Goal: Task Accomplishment & Management: Manage account settings

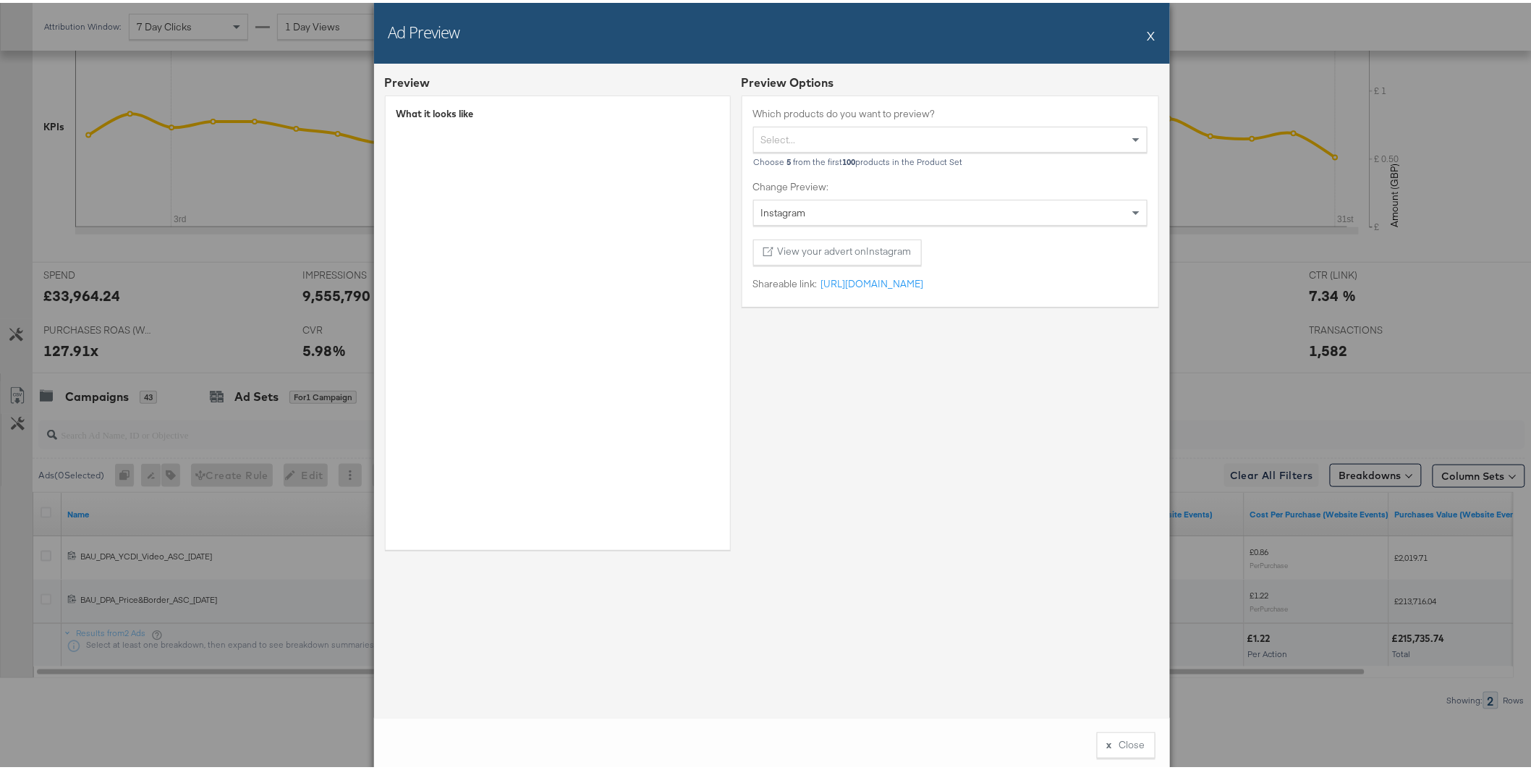
scroll to position [399, 0]
click at [1148, 37] on button "X" at bounding box center [1152, 32] width 8 height 29
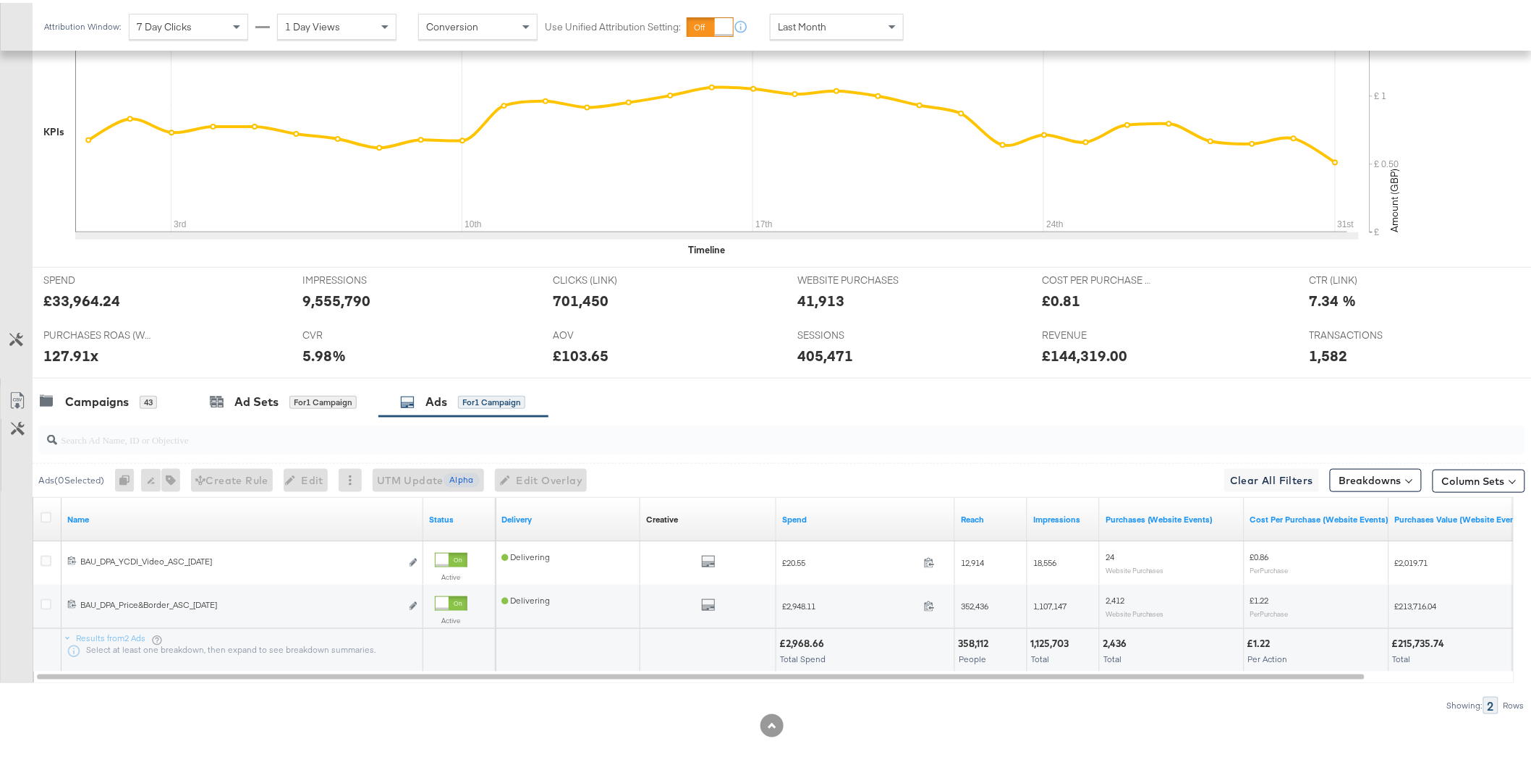
scroll to position [402, 0]
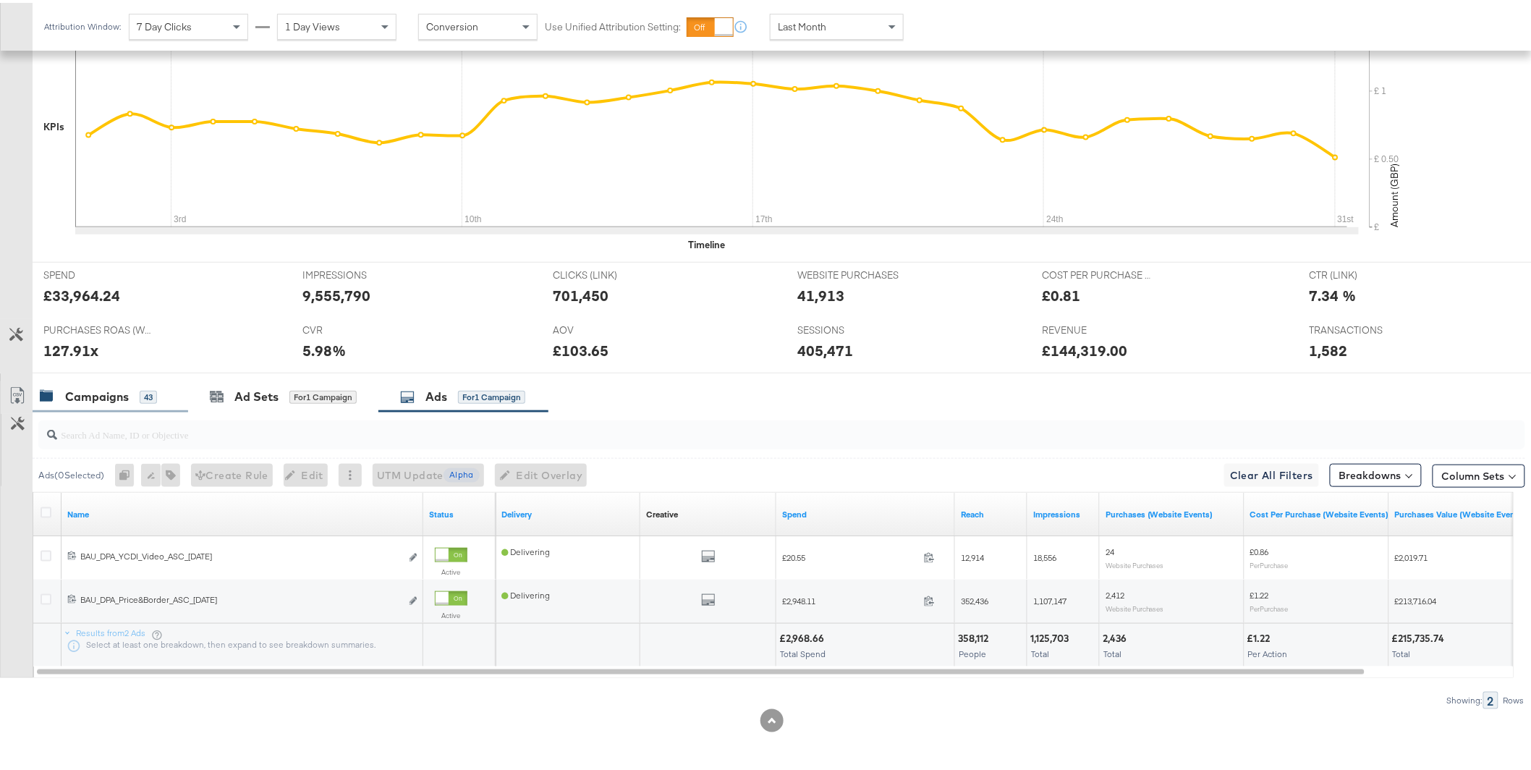
click at [99, 406] on div "Campaigns 43" at bounding box center [111, 393] width 156 height 31
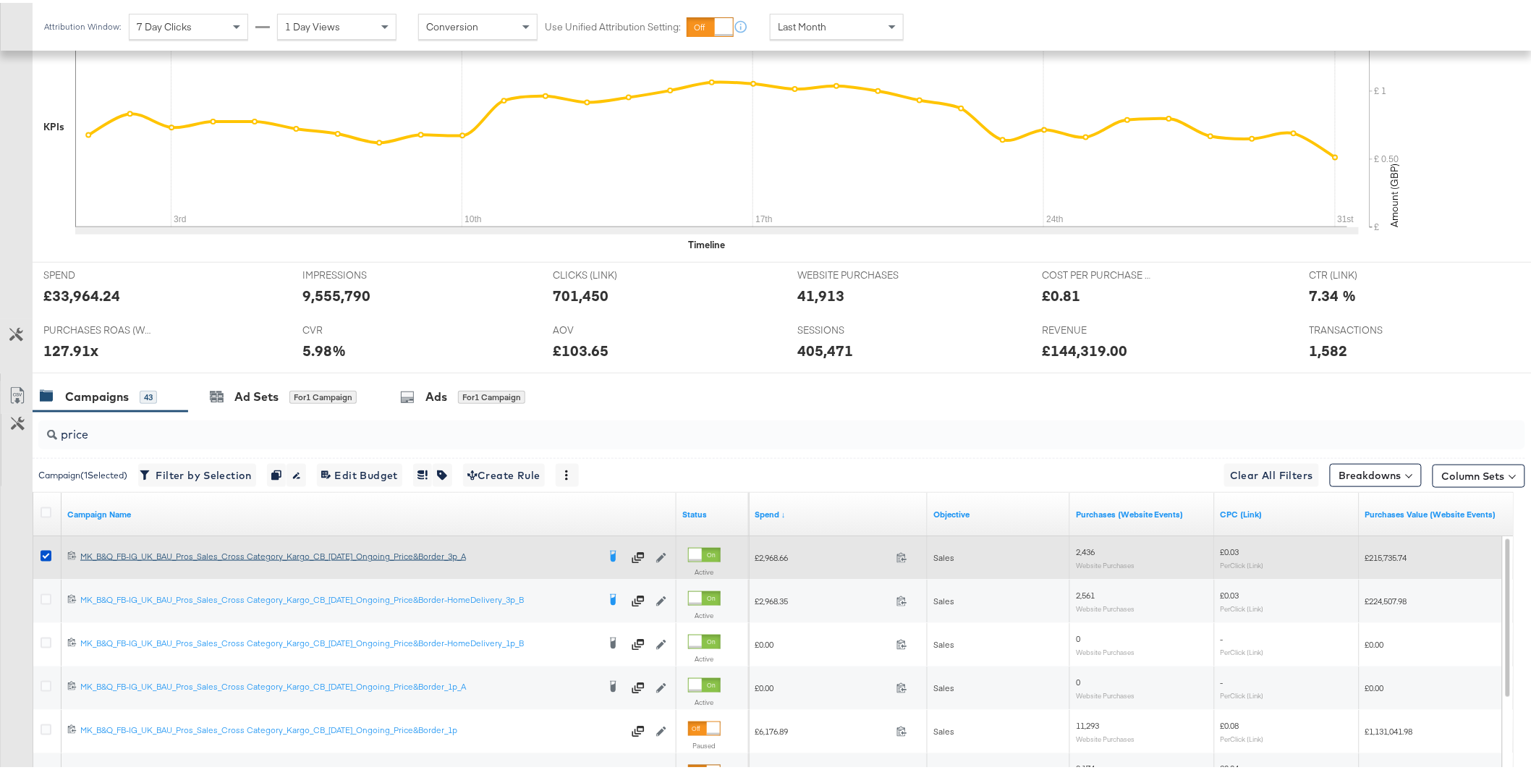
click at [46, 554] on icon at bounding box center [46, 553] width 11 height 11
click at [0, 0] on input "checkbox" at bounding box center [0, 0] width 0 height 0
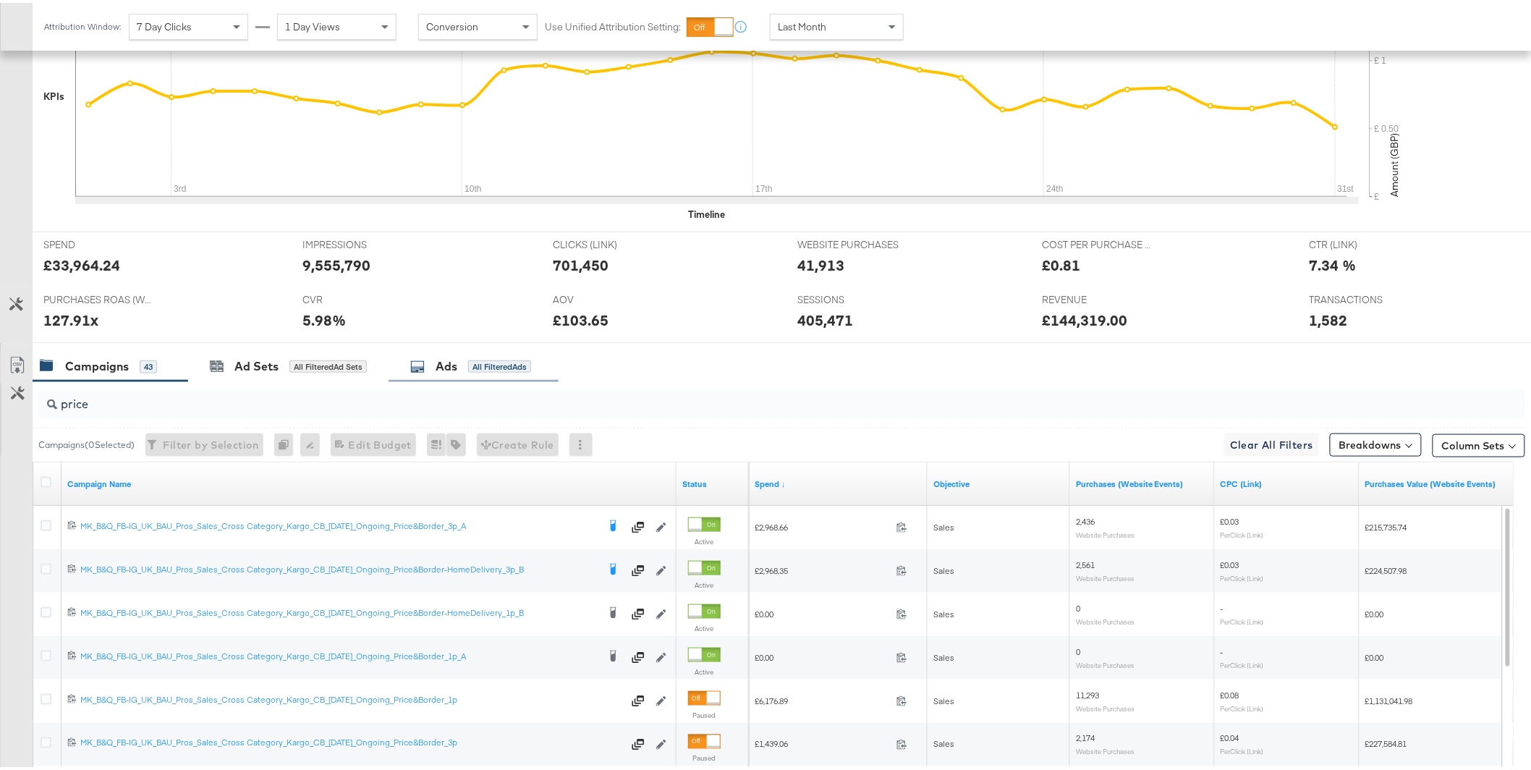
scroll to position [514, 0]
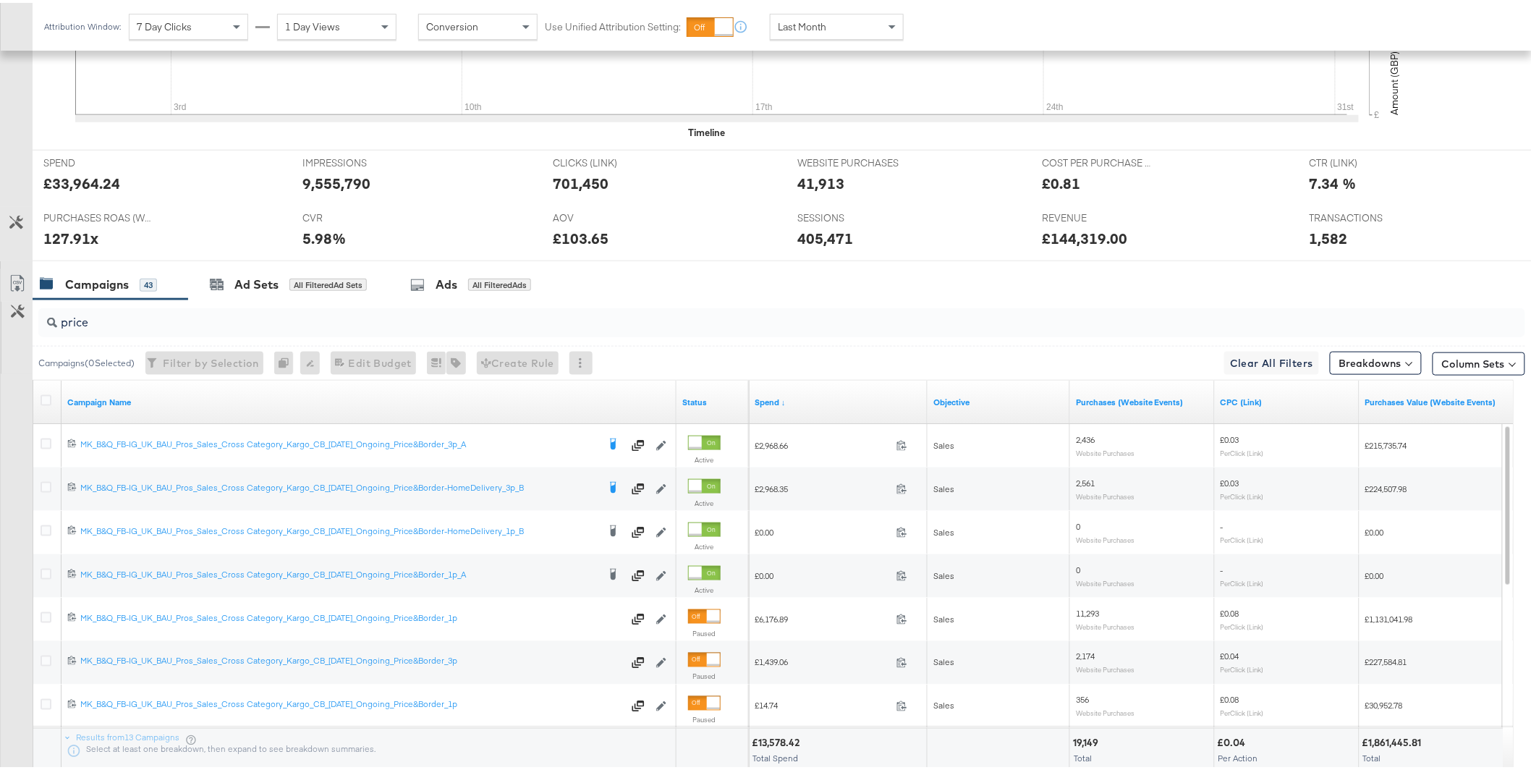
click at [206, 325] on input "price" at bounding box center [722, 314] width 1331 height 28
type input "p"
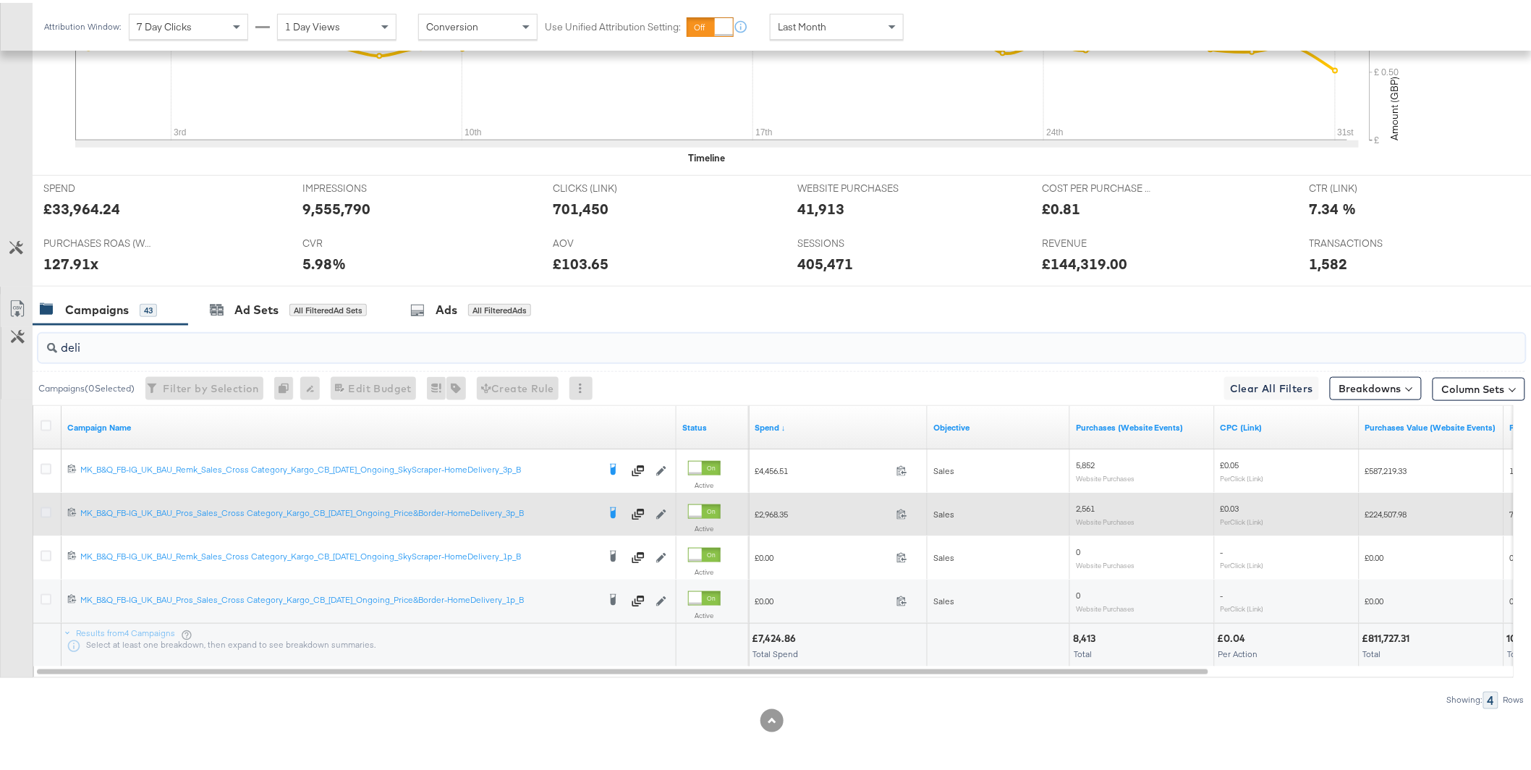
type input "deli"
click at [41, 509] on icon at bounding box center [46, 509] width 11 height 11
click at [0, 0] on input "checkbox" at bounding box center [0, 0] width 0 height 0
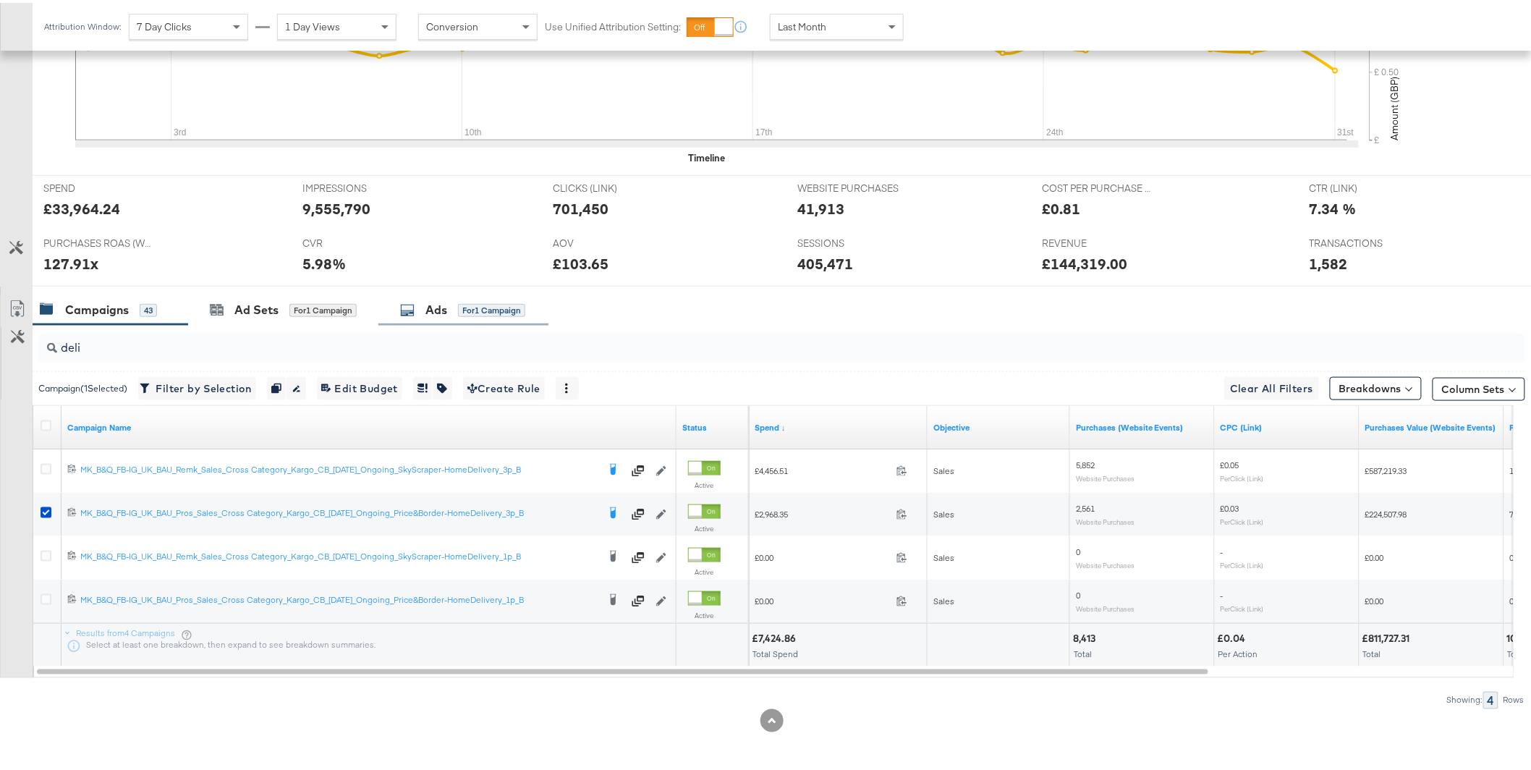
click at [445, 310] on div "Ads" at bounding box center [436, 307] width 22 height 17
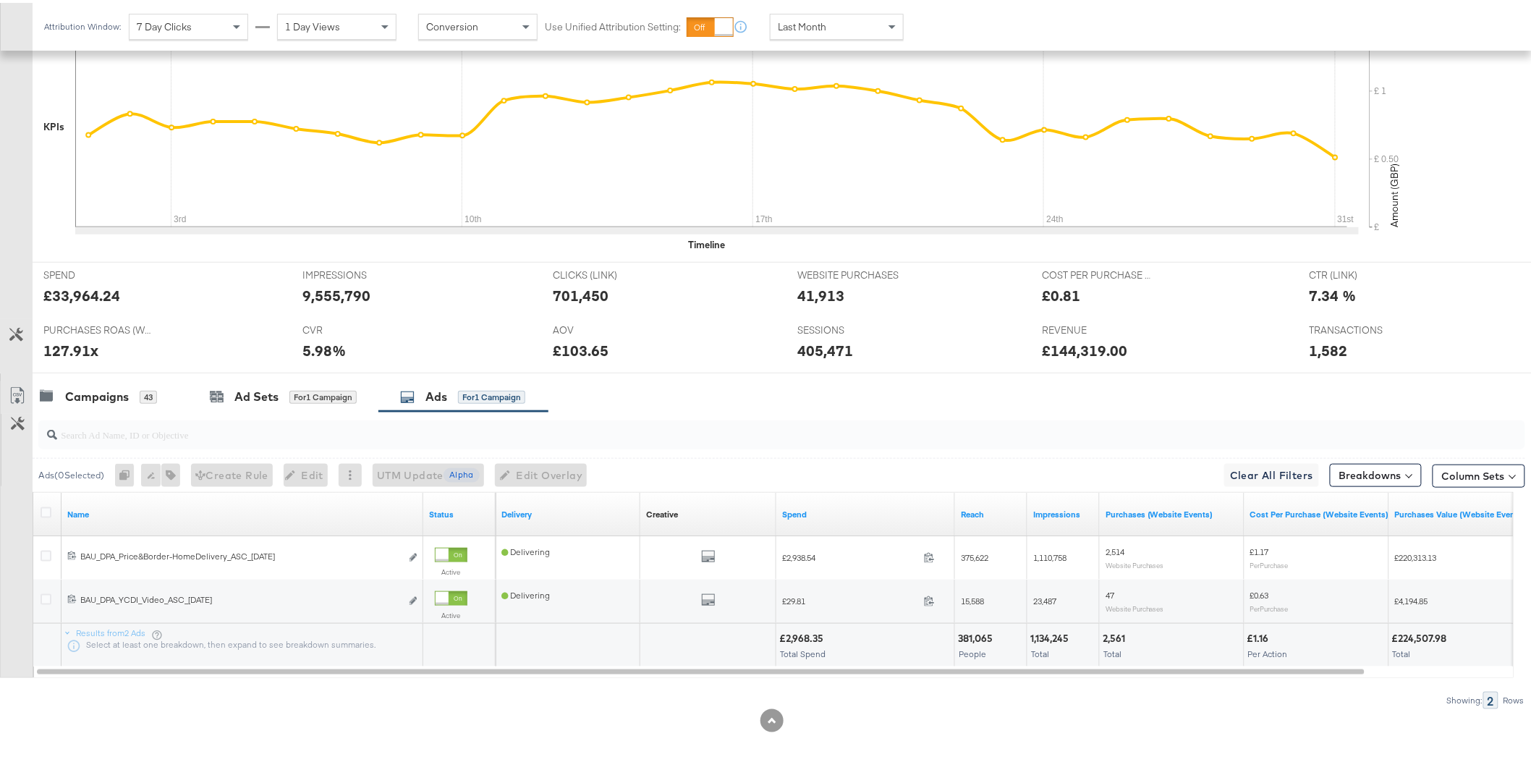
scroll to position [399, 0]
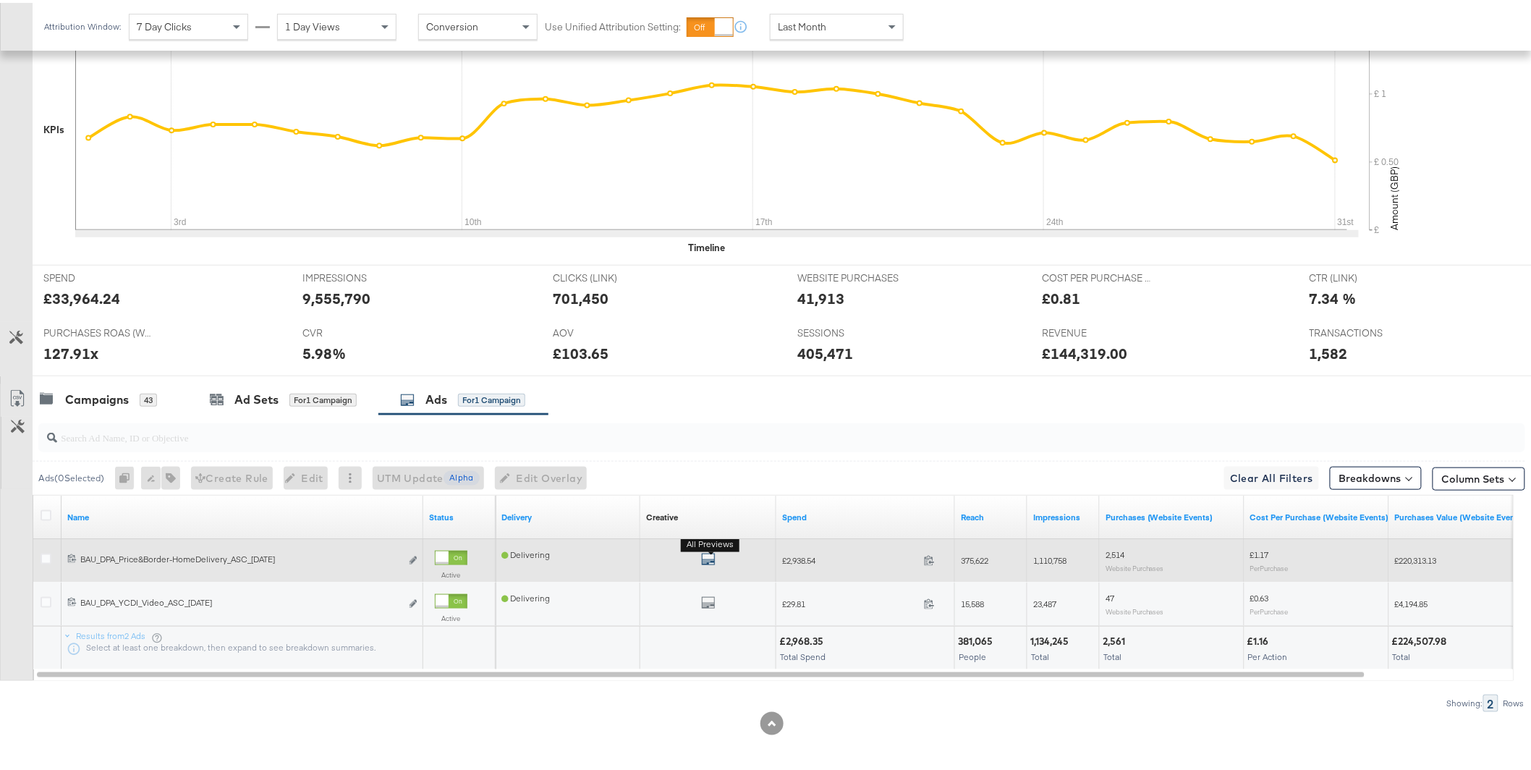
click at [707, 562] on icon "default" at bounding box center [708, 556] width 14 height 14
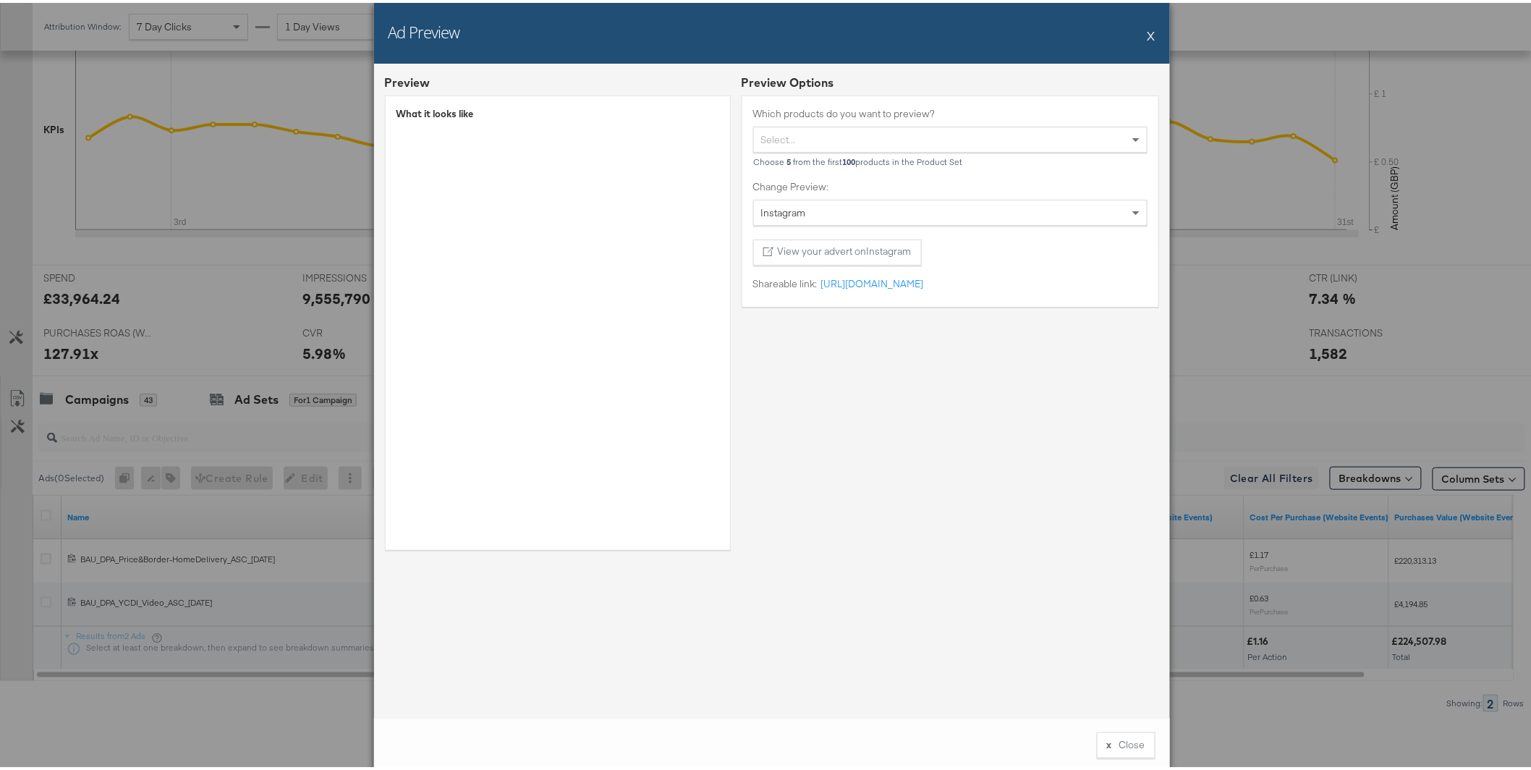
click at [1148, 41] on button "X" at bounding box center [1152, 32] width 8 height 29
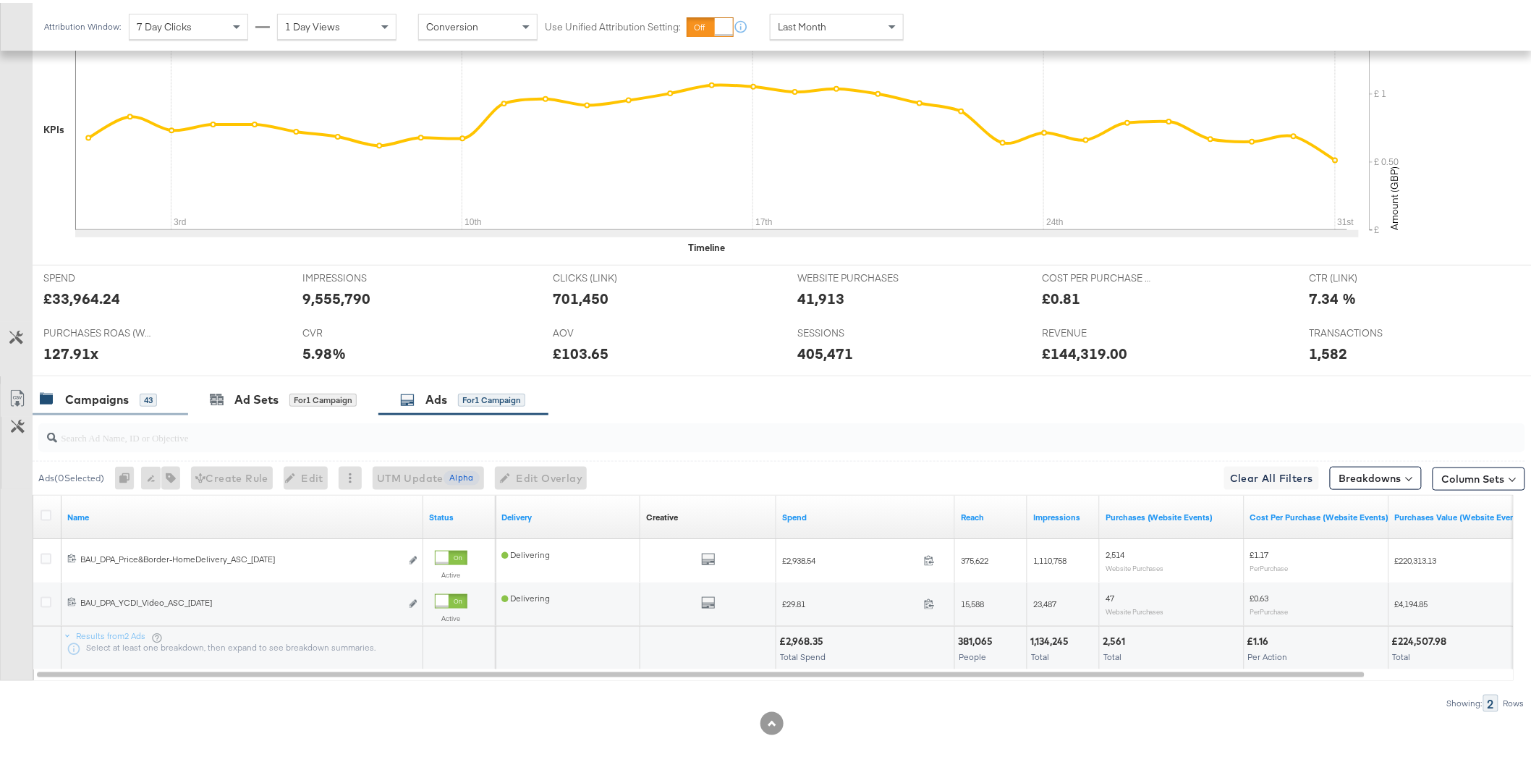
click at [109, 404] on div "Campaigns" at bounding box center [97, 397] width 64 height 17
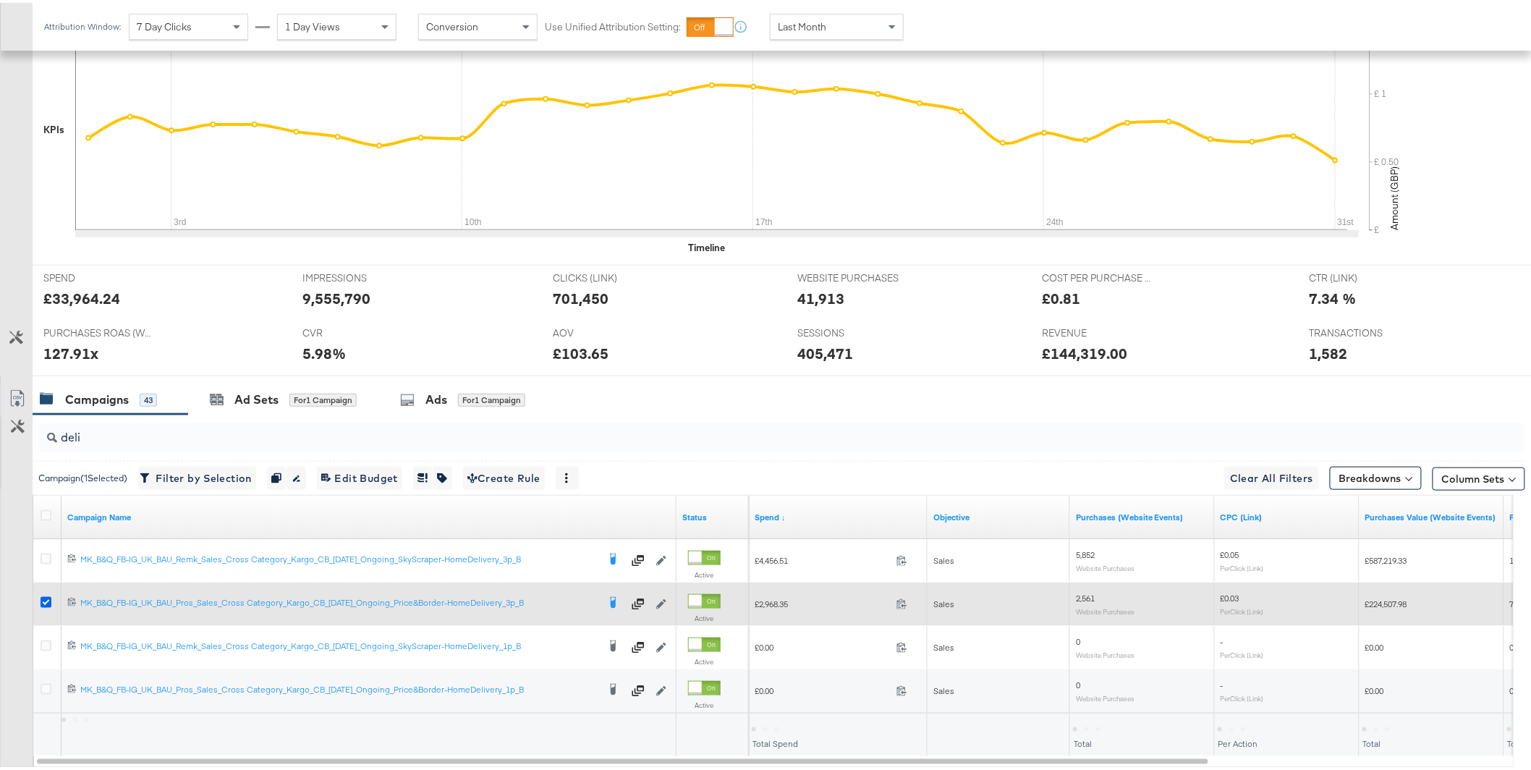
click at [47, 603] on icon at bounding box center [46, 599] width 11 height 11
click at [0, 0] on input "checkbox" at bounding box center [0, 0] width 0 height 0
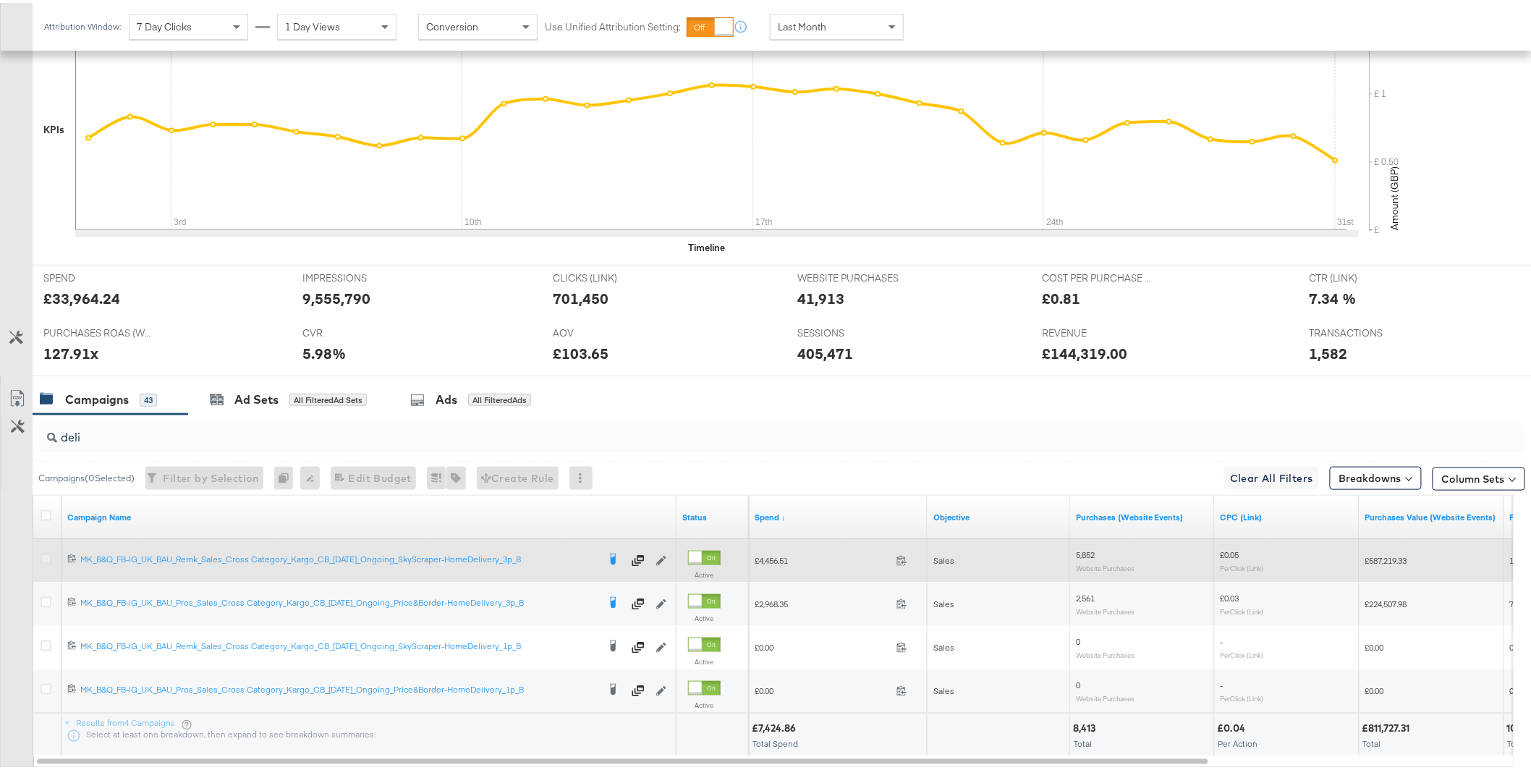
click at [45, 559] on icon at bounding box center [46, 556] width 11 height 11
click at [0, 0] on input "checkbox" at bounding box center [0, 0] width 0 height 0
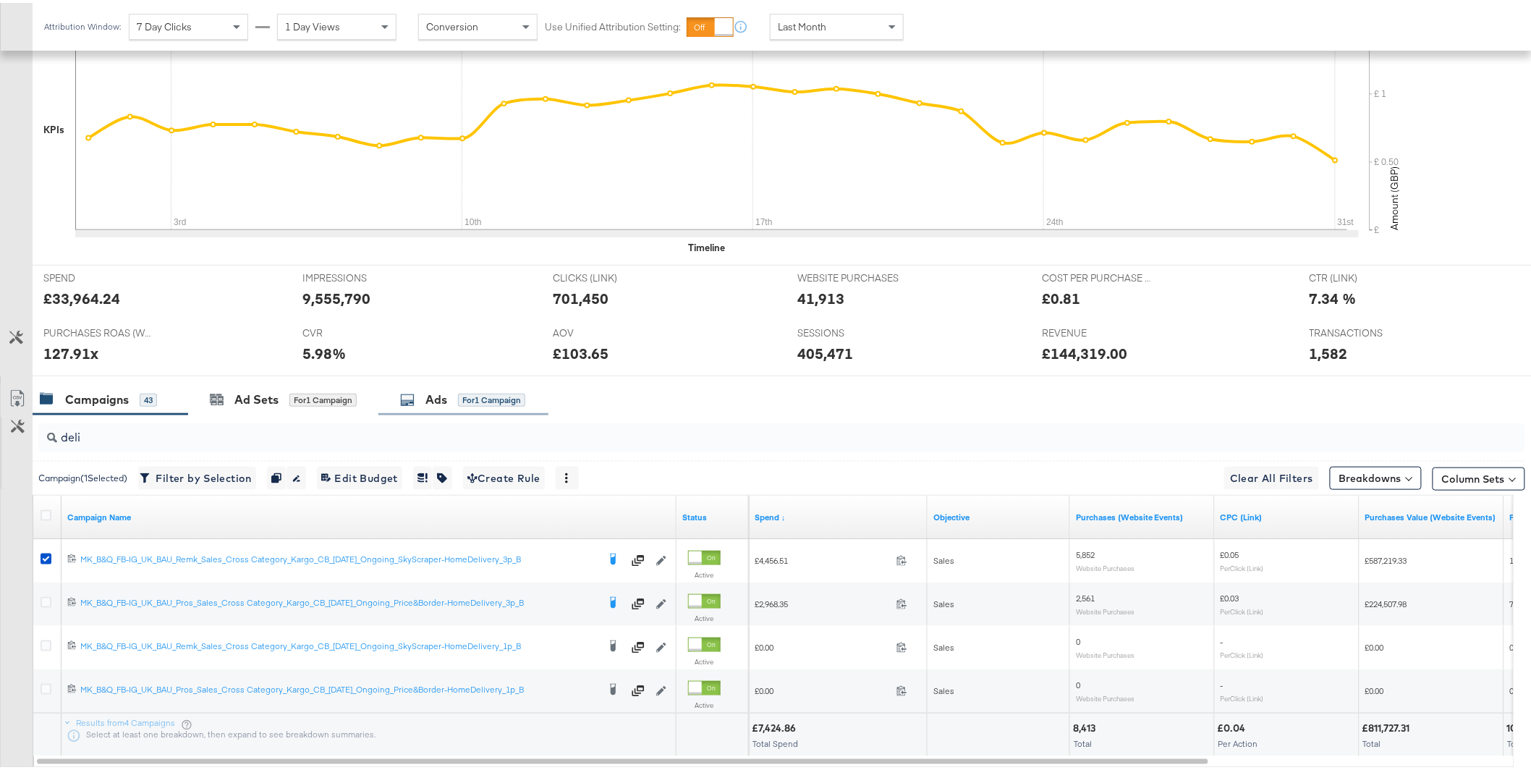
click at [461, 404] on div "Ads for 1 Campaign" at bounding box center [462, 397] width 125 height 17
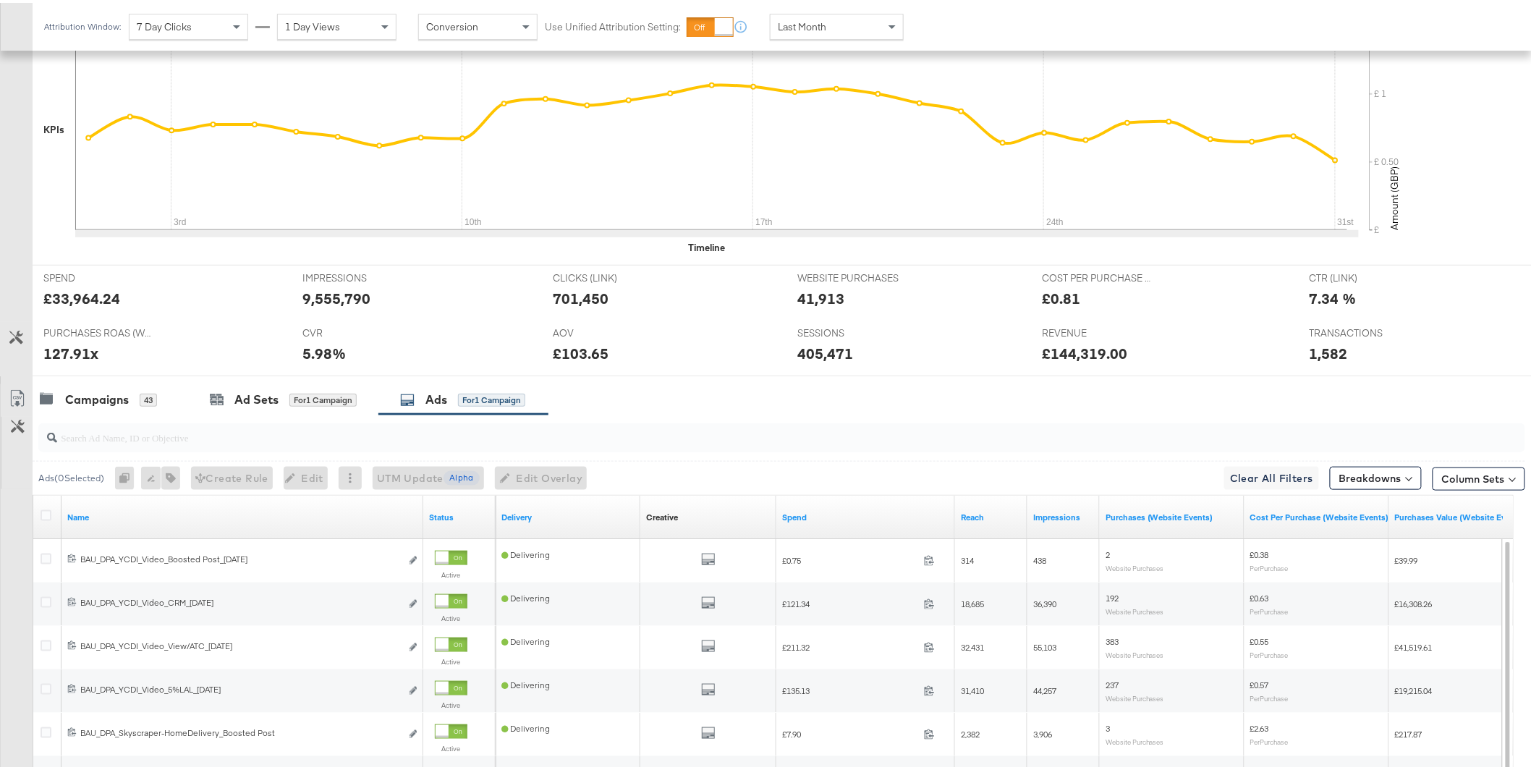
click at [89, 376] on div at bounding box center [771, 379] width 1543 height 12
click at [84, 399] on div "Campaigns" at bounding box center [97, 397] width 64 height 17
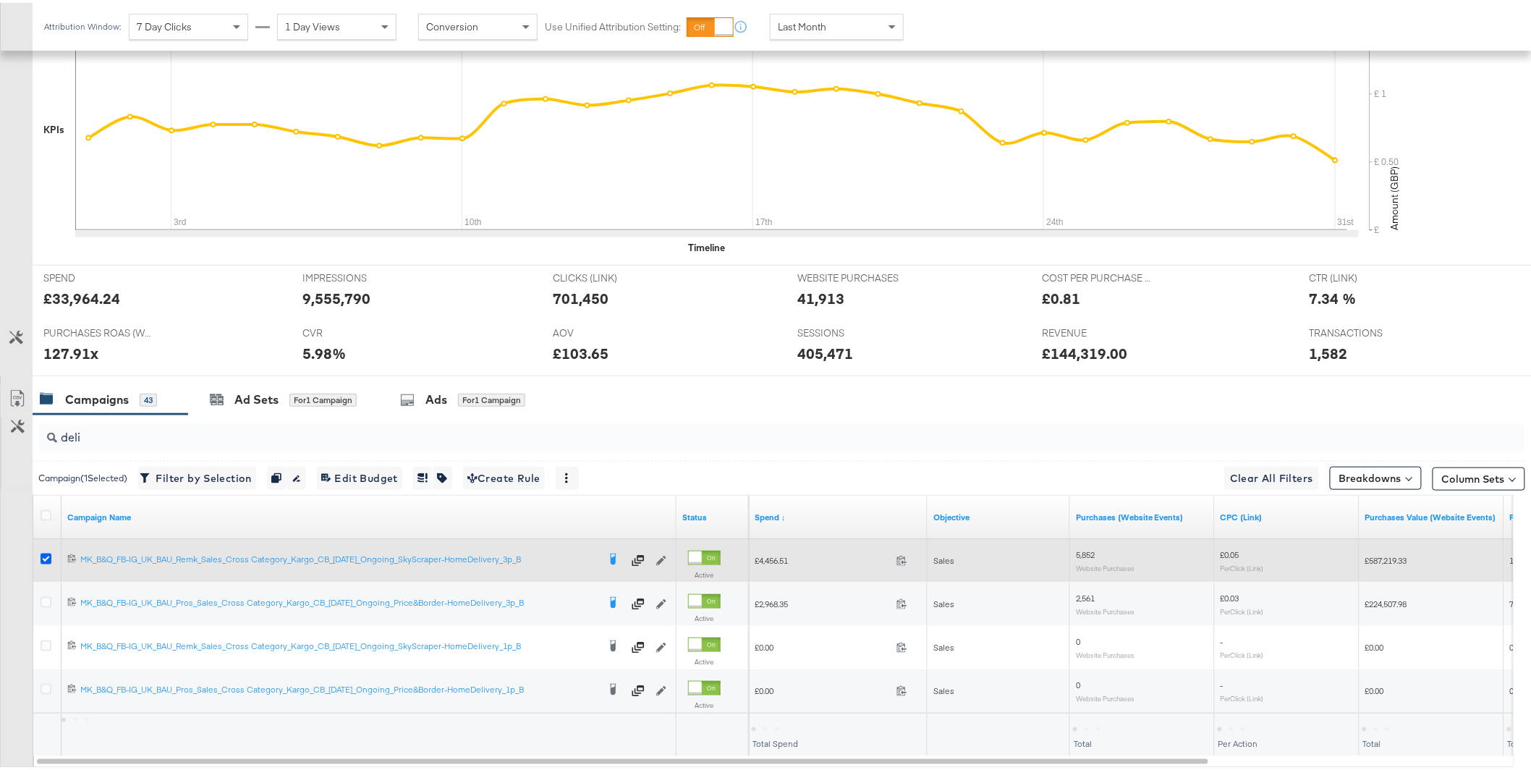
click at [43, 559] on icon at bounding box center [46, 556] width 11 height 11
click at [0, 0] on input "checkbox" at bounding box center [0, 0] width 0 height 0
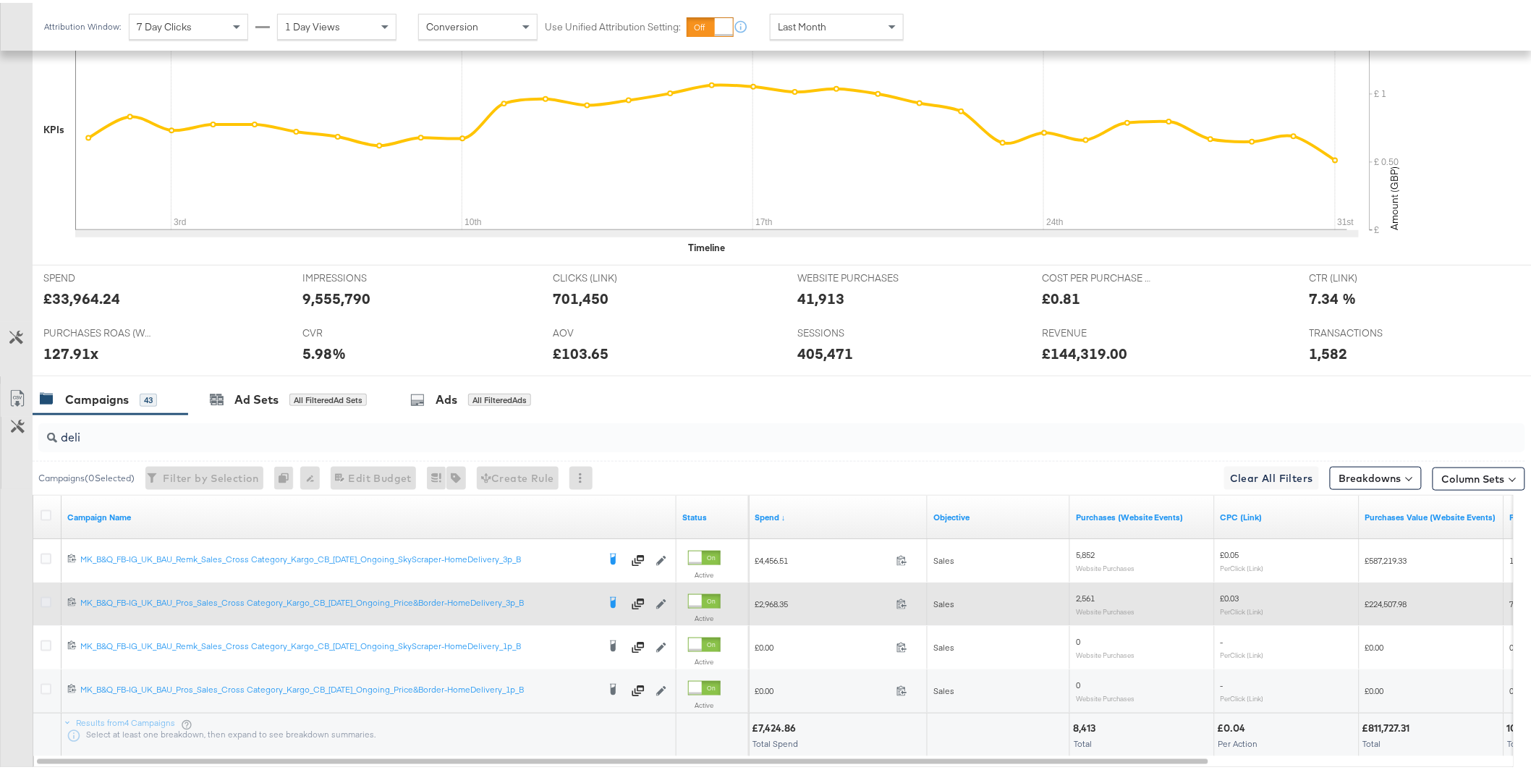
click at [42, 597] on icon at bounding box center [46, 599] width 11 height 11
click at [0, 0] on input "checkbox" at bounding box center [0, 0] width 0 height 0
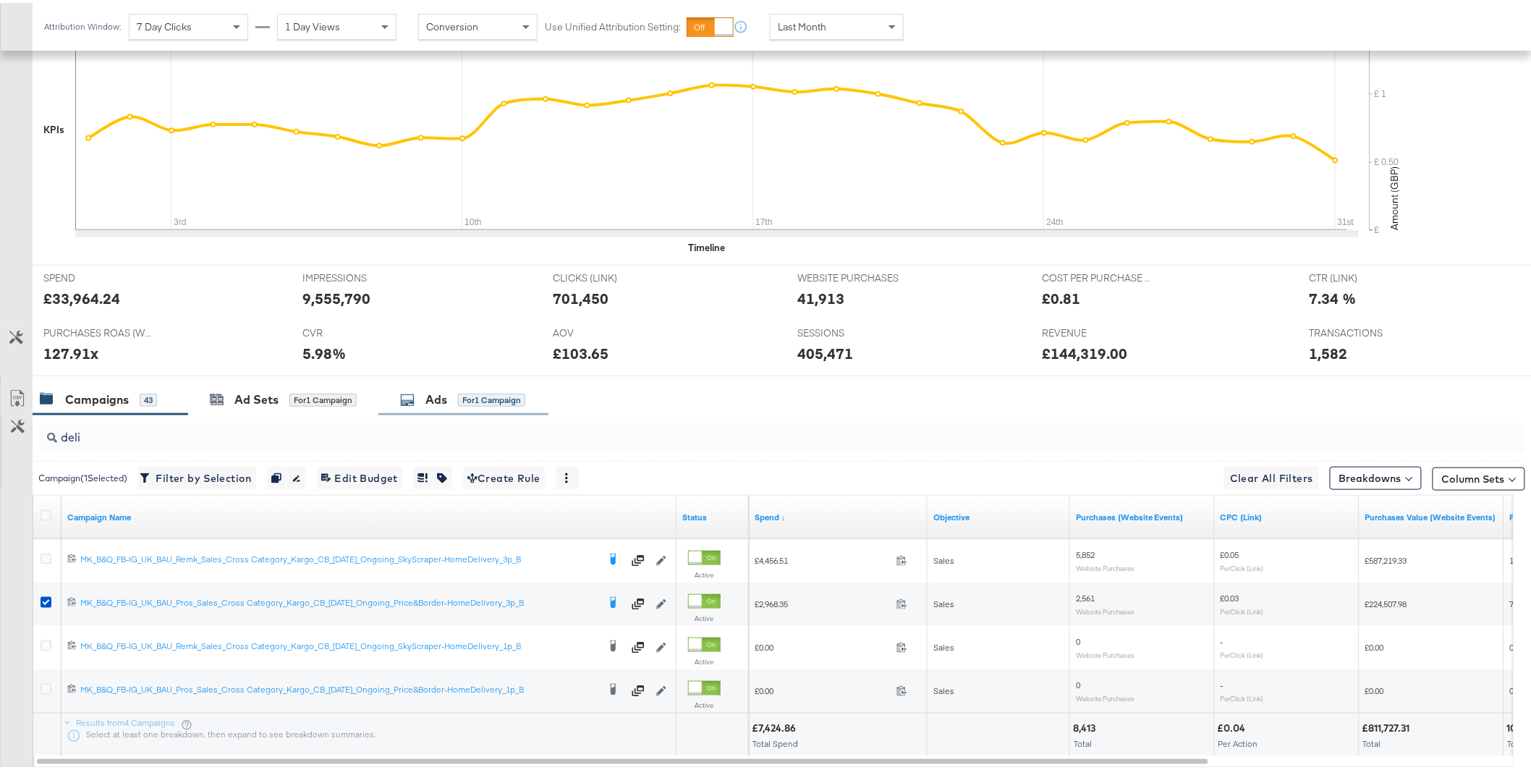
click at [436, 407] on div "Ads for 1 Campaign" at bounding box center [463, 396] width 170 height 31
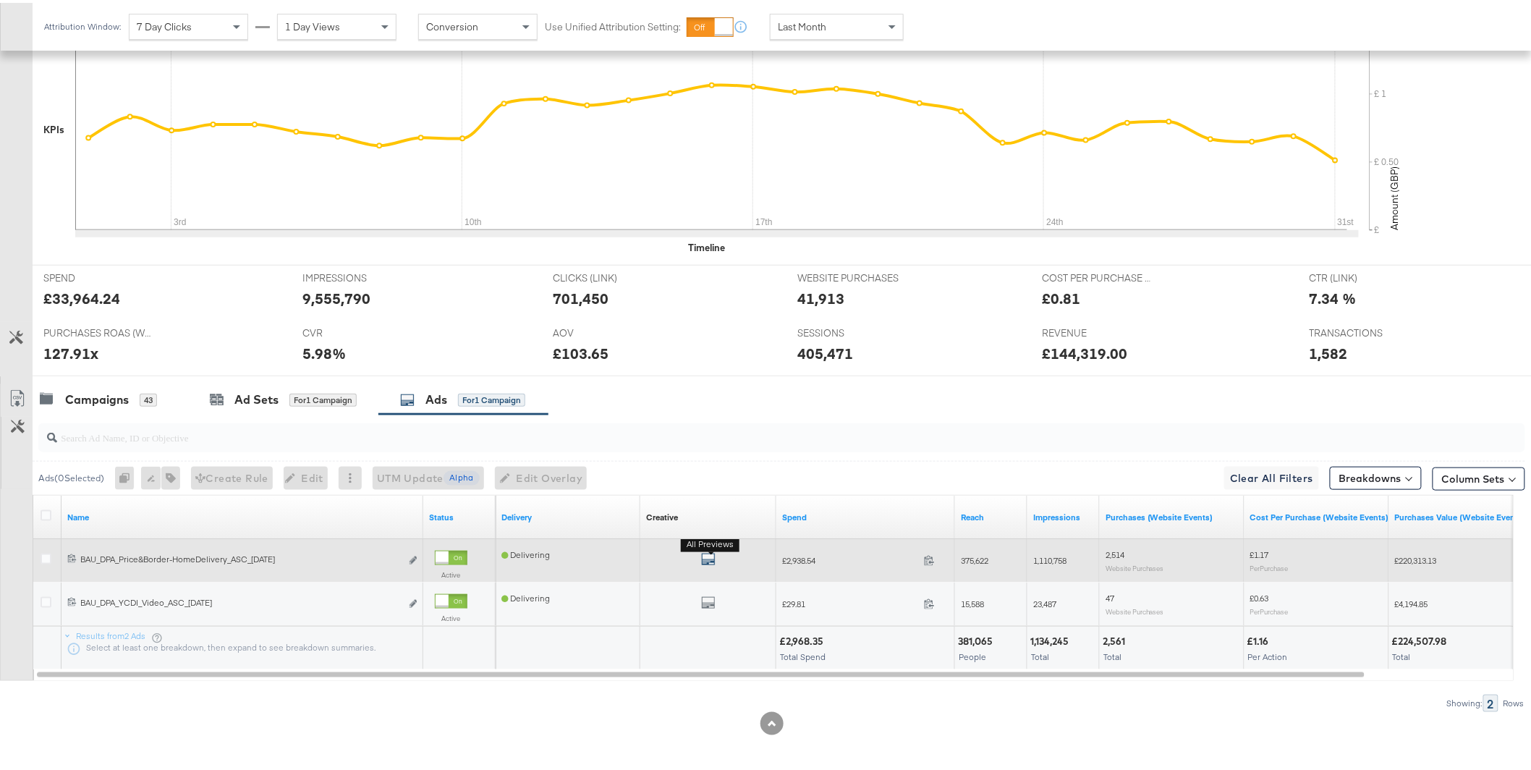
click at [713, 558] on icon "default" at bounding box center [708, 556] width 14 height 14
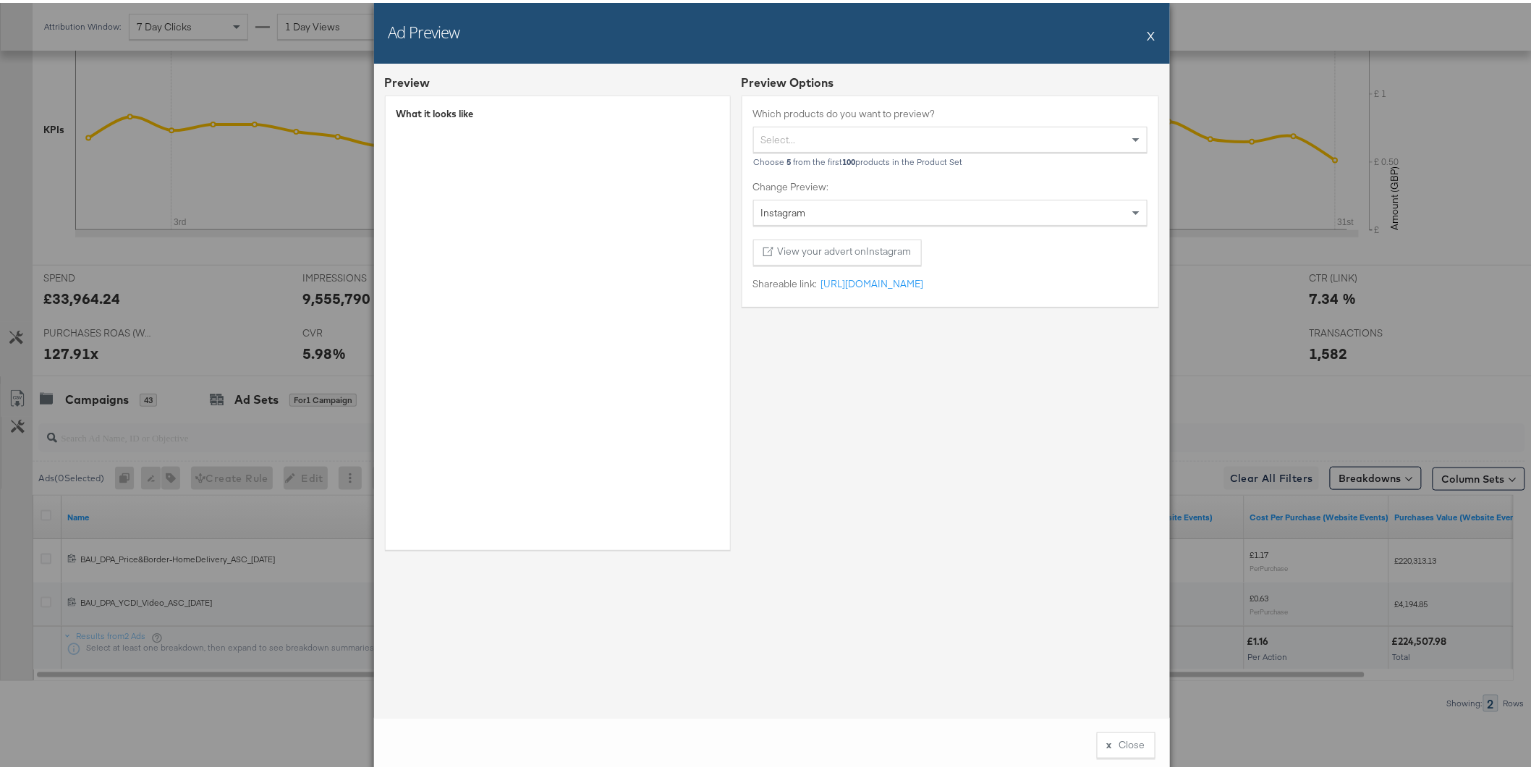
click at [1148, 34] on button "X" at bounding box center [1152, 32] width 8 height 29
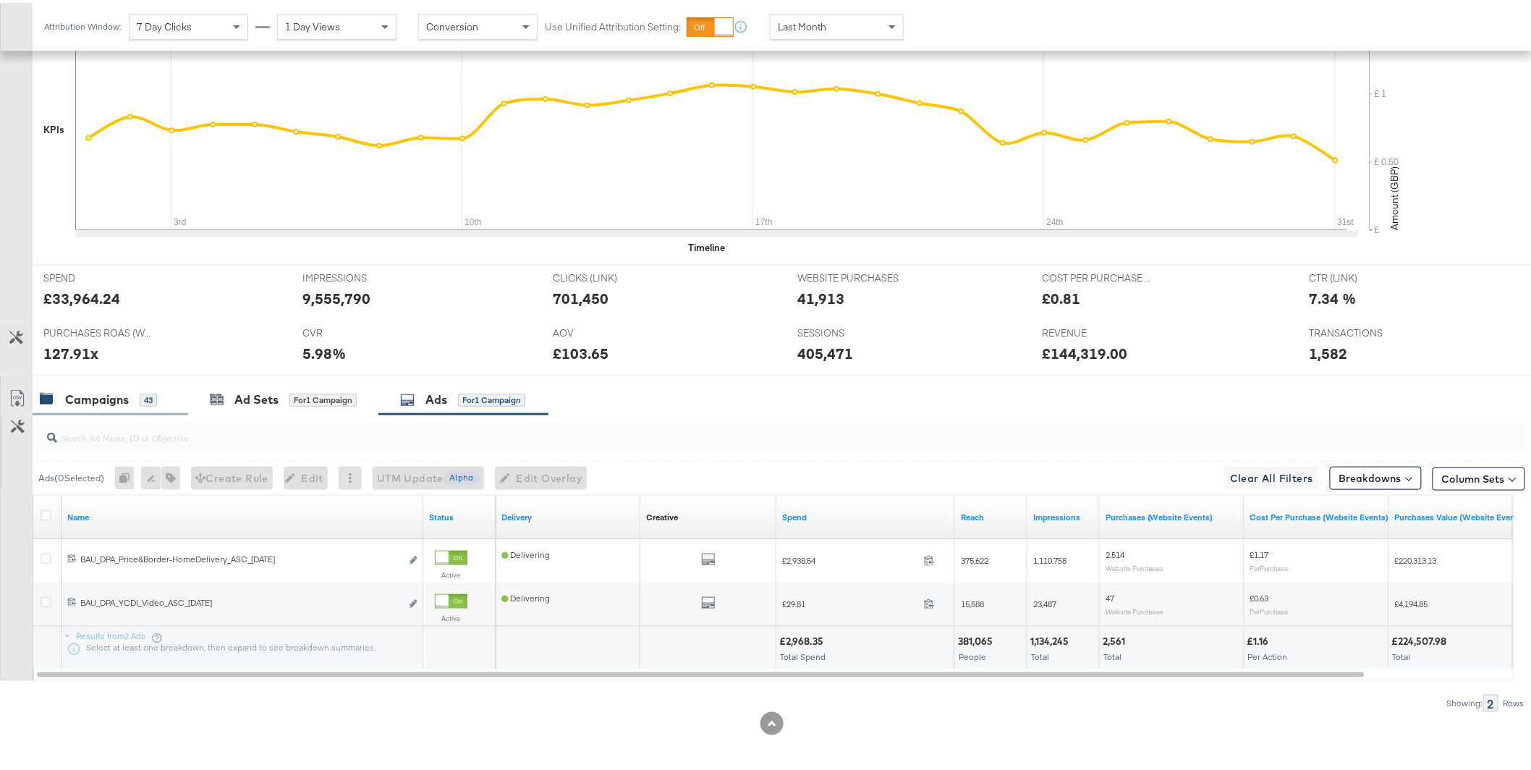
click at [137, 391] on div "Campaigns 43" at bounding box center [98, 397] width 117 height 17
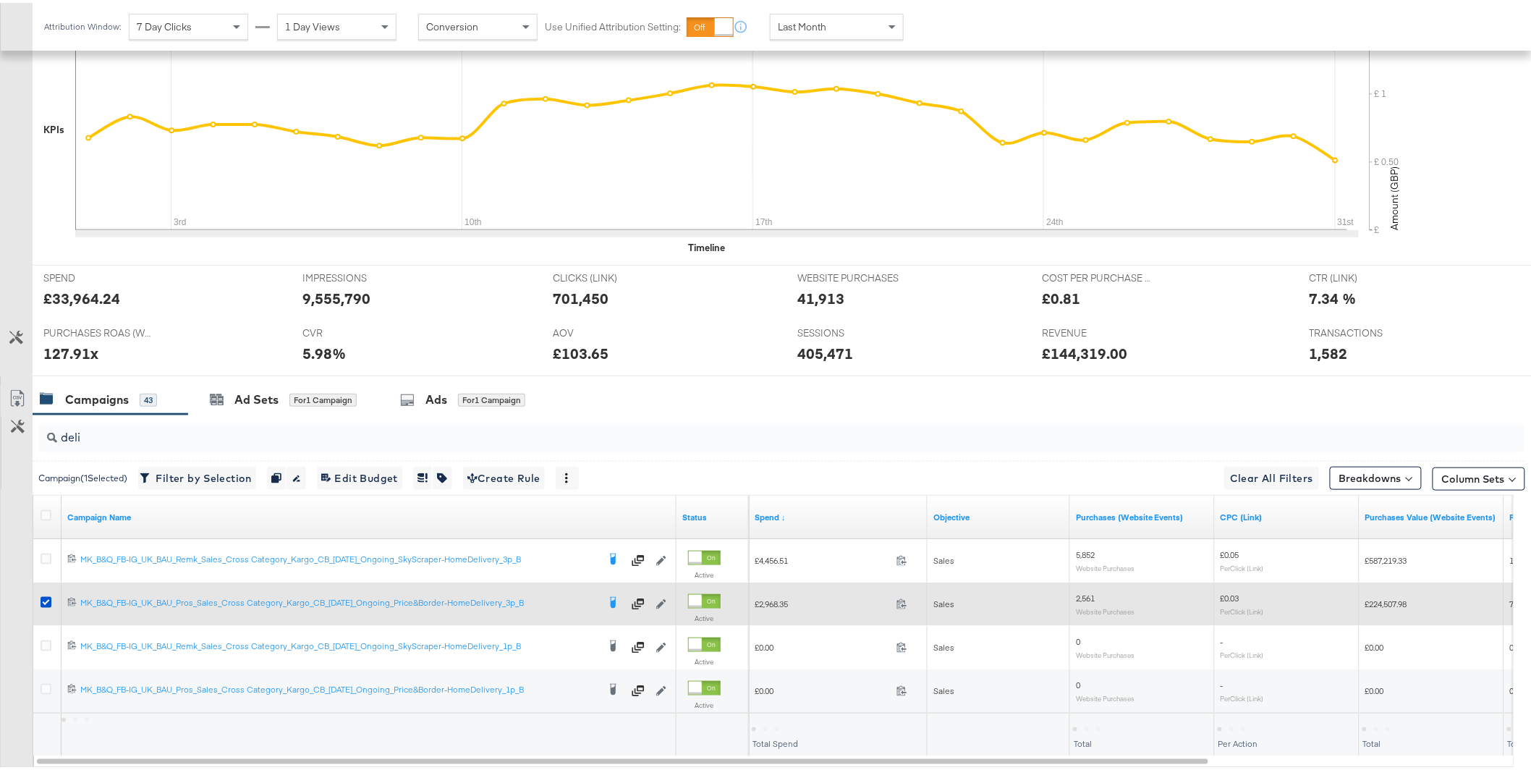
click at [38, 603] on div at bounding box center [48, 601] width 27 height 26
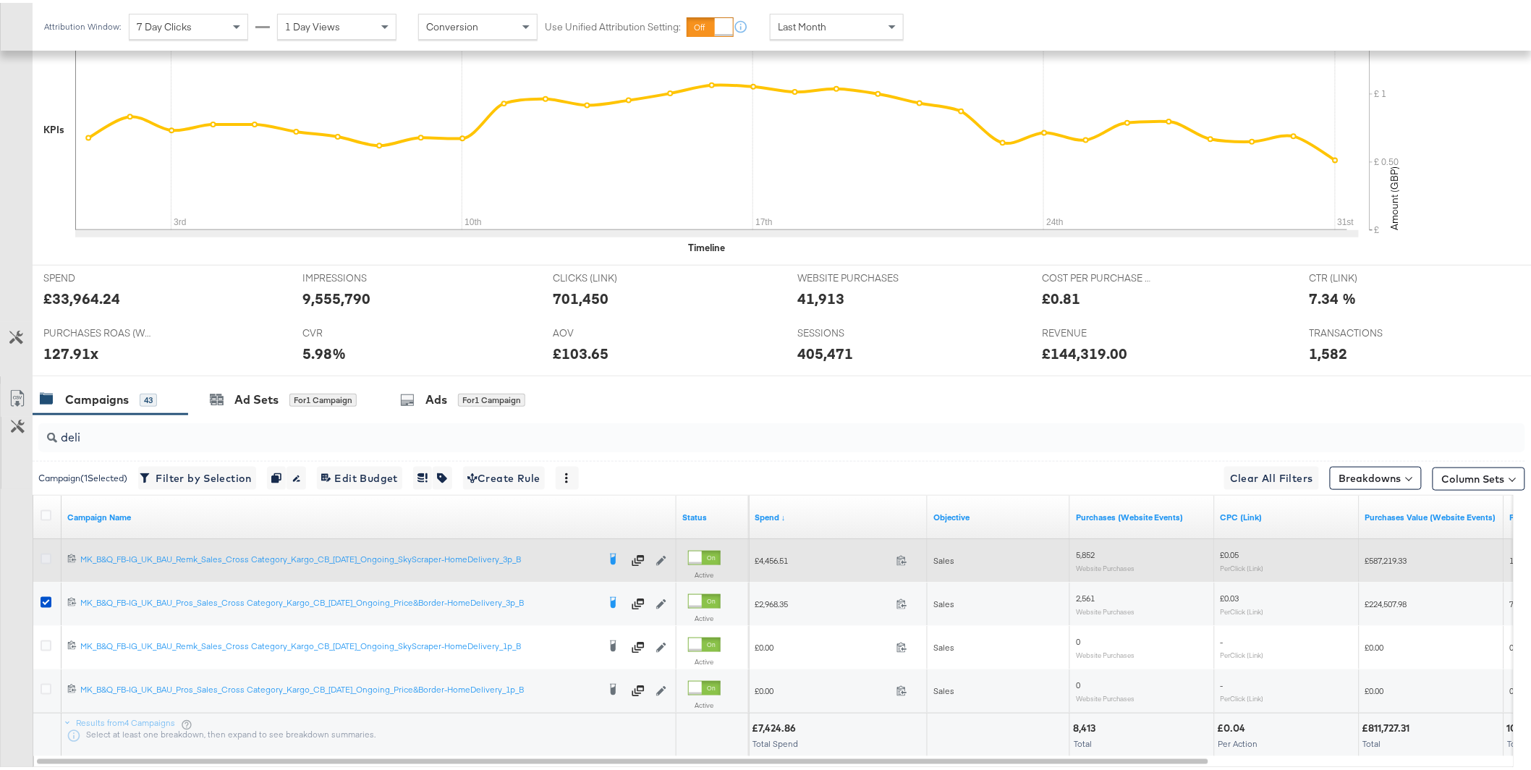
click at [49, 558] on icon at bounding box center [46, 556] width 11 height 11
click at [0, 0] on input "checkbox" at bounding box center [0, 0] width 0 height 0
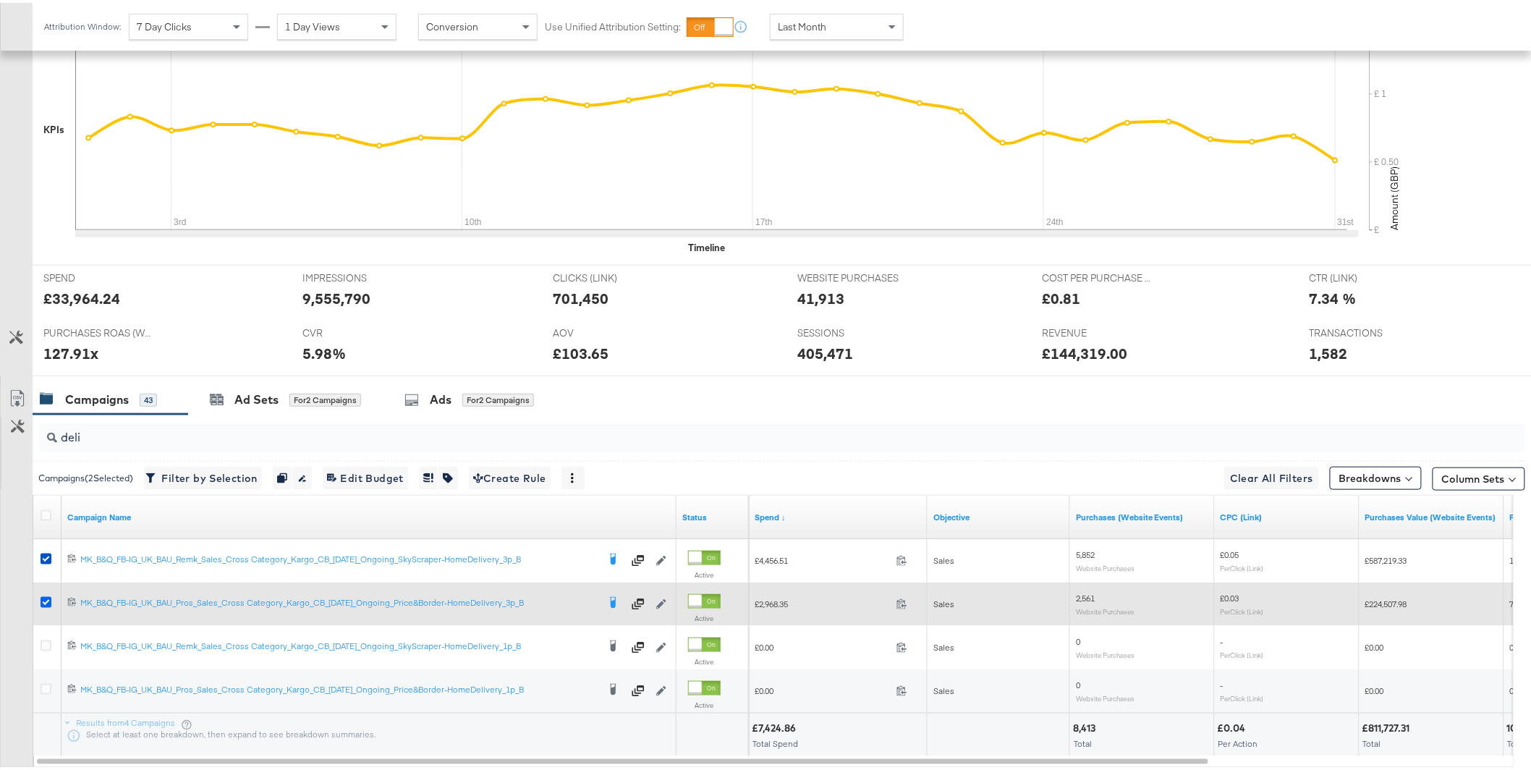
click at [44, 603] on icon at bounding box center [46, 599] width 11 height 11
click at [0, 0] on input "checkbox" at bounding box center [0, 0] width 0 height 0
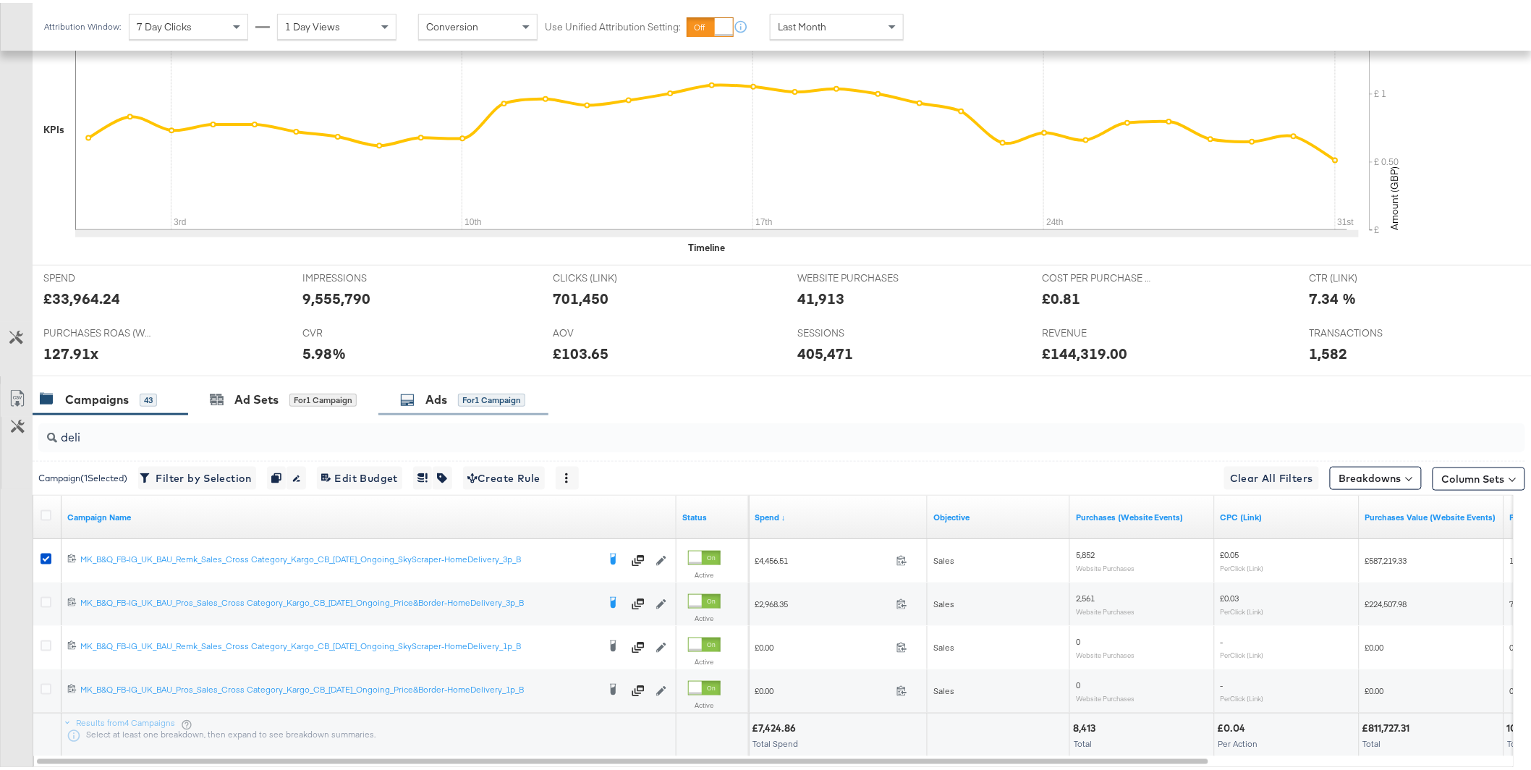
click at [503, 393] on div "for 1 Campaign" at bounding box center [491, 397] width 67 height 13
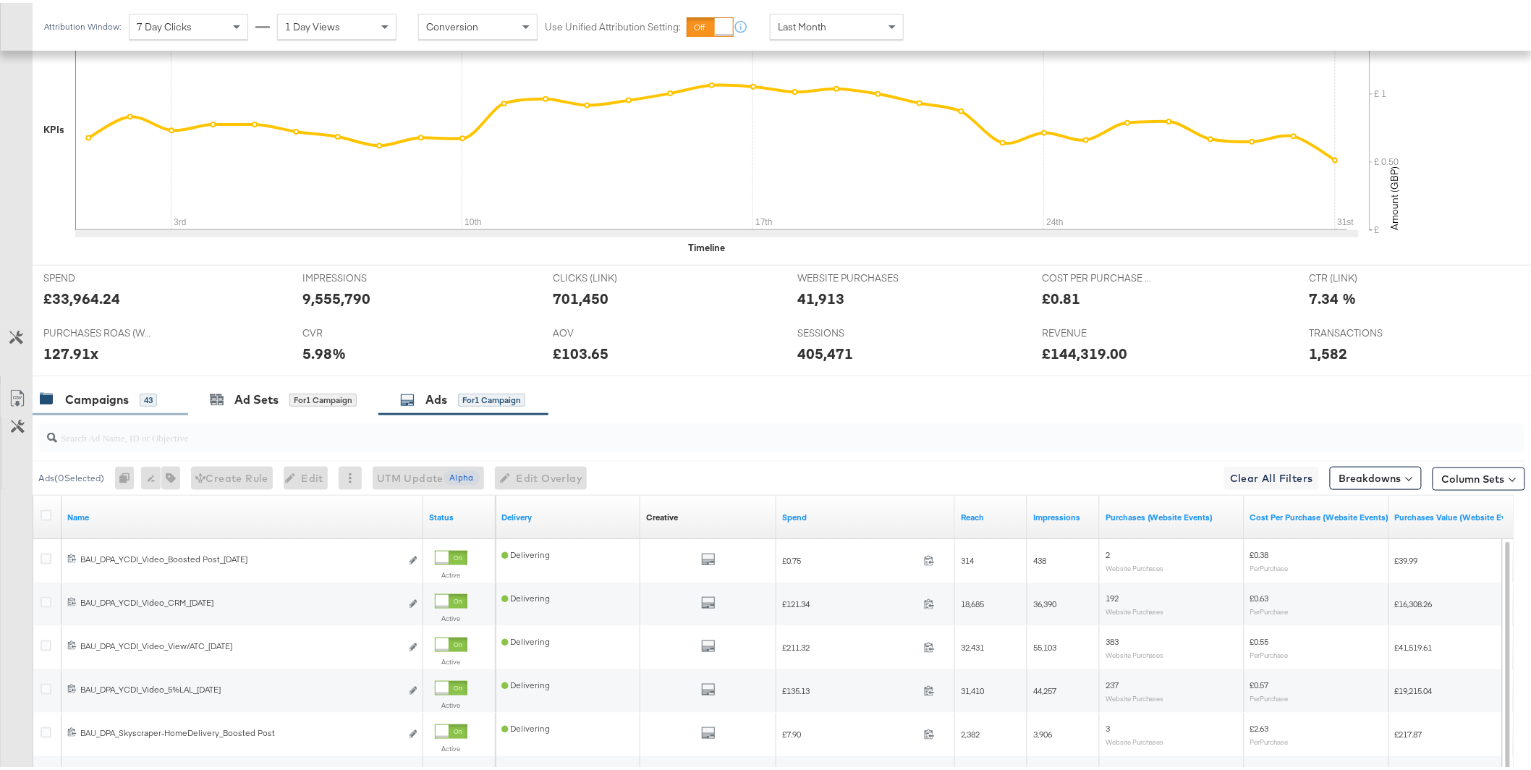
click at [115, 396] on div "Campaigns" at bounding box center [97, 397] width 64 height 17
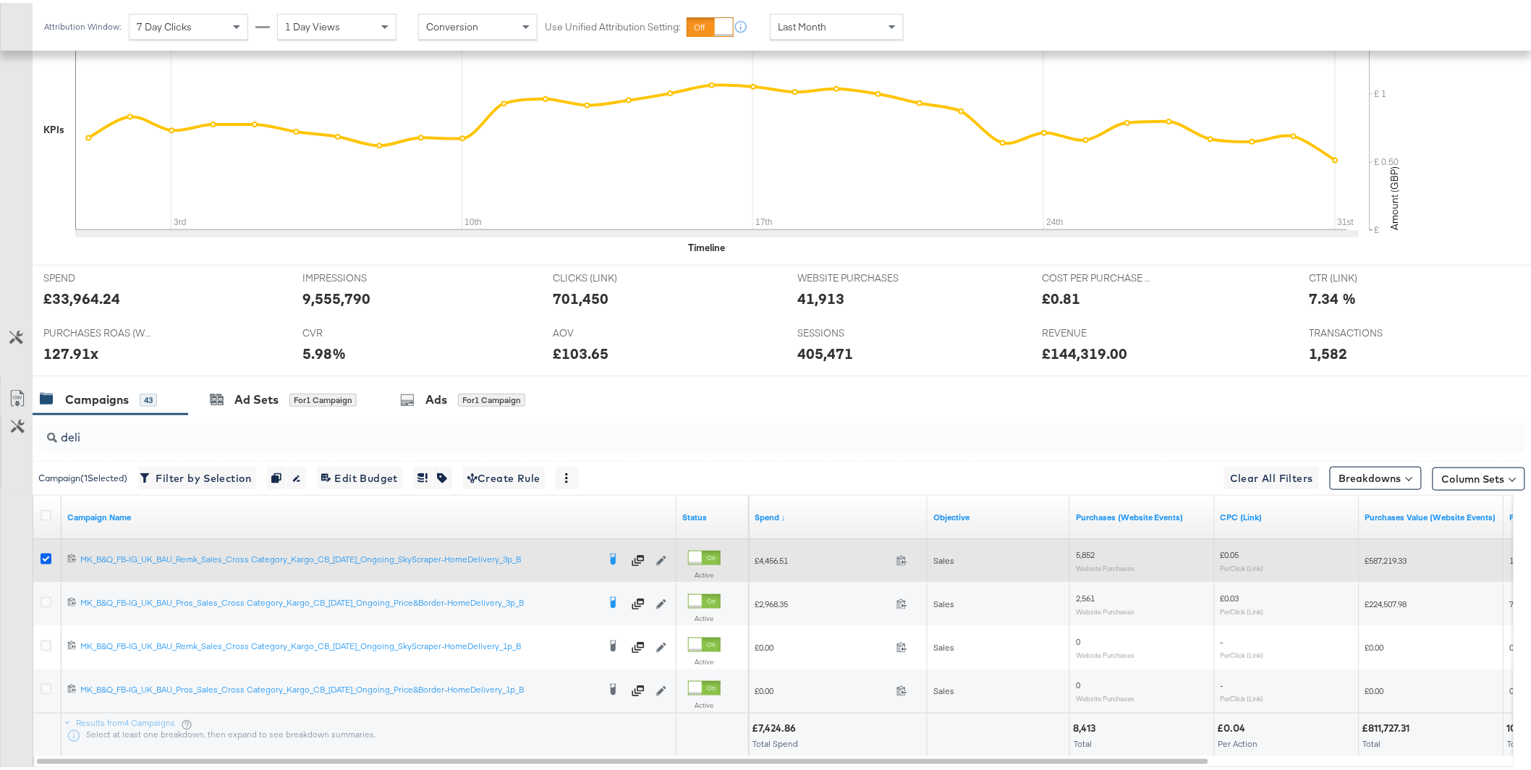
click at [46, 558] on icon at bounding box center [46, 556] width 11 height 11
click at [0, 0] on input "checkbox" at bounding box center [0, 0] width 0 height 0
click at [46, 558] on icon at bounding box center [46, 556] width 11 height 11
click at [0, 0] on input "checkbox" at bounding box center [0, 0] width 0 height 0
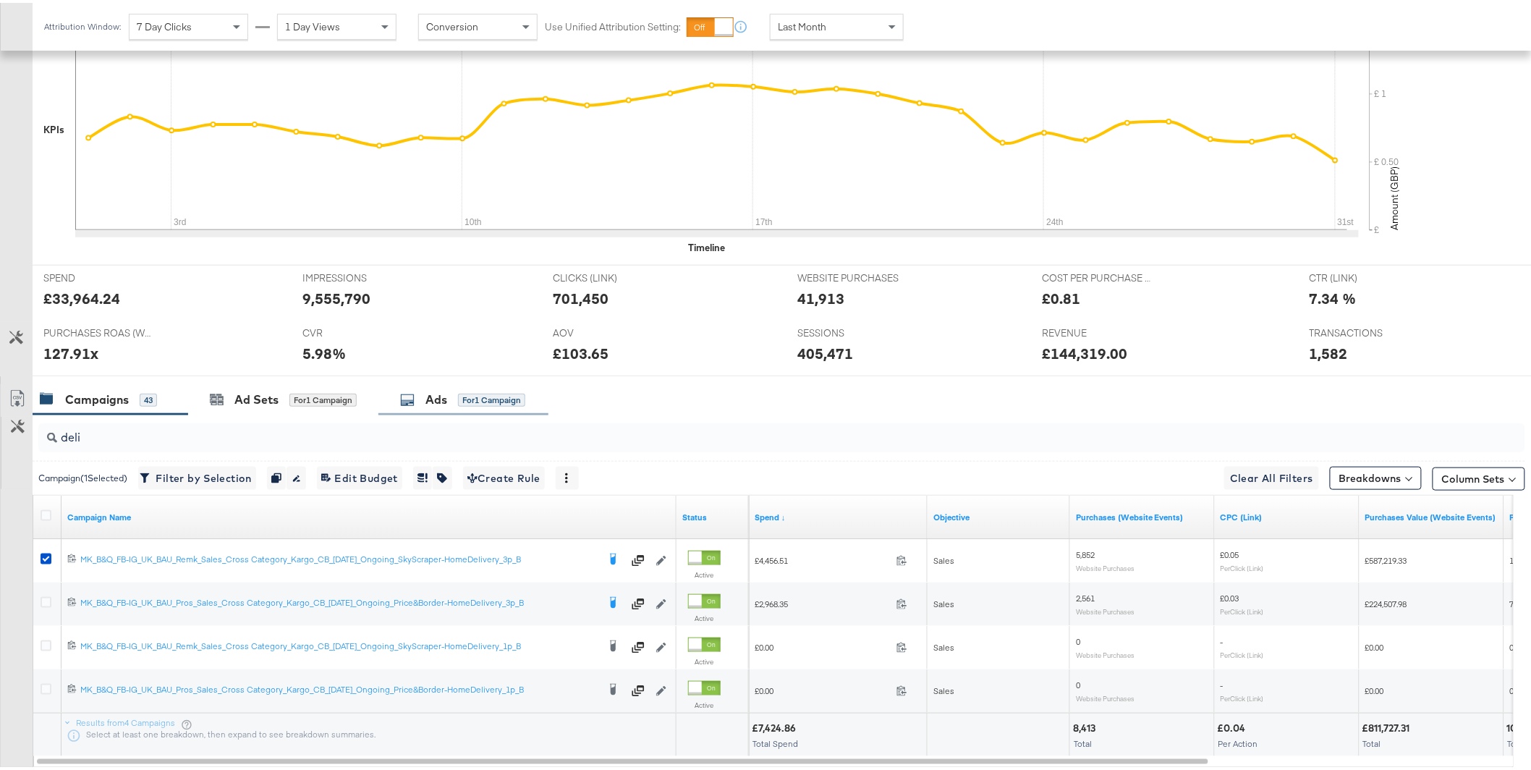
click at [466, 397] on div "for 1 Campaign" at bounding box center [491, 397] width 67 height 13
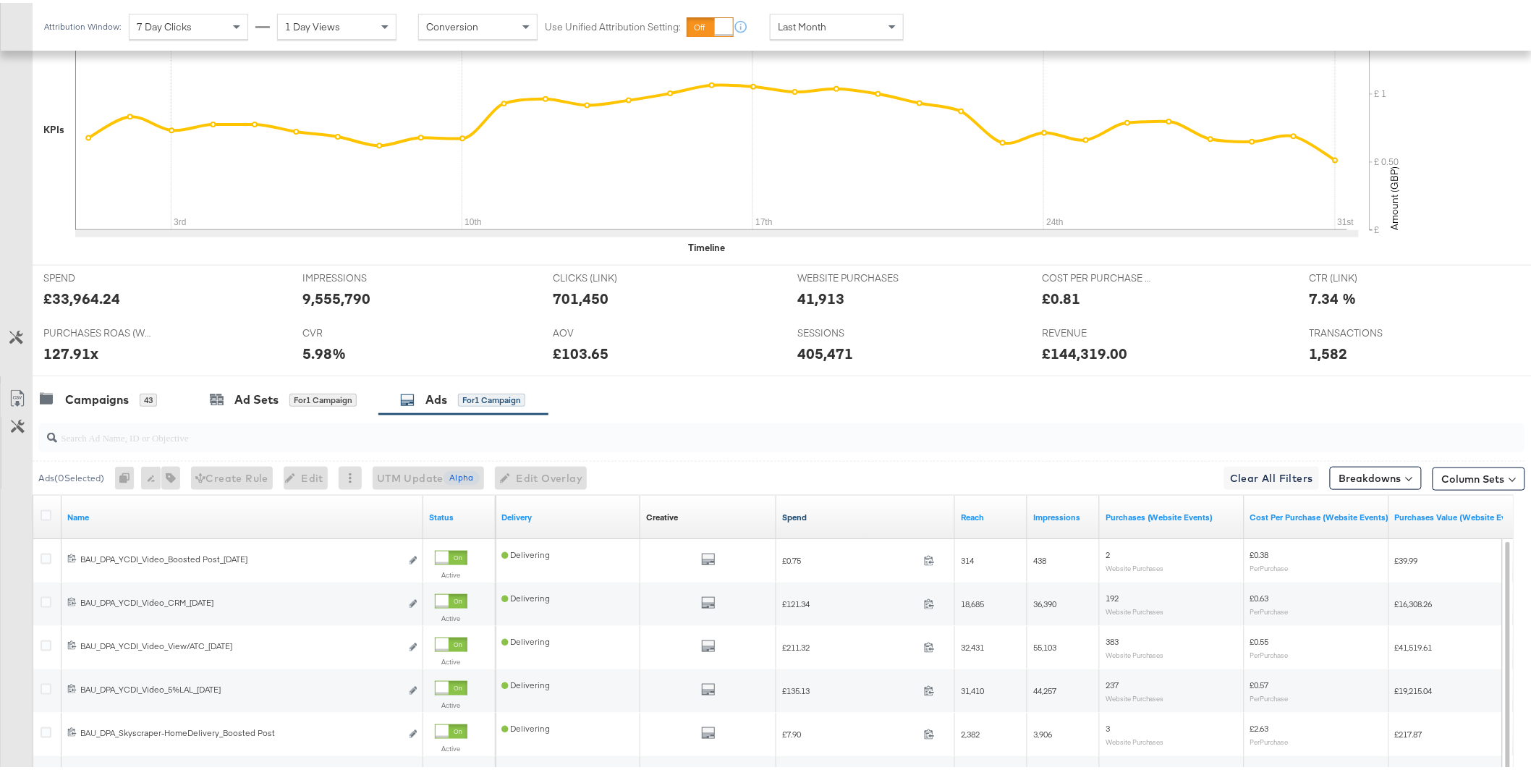
click at [792, 519] on link "Spend" at bounding box center [865, 515] width 167 height 12
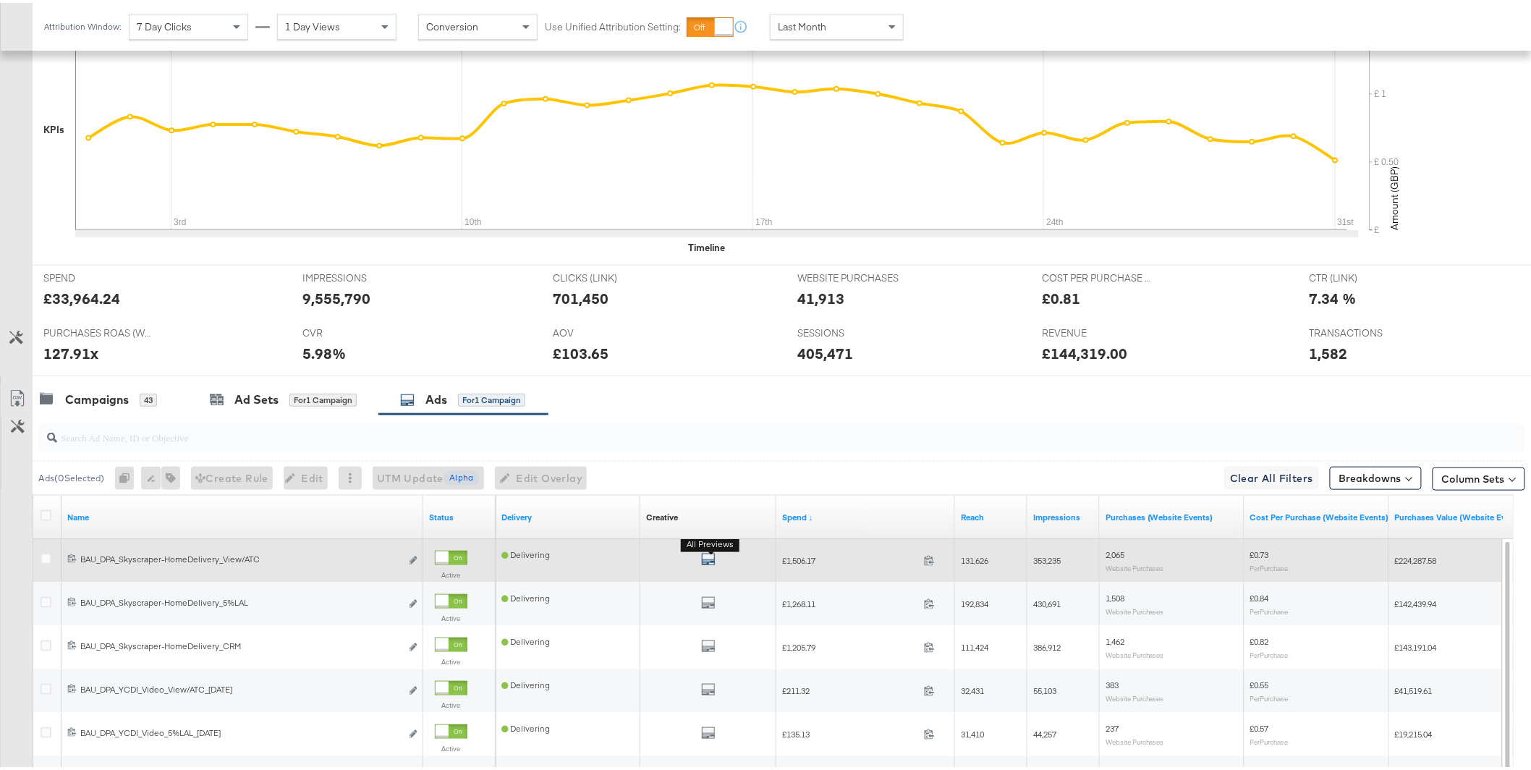
click at [714, 558] on icon "default" at bounding box center [708, 556] width 14 height 14
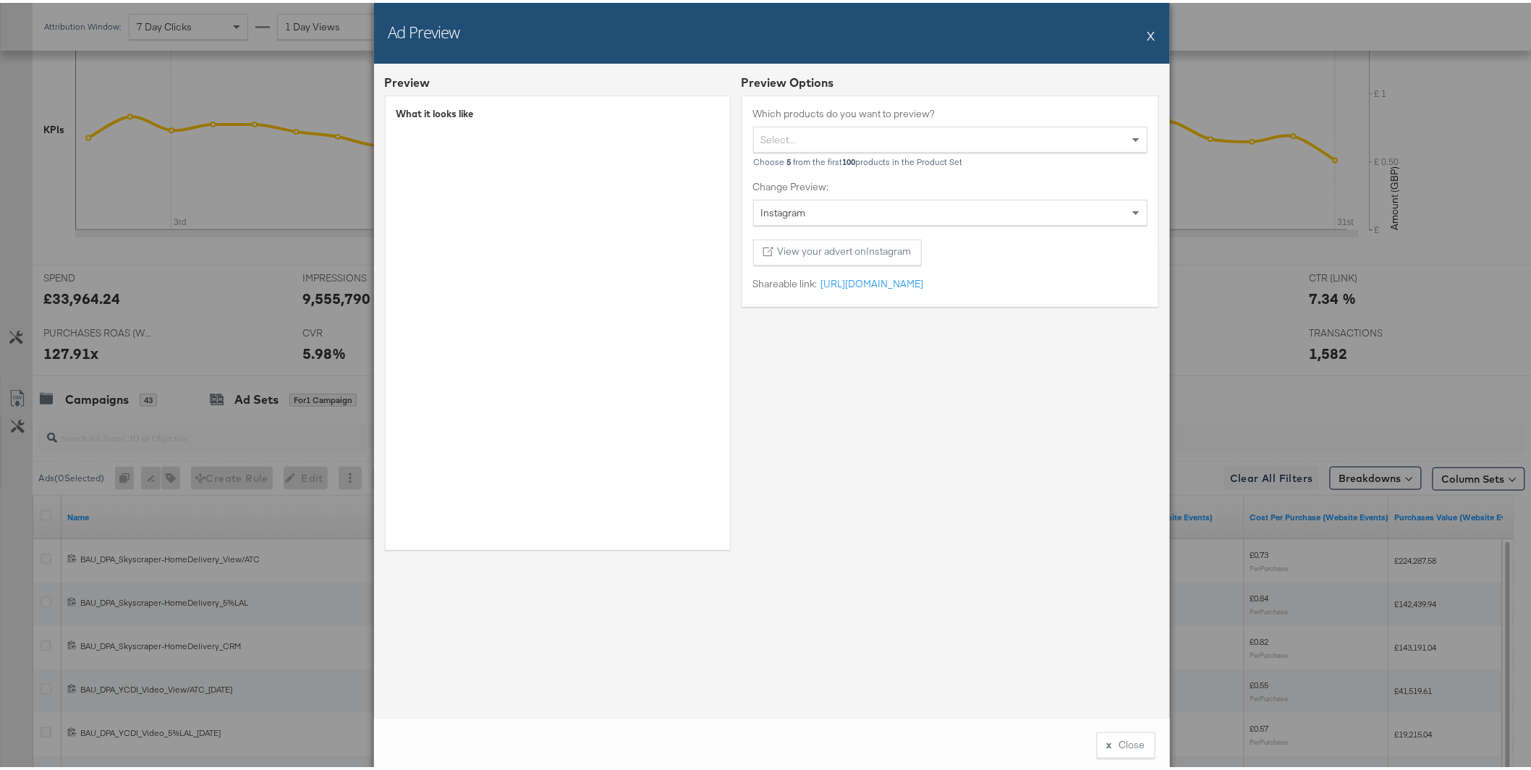
click at [1148, 31] on button "X" at bounding box center [1152, 32] width 8 height 29
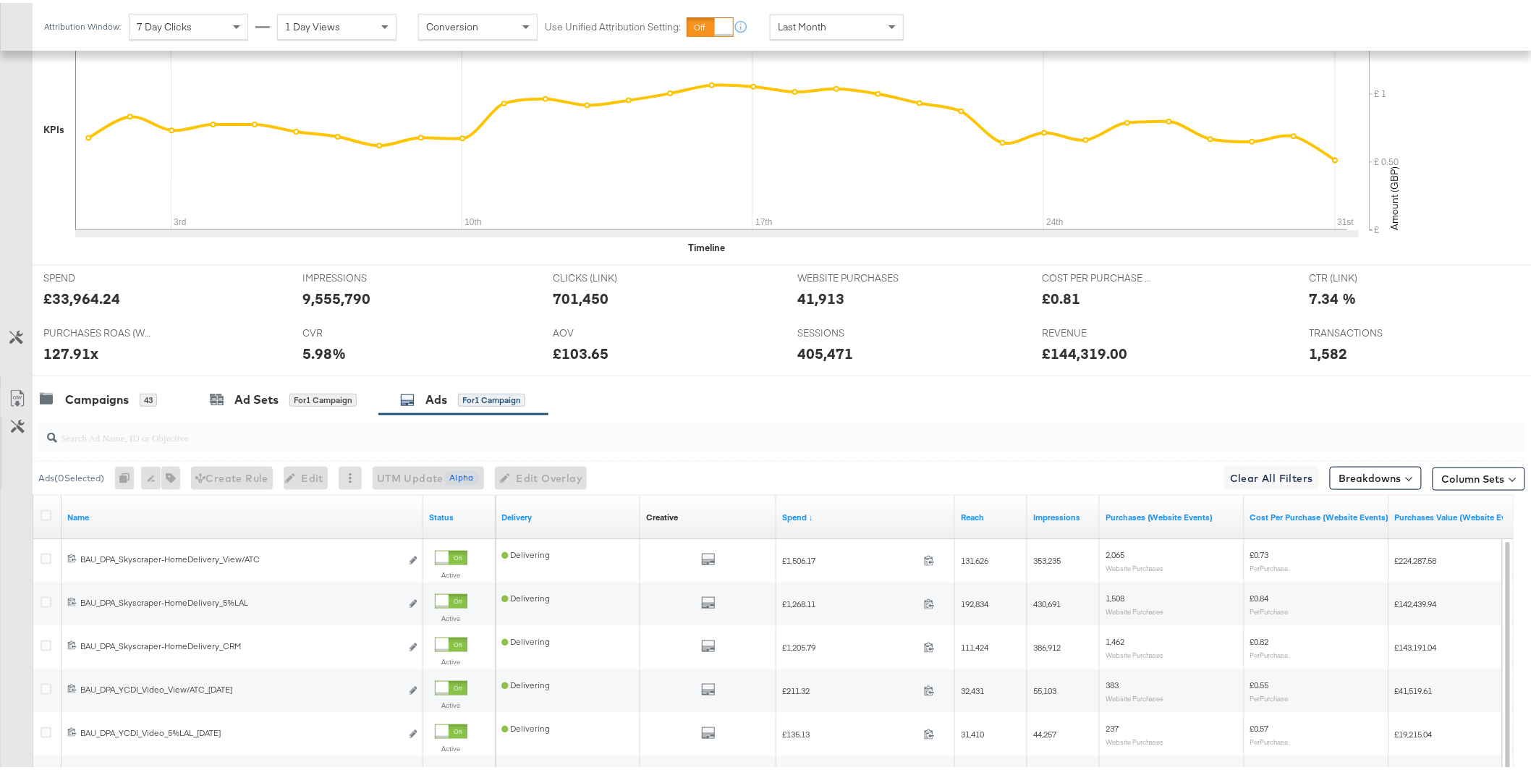
click at [1144, 33] on div "Attribution Window: 7 Day Clicks 1 Day Views Conversion Use Unified Attribution…" at bounding box center [766, 24] width 1532 height 48
click at [74, 394] on div "Campaigns" at bounding box center [97, 397] width 64 height 17
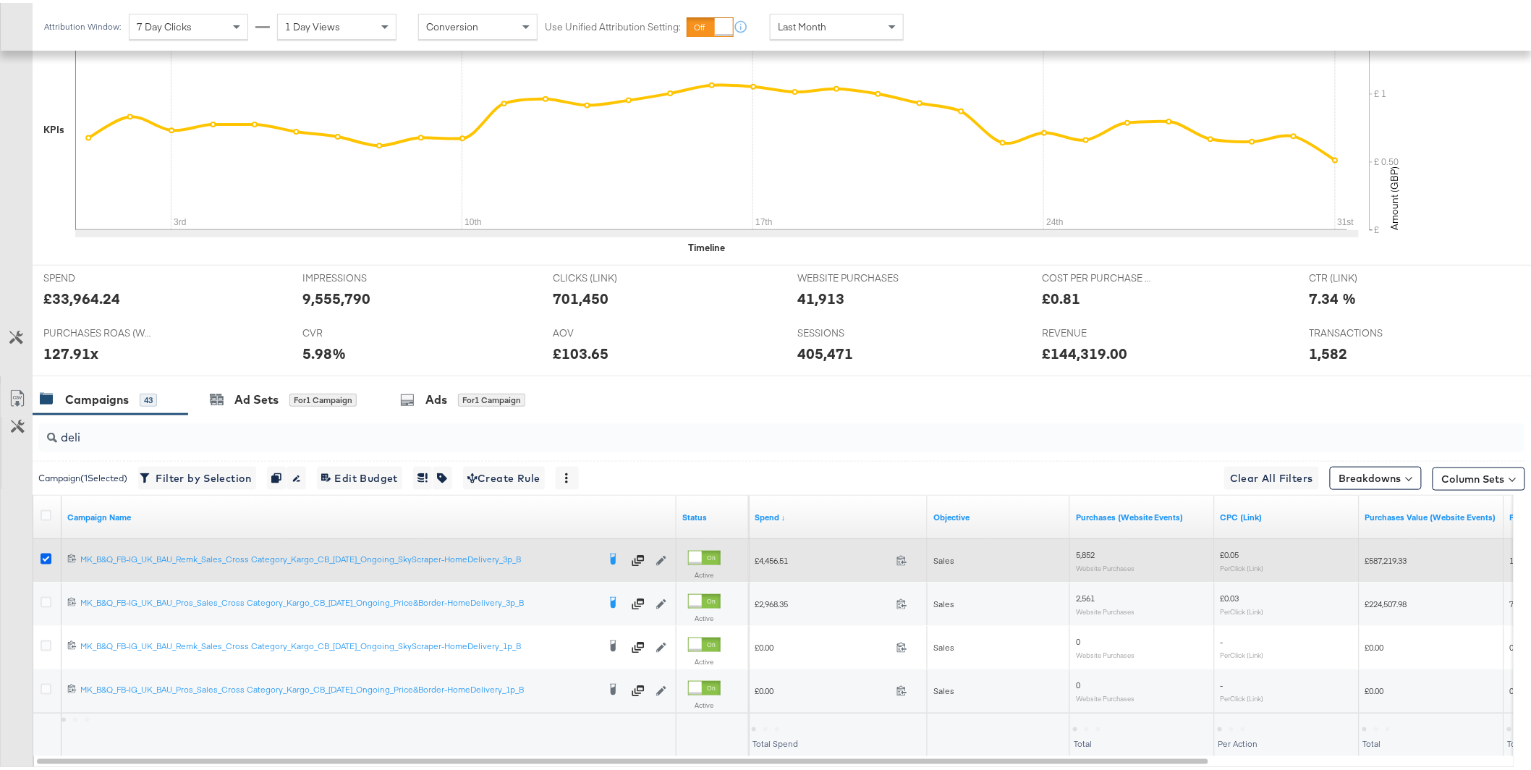
click at [41, 556] on icon at bounding box center [46, 556] width 11 height 11
click at [0, 0] on input "checkbox" at bounding box center [0, 0] width 0 height 0
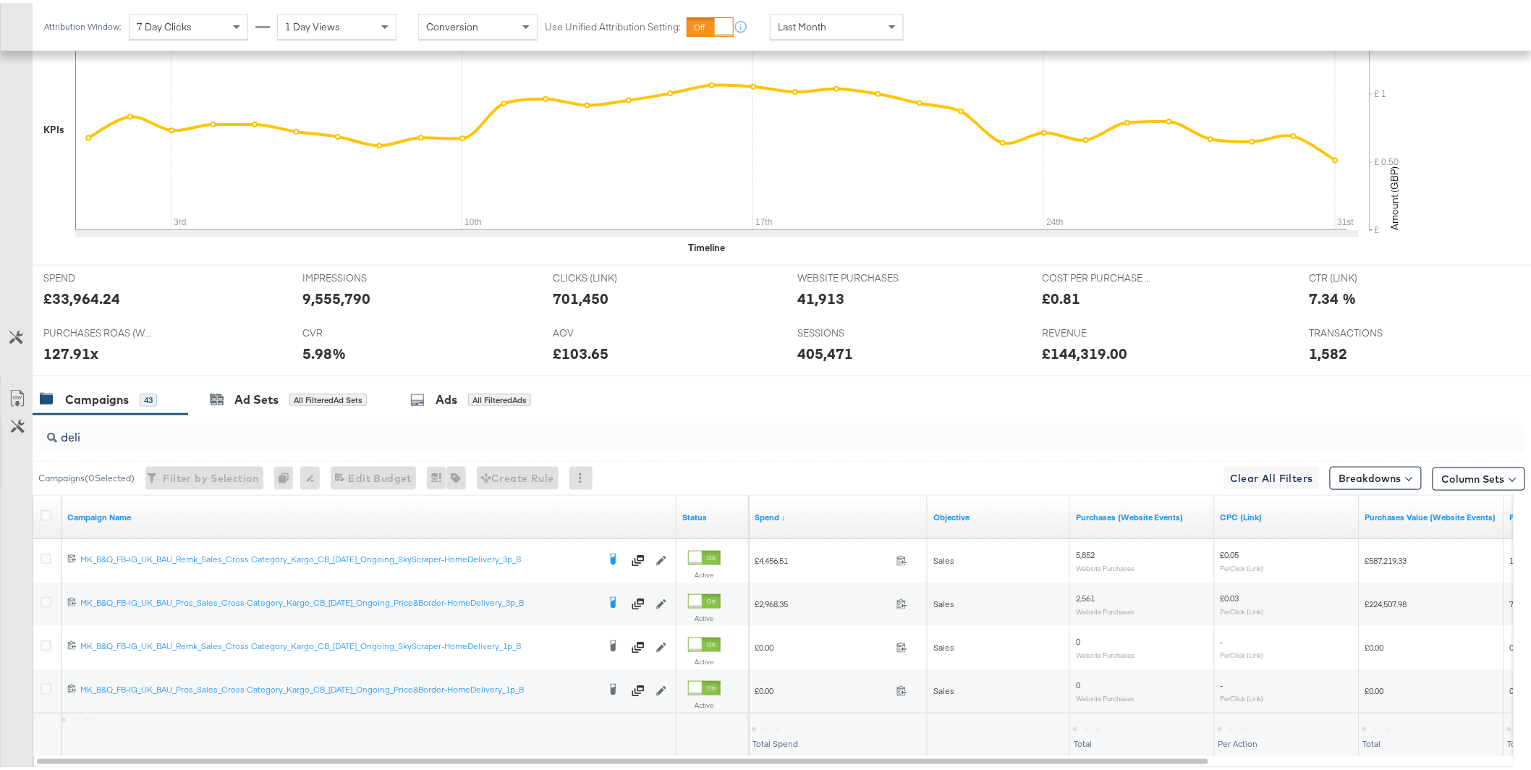
click at [145, 441] on input "deli" at bounding box center [722, 429] width 1331 height 28
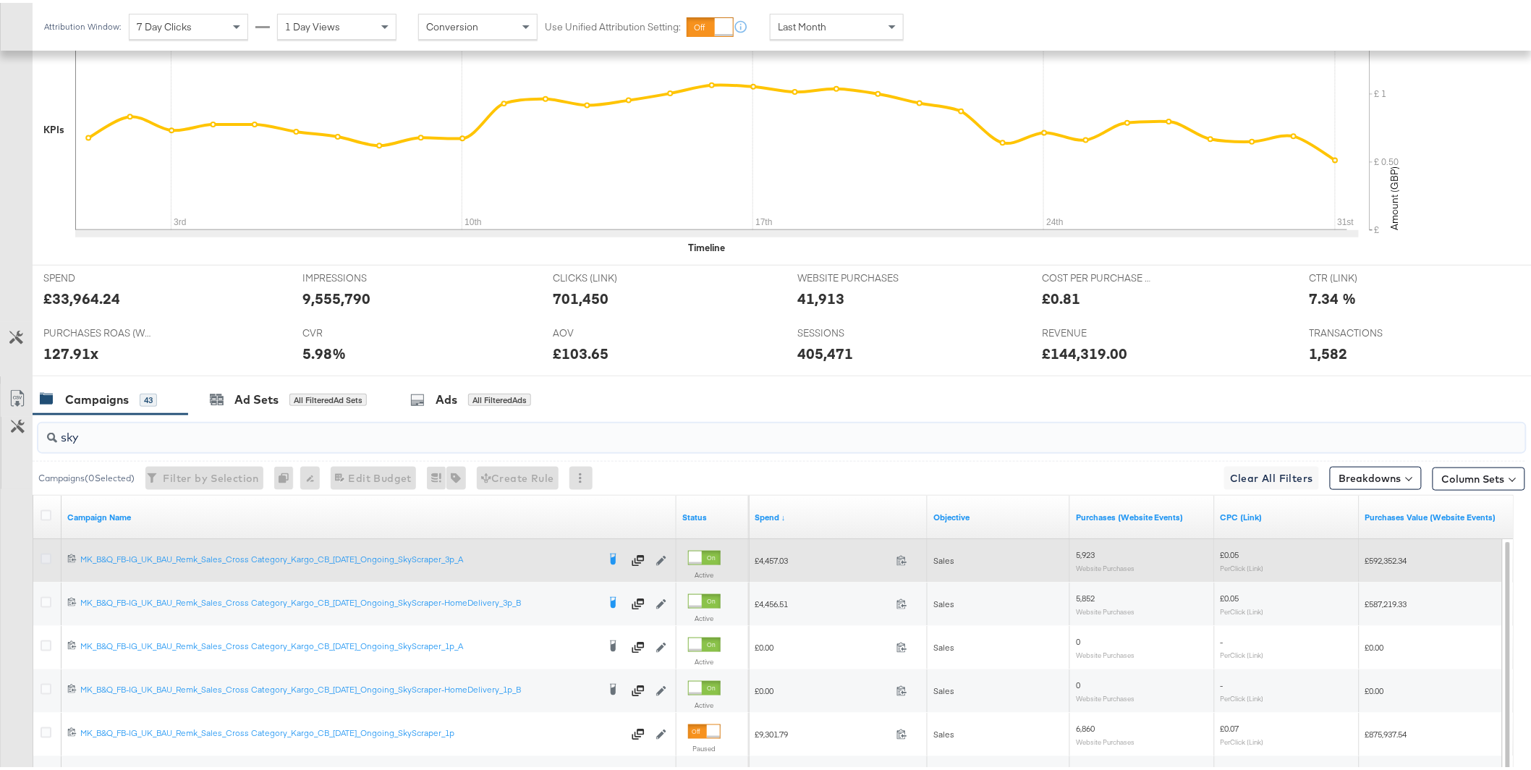
type input "sky"
click at [47, 555] on icon at bounding box center [46, 556] width 11 height 11
click at [0, 0] on input "checkbox" at bounding box center [0, 0] width 0 height 0
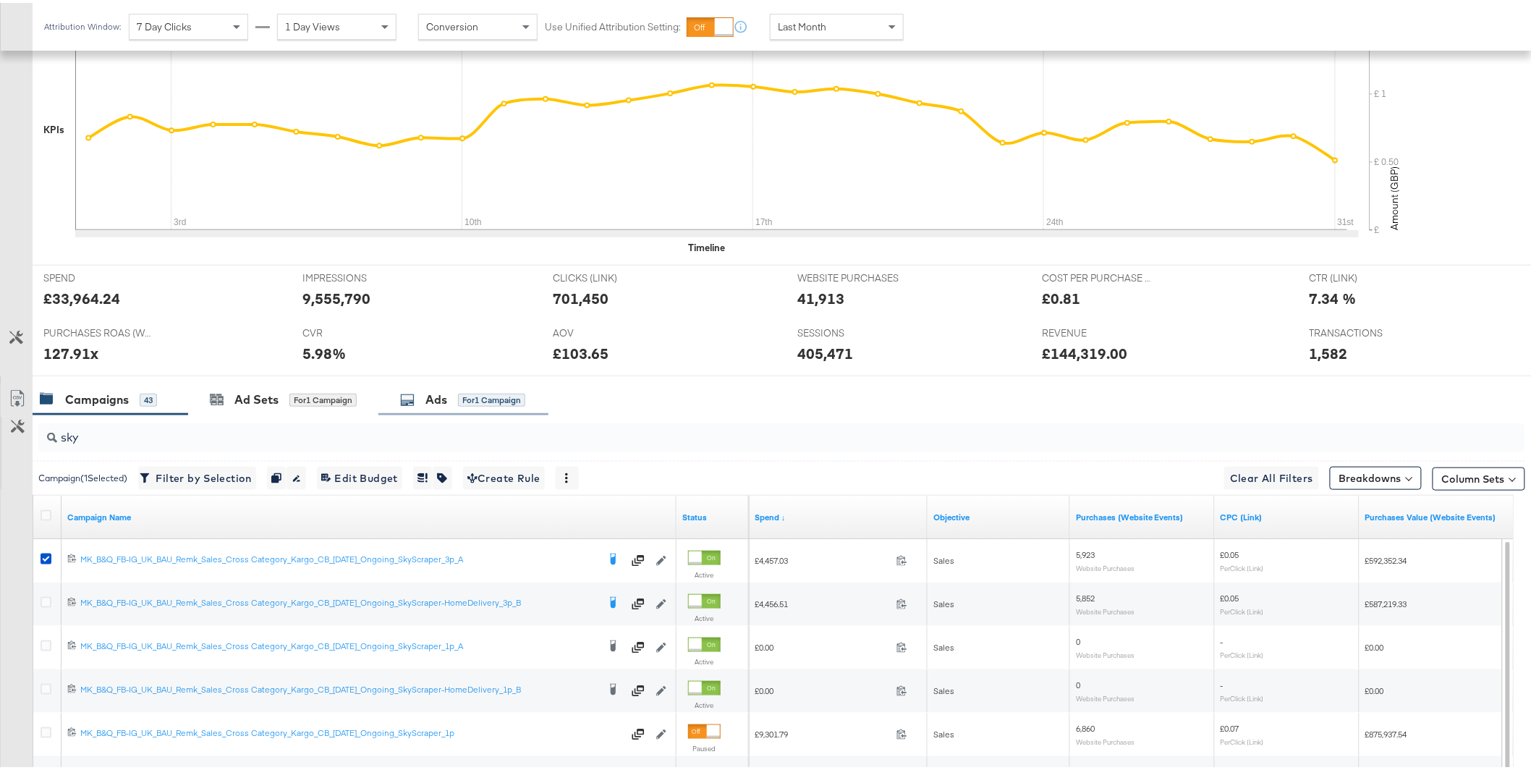
click at [467, 409] on div "Ads for 1 Campaign" at bounding box center [463, 396] width 170 height 31
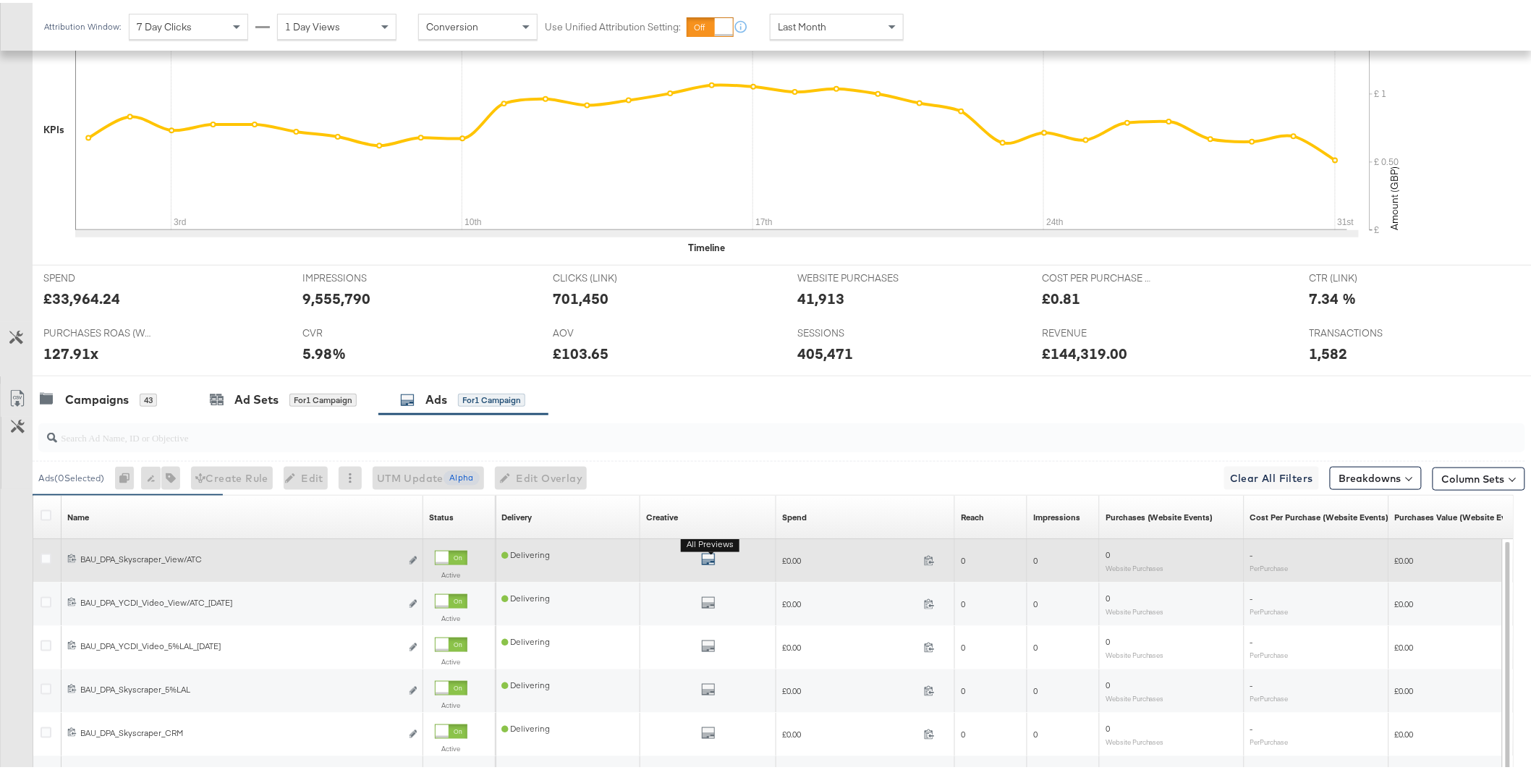
click at [713, 552] on icon "default" at bounding box center [708, 556] width 14 height 14
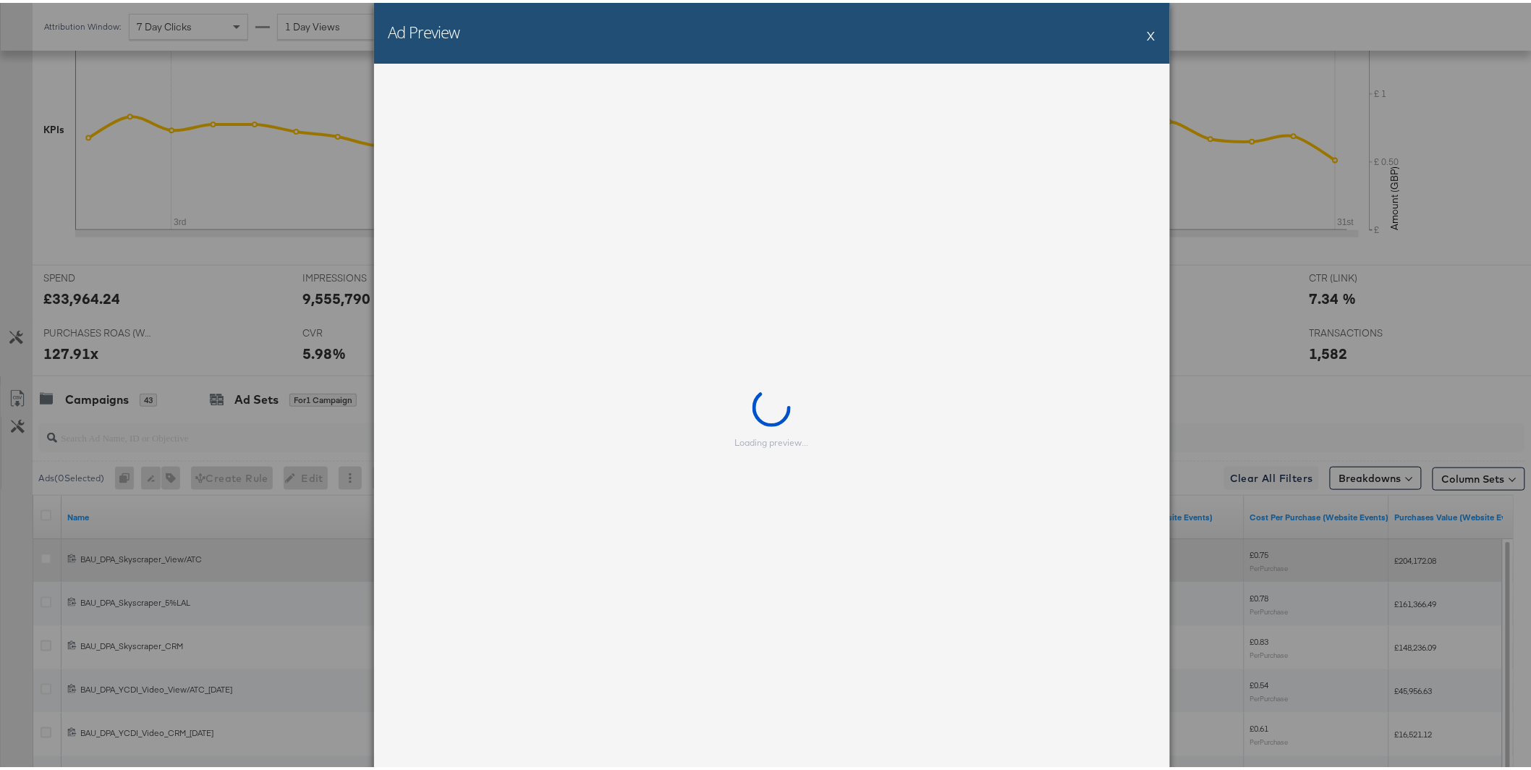
click at [712, 555] on div "Loading preview..." at bounding box center [772, 415] width 796 height 709
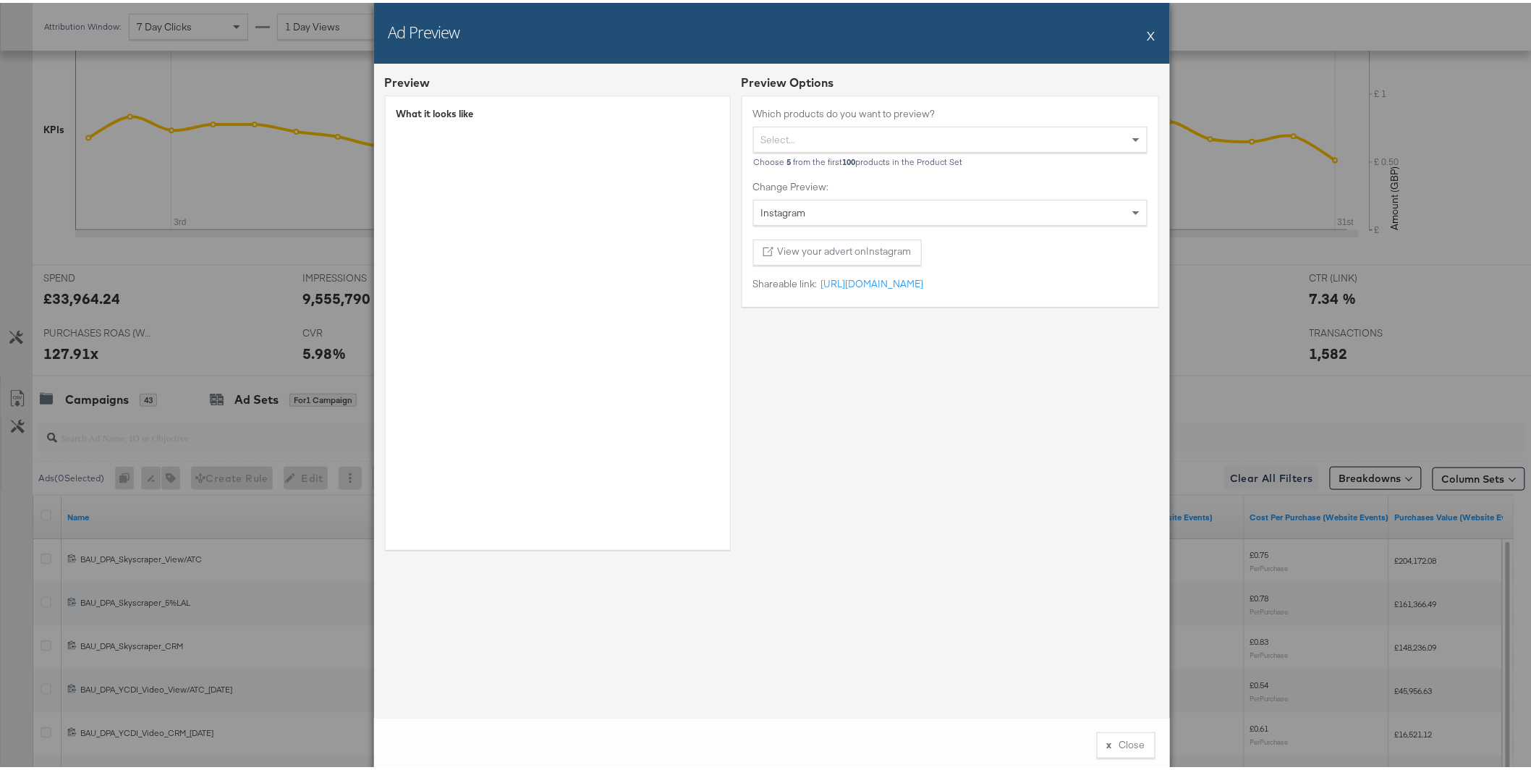
click at [1140, 38] on div "Ad Preview X" at bounding box center [772, 30] width 796 height 61
click at [1148, 35] on button "X" at bounding box center [1152, 32] width 8 height 29
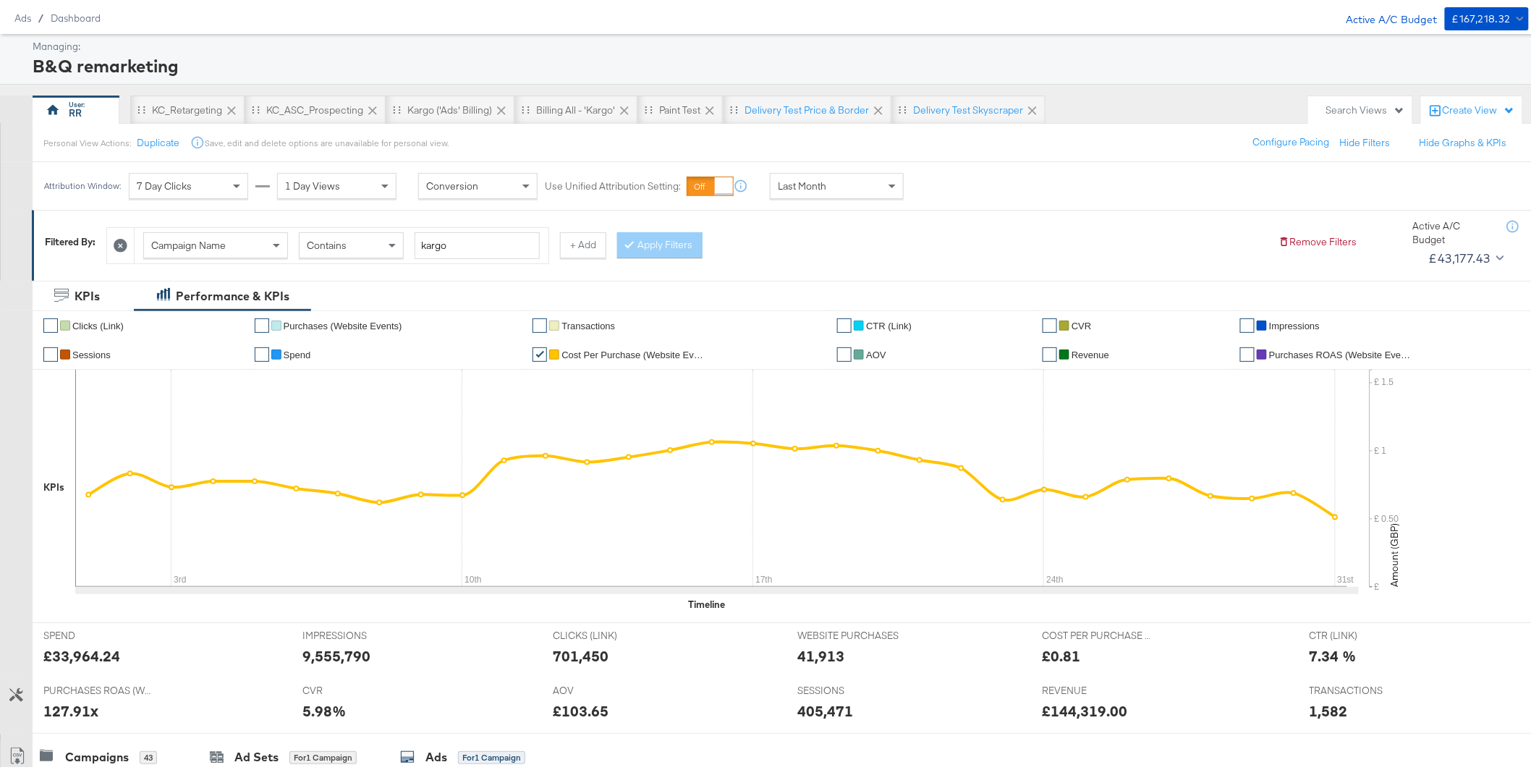
scroll to position [0, 0]
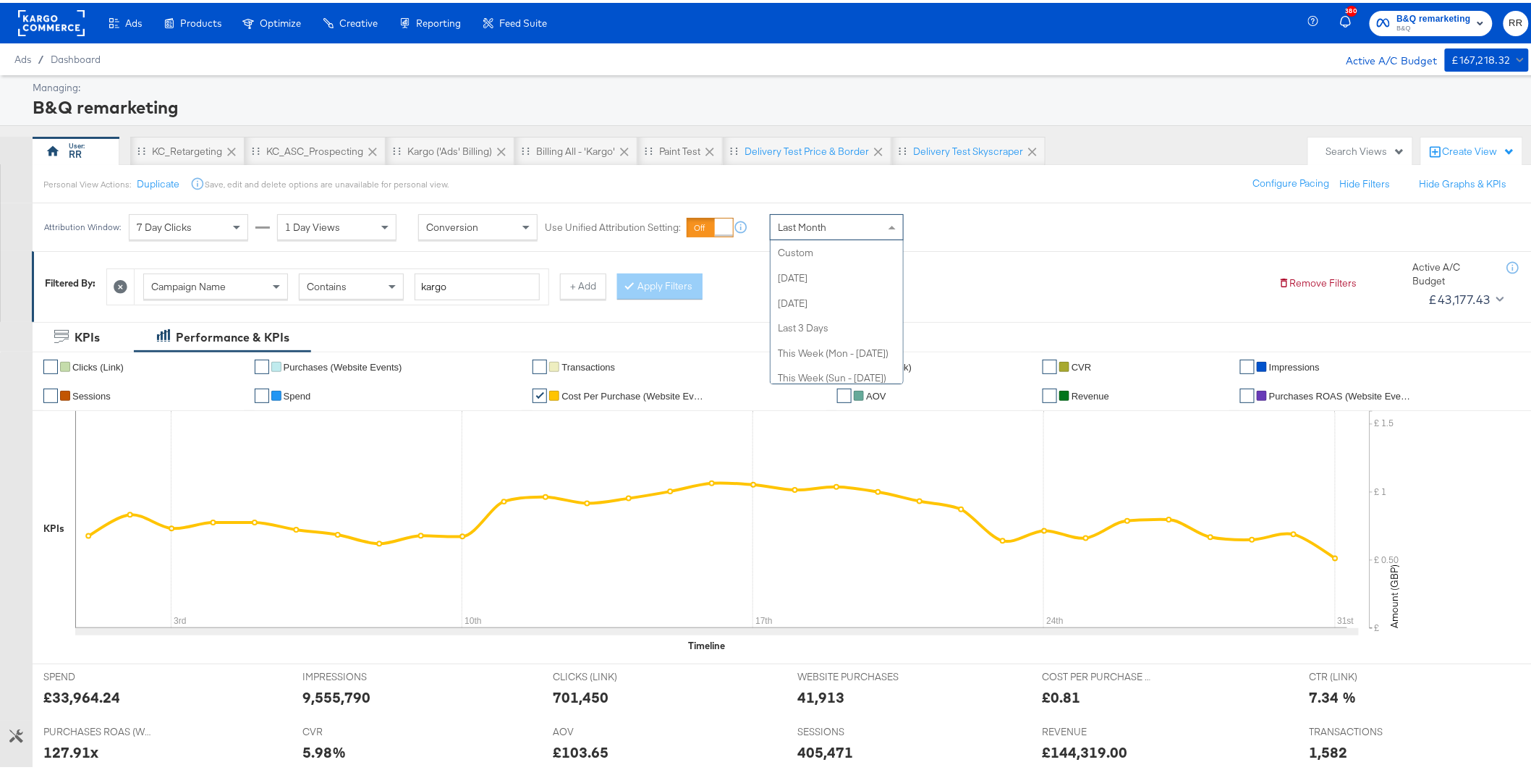
click at [844, 219] on div "Last Month" at bounding box center [837, 224] width 132 height 25
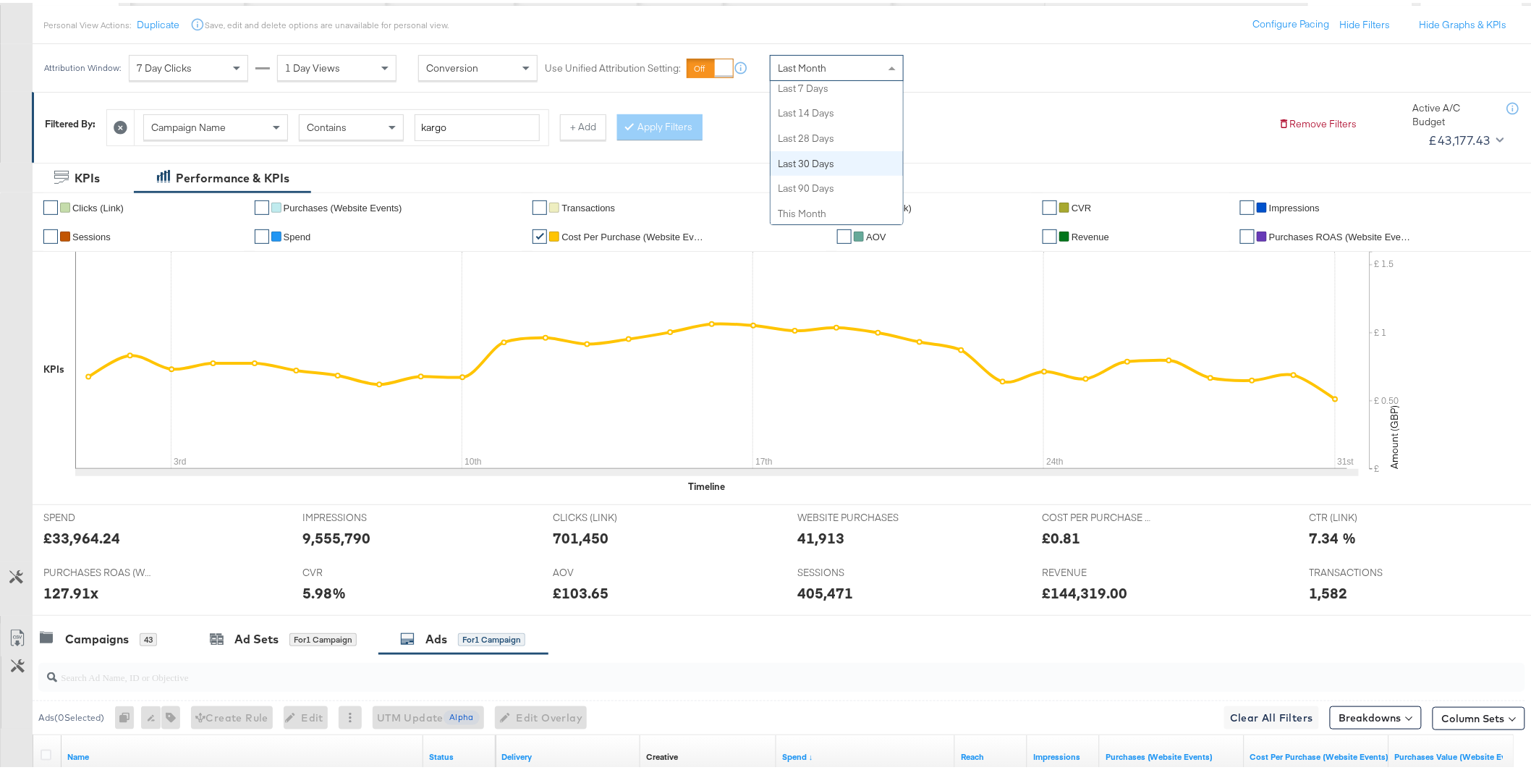
scroll to position [221, 0]
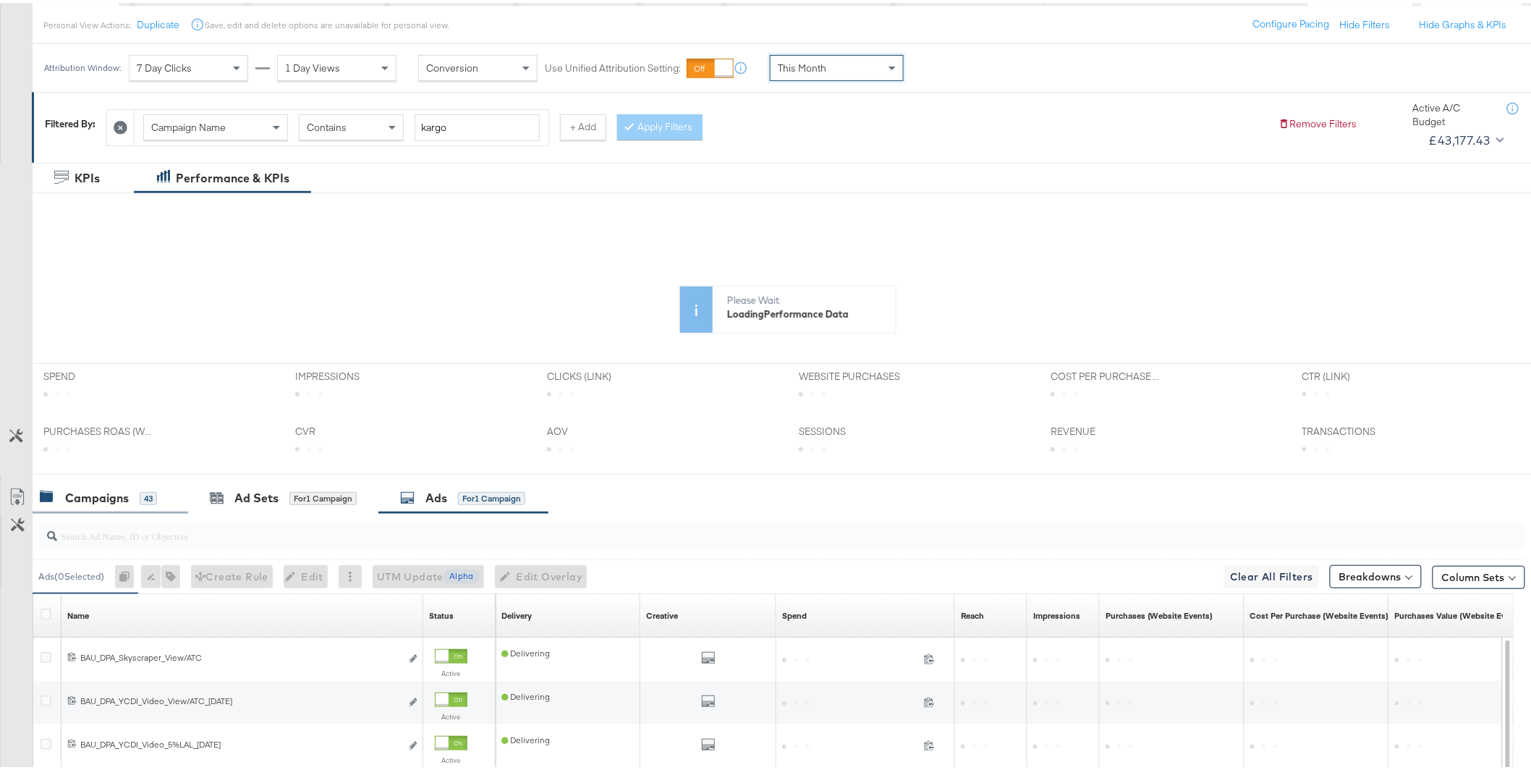
click at [110, 496] on div "Campaigns" at bounding box center [97, 495] width 64 height 17
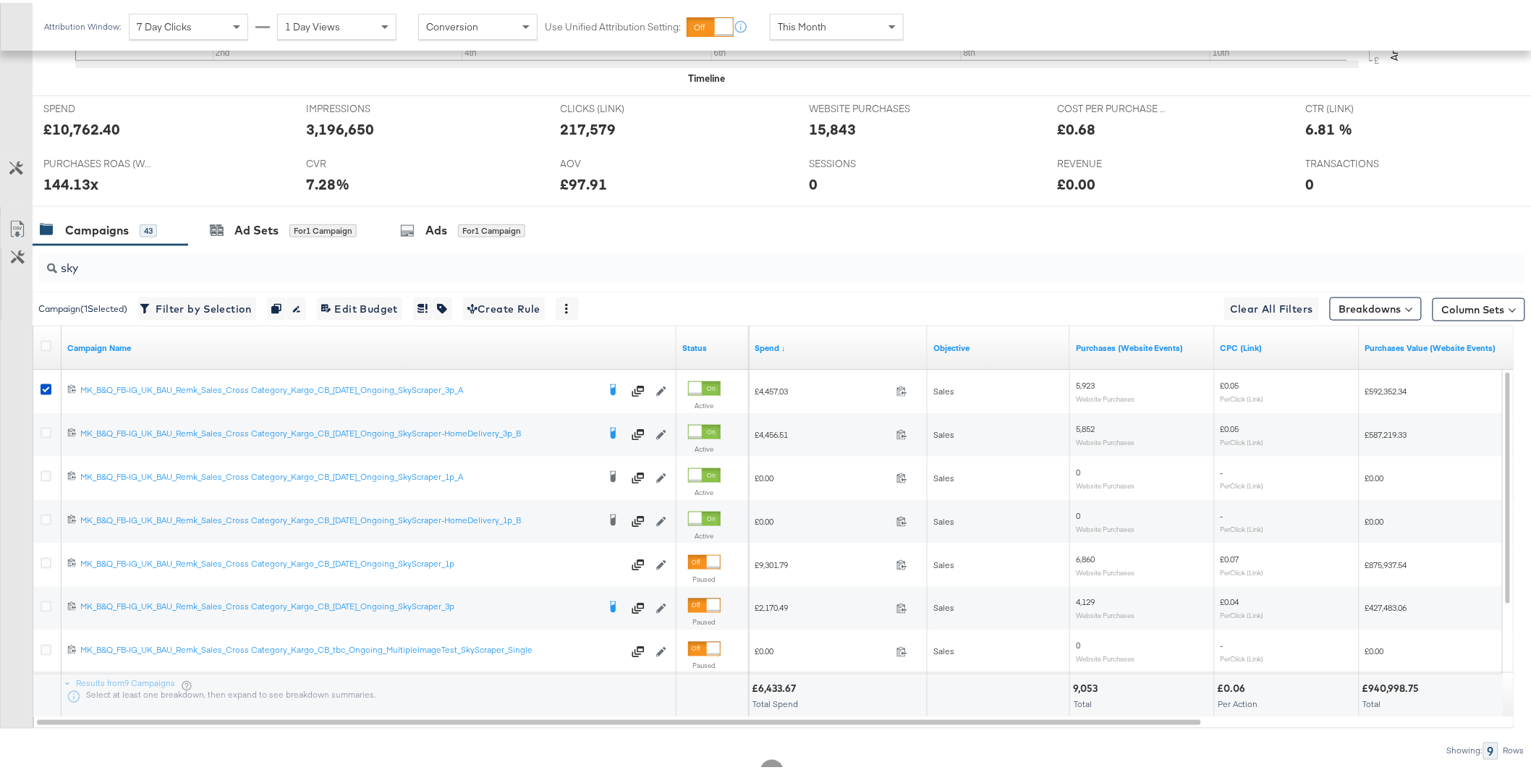
scroll to position [0, 0]
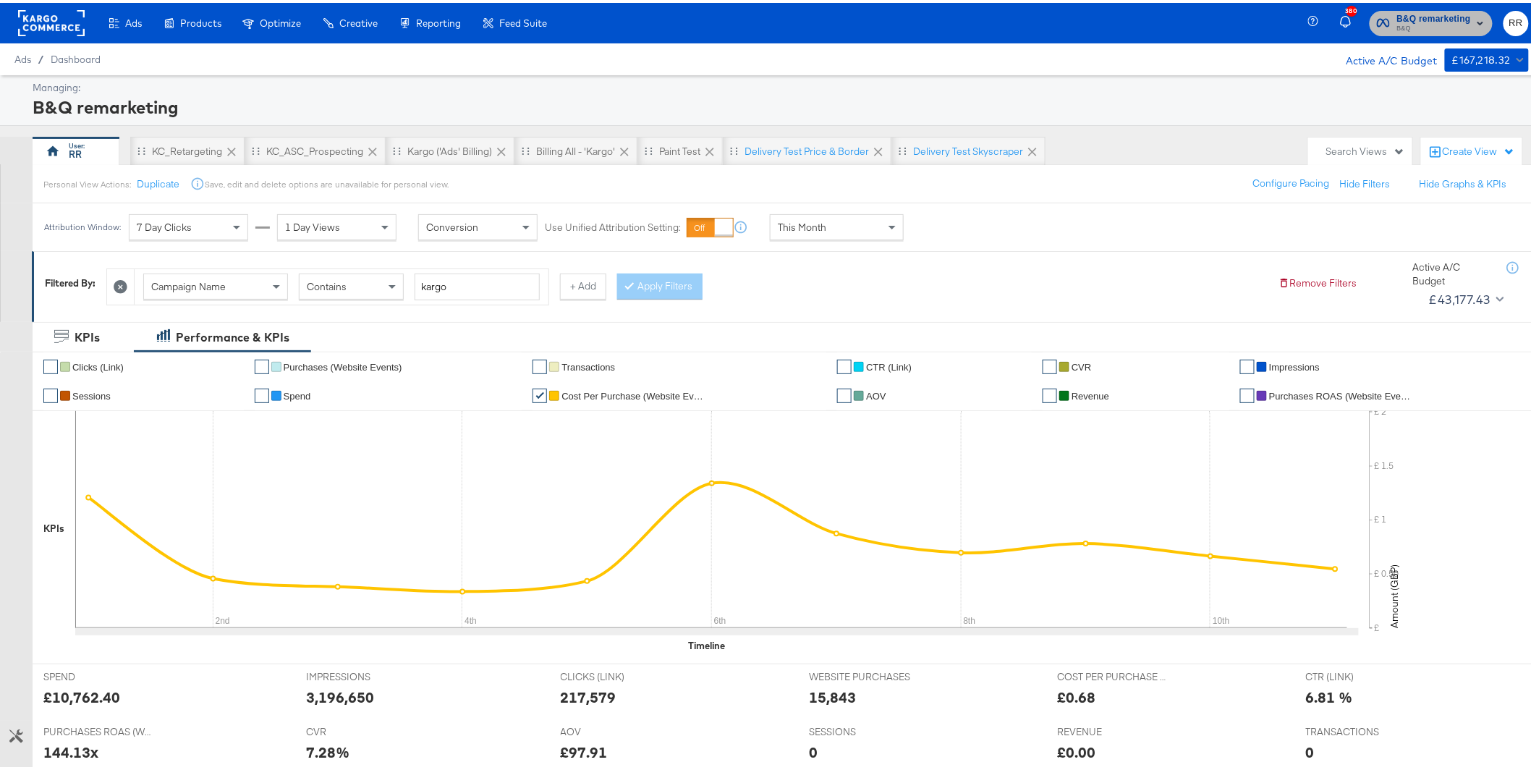
click at [1425, 23] on span "B&Q" at bounding box center [1434, 26] width 74 height 12
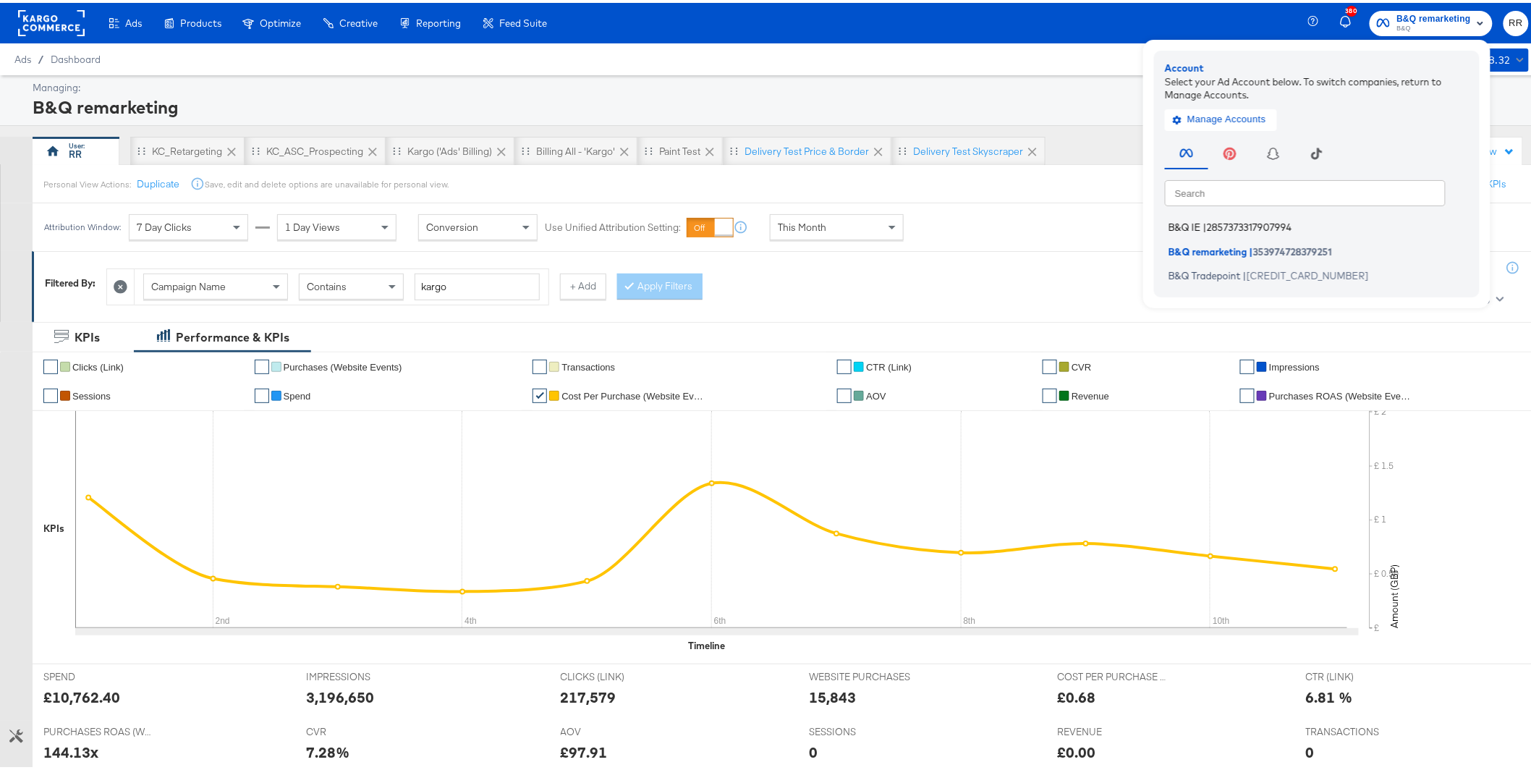
click at [1215, 222] on span "2857373317907994" at bounding box center [1249, 225] width 85 height 12
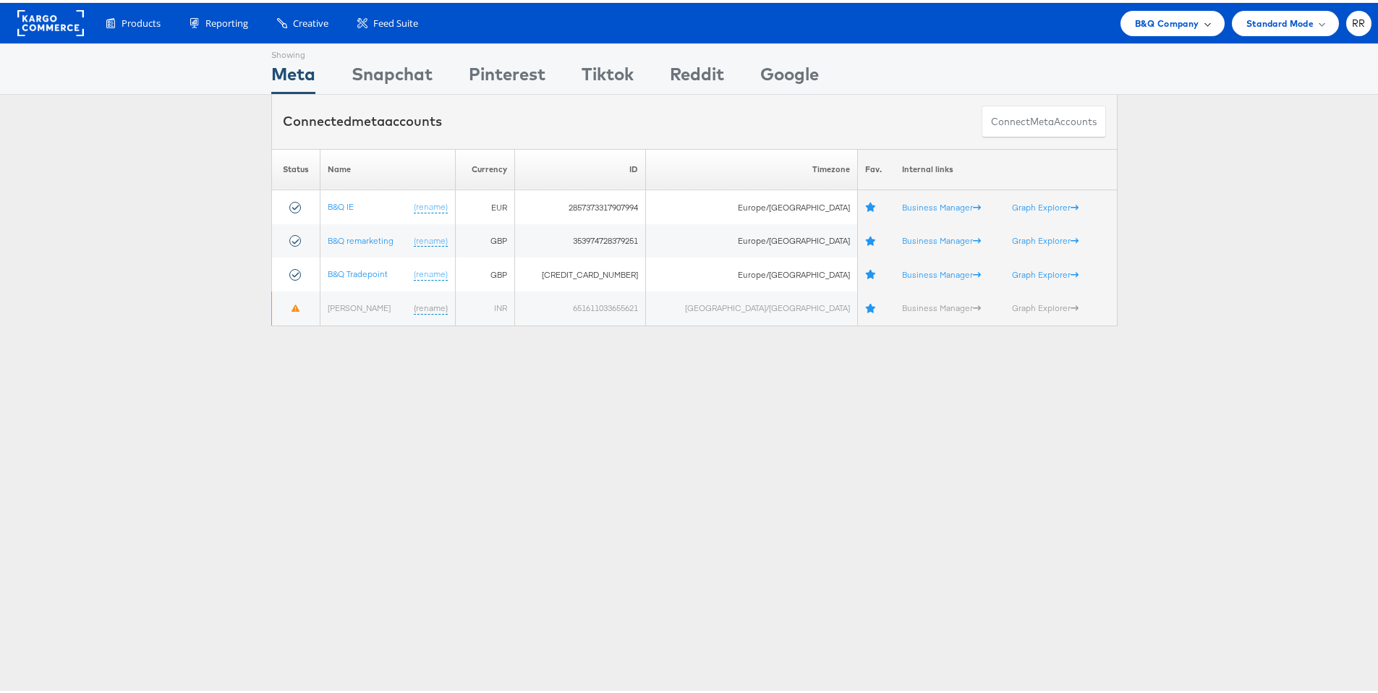
click at [1156, 29] on div "B&Q Company" at bounding box center [1173, 20] width 104 height 25
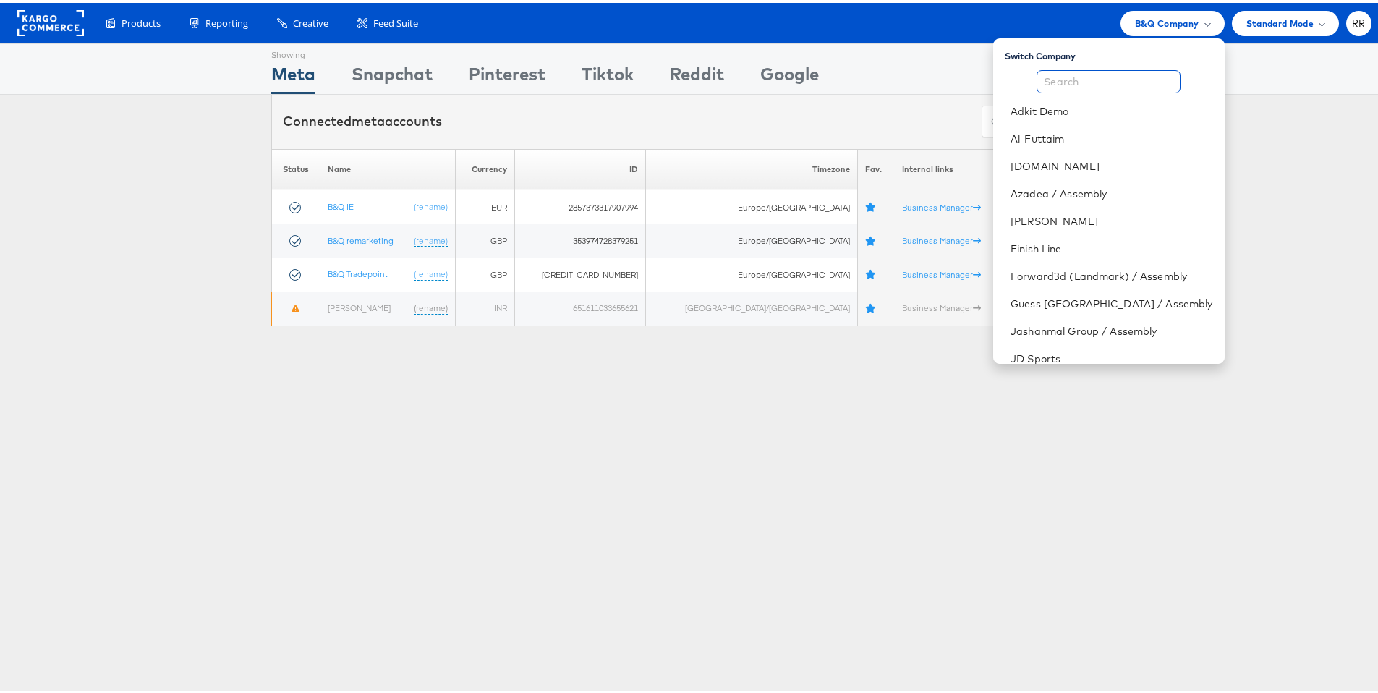
click at [1095, 73] on input "text" at bounding box center [1109, 78] width 144 height 23
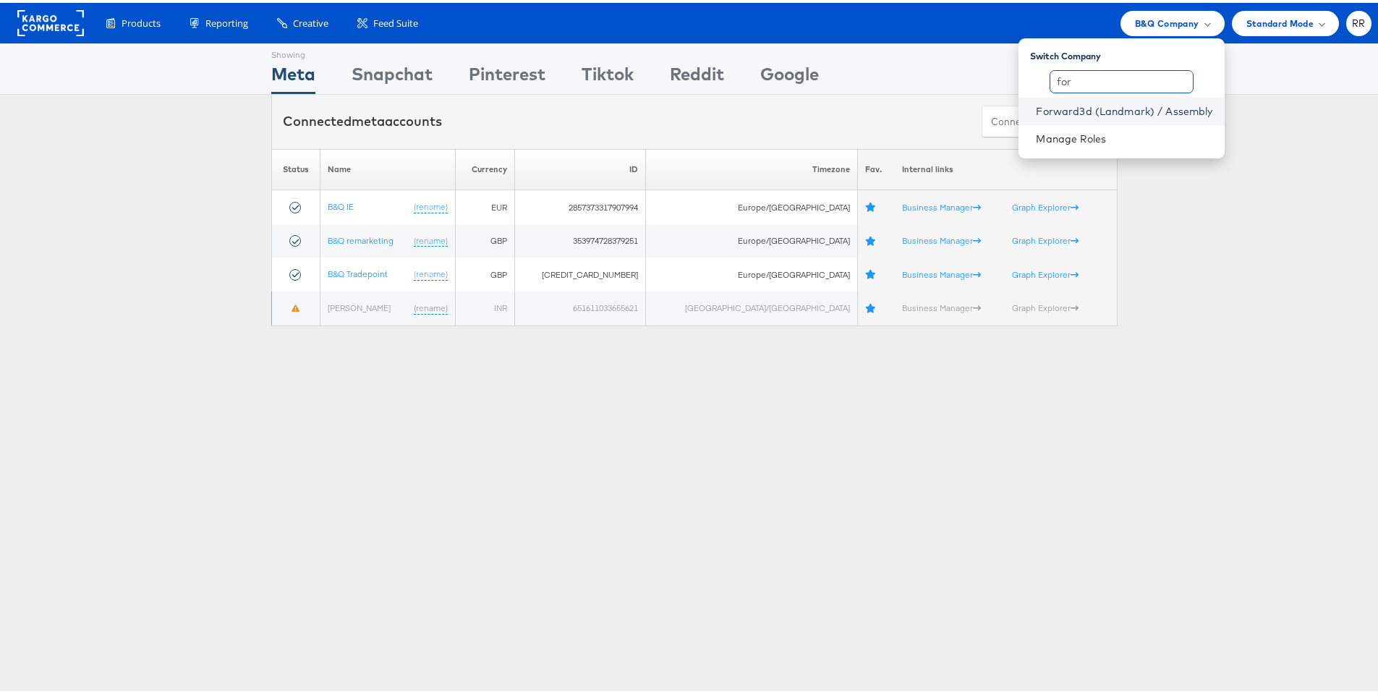
type input "for"
click at [1132, 112] on link "Forward3d (Landmark) / Assembly" at bounding box center [1124, 108] width 177 height 14
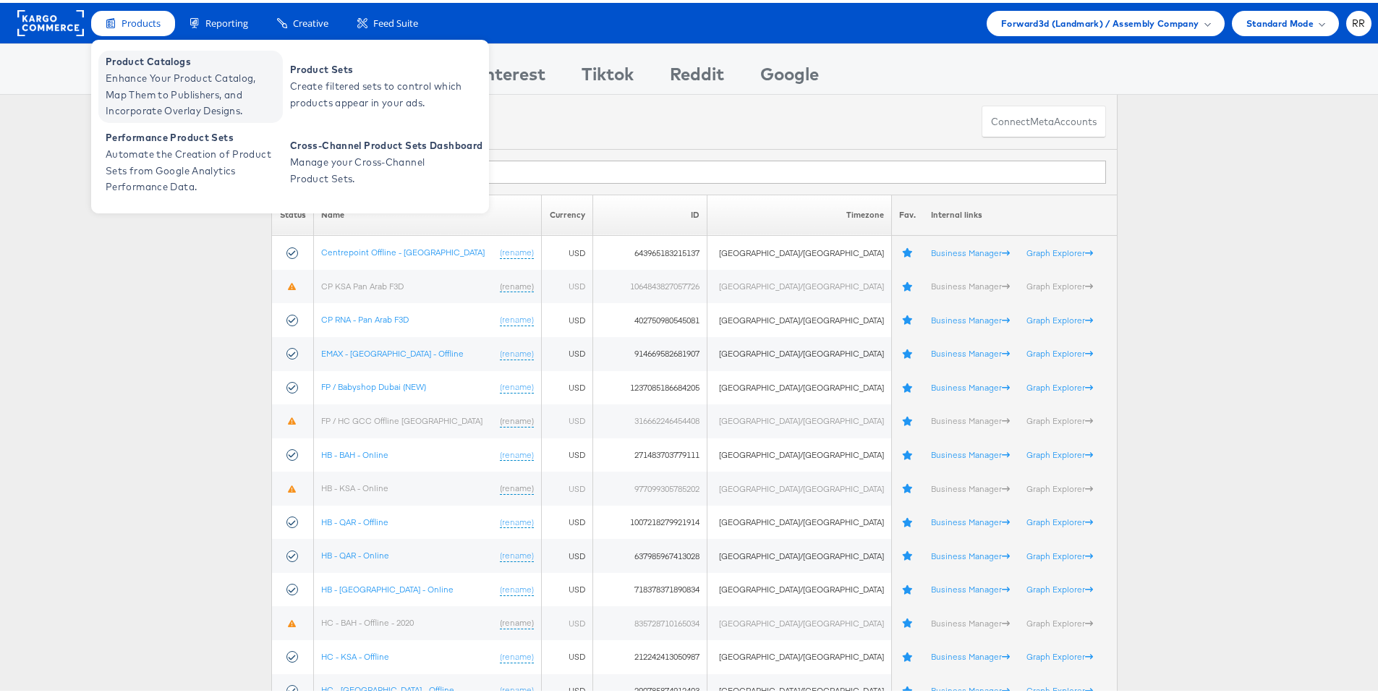
click at [152, 71] on span "Enhance Your Product Catalog, Map Them to Publishers, and Incorporate Overlay D…" at bounding box center [193, 91] width 174 height 49
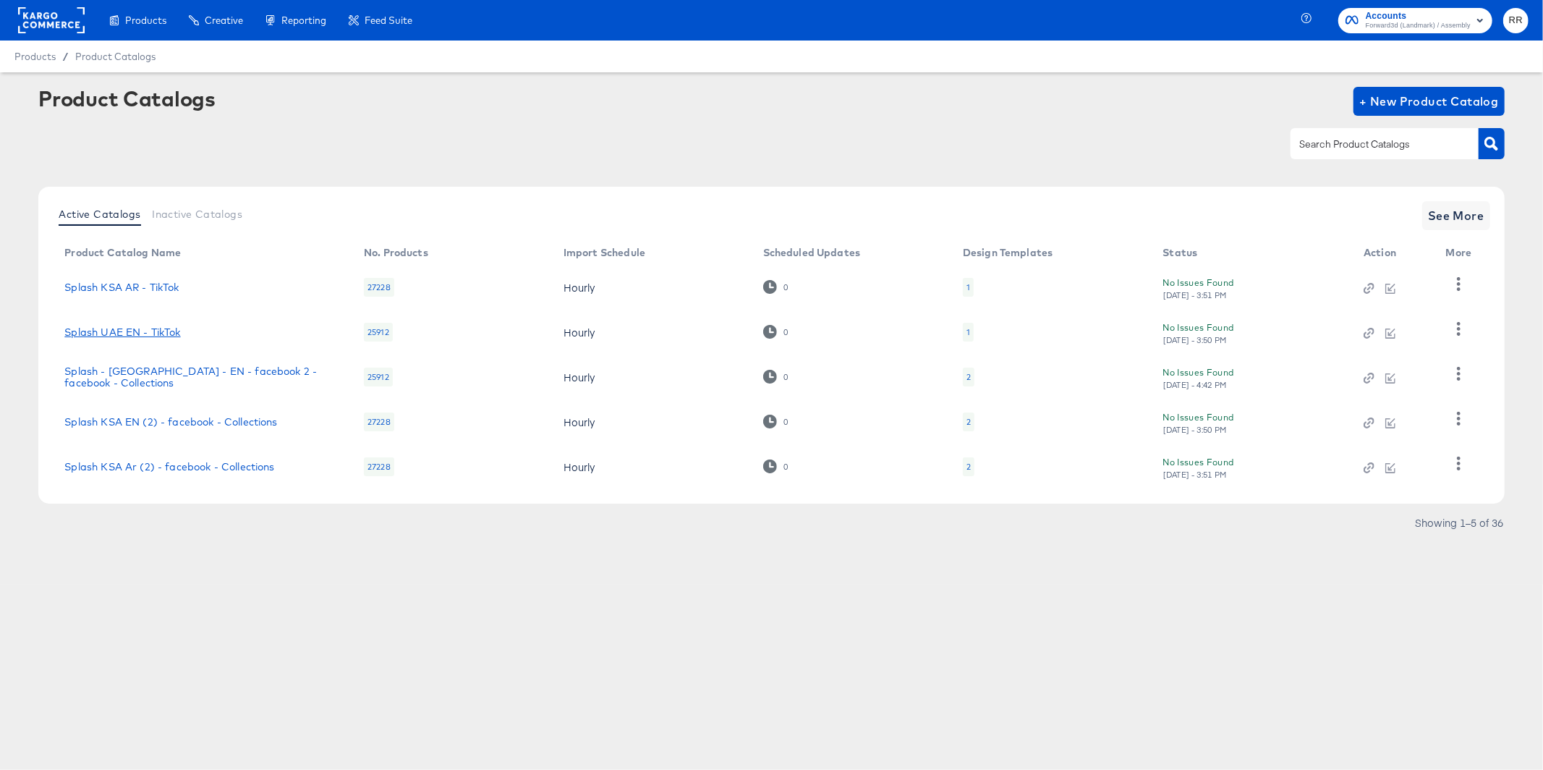
click at [143, 330] on link "Splash UAE EN - TikTok" at bounding box center [122, 332] width 116 height 12
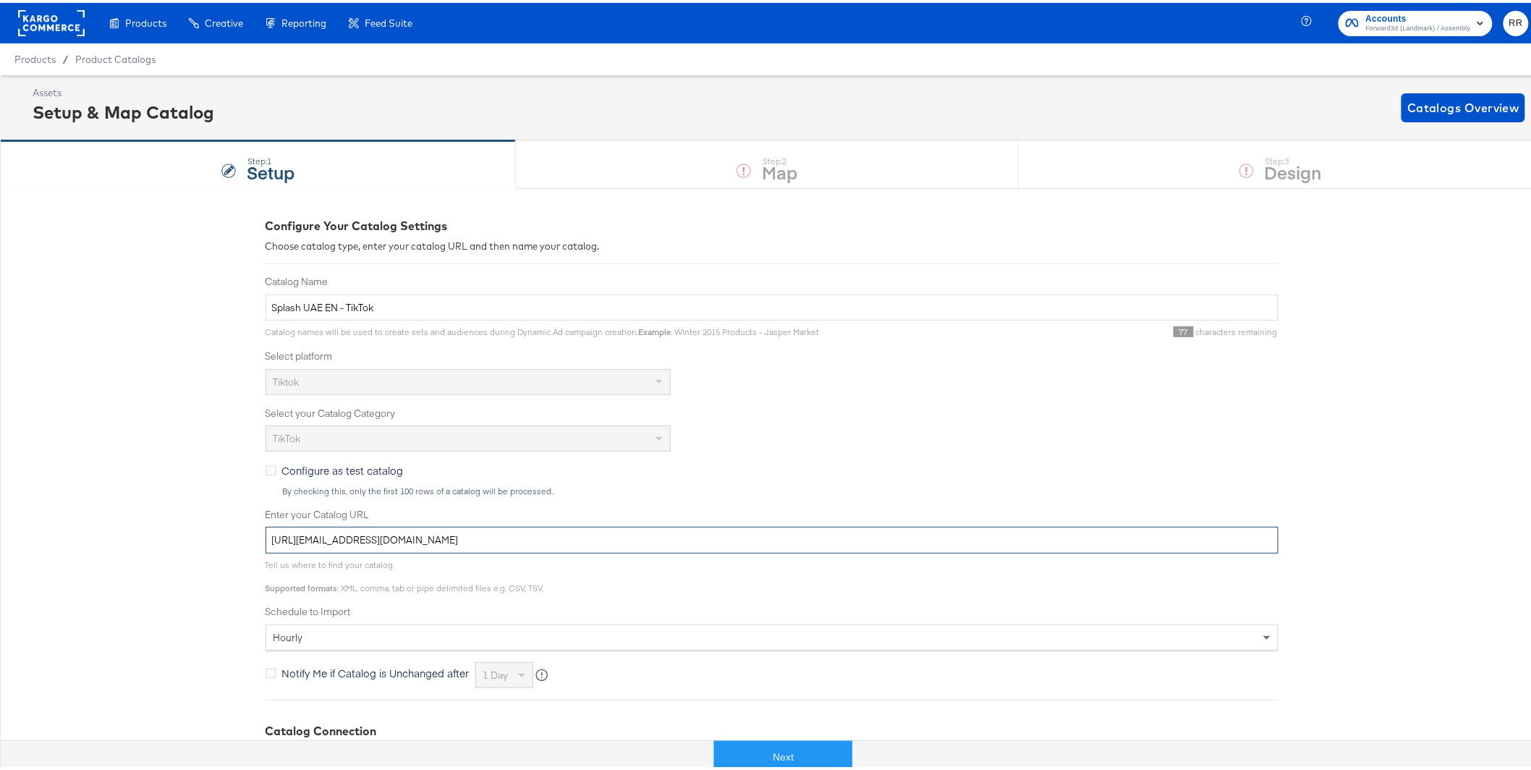
click at [606, 541] on input "https://kargo_lmsaesplash:OrhCKgeIMbxUxOUe9@feedftp.lmg.do/lmsaesplashfeeds/pro…" at bounding box center [772, 537] width 1013 height 27
click at [38, 20] on rect at bounding box center [51, 20] width 67 height 26
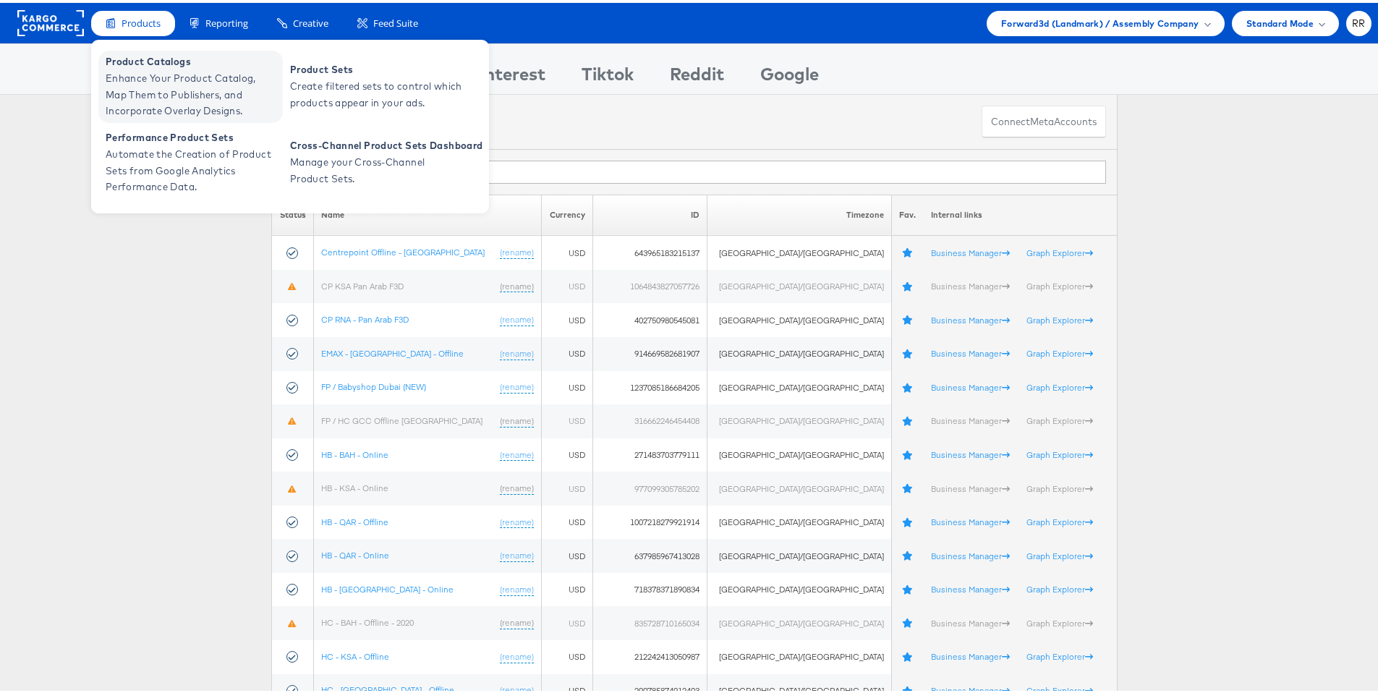
click at [146, 64] on span "Product Catalogs" at bounding box center [193, 59] width 174 height 17
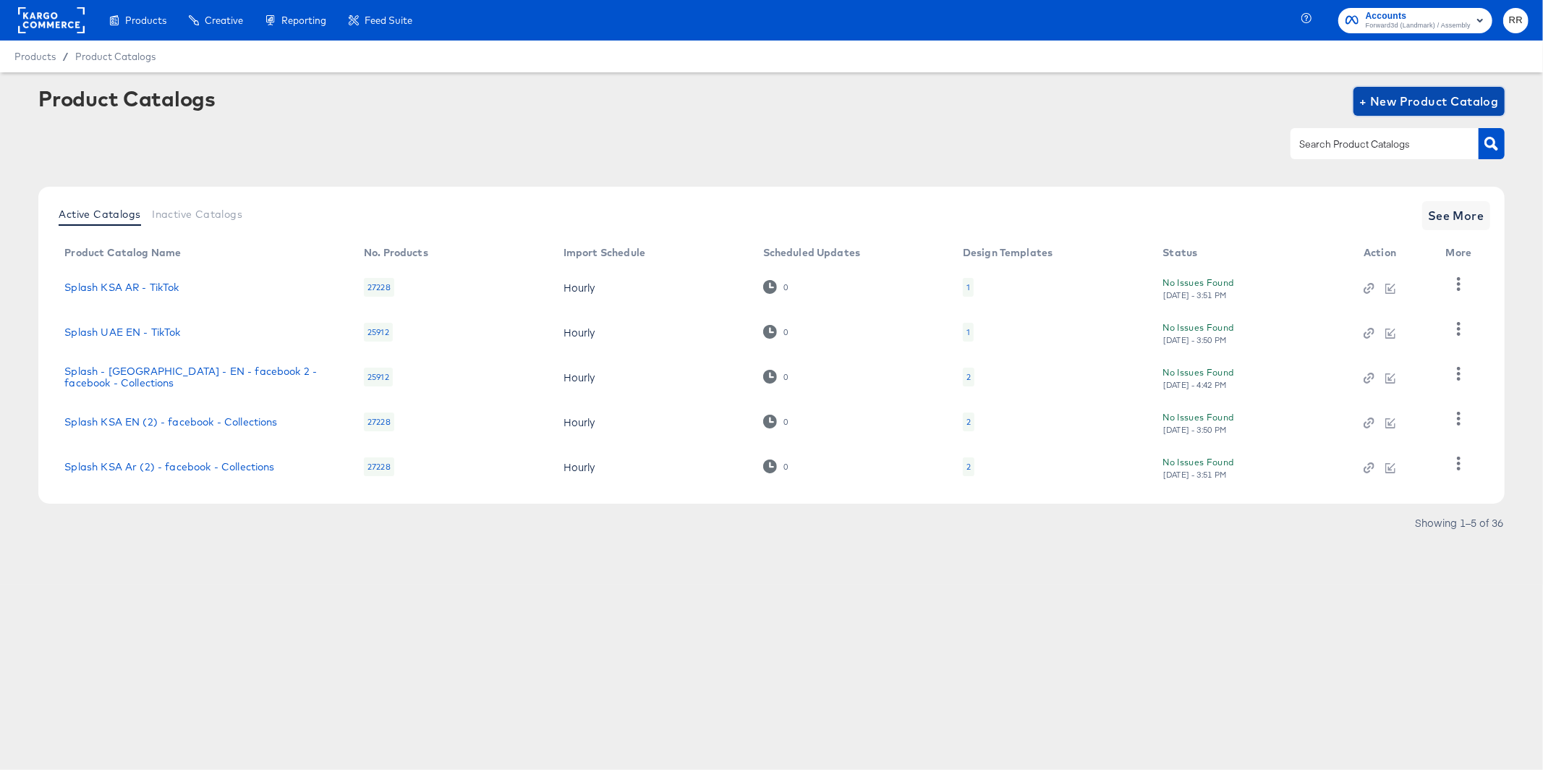
click at [1414, 107] on span "+ New Product Catalog" at bounding box center [1430, 101] width 140 height 20
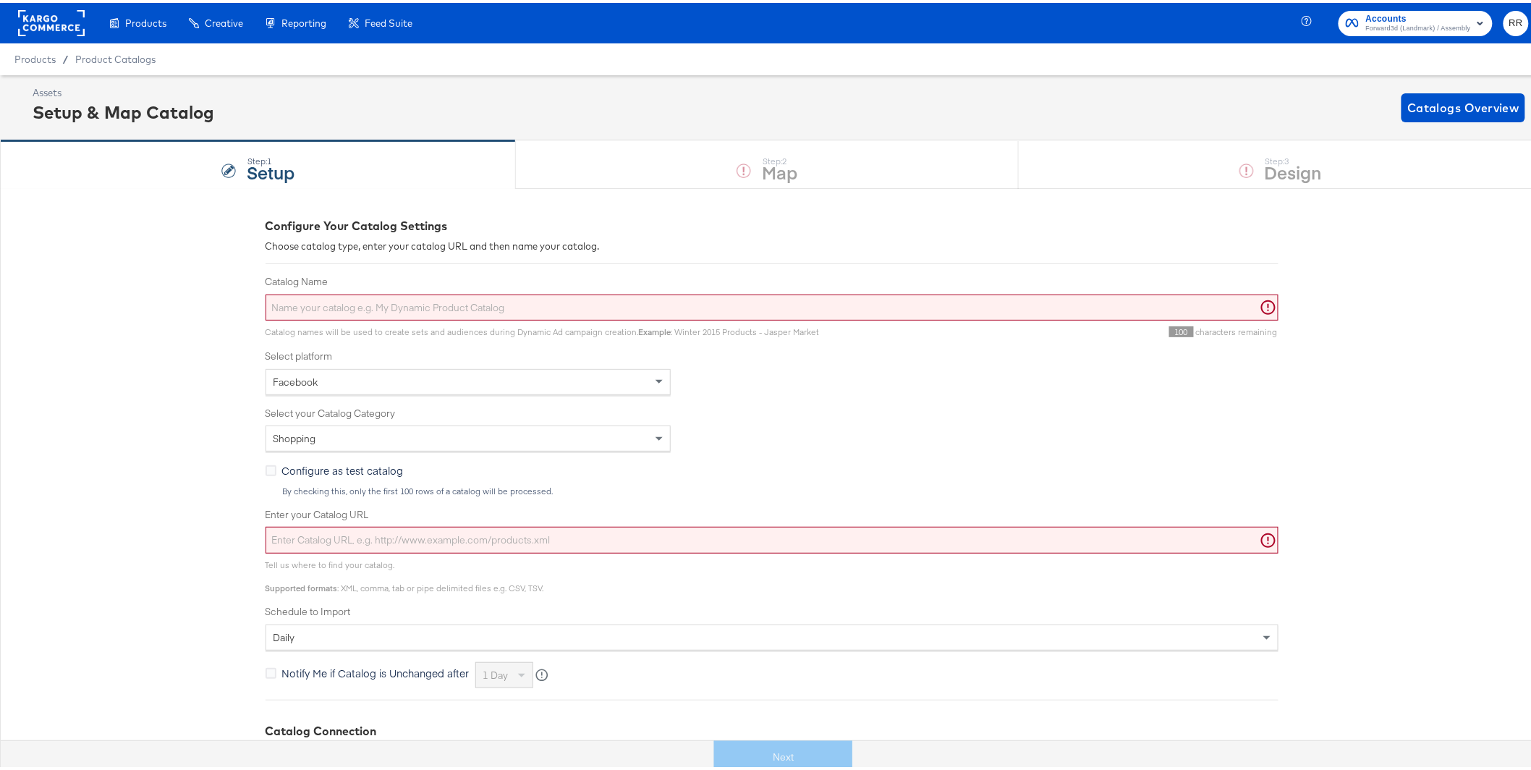
click at [601, 301] on input "Catalog Name" at bounding box center [772, 305] width 1013 height 27
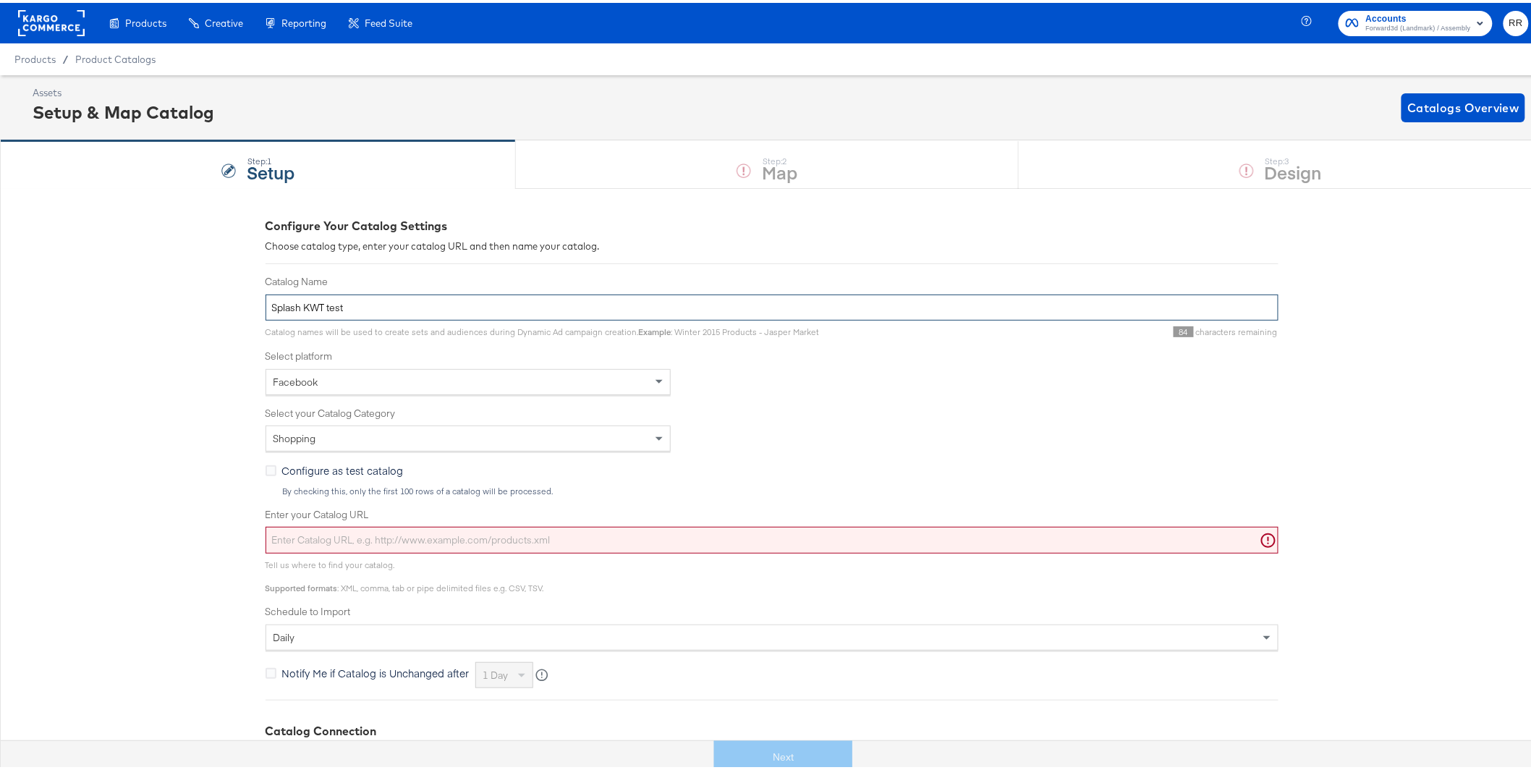
type input "Splash KWT test"
click at [326, 538] on input "Enter your Catalog URL" at bounding box center [772, 537] width 1013 height 27
paste input "https://kargo_lmsaesplash:OrhCKgeIMbxUxOUe9@feedftp.lmg.do/lmsaesplashfeeds/pro…"
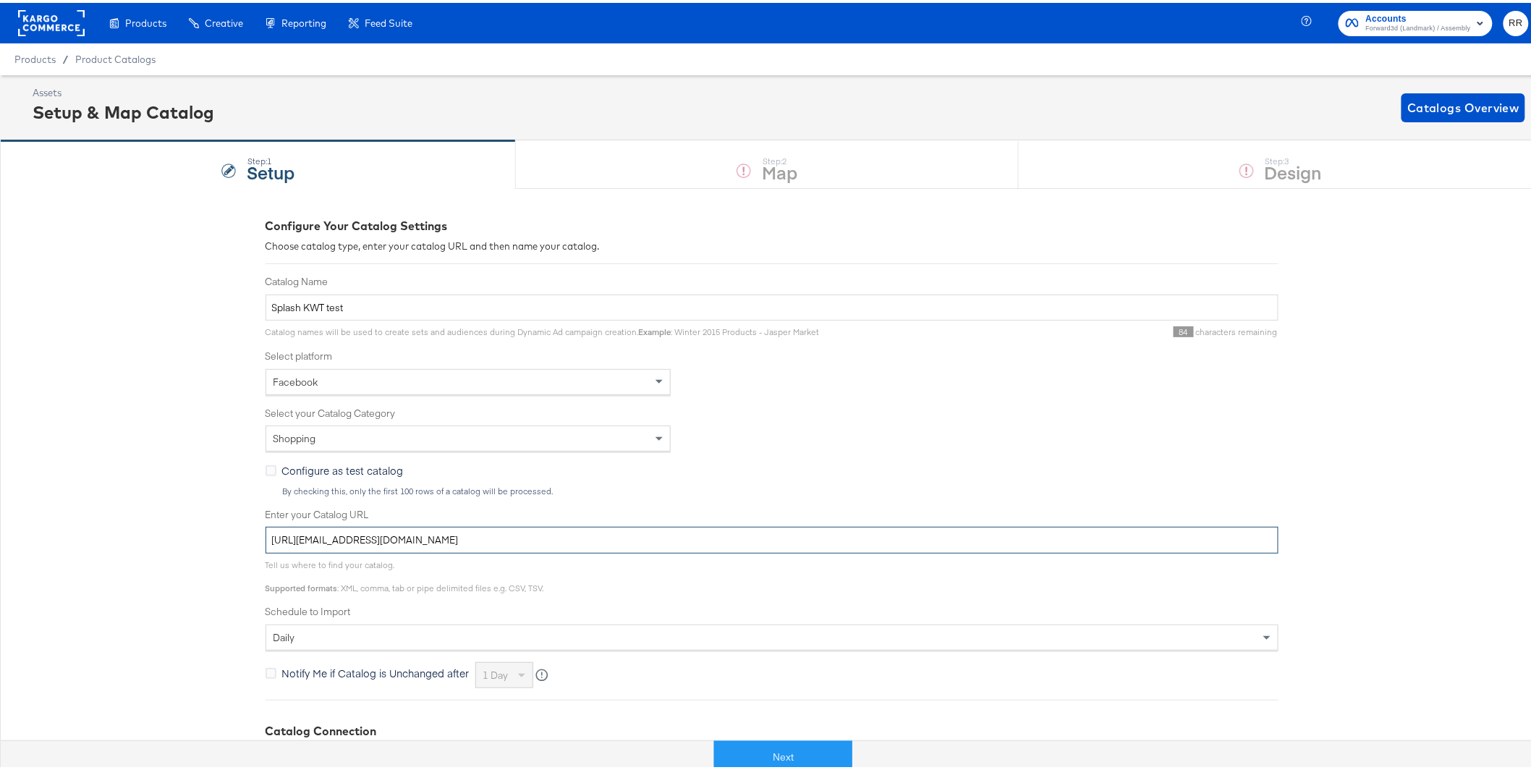
drag, startPoint x: 298, startPoint y: 538, endPoint x: 381, endPoint y: 535, distance: 82.5
click at [381, 535] on input "https://kargo_lmsaesplash:OrhCKgeIMbxUxOUe9@feedftp.lmg.do/lmsaesplashfeeds/pro…" at bounding box center [772, 537] width 1013 height 27
paste input "splash-uFTARhPC"
drag, startPoint x: 381, startPoint y: 536, endPoint x: 479, endPoint y: 536, distance: 98.4
click at [479, 536] on input "https://splash-uFTARhPC:OrhCKgeIMbxUxOUe9@feedftp.lmg.do/lmsaesplashfeeds/prod/…" at bounding box center [772, 537] width 1013 height 27
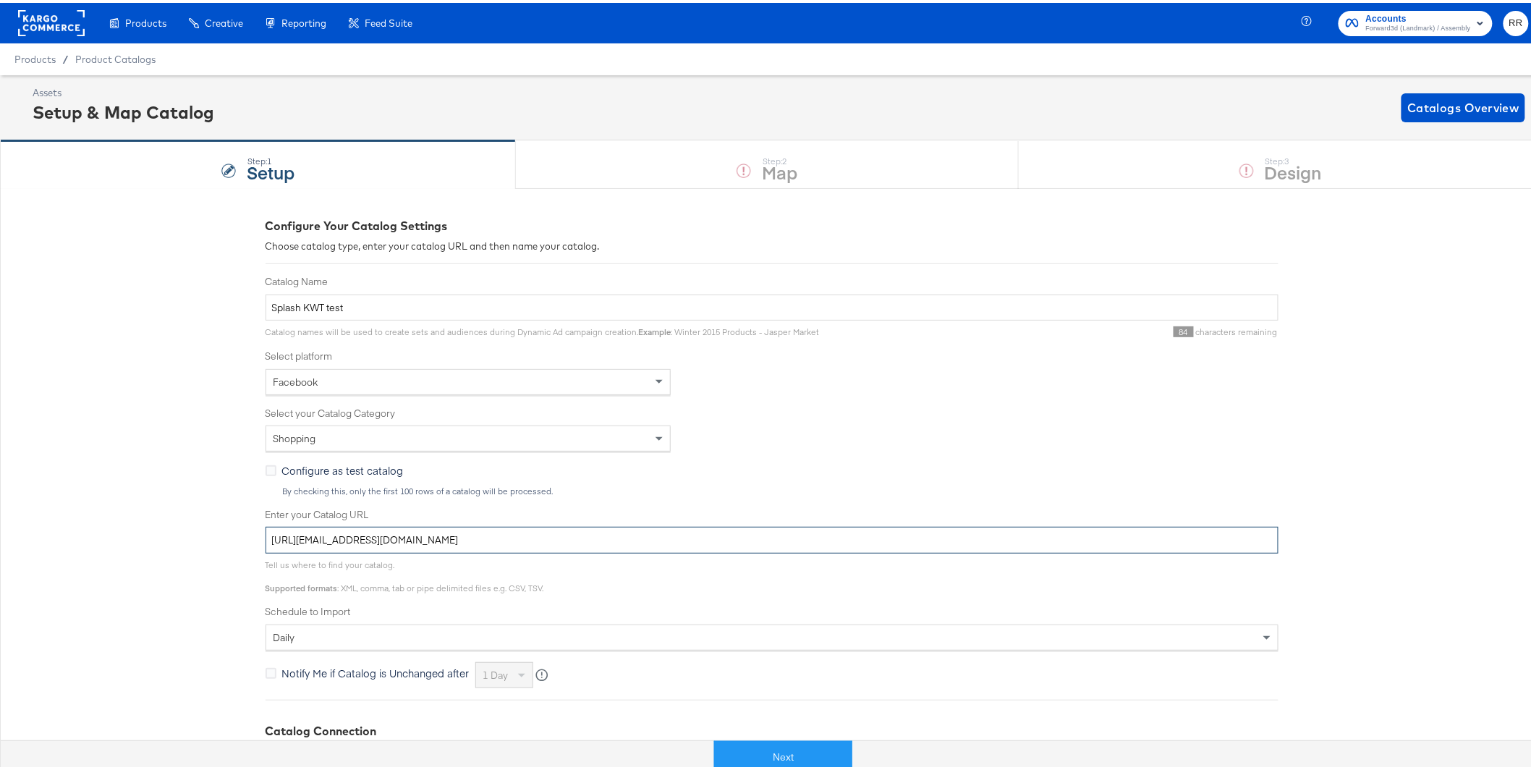
paste input "oxZAHsFK60d5Tr9DRjTQrET7"
drag, startPoint x: 972, startPoint y: 541, endPoint x: 520, endPoint y: 543, distance: 452.2
click at [520, 543] on input "https://splash-uFTARhPC:oxZAHsFK60d5Tr9DRjTQrET7@feedftp.lmg.do/lmsaesplashfeed…" at bounding box center [772, 537] width 1013 height 27
paste input "sftp.stage.forwardpmx.com/datasets_outputs/SPLASH/Meta_KW_English.tsv"
drag, startPoint x: 286, startPoint y: 539, endPoint x: 265, endPoint y: 539, distance: 21.0
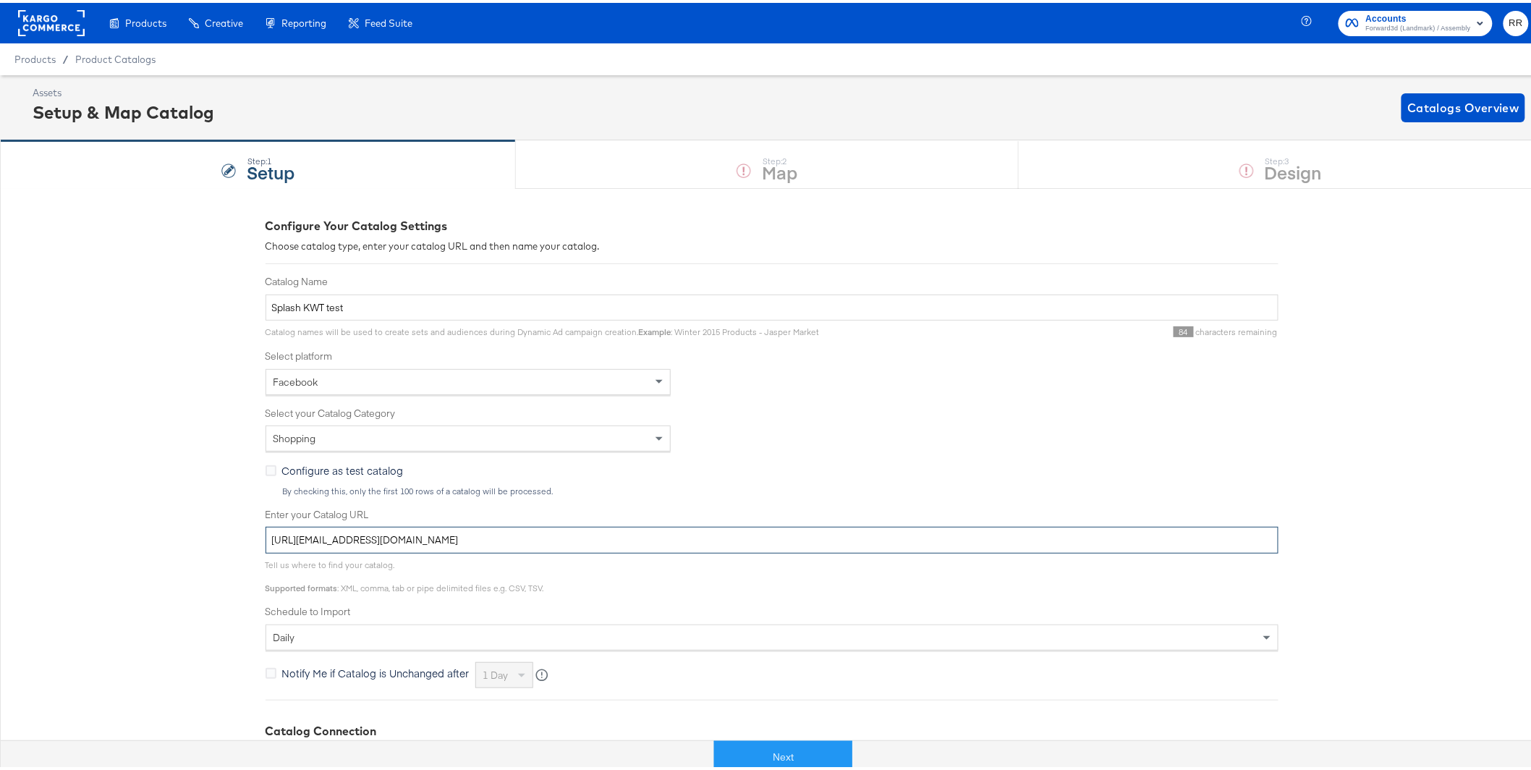
click at [266, 539] on input "https://splash-uFTARhPC:oxZAHsFK60d5Tr9DRjTQrET7@sftp.stage.forwardpmx.com/data…" at bounding box center [772, 537] width 1013 height 27
type input "sftp://splash-uFTARhPC:oxZAHsFK60d5Tr9DRjTQrET7@sftp.stage.forwardpmx.com/datas…"
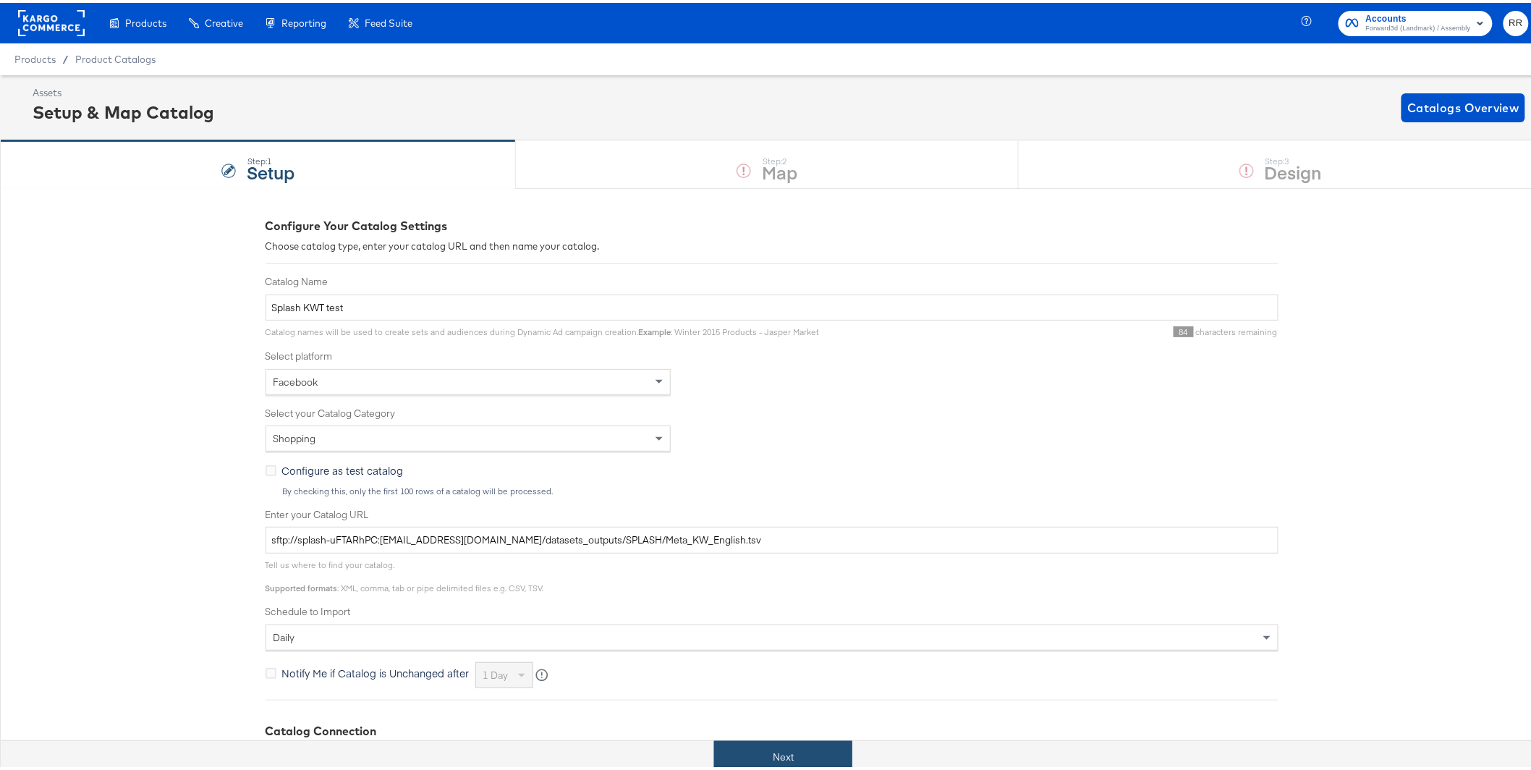
click at [815, 764] on button "Next" at bounding box center [783, 754] width 138 height 33
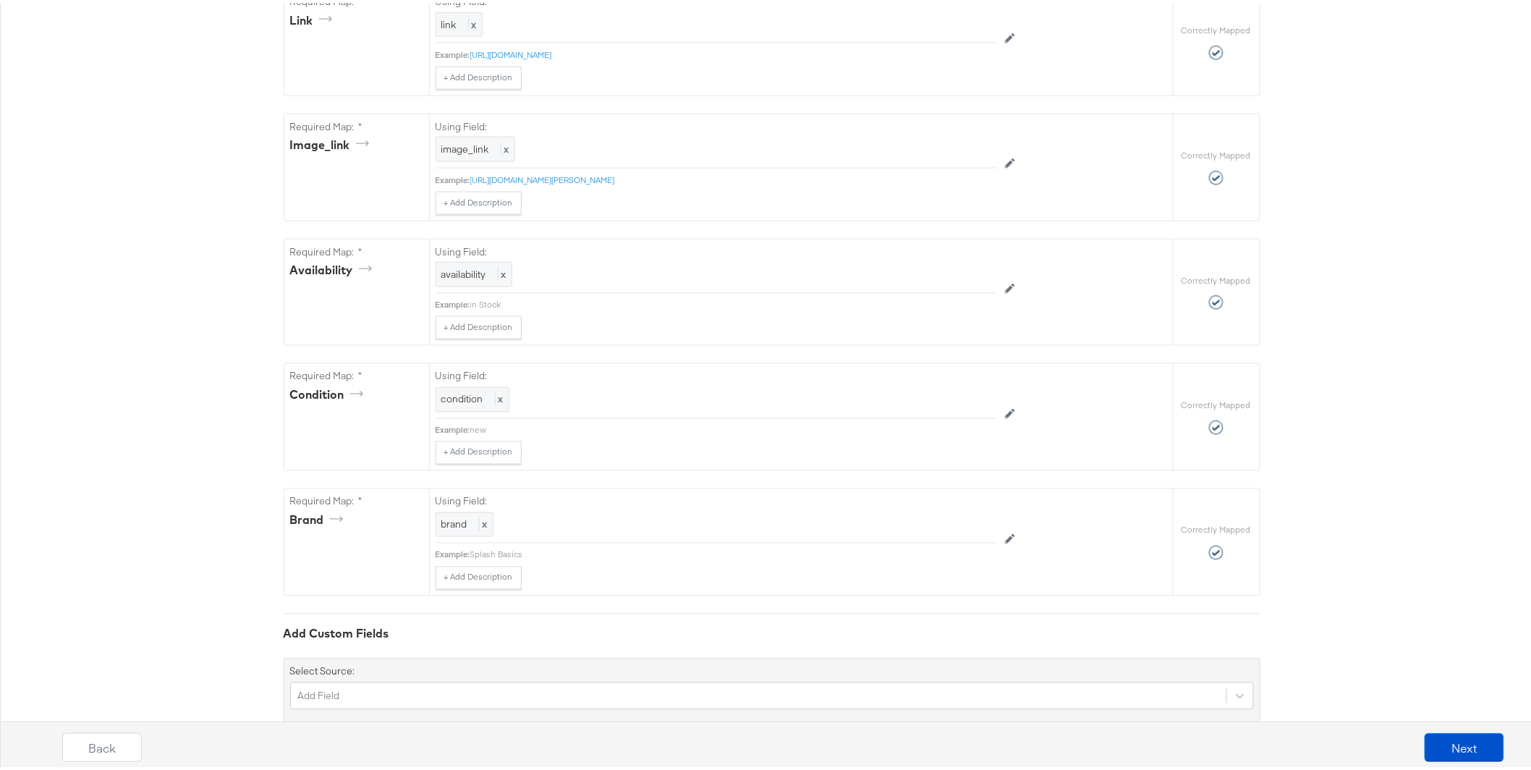
scroll to position [904, 0]
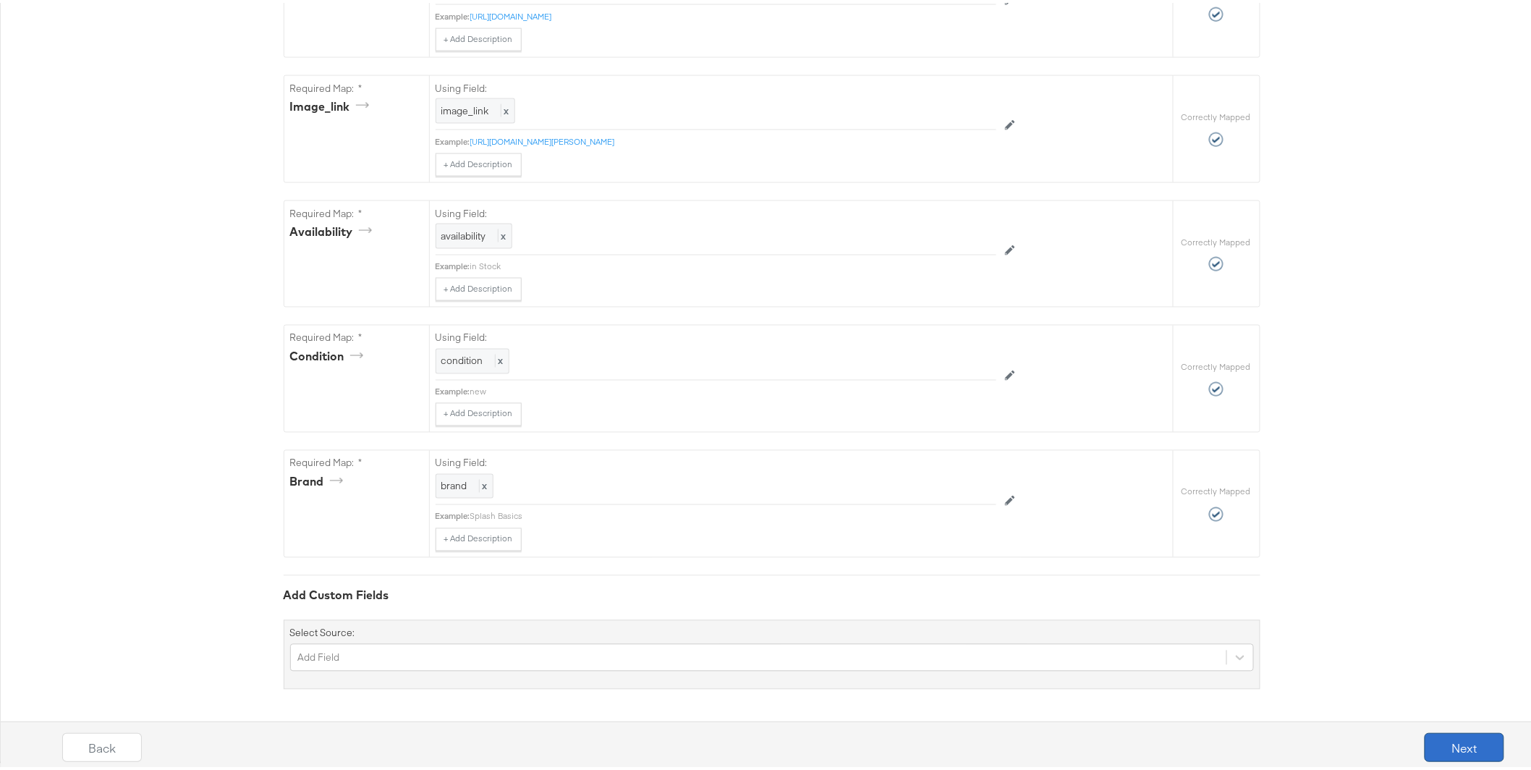
click at [1429, 743] on button "Next" at bounding box center [1465, 744] width 80 height 29
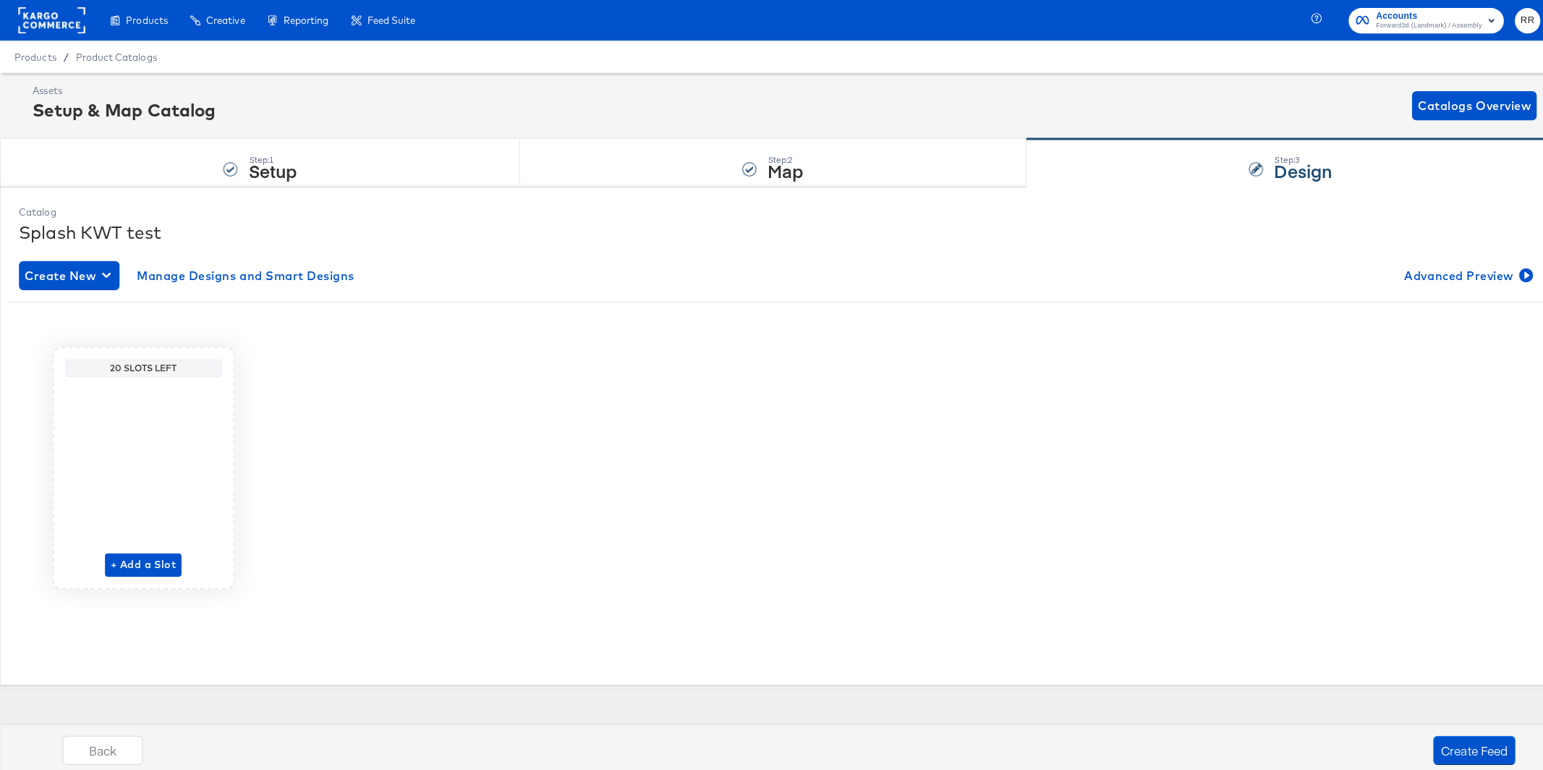
scroll to position [0, 0]
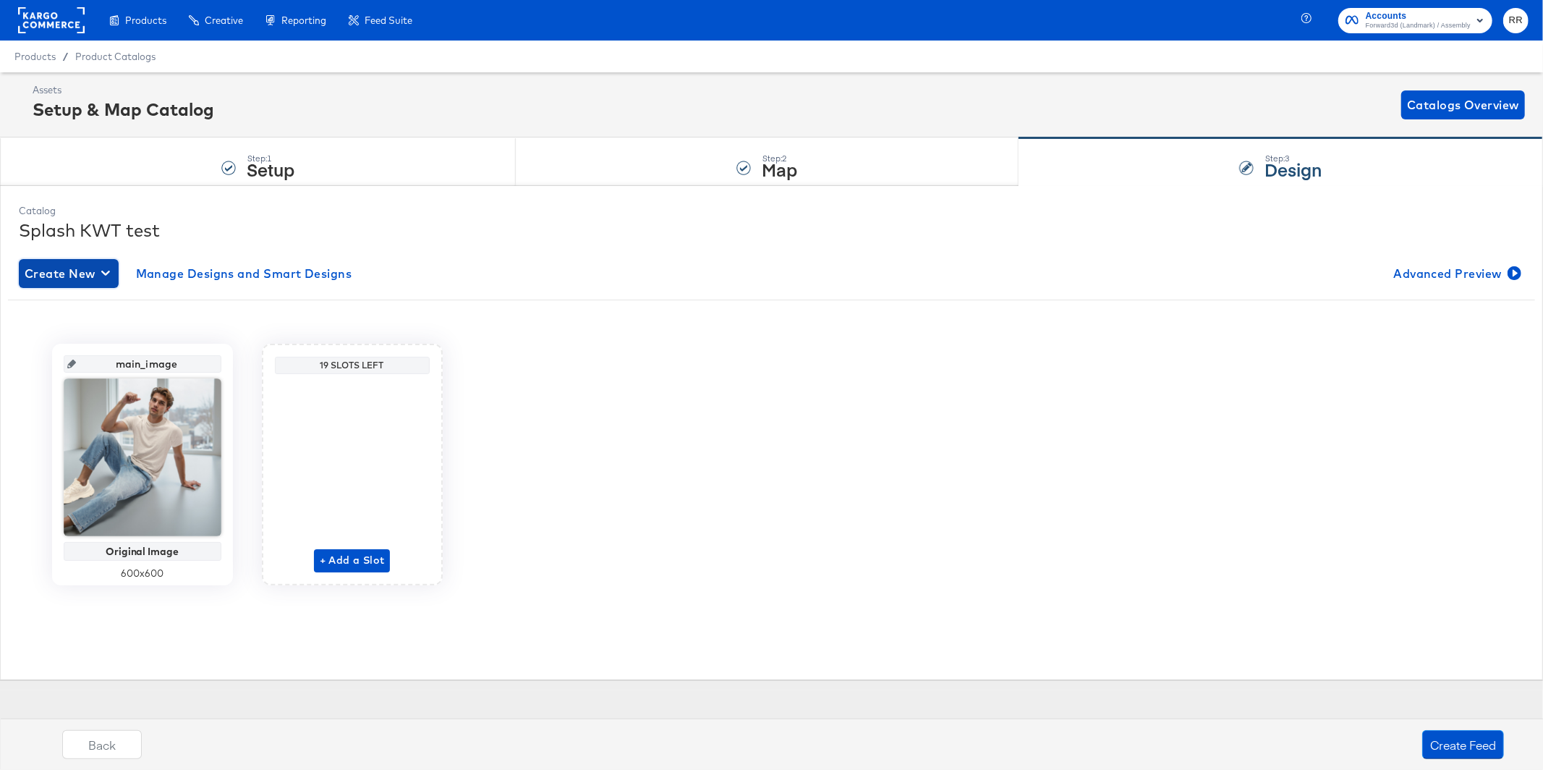
click at [78, 281] on span "Create New" at bounding box center [69, 273] width 88 height 20
click at [1450, 278] on span "Advanced Preview" at bounding box center [1456, 273] width 125 height 20
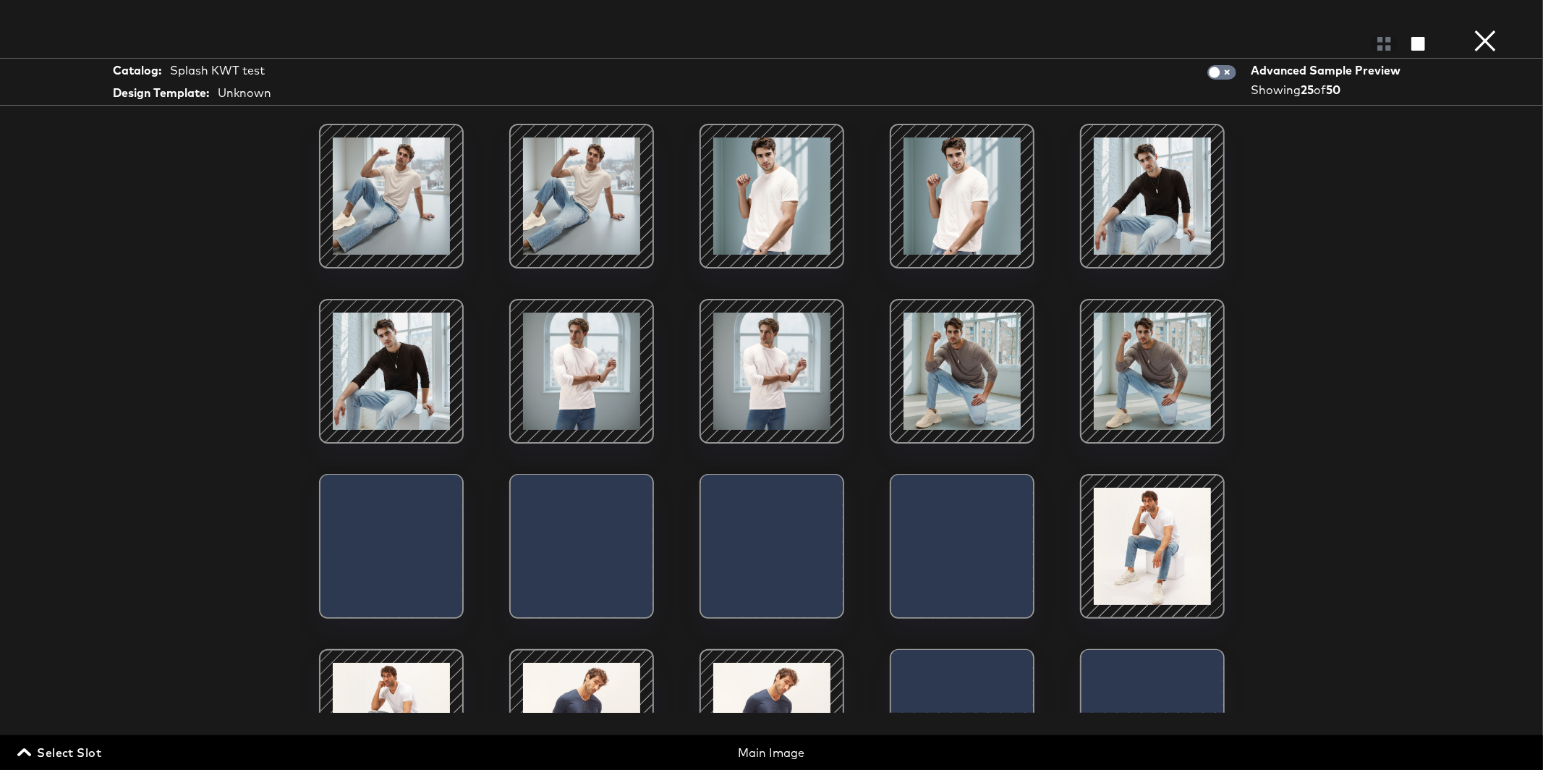
click at [1485, 29] on button "×" at bounding box center [1485, 14] width 29 height 29
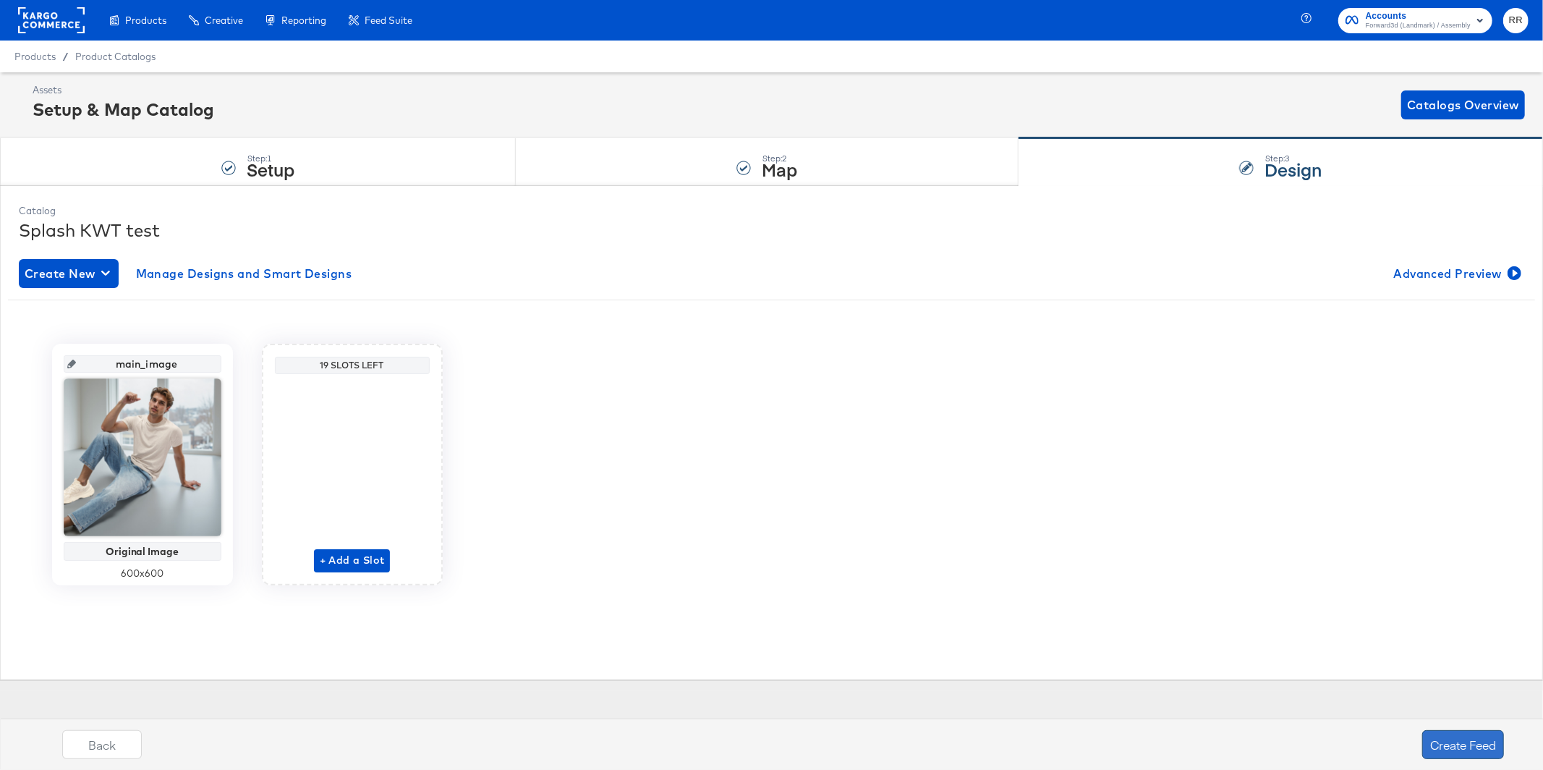
click at [1469, 747] on button "Create Feed" at bounding box center [1464, 744] width 82 height 29
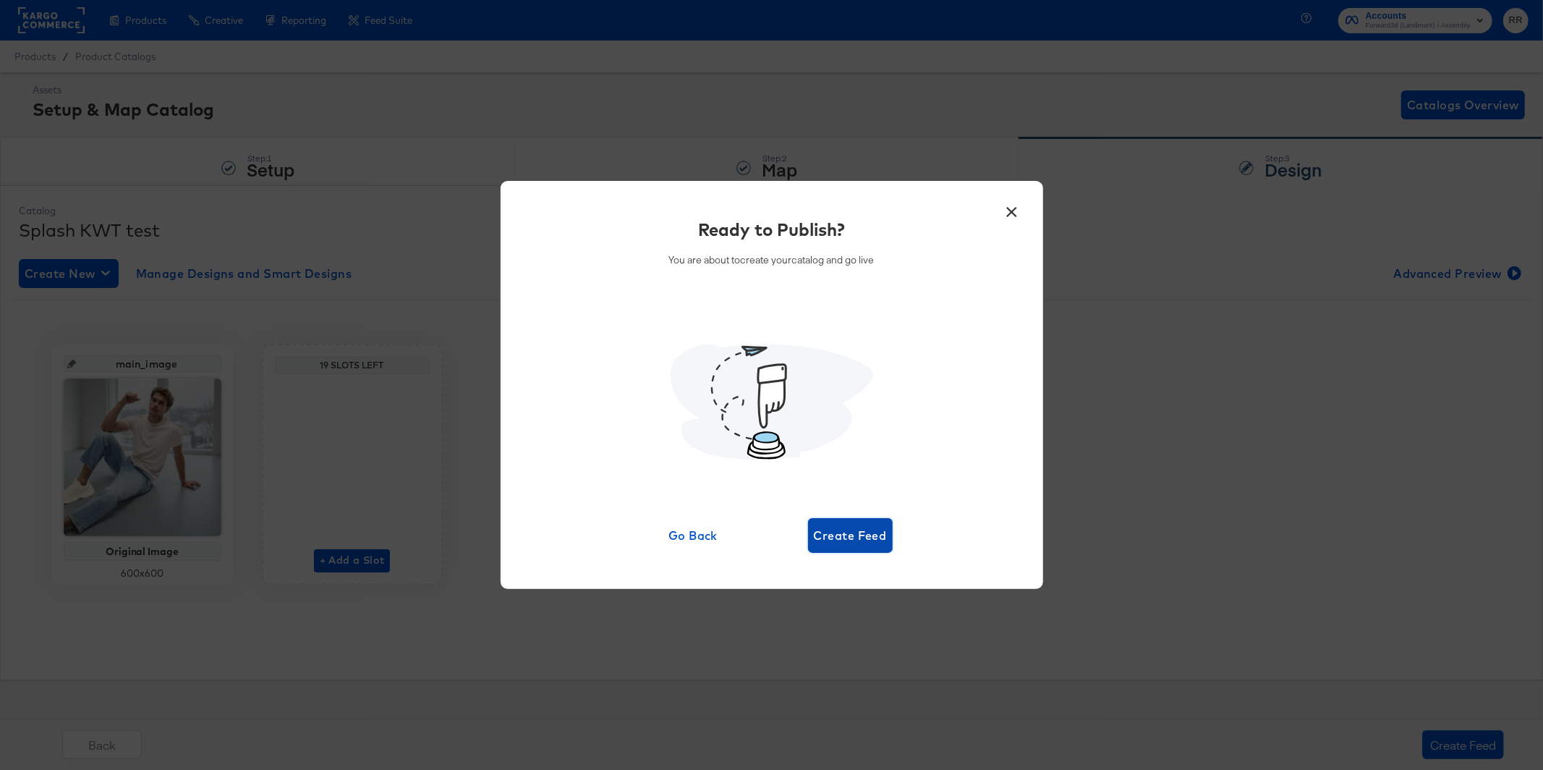
click at [868, 534] on span "Create Feed" at bounding box center [850, 535] width 73 height 20
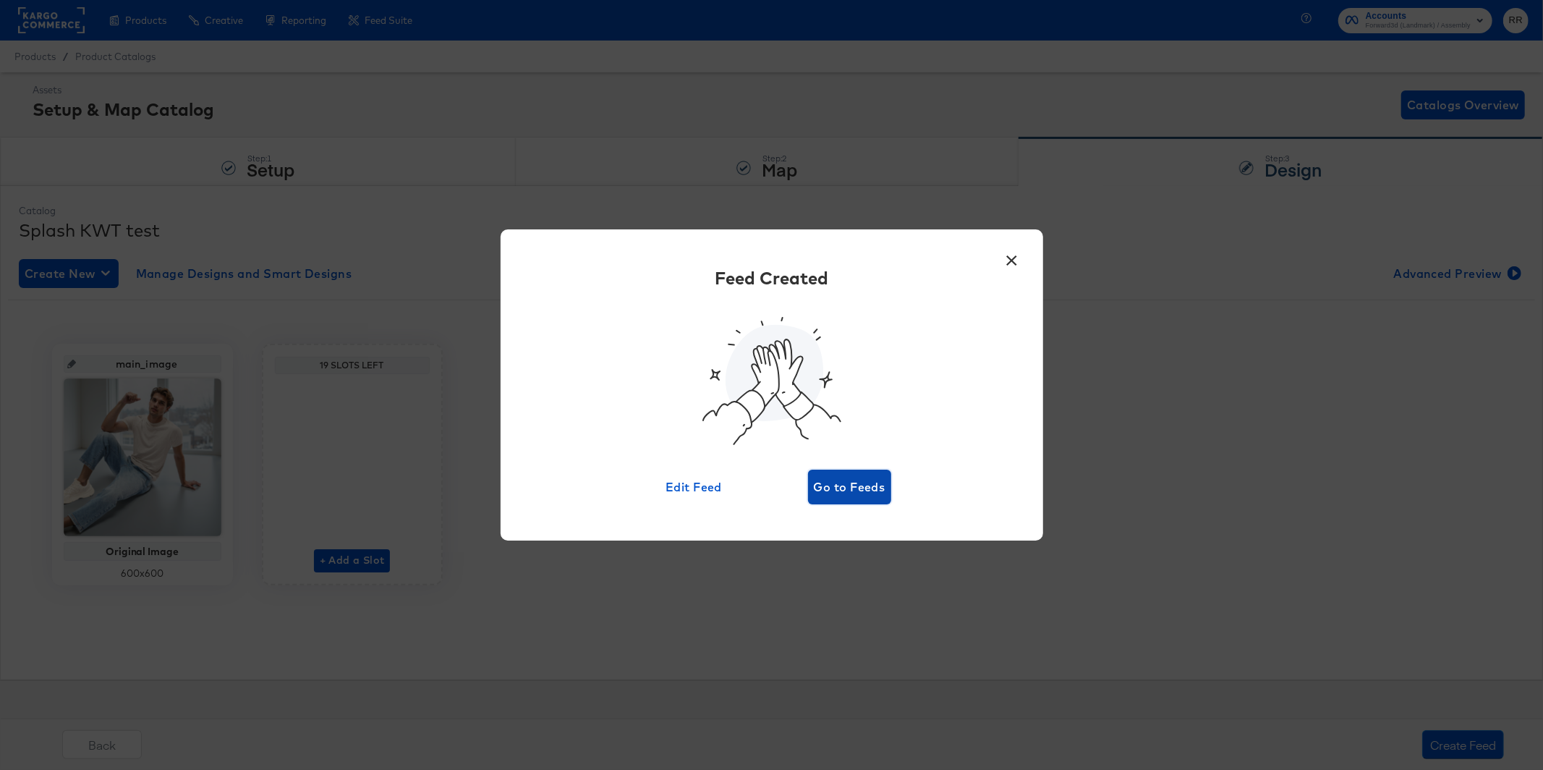
click at [868, 491] on span "Go to Feeds" at bounding box center [850, 487] width 72 height 20
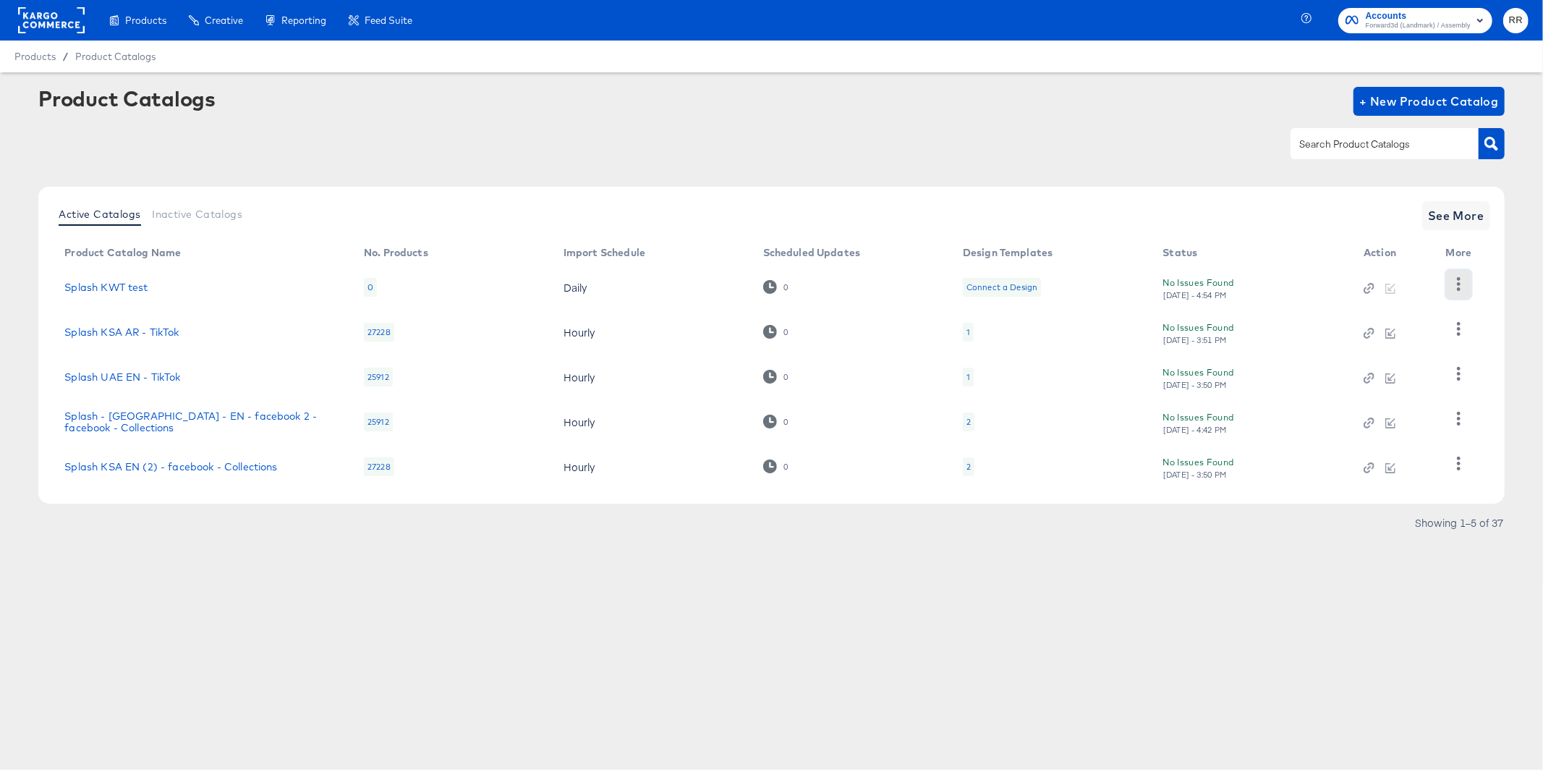
click at [1454, 285] on icon "button" at bounding box center [1459, 284] width 14 height 14
click at [1423, 332] on div "HUD Checks (Internal)" at bounding box center [1399, 337] width 145 height 23
click at [50, 27] on rect at bounding box center [51, 20] width 67 height 26
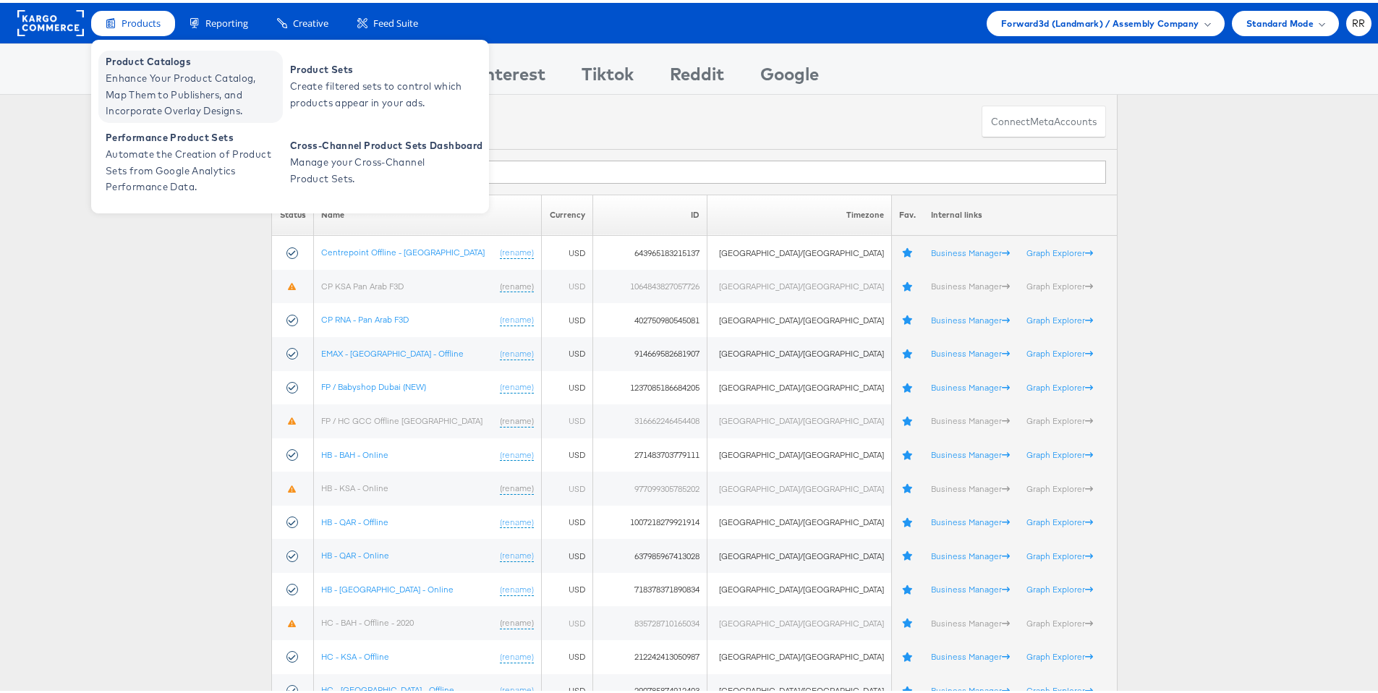
click at [136, 70] on span "Enhance Your Product Catalog, Map Them to Publishers, and Incorporate Overlay D…" at bounding box center [193, 91] width 174 height 49
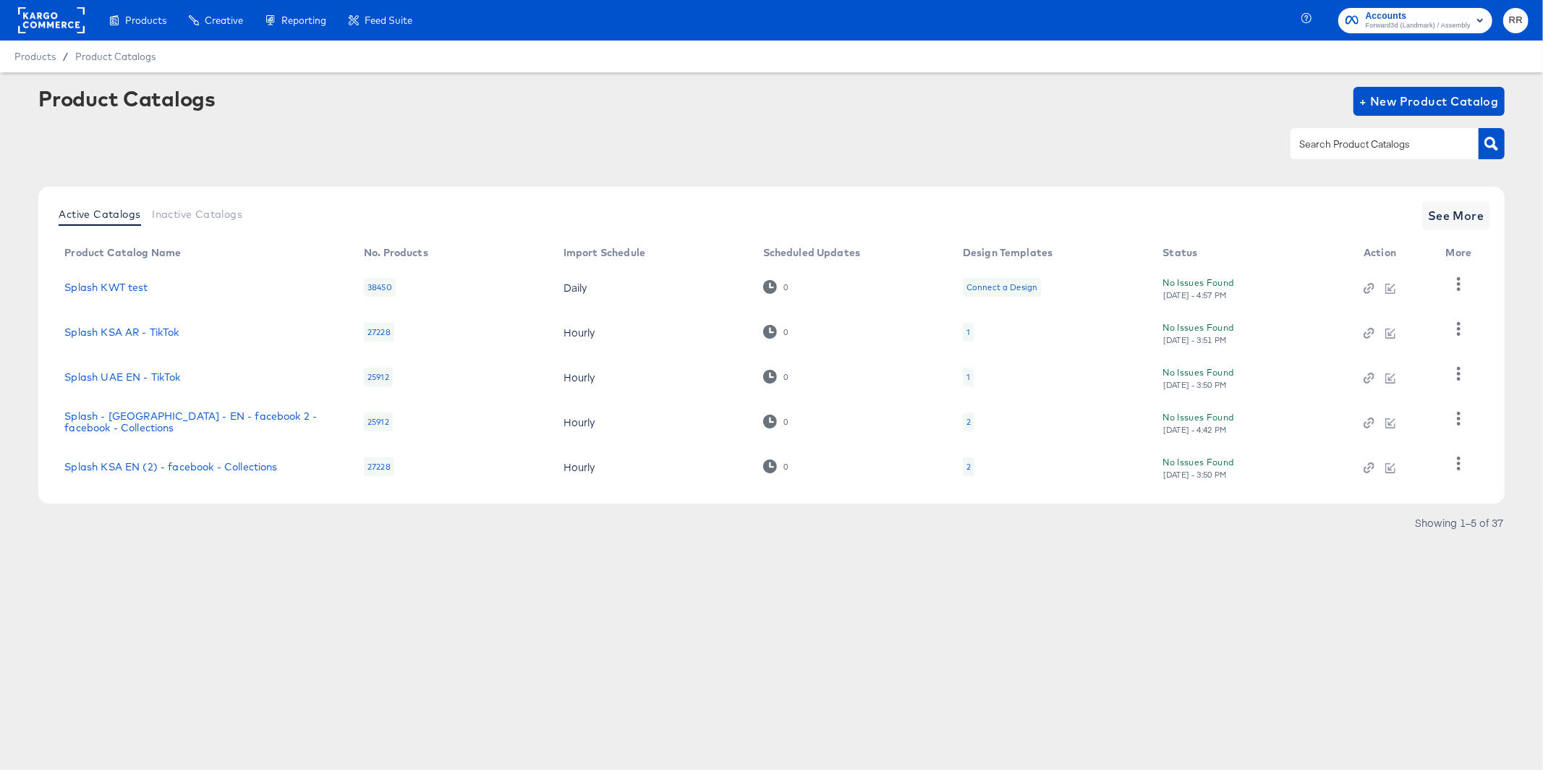
click at [1352, 145] on input "text" at bounding box center [1374, 144] width 154 height 17
type input "splash"
click at [1447, 218] on span "See More" at bounding box center [1456, 215] width 56 height 20
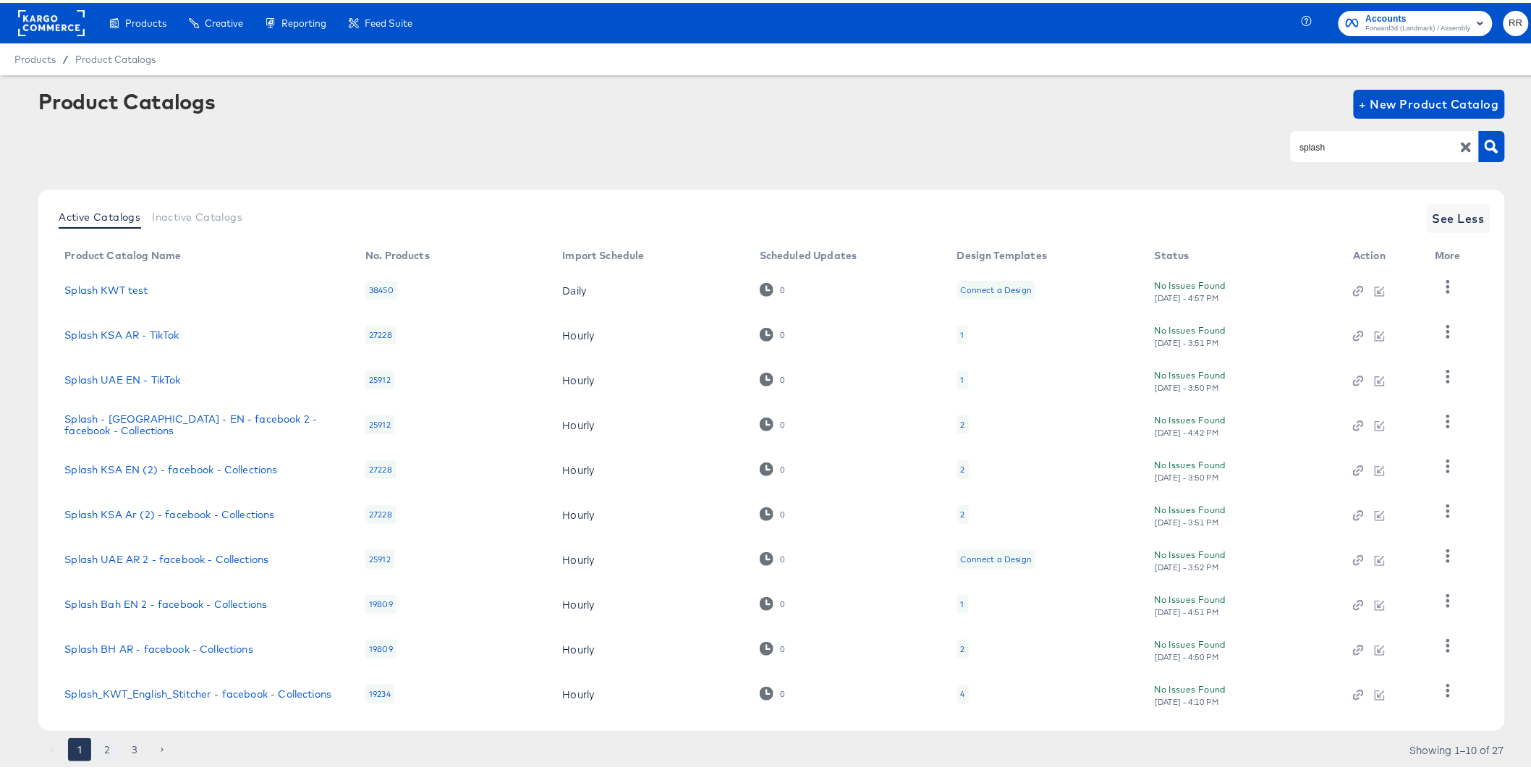
click at [115, 749] on button "2" at bounding box center [107, 746] width 23 height 23
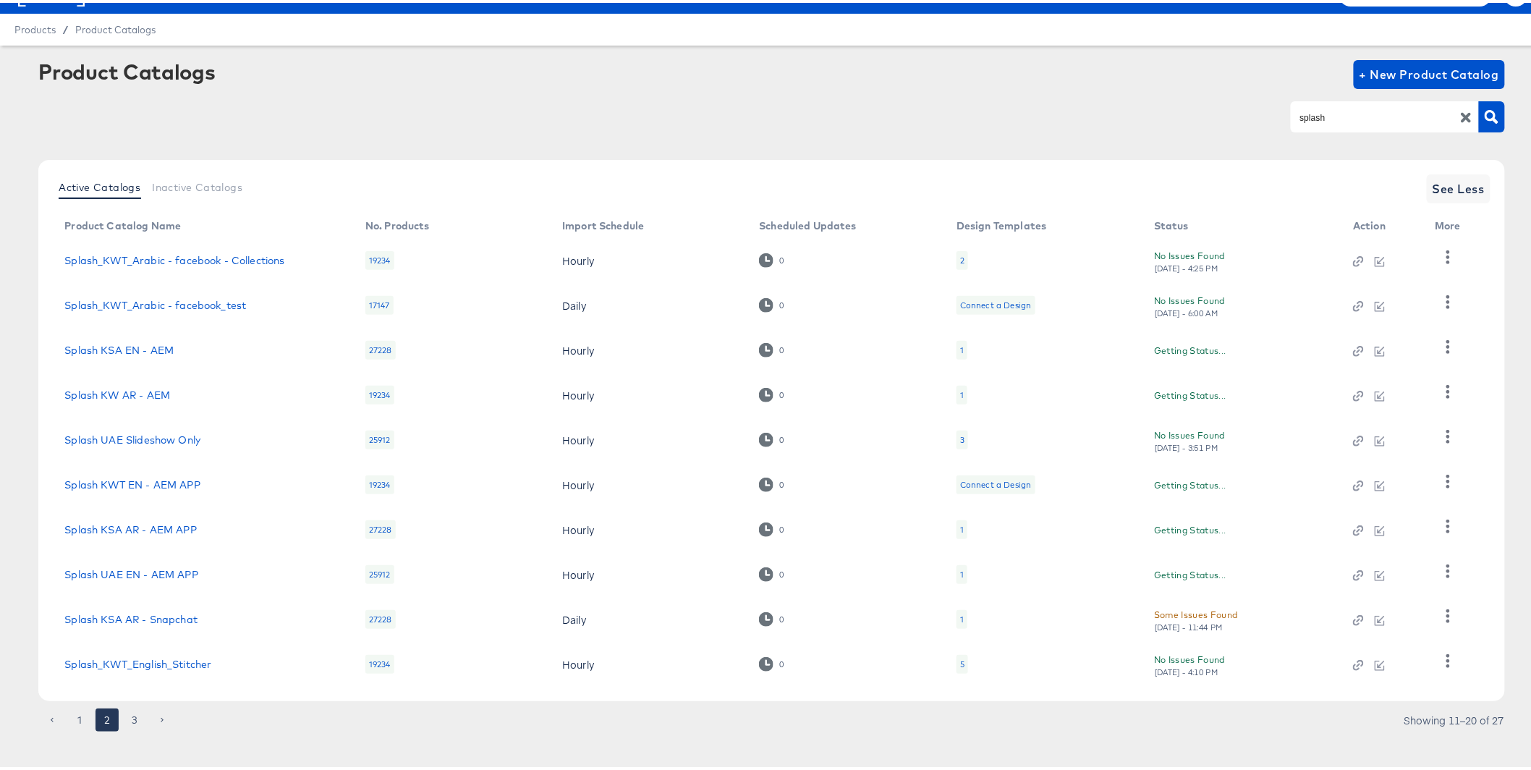
scroll to position [38, 0]
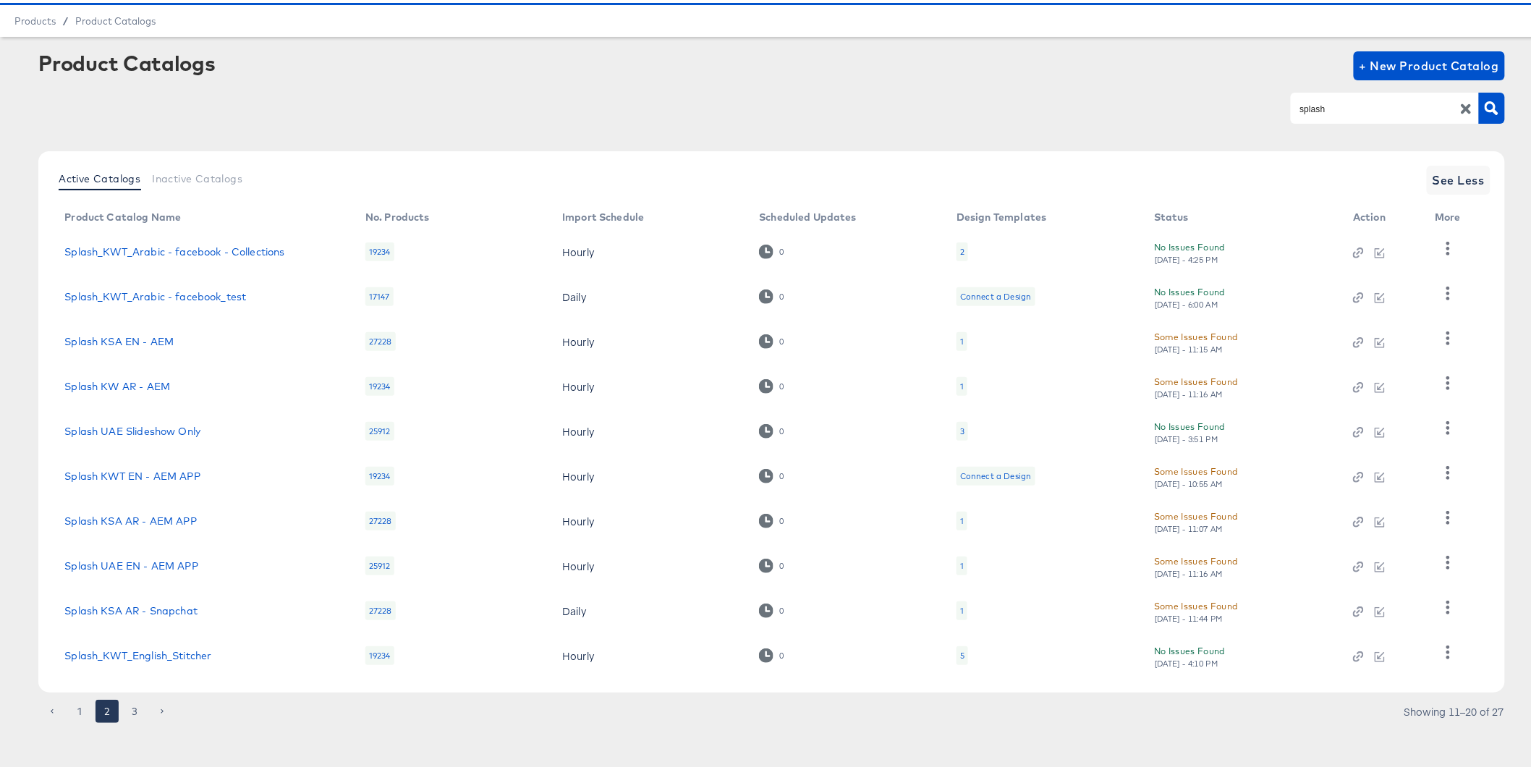
drag, startPoint x: 391, startPoint y: 657, endPoint x: 370, endPoint y: 657, distance: 21.7
click at [370, 657] on div "19234" at bounding box center [379, 652] width 29 height 19
click at [372, 654] on div "19234" at bounding box center [379, 652] width 29 height 19
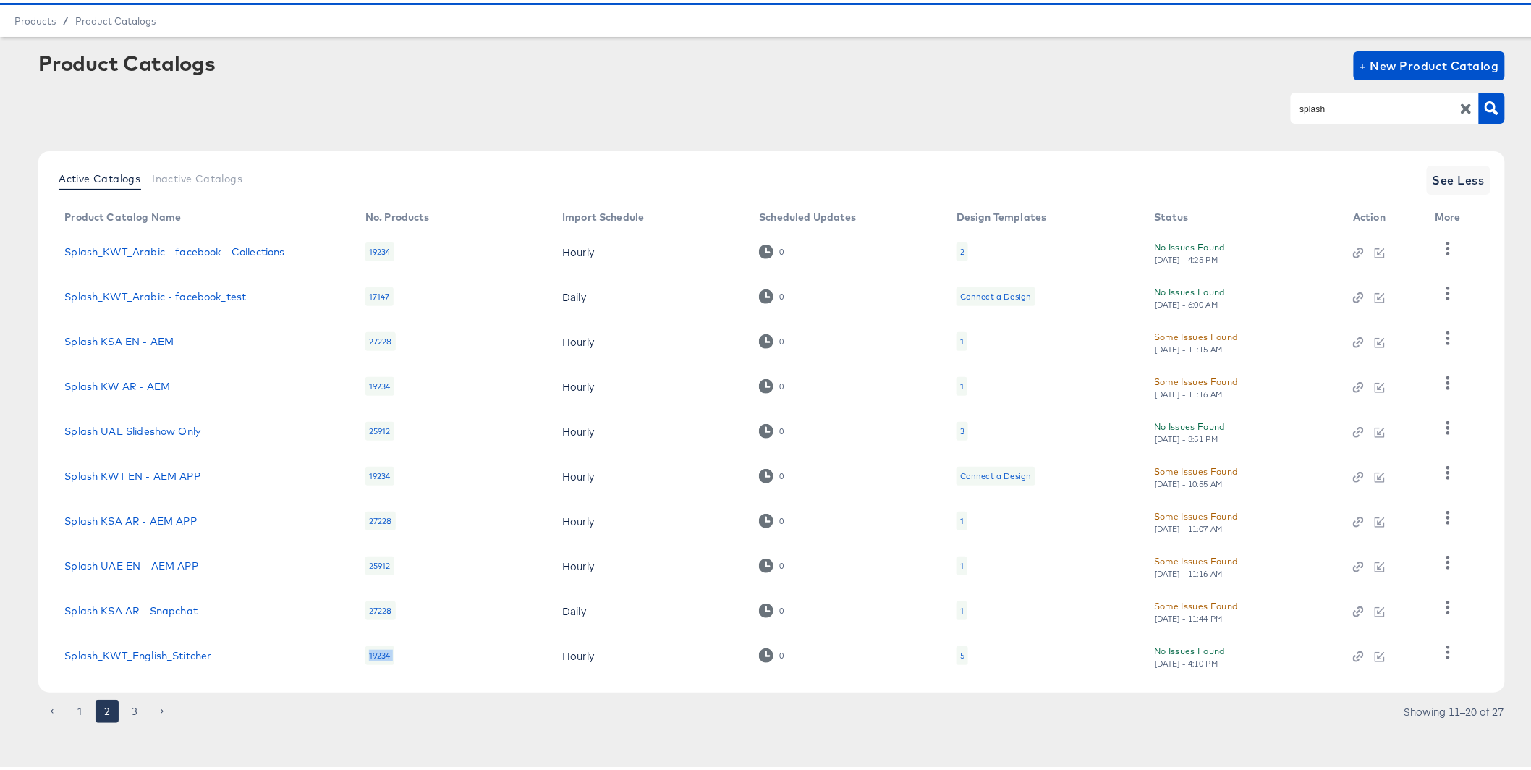
copy div "19234"
click at [83, 712] on button "1" at bounding box center [79, 708] width 23 height 23
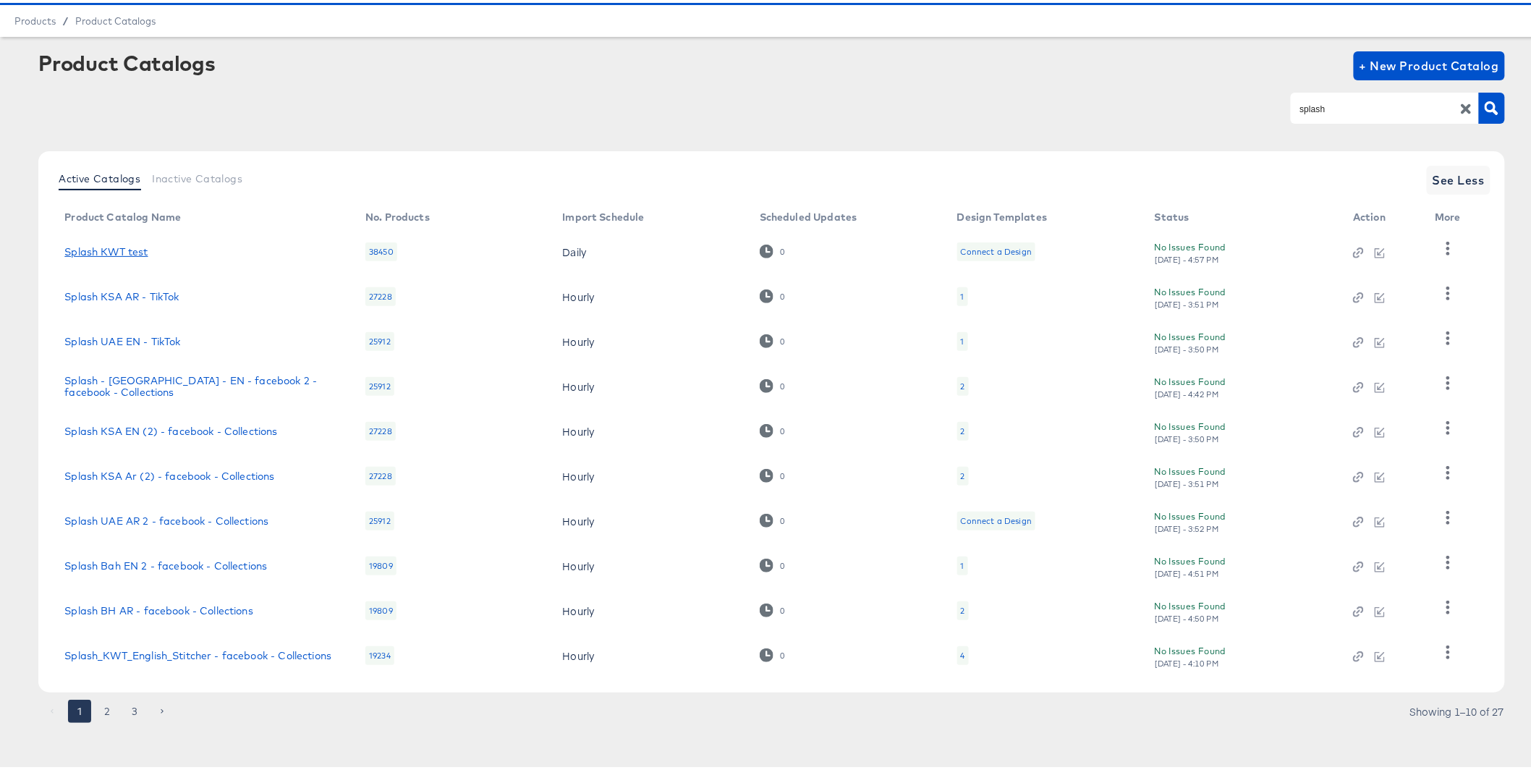
click at [137, 247] on link "Splash KWT test" at bounding box center [105, 249] width 83 height 12
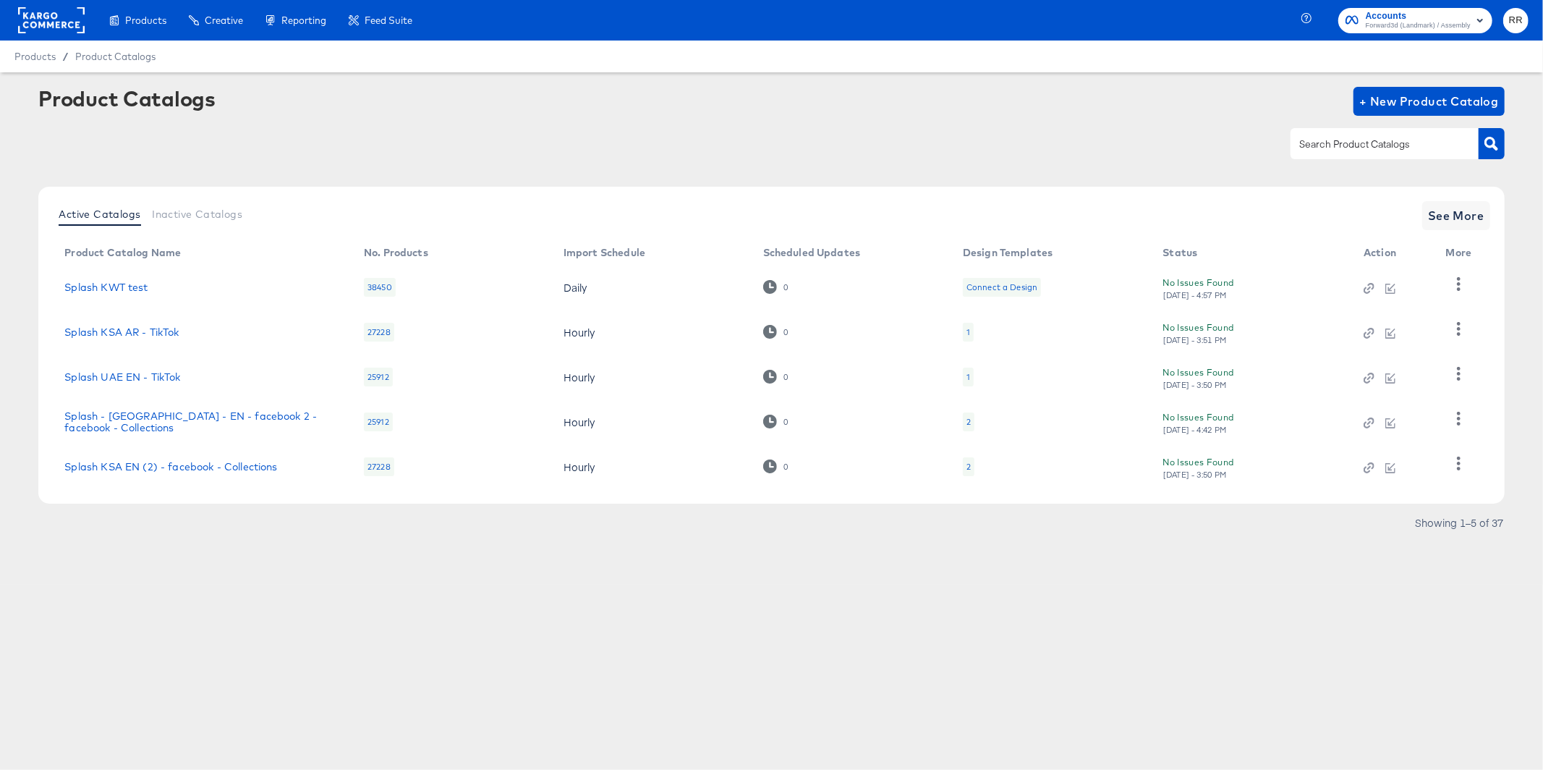
click at [378, 289] on div "38450" at bounding box center [380, 287] width 32 height 19
copy div "38450"
click at [1374, 290] on div at bounding box center [1390, 287] width 53 height 13
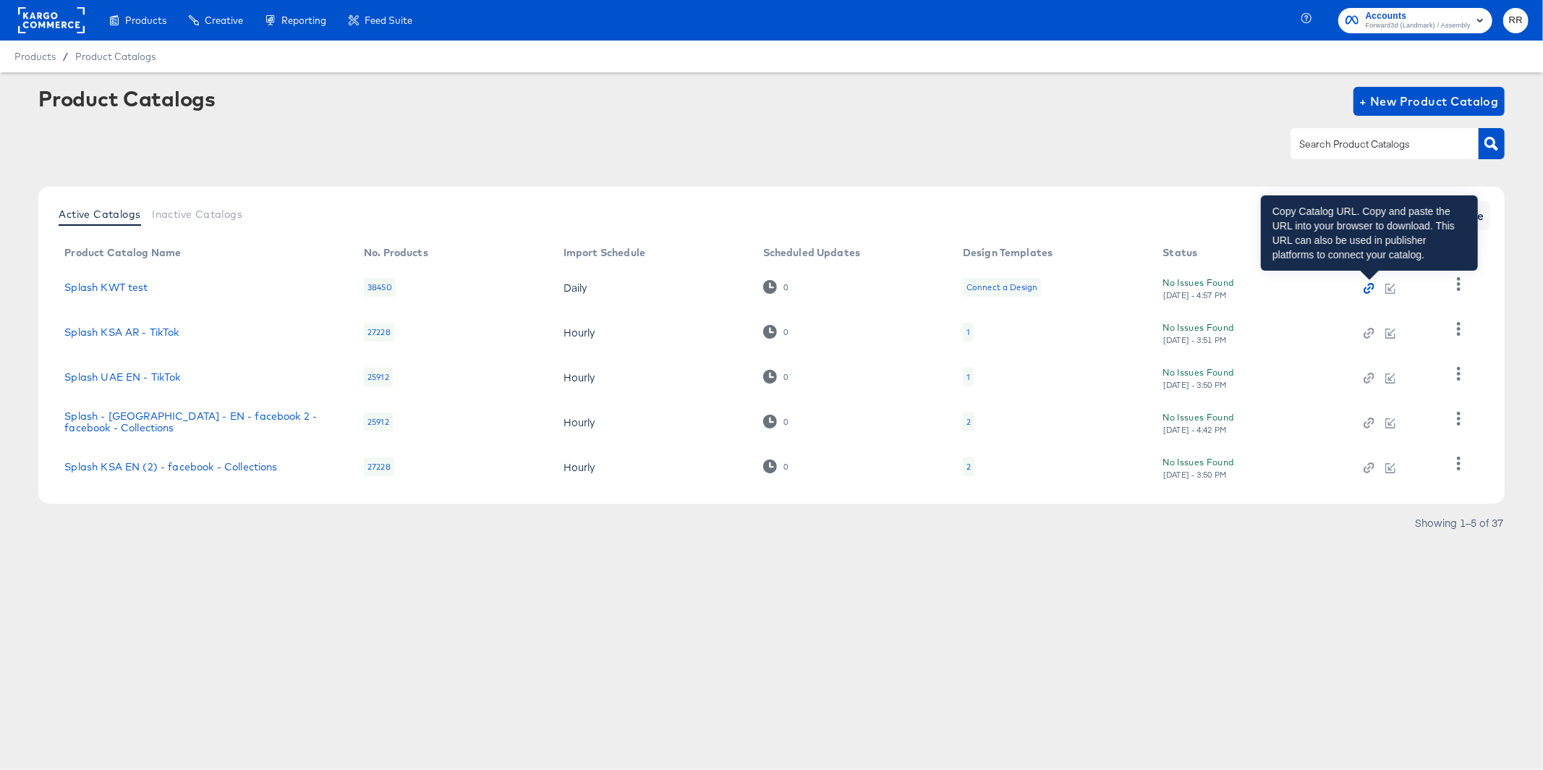
click at [1373, 290] on icon "button" at bounding box center [1369, 288] width 10 height 10
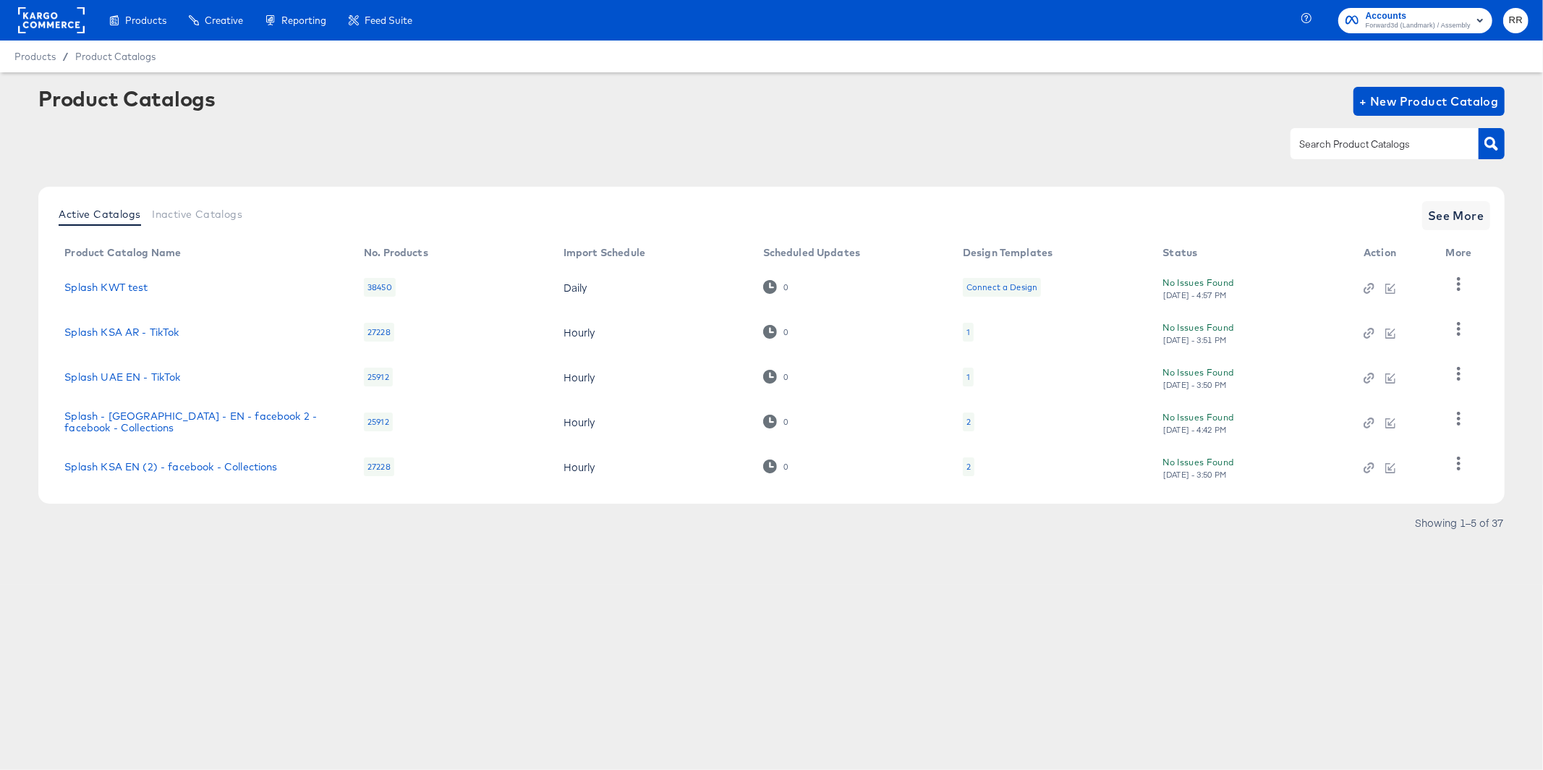
click at [30, 14] on rect at bounding box center [51, 20] width 67 height 26
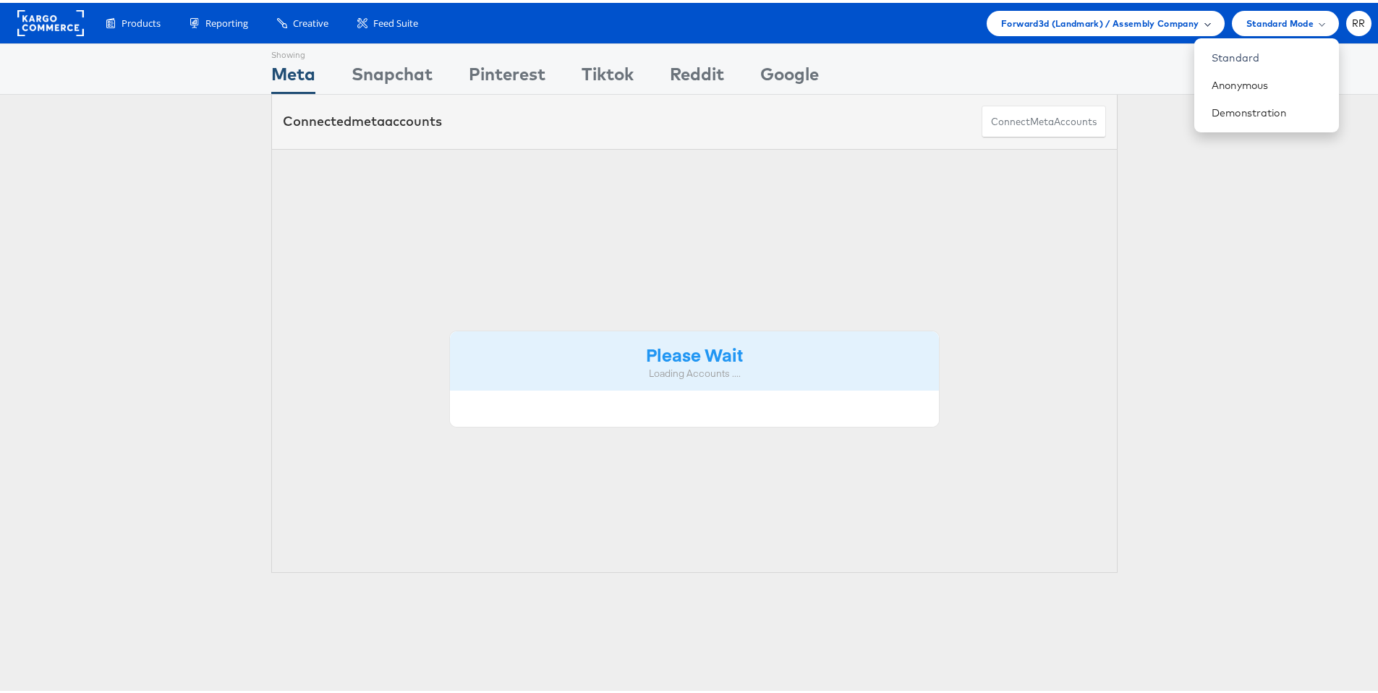
click at [1127, 16] on span "Forward3d (Landmark) / Assembly Company" at bounding box center [1100, 20] width 198 height 15
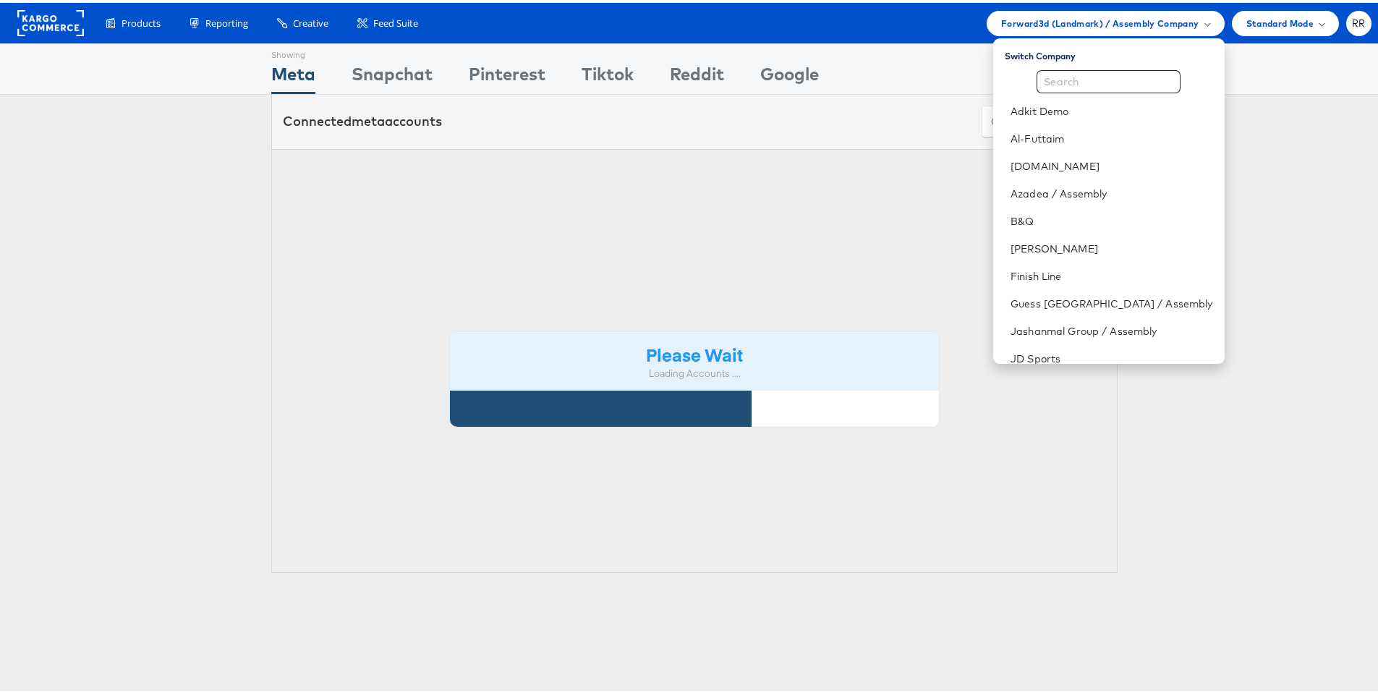
click at [1095, 83] on input "text" at bounding box center [1109, 78] width 144 height 23
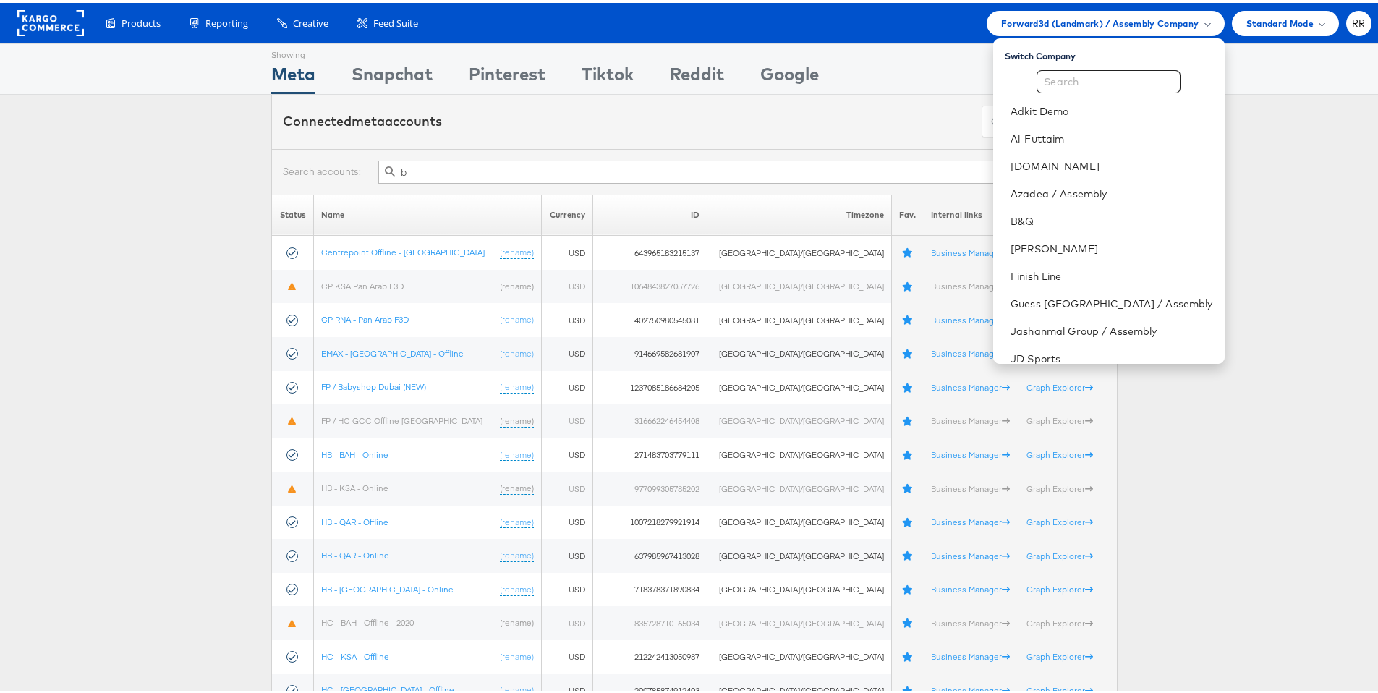
type input "b"
click at [1112, 84] on input "text" at bounding box center [1109, 78] width 144 height 23
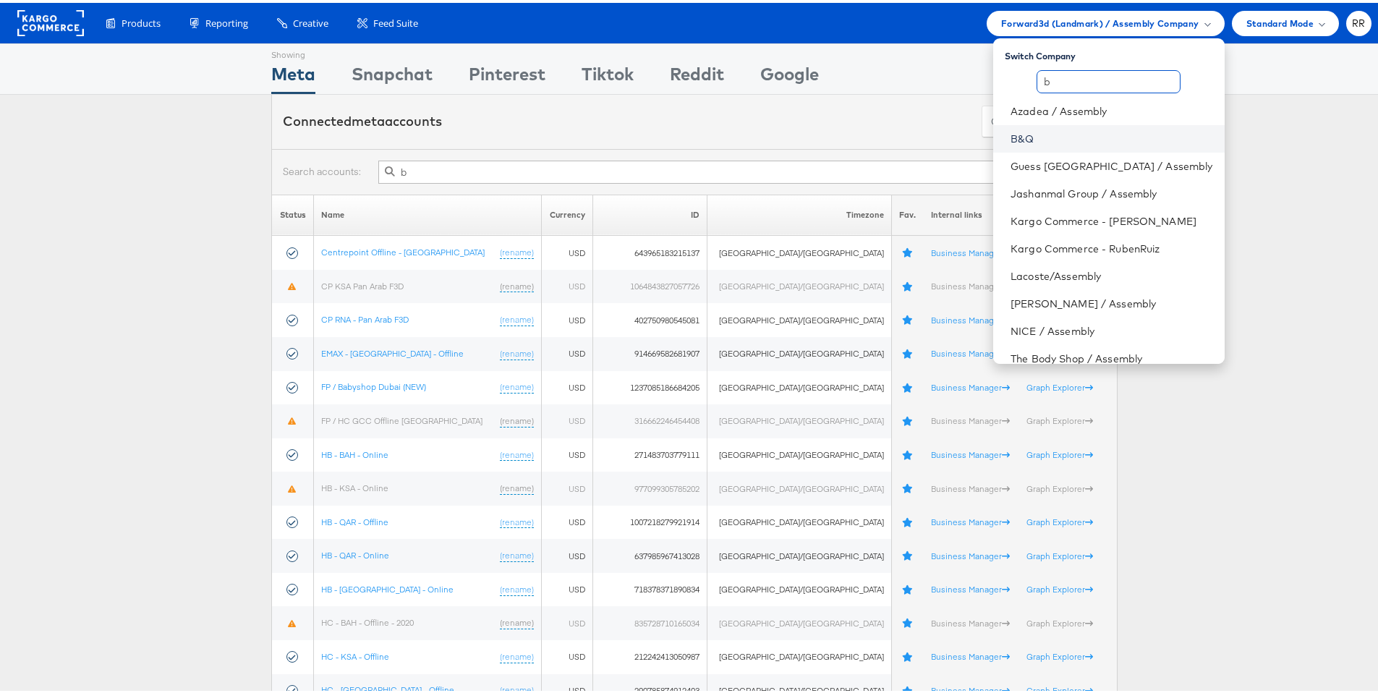
type input "b"
click at [1121, 138] on link "B&Q" at bounding box center [1112, 136] width 202 height 14
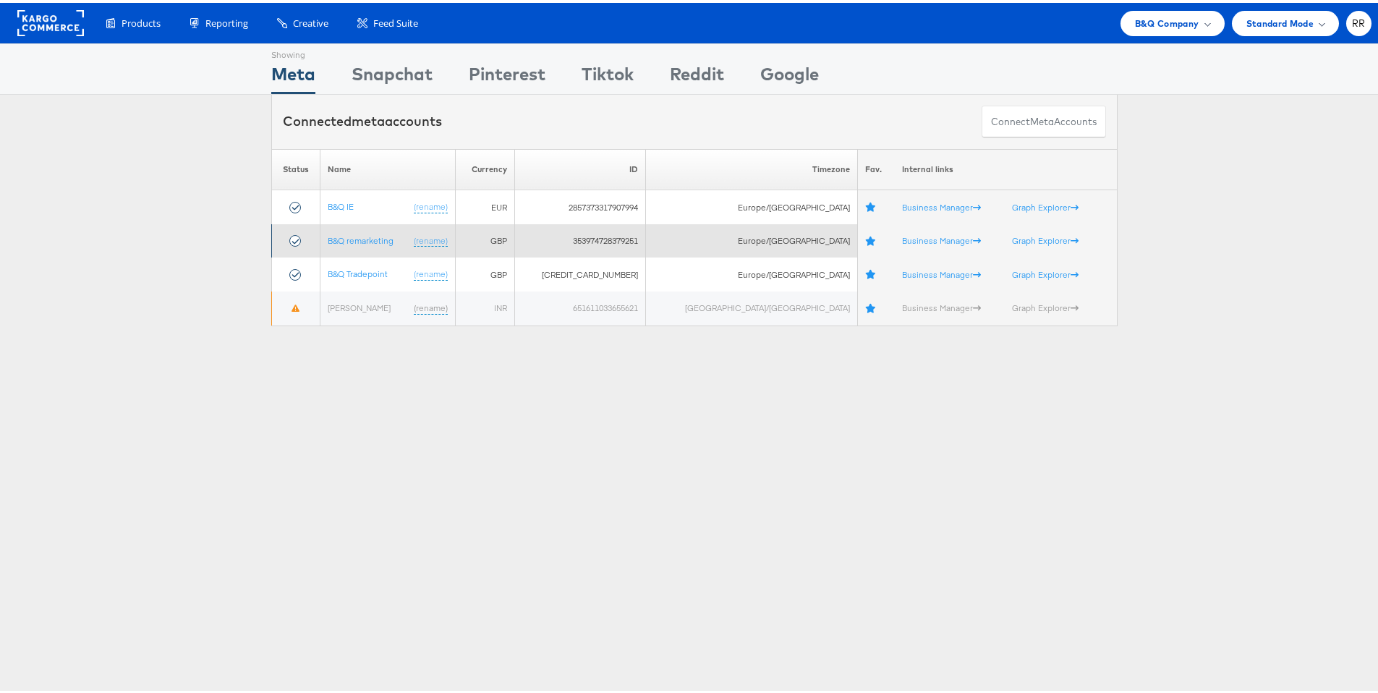
click at [375, 229] on td "B&Q remarketing (rename)" at bounding box center [388, 238] width 135 height 34
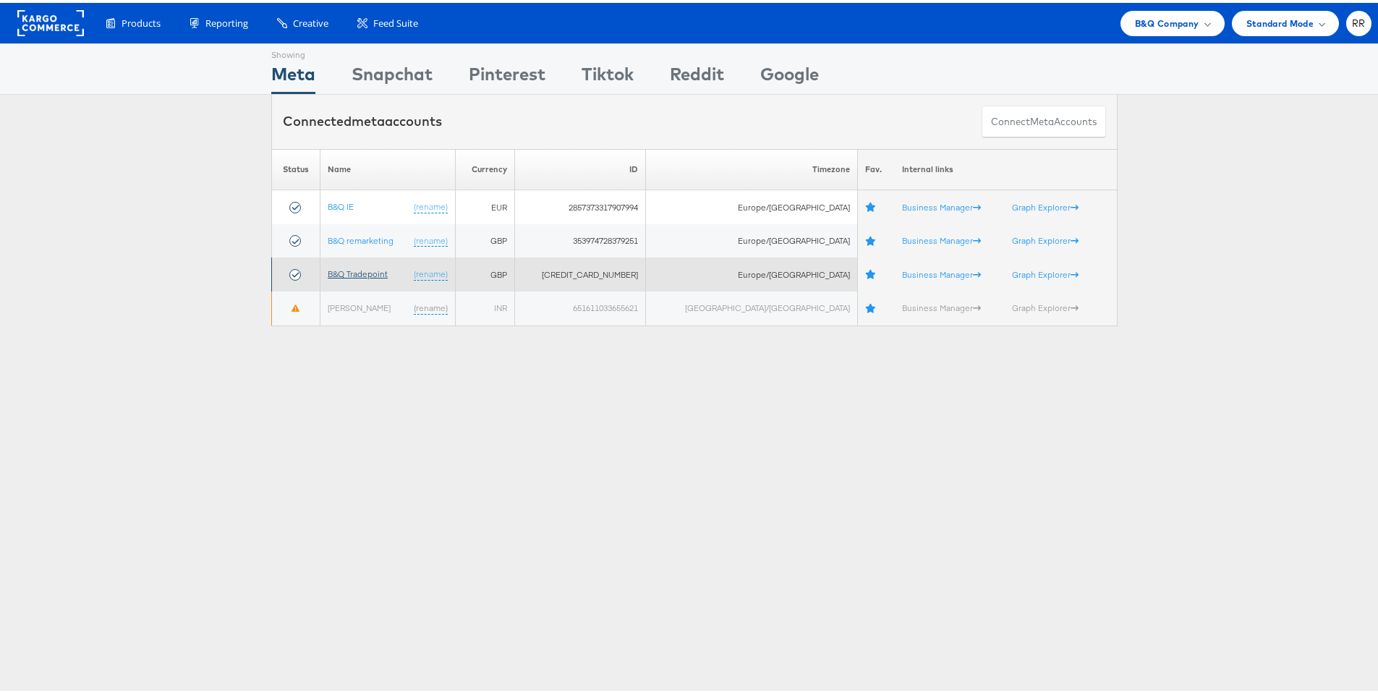
click at [370, 266] on link "B&Q Tradepoint" at bounding box center [358, 271] width 60 height 11
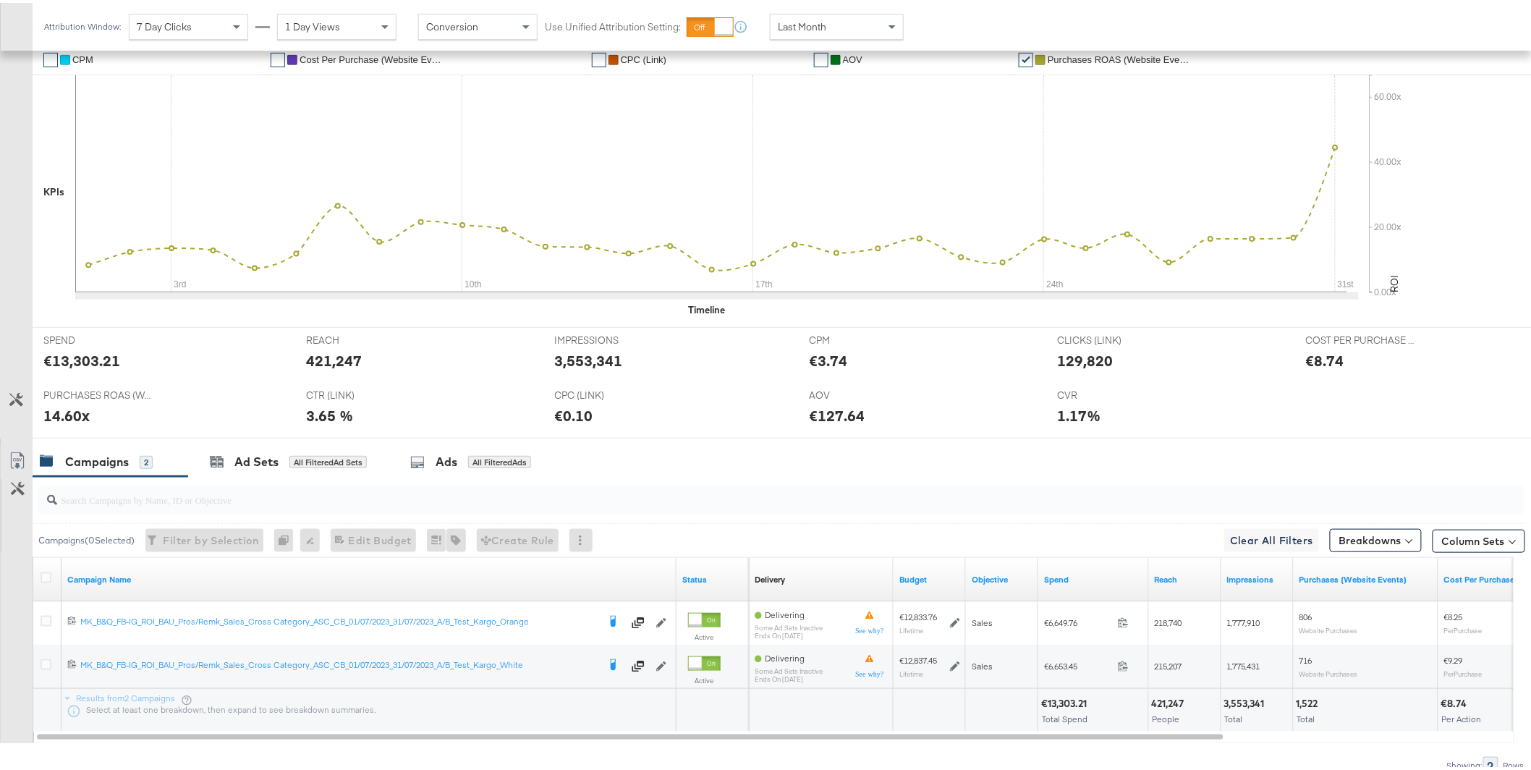
scroll to position [400, 0]
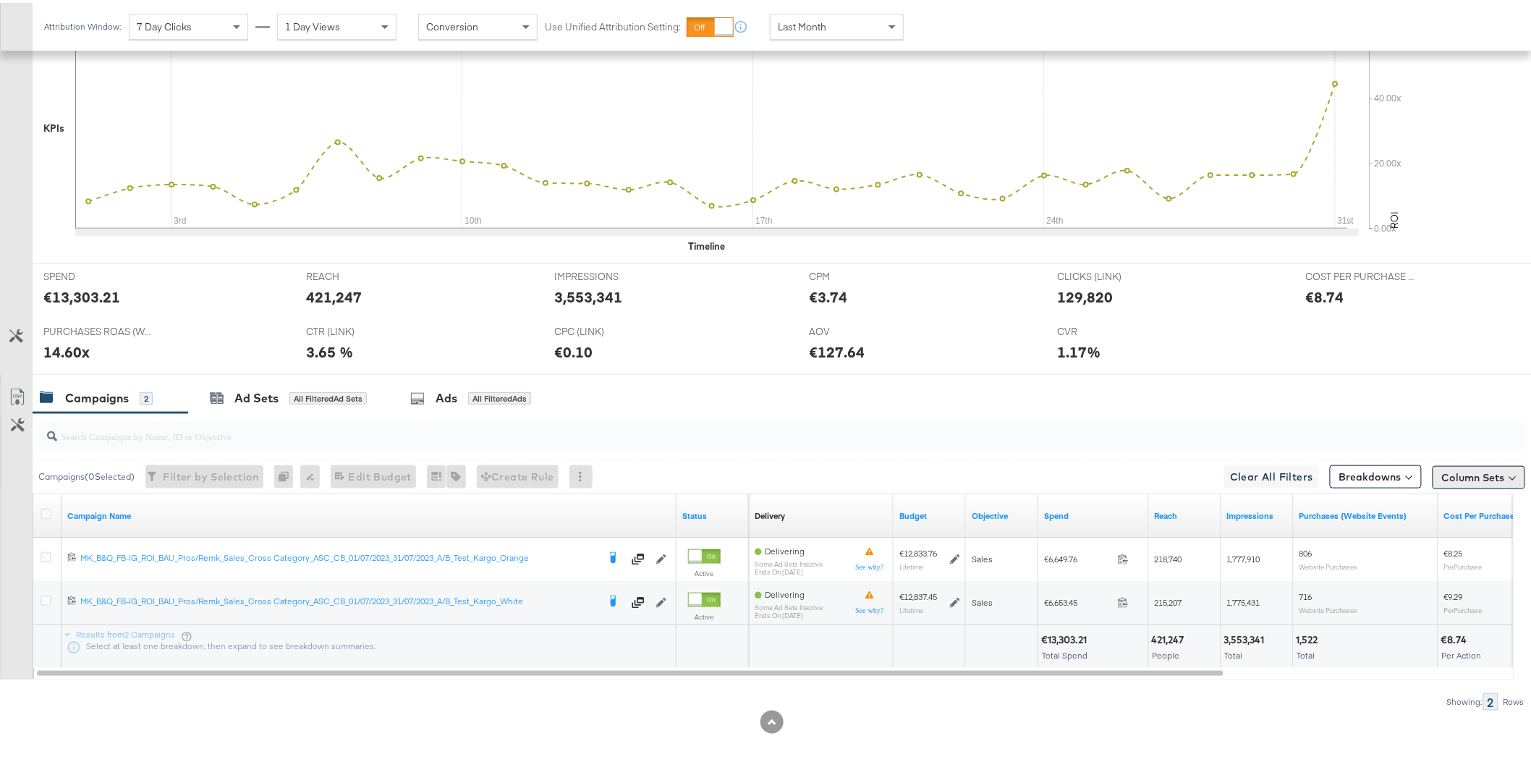
click at [1471, 486] on button "Column Sets" at bounding box center [1479, 474] width 93 height 23
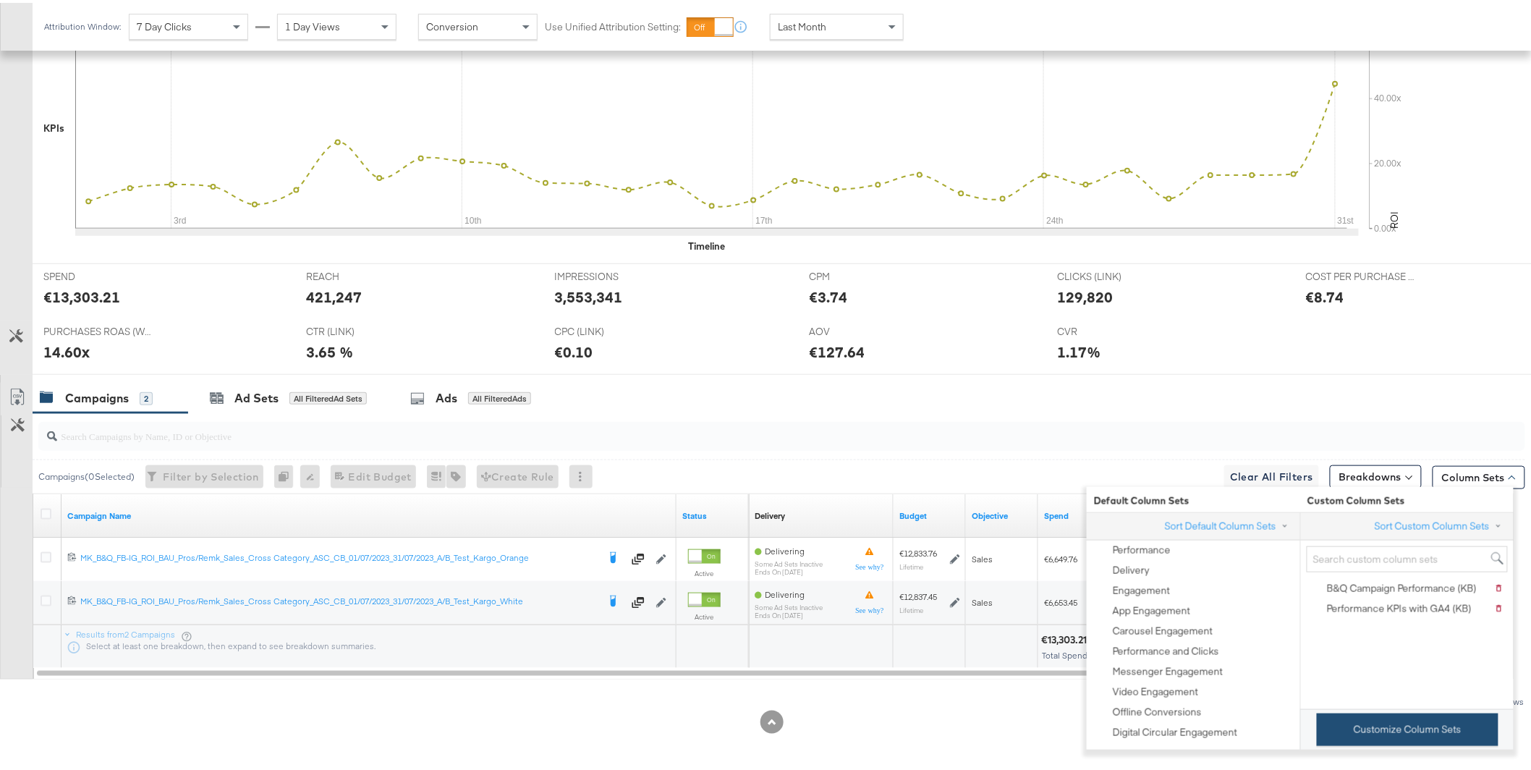
click at [1383, 743] on button "Customize Column Sets" at bounding box center [1408, 727] width 182 height 33
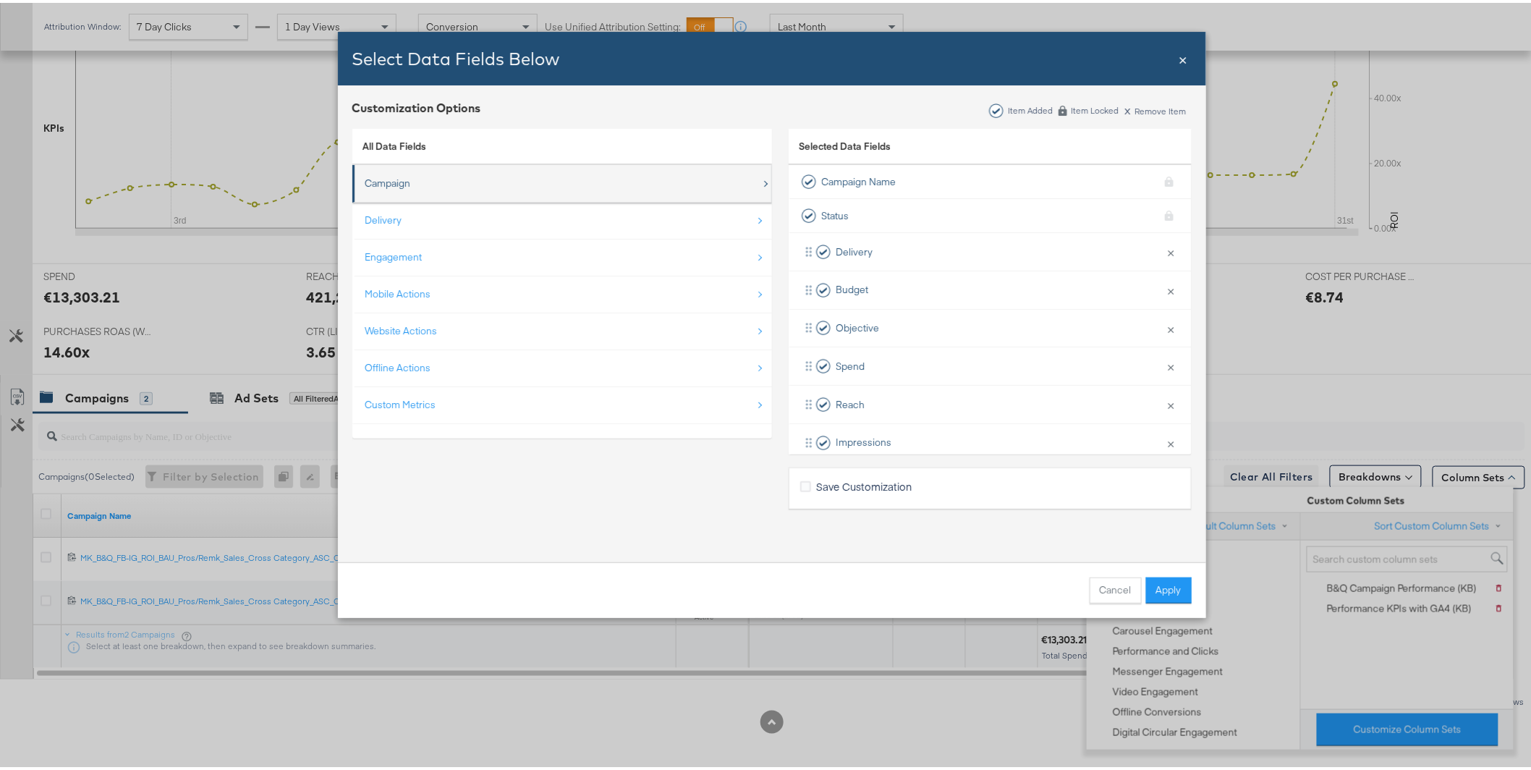
click at [510, 183] on div "Campaign" at bounding box center [563, 181] width 396 height 30
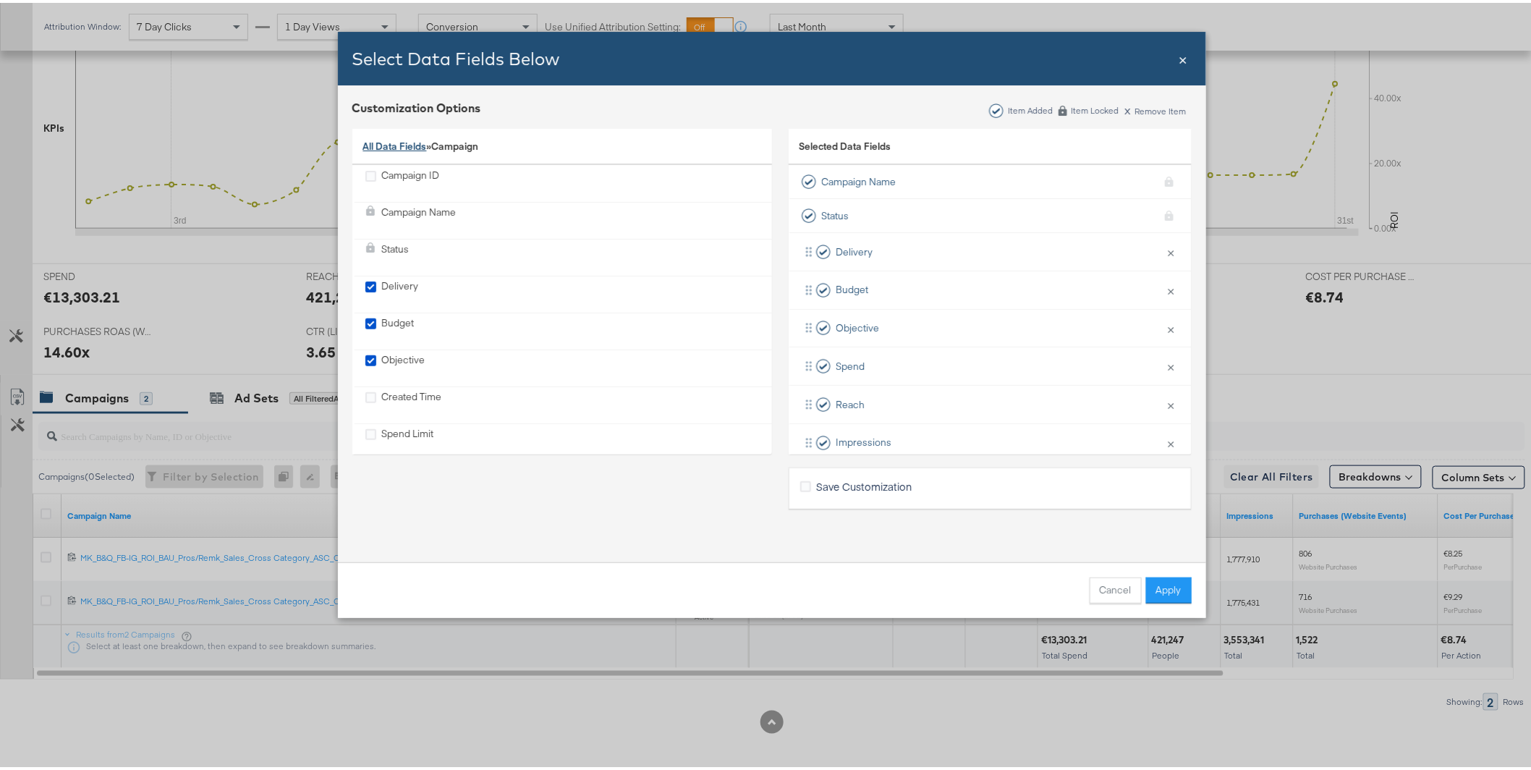
click at [387, 141] on link "All Data Fields" at bounding box center [395, 143] width 64 height 13
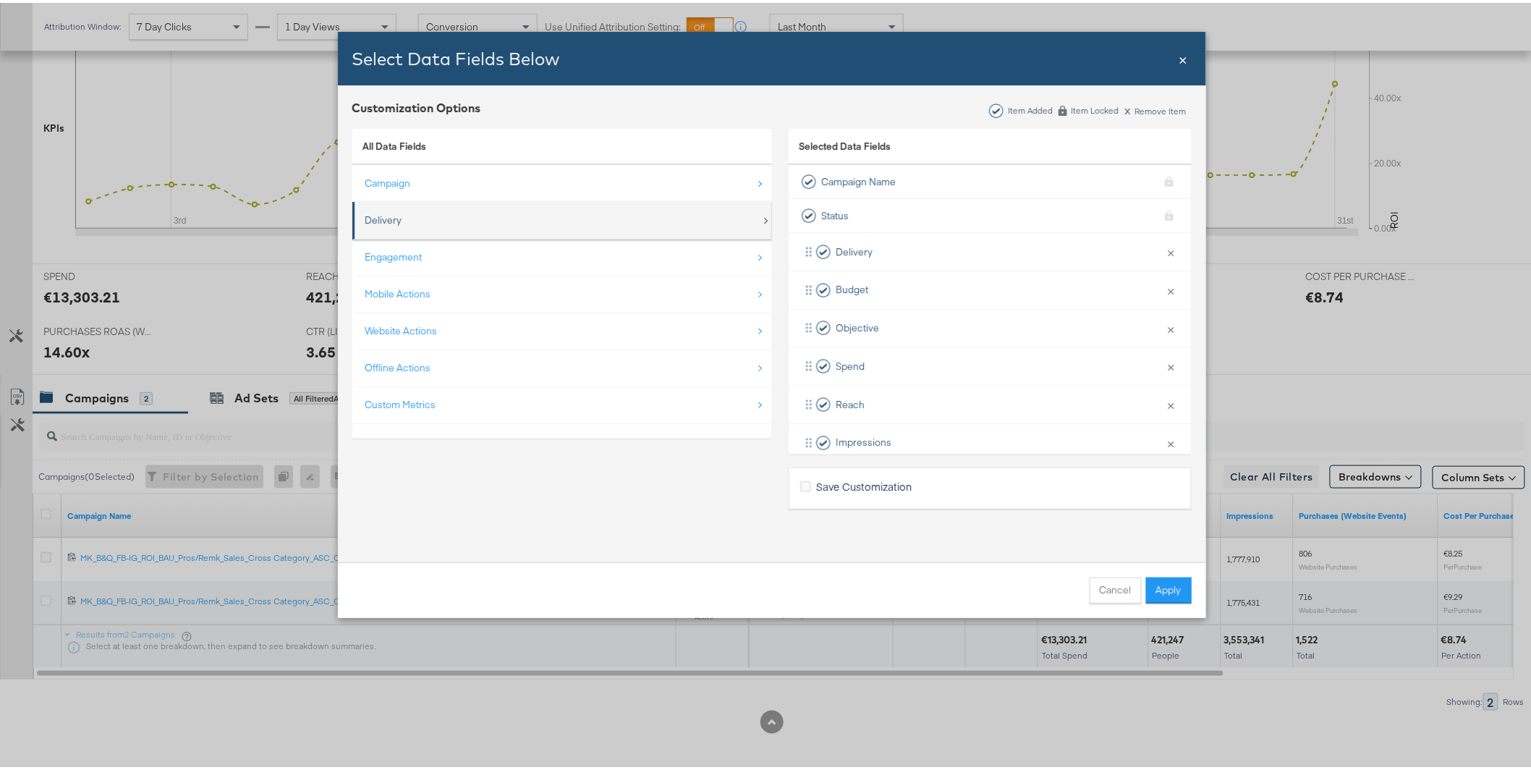
click at [398, 212] on div "Delivery" at bounding box center [563, 218] width 396 height 30
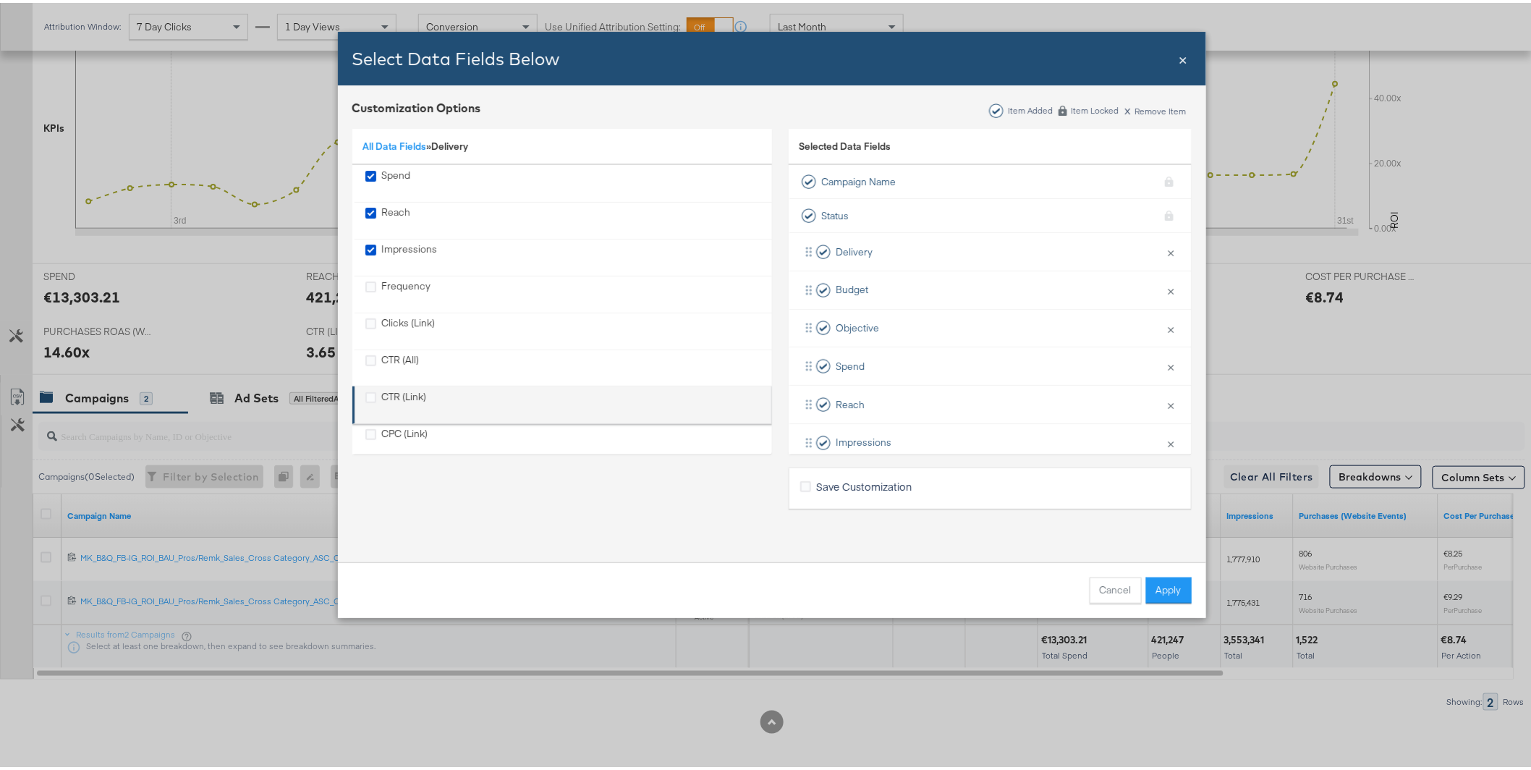
click at [382, 397] on div "CTR (Link)" at bounding box center [404, 402] width 45 height 30
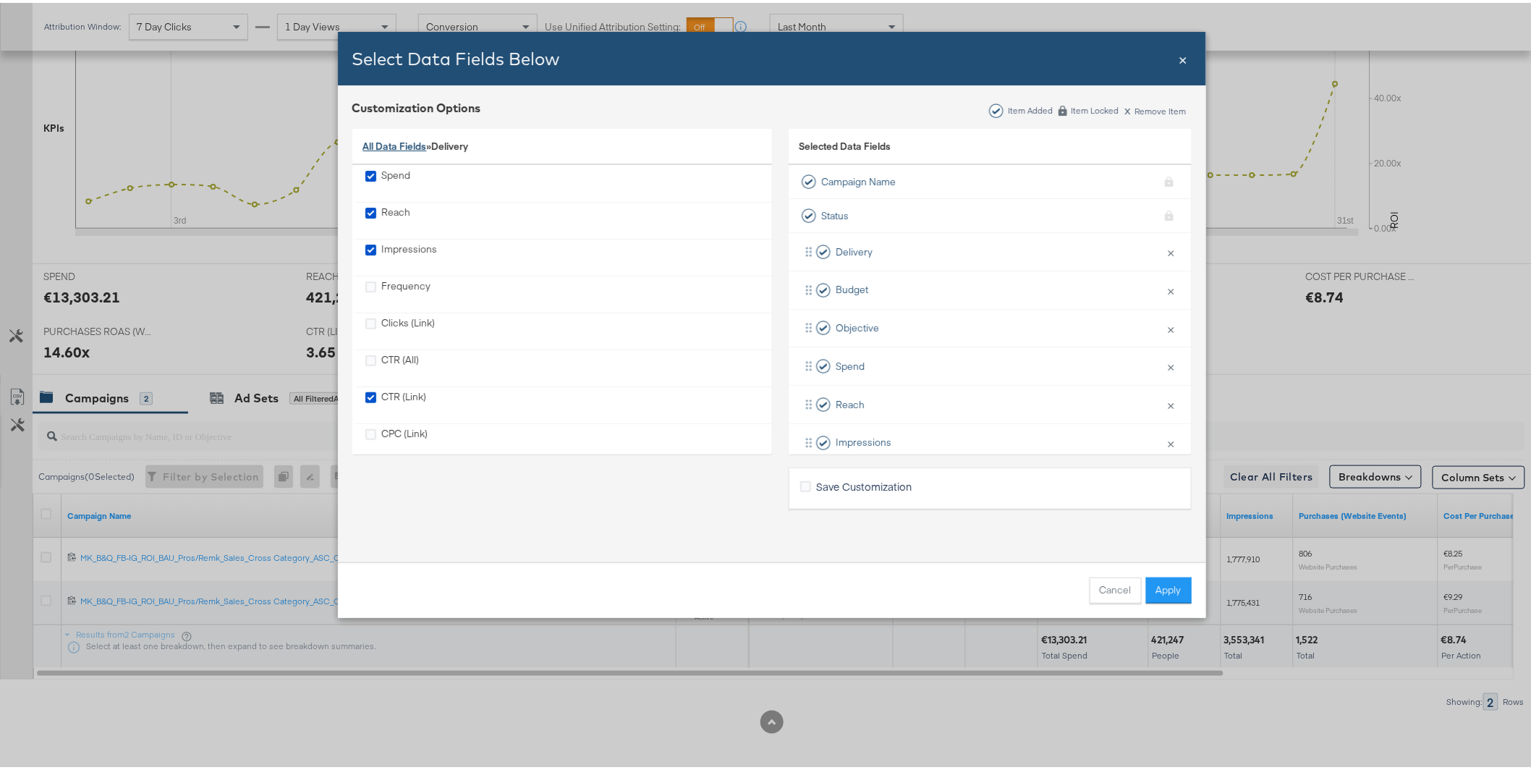
click at [399, 148] on link "All Data Fields" at bounding box center [395, 143] width 64 height 13
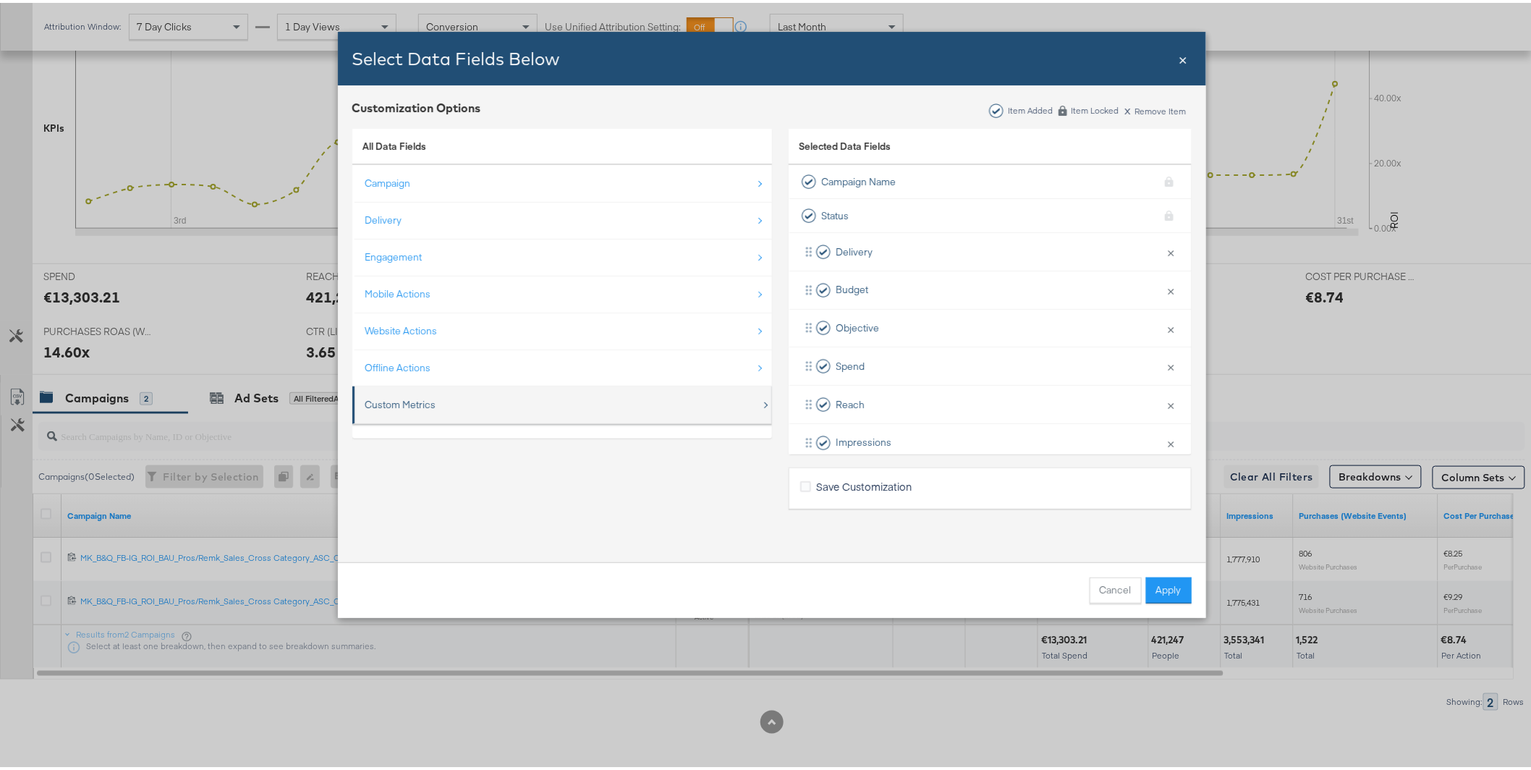
click at [440, 405] on div "Custom Metrics" at bounding box center [563, 402] width 396 height 30
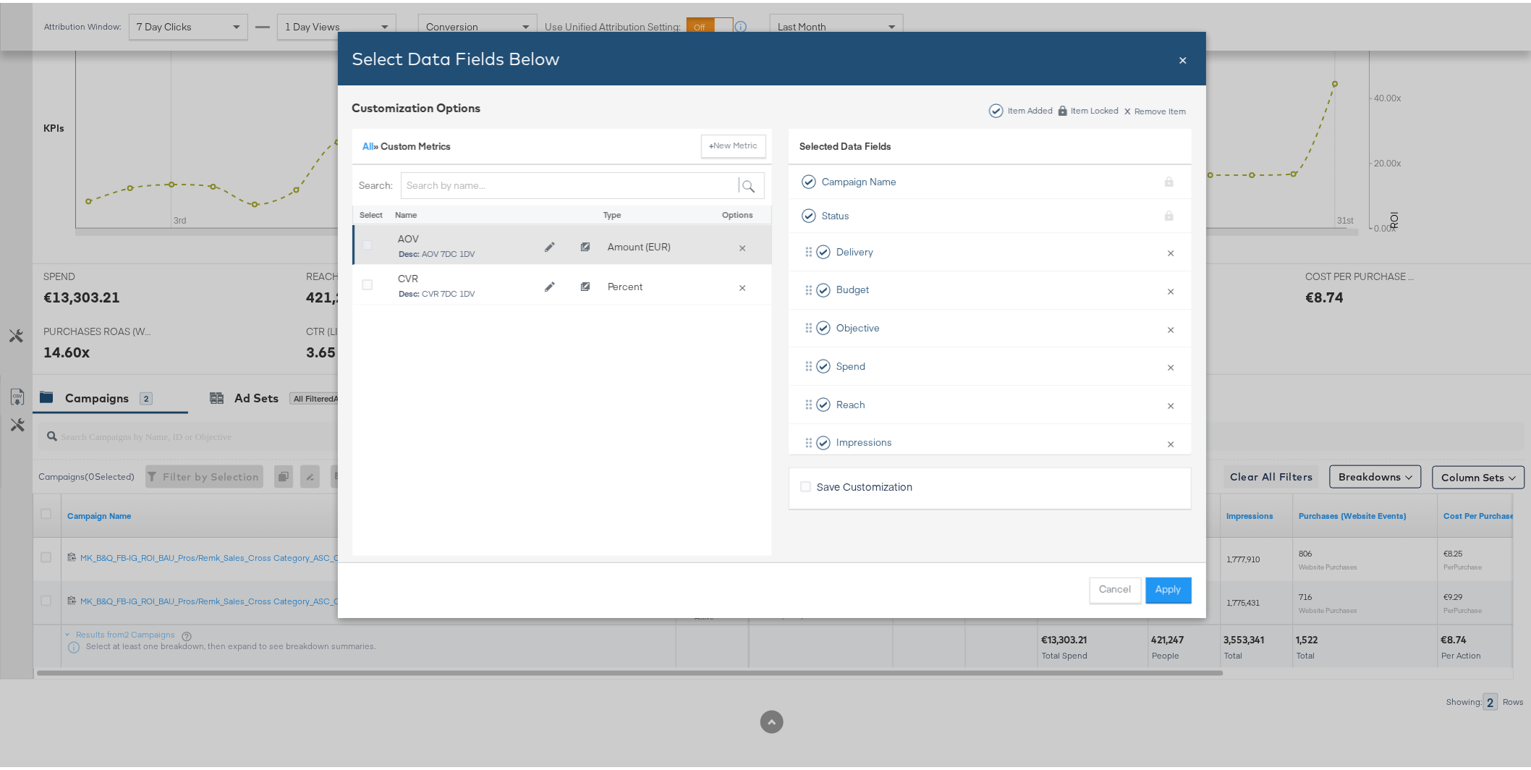
click at [363, 241] on icon "Bulk Add Locations Modal" at bounding box center [367, 242] width 11 height 11
click at [0, 0] on input "Bulk Add Locations Modal" at bounding box center [0, 0] width 0 height 0
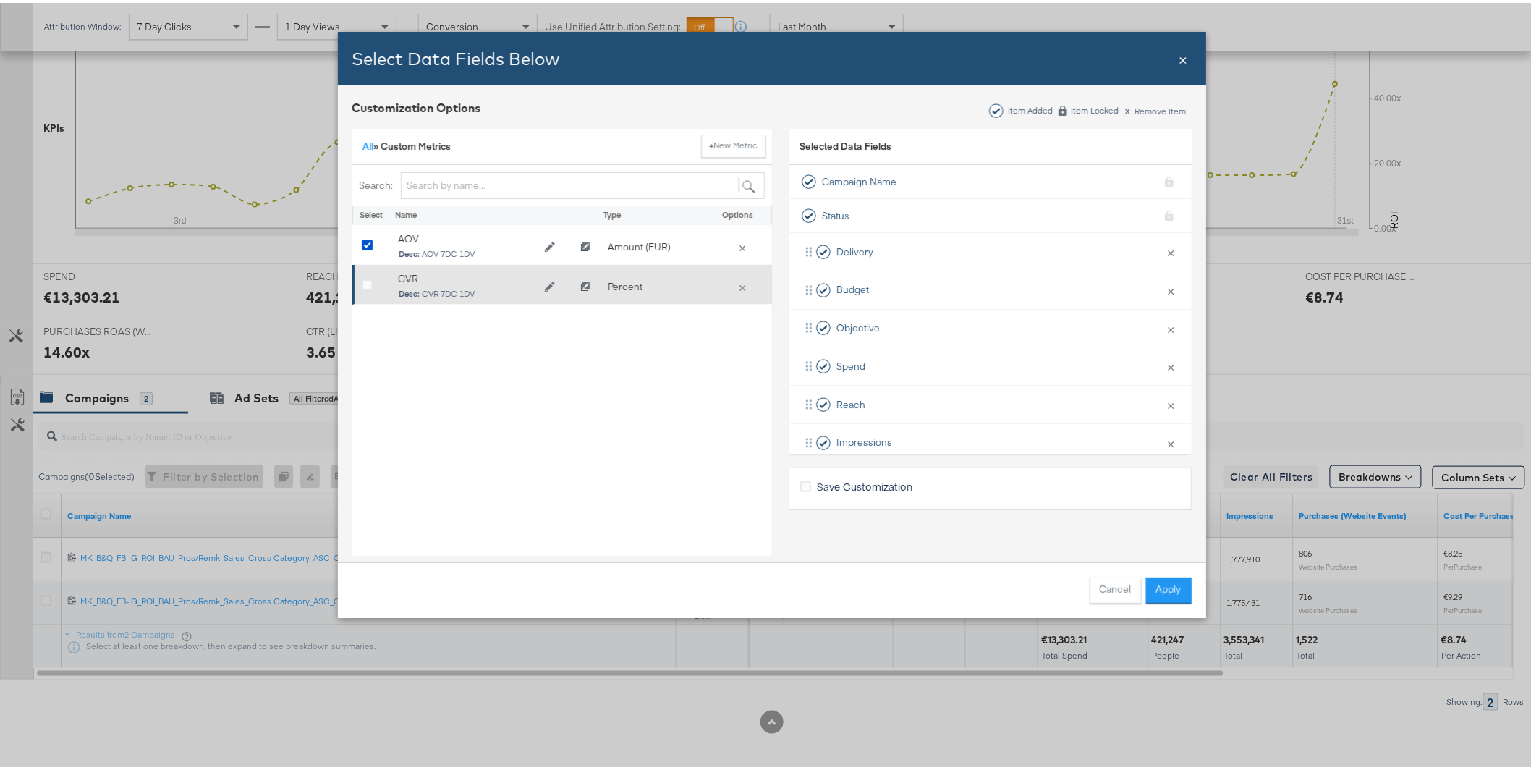
click at [365, 284] on div "Bulk Add Locations Modal" at bounding box center [373, 284] width 22 height 14
click at [363, 284] on icon "Bulk Add Locations Modal" at bounding box center [367, 282] width 11 height 11
click at [0, 0] on input "Bulk Add Locations Modal" at bounding box center [0, 0] width 0 height 0
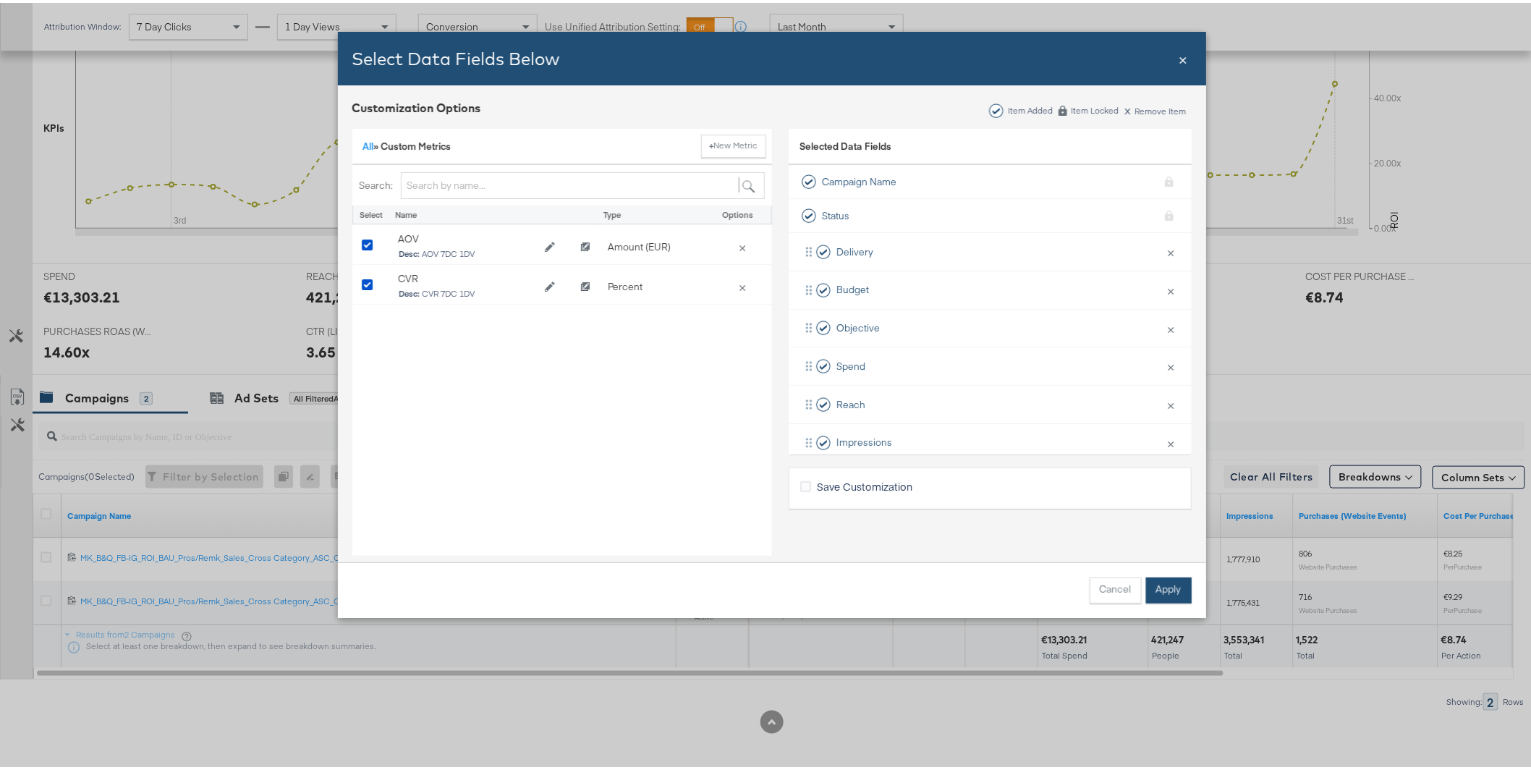
click at [1168, 594] on button "Apply" at bounding box center [1169, 588] width 46 height 26
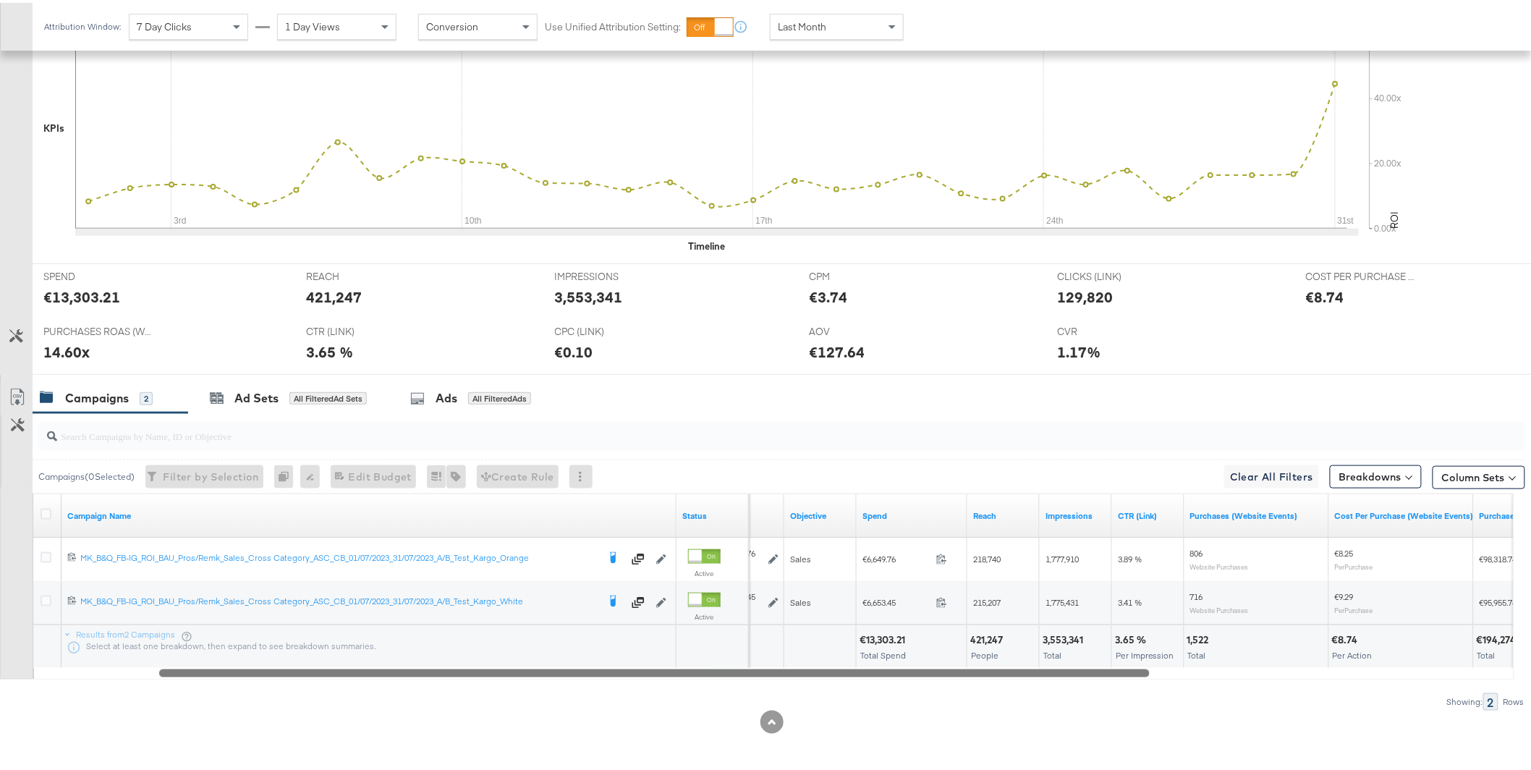
drag, startPoint x: 1006, startPoint y: 671, endPoint x: 1130, endPoint y: 674, distance: 124.5
click at [1130, 674] on div at bounding box center [654, 670] width 991 height 12
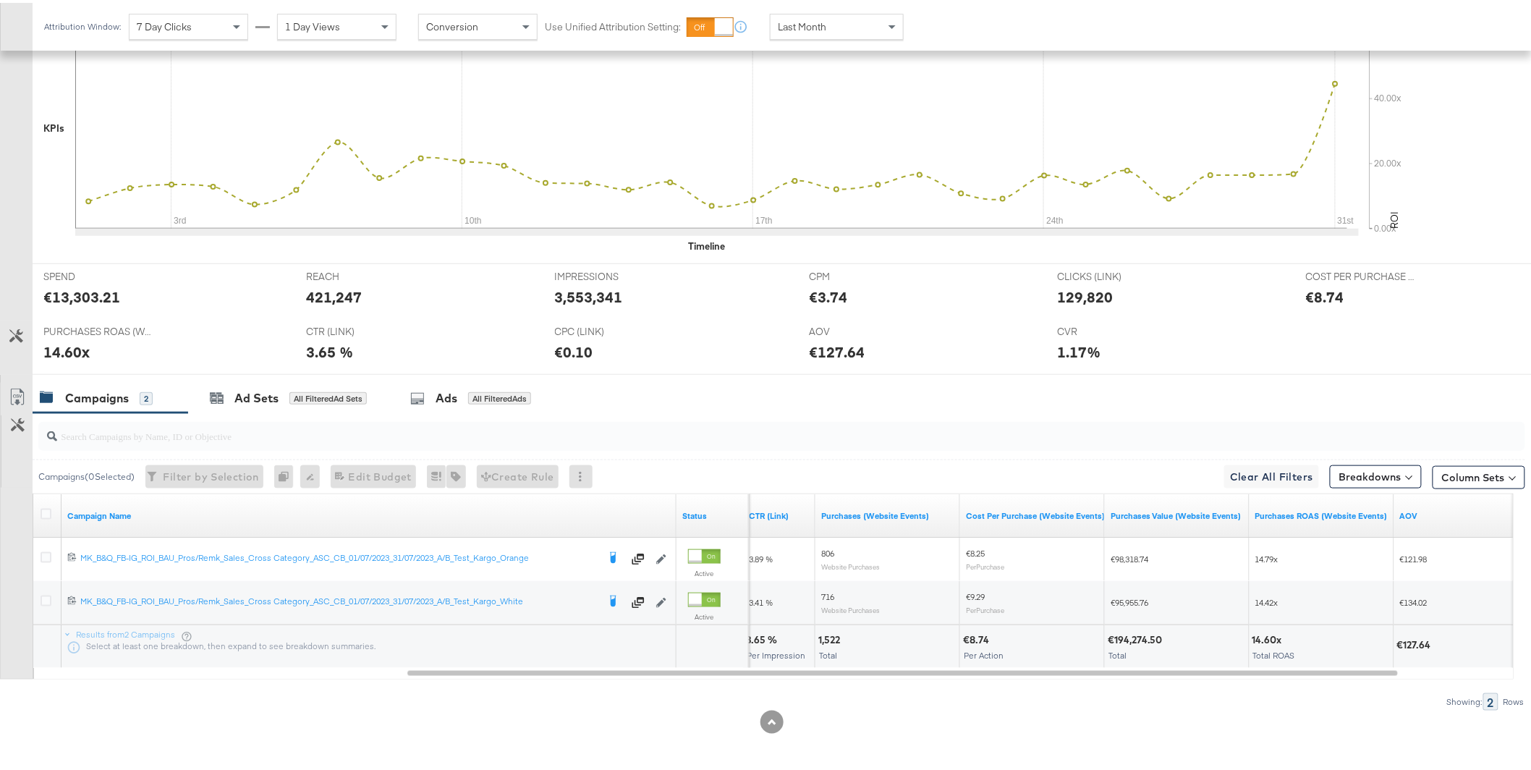
scroll to position [399, 0]
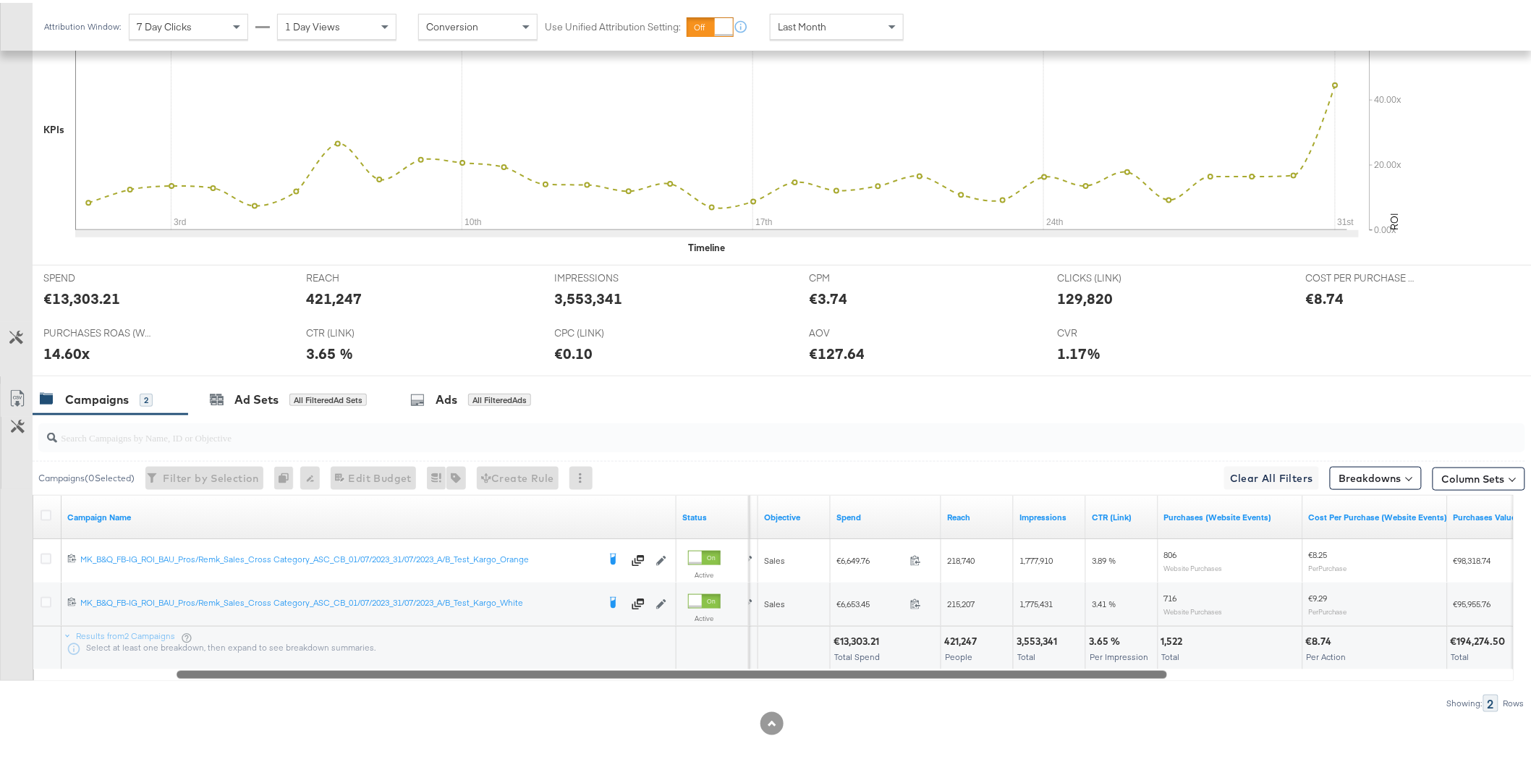
drag, startPoint x: 1298, startPoint y: 672, endPoint x: 1082, endPoint y: 677, distance: 215.7
click at [1082, 677] on div at bounding box center [672, 671] width 991 height 12
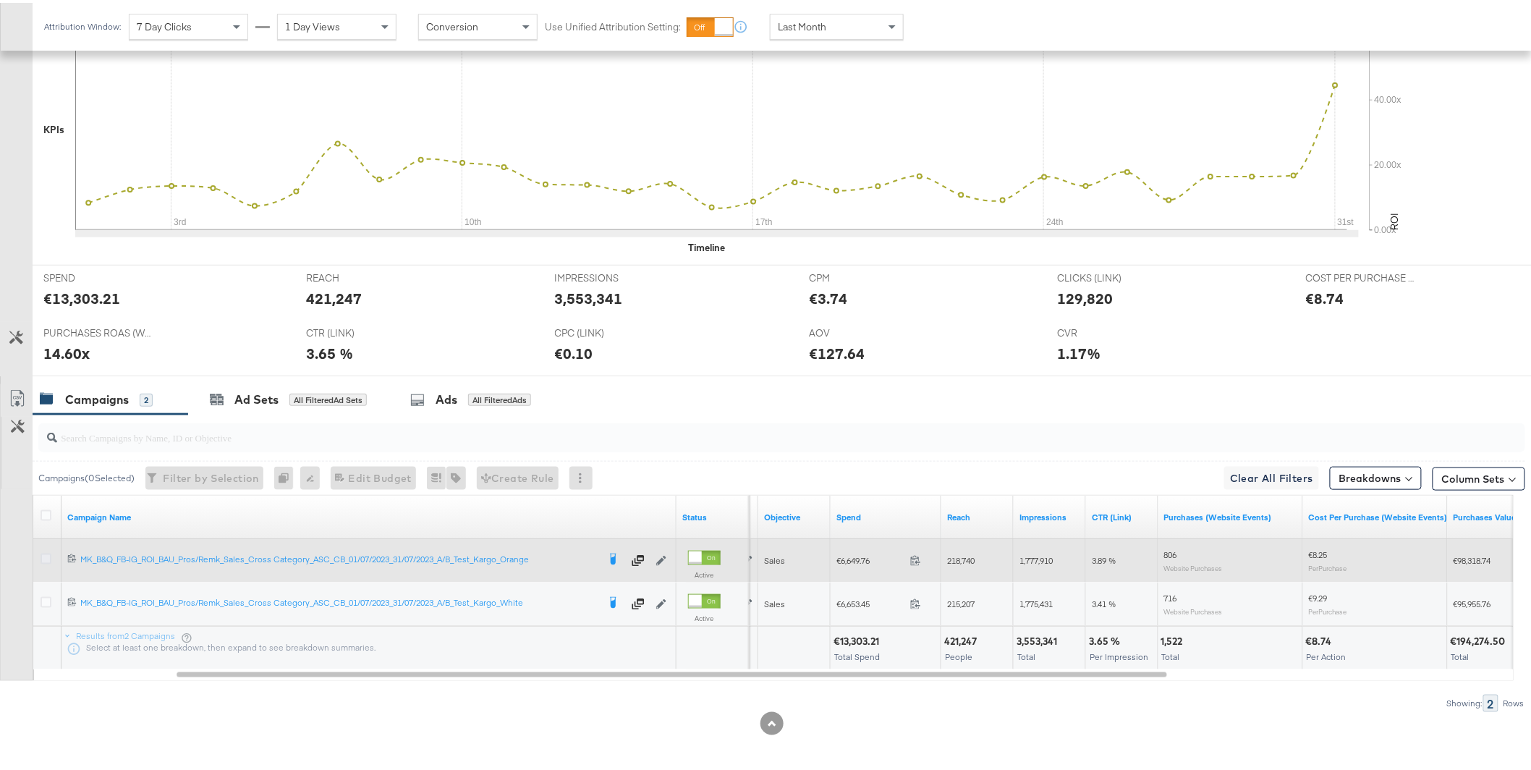
click at [45, 559] on icon at bounding box center [46, 556] width 11 height 11
click at [0, 0] on input "checkbox" at bounding box center [0, 0] width 0 height 0
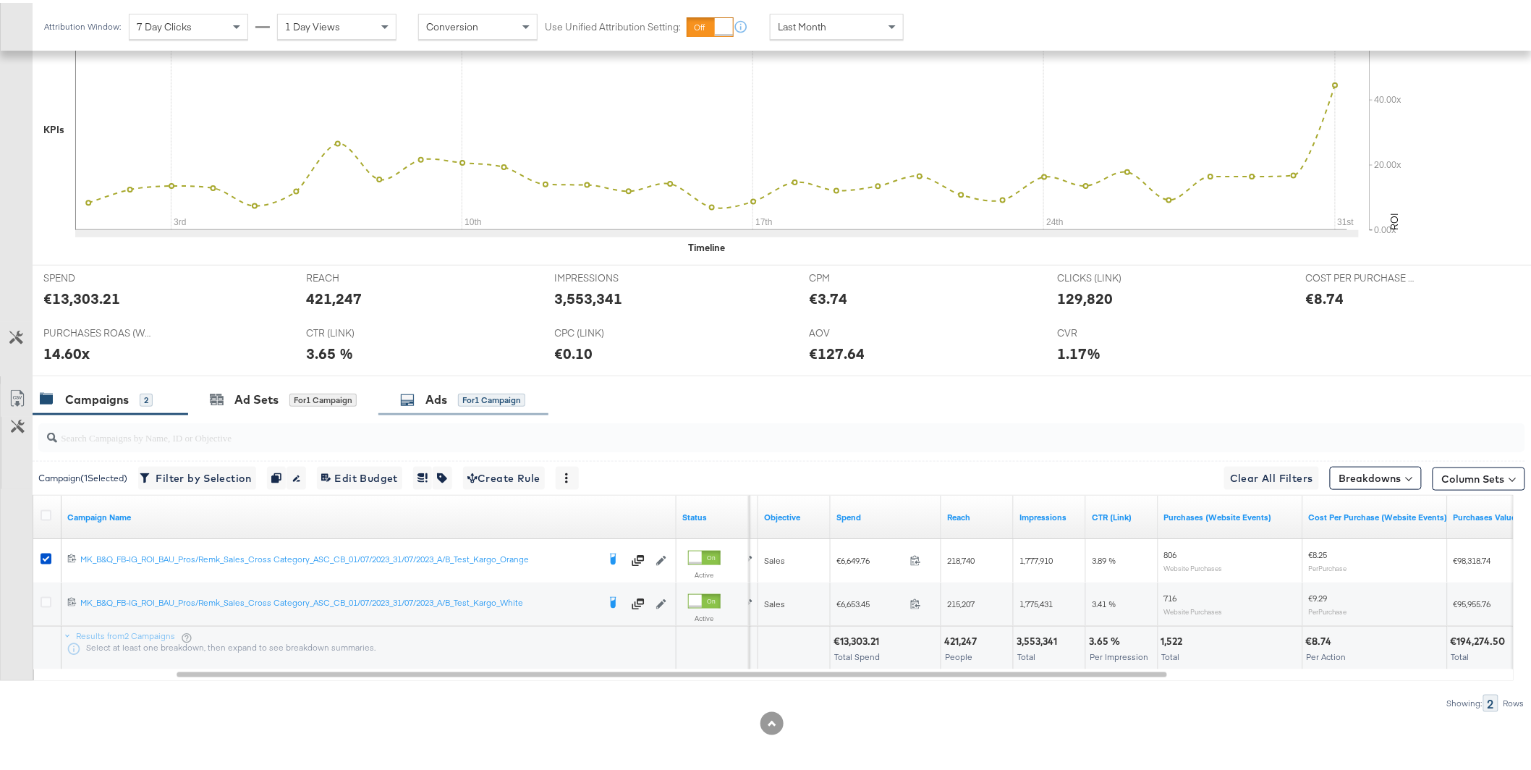
click at [476, 398] on div "for 1 Campaign" at bounding box center [491, 397] width 67 height 13
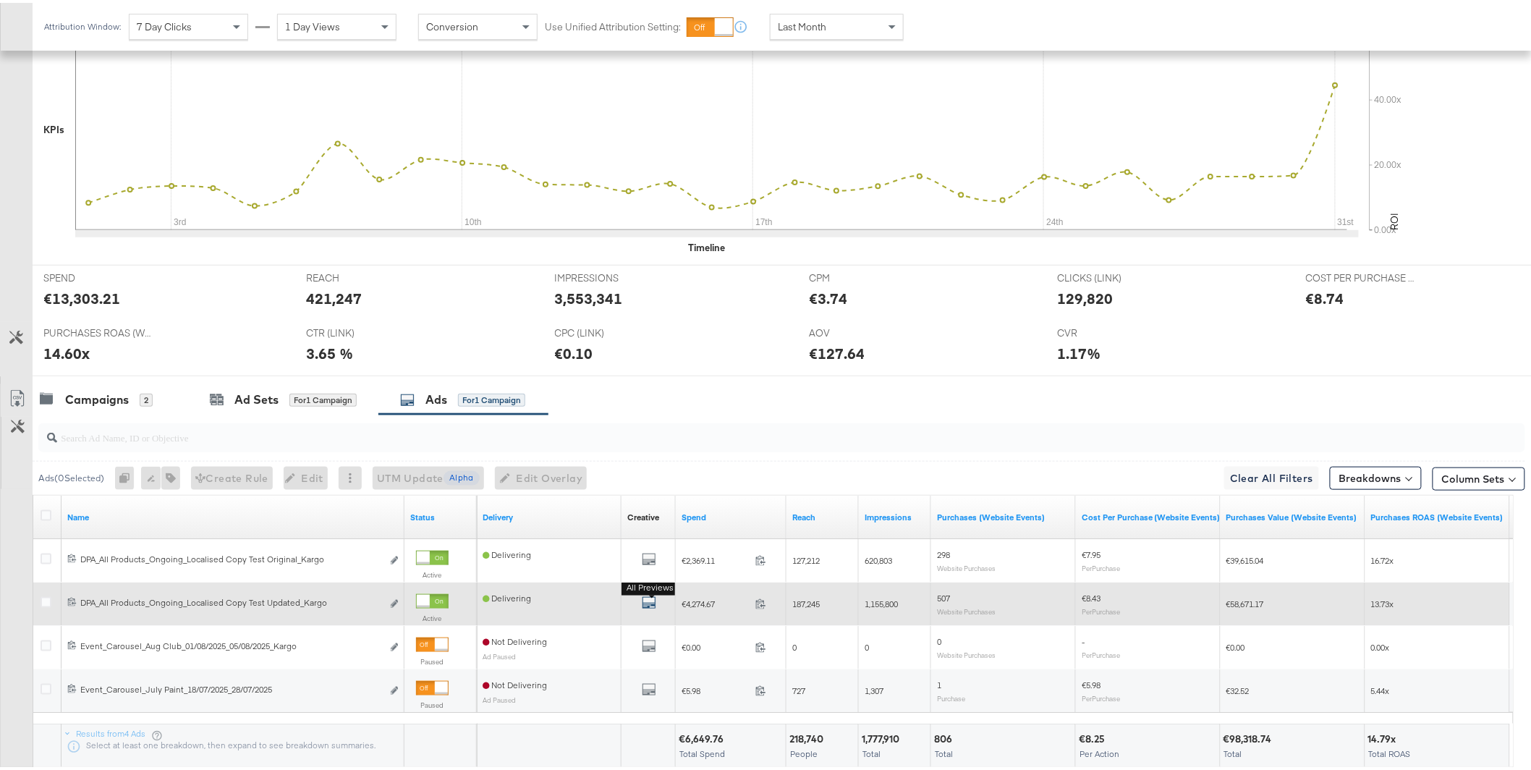
click at [650, 601] on icon "default" at bounding box center [649, 600] width 14 height 14
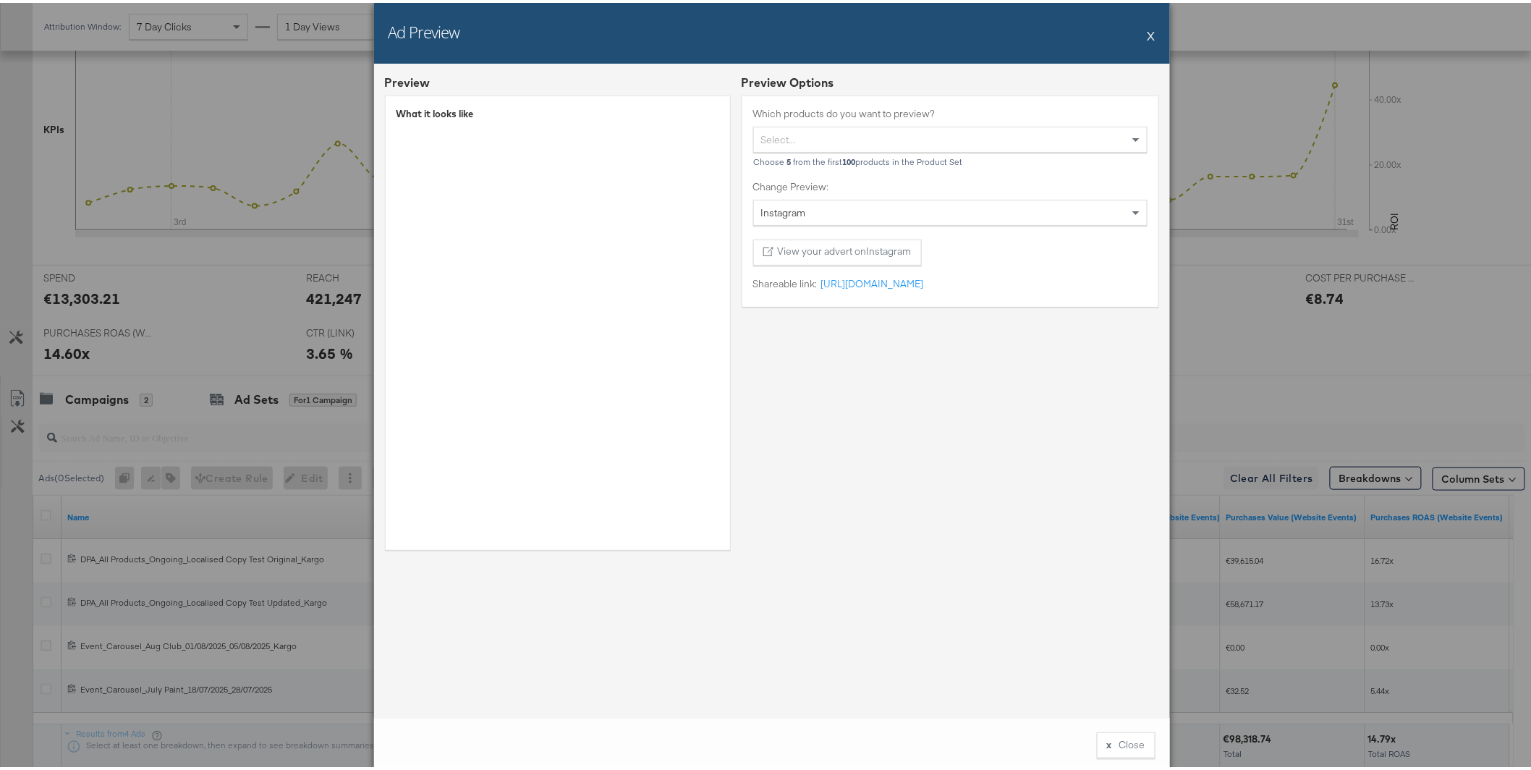
click at [1148, 36] on button "X" at bounding box center [1152, 32] width 8 height 29
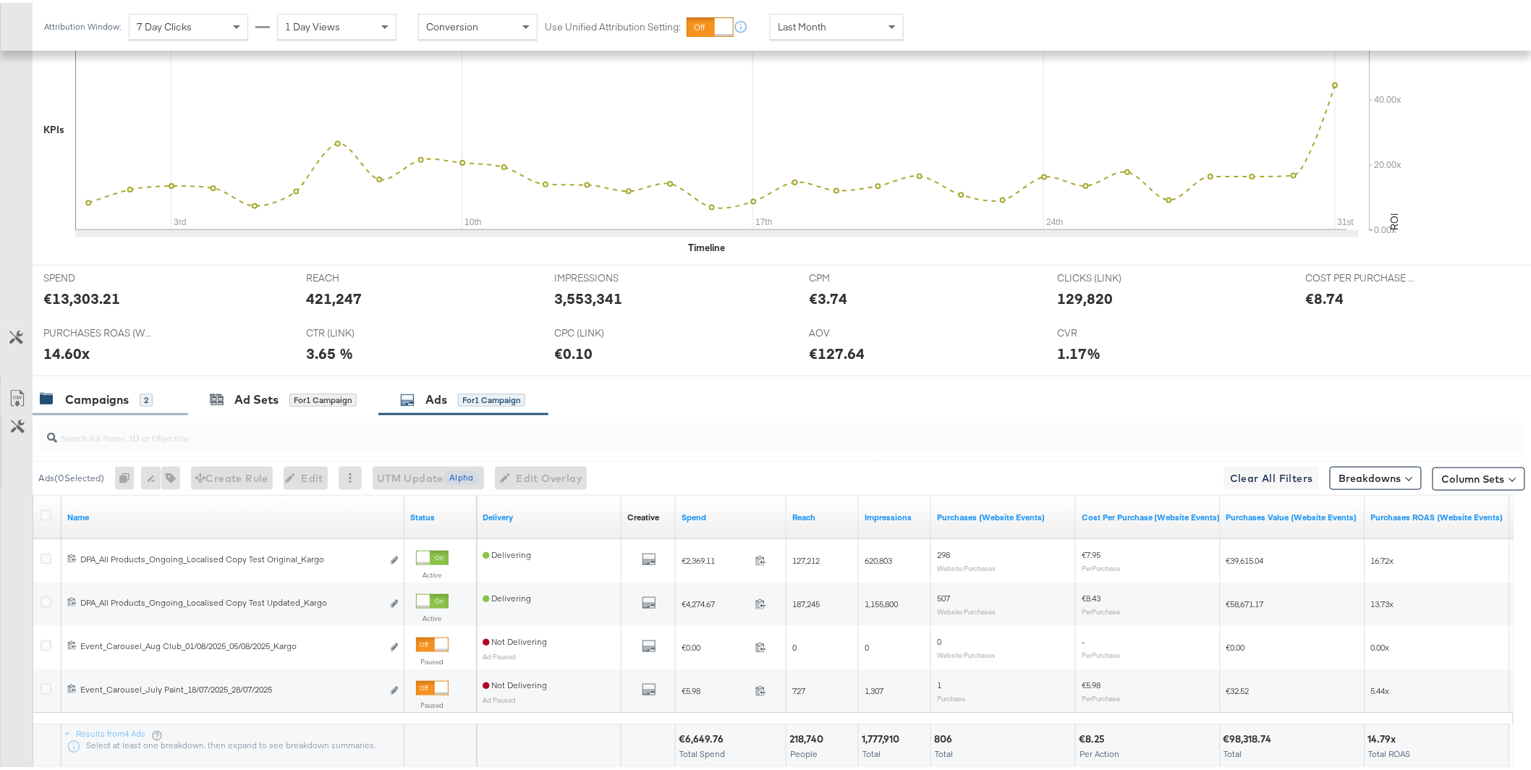
click at [114, 399] on div "Campaigns" at bounding box center [97, 397] width 64 height 17
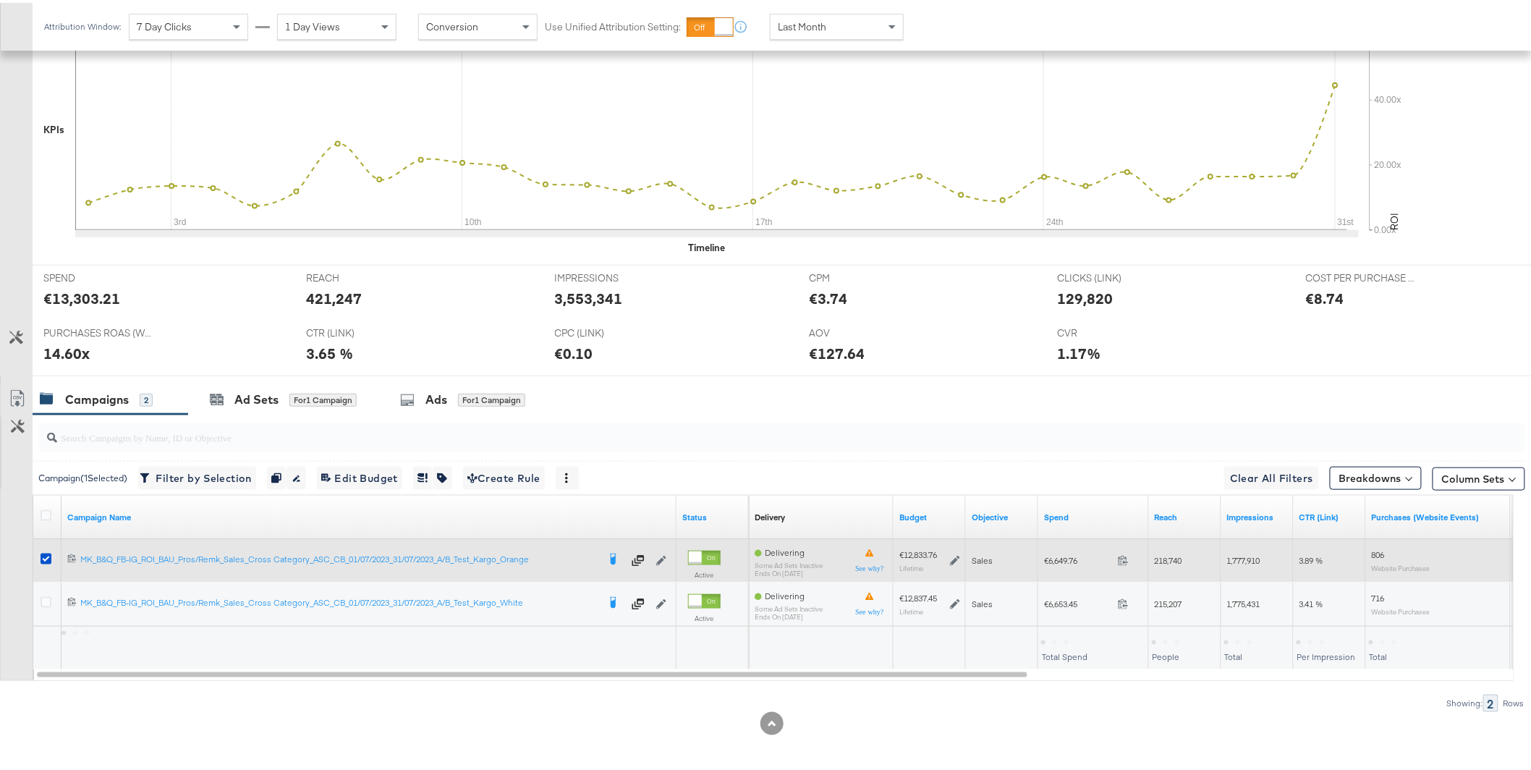
click at [45, 558] on icon at bounding box center [46, 556] width 11 height 11
click at [0, 0] on input "checkbox" at bounding box center [0, 0] width 0 height 0
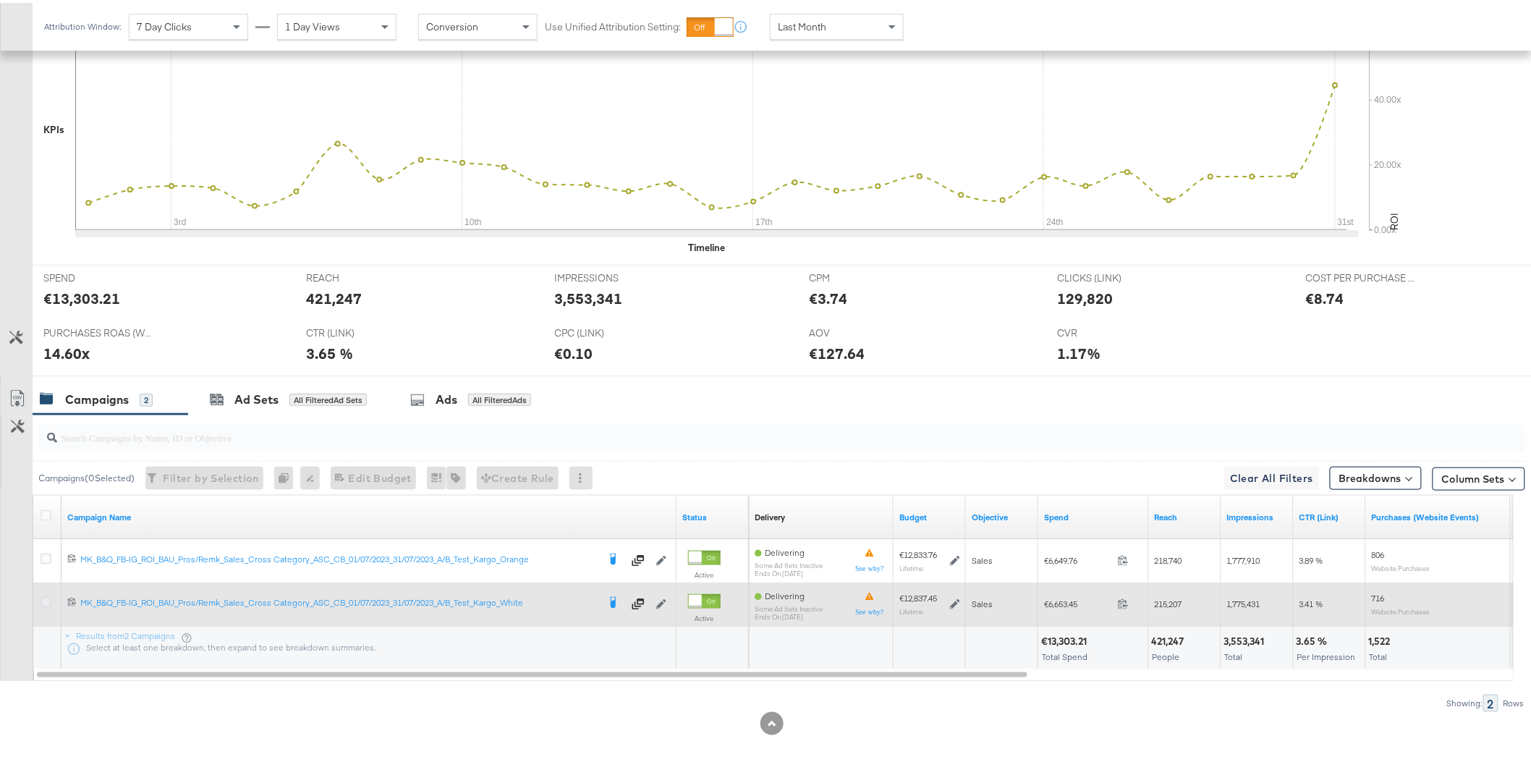
click at [45, 601] on icon at bounding box center [46, 599] width 11 height 11
click at [0, 0] on input "checkbox" at bounding box center [0, 0] width 0 height 0
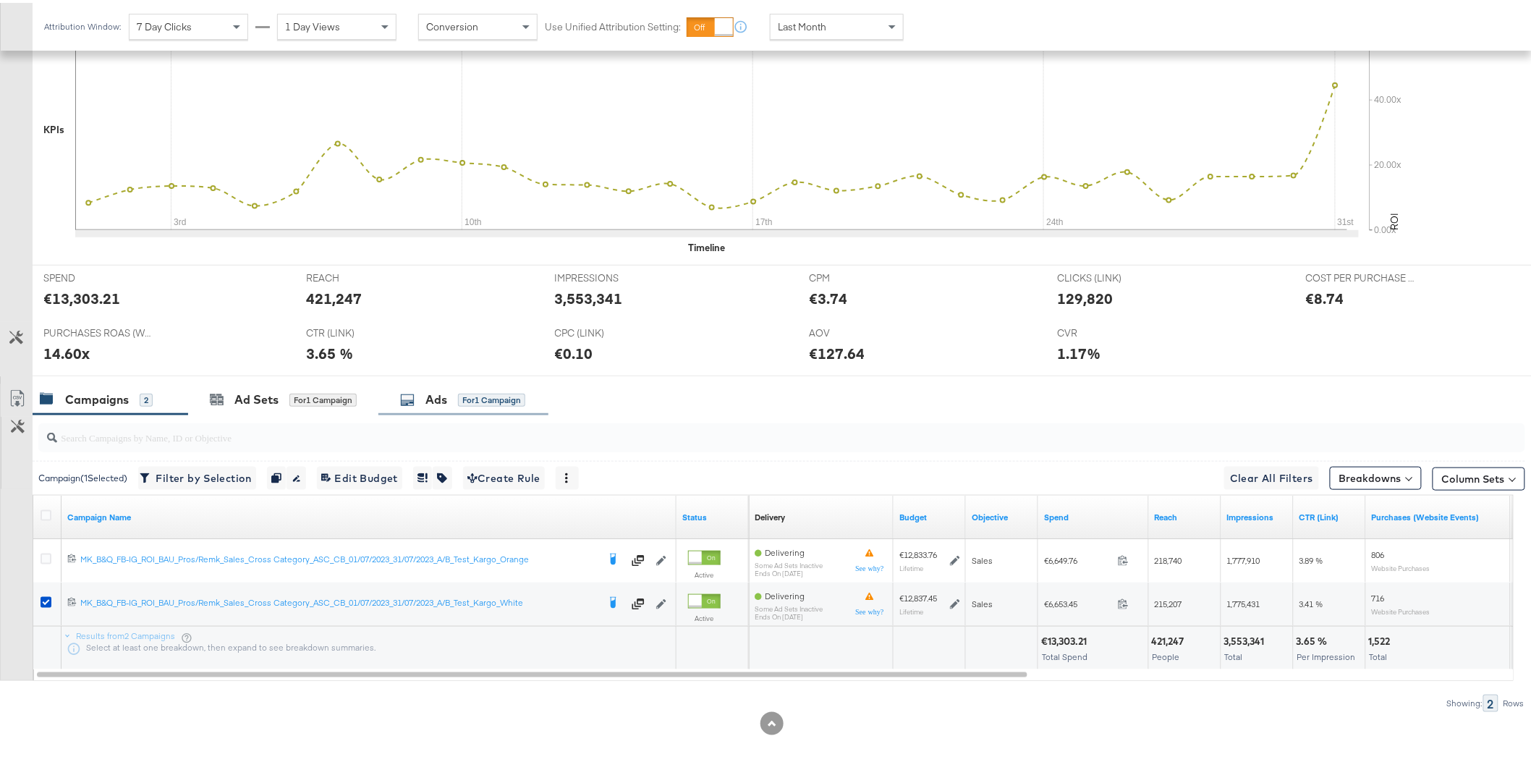
click at [474, 402] on div "for 1 Campaign" at bounding box center [491, 397] width 67 height 13
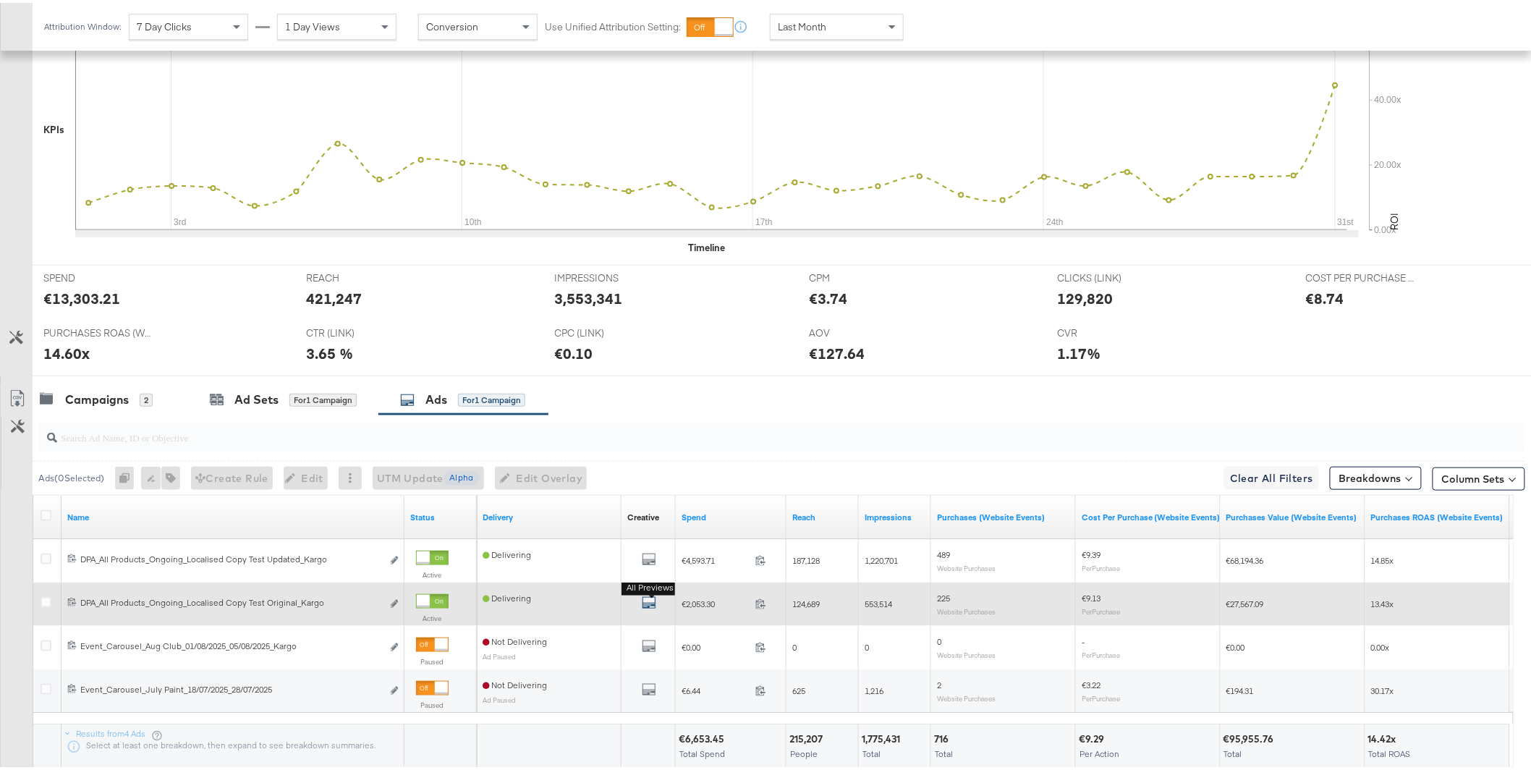
click at [646, 606] on icon "default" at bounding box center [649, 600] width 14 height 14
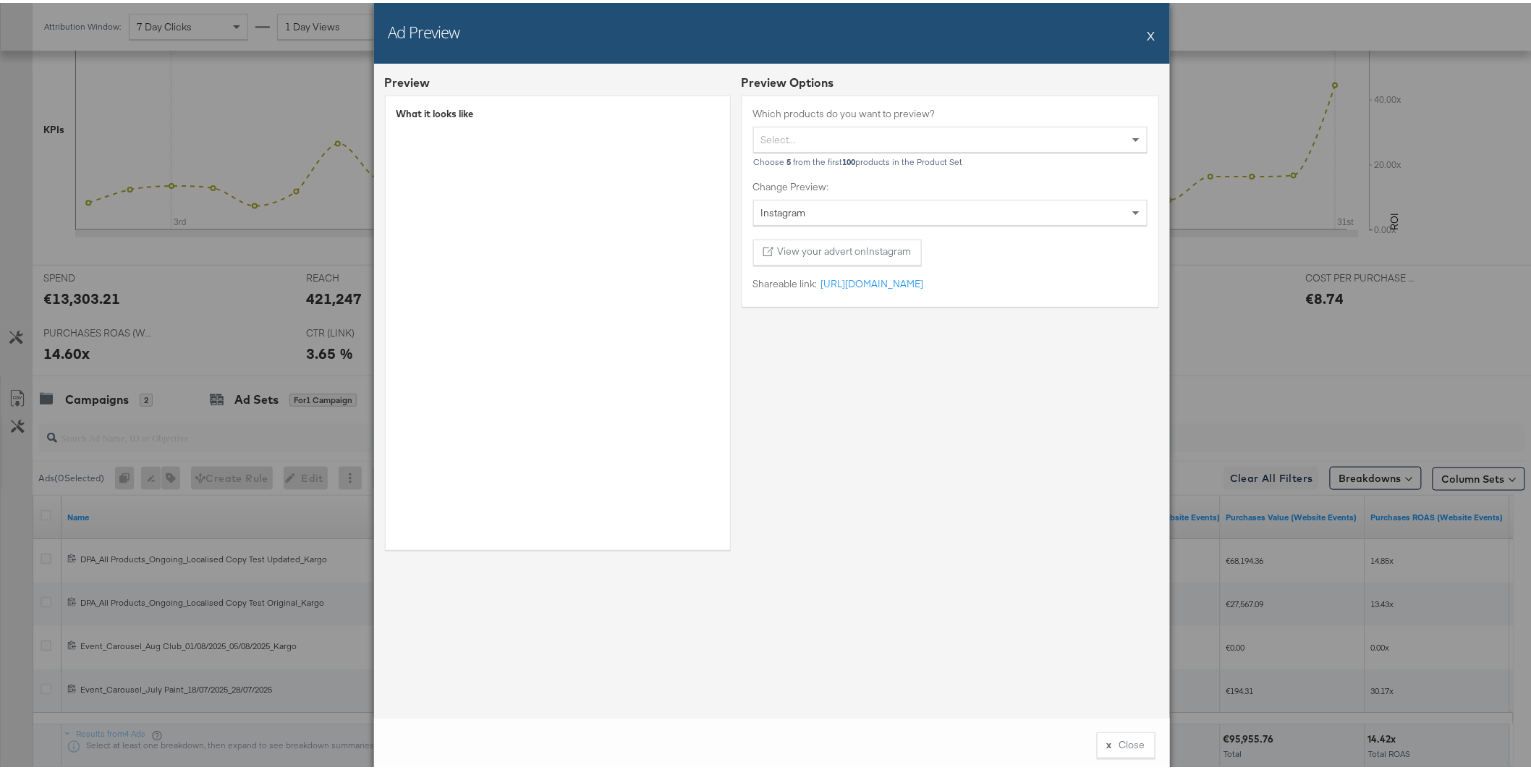
click at [1148, 32] on button "X" at bounding box center [1152, 32] width 8 height 29
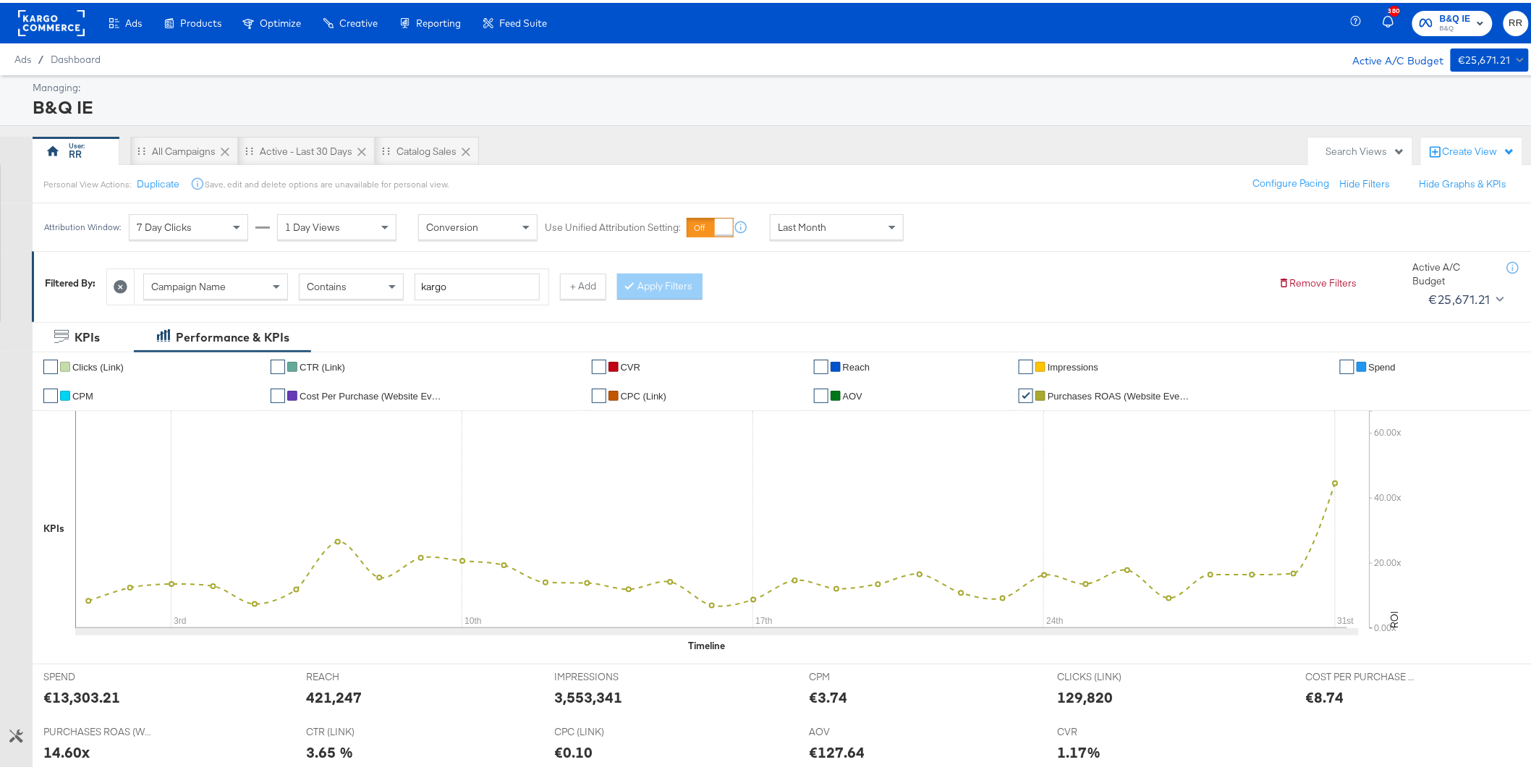
scroll to position [488, 0]
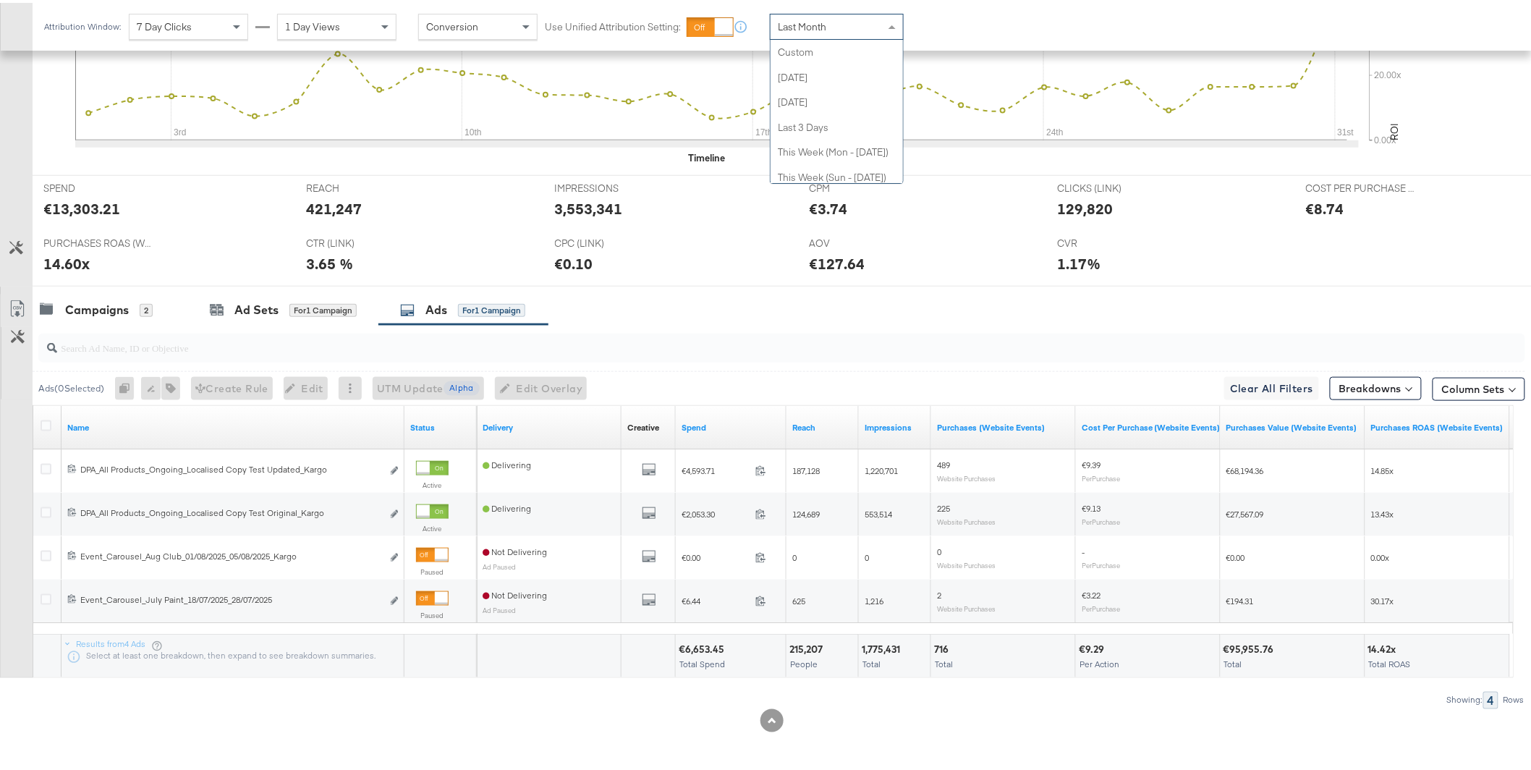
click at [814, 25] on span "Last Month" at bounding box center [802, 23] width 48 height 13
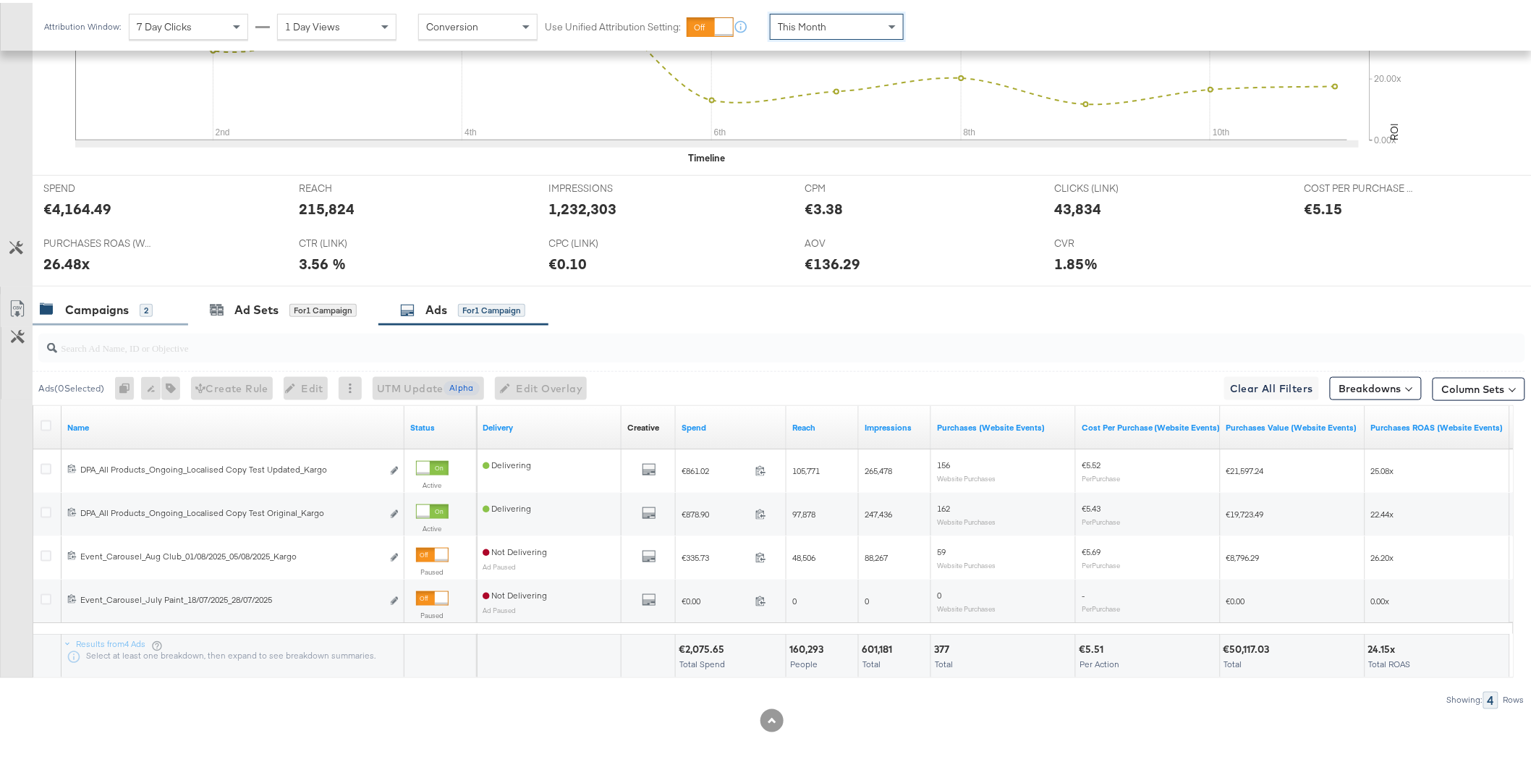
click at [144, 300] on div "2" at bounding box center [146, 307] width 13 height 14
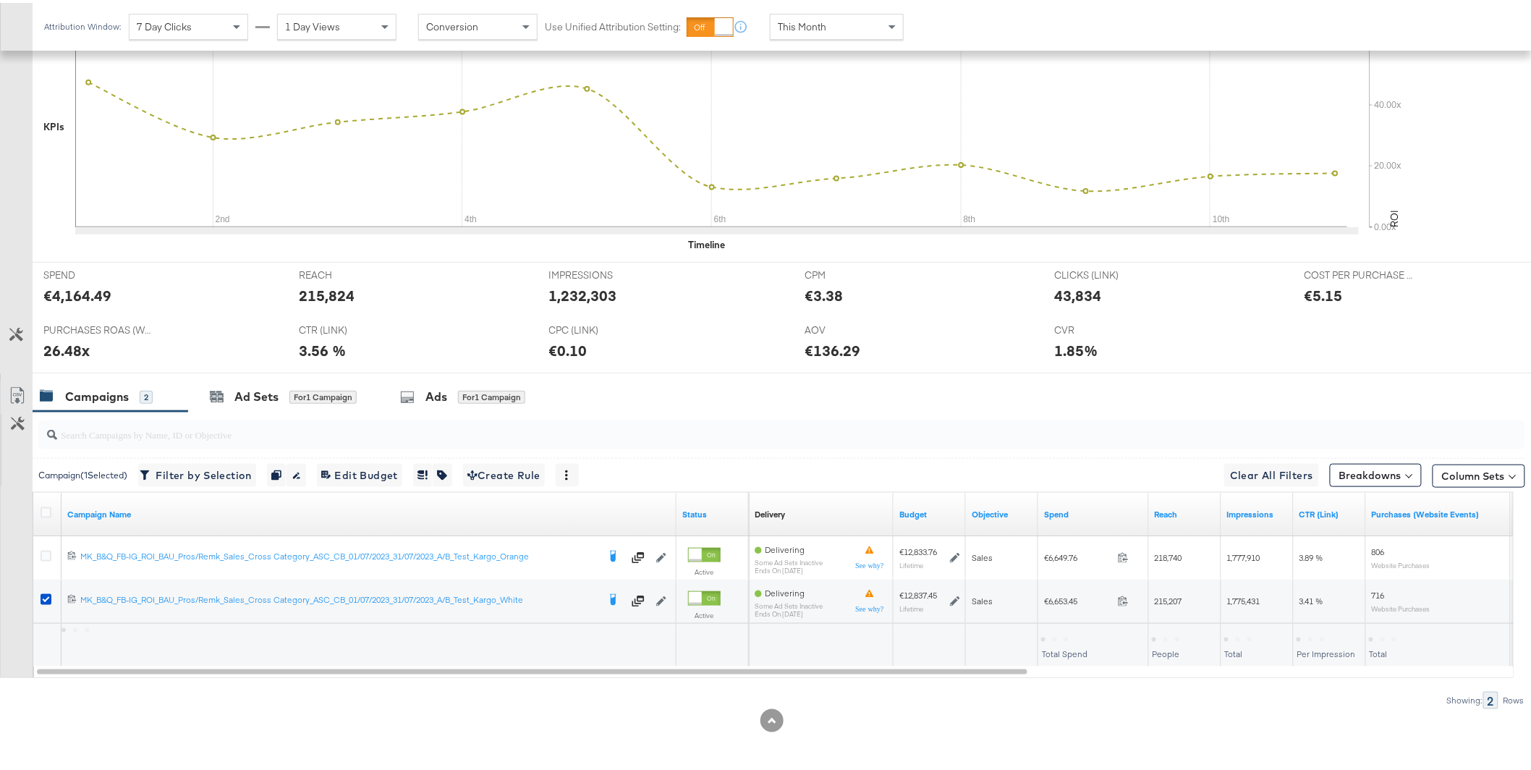
scroll to position [402, 0]
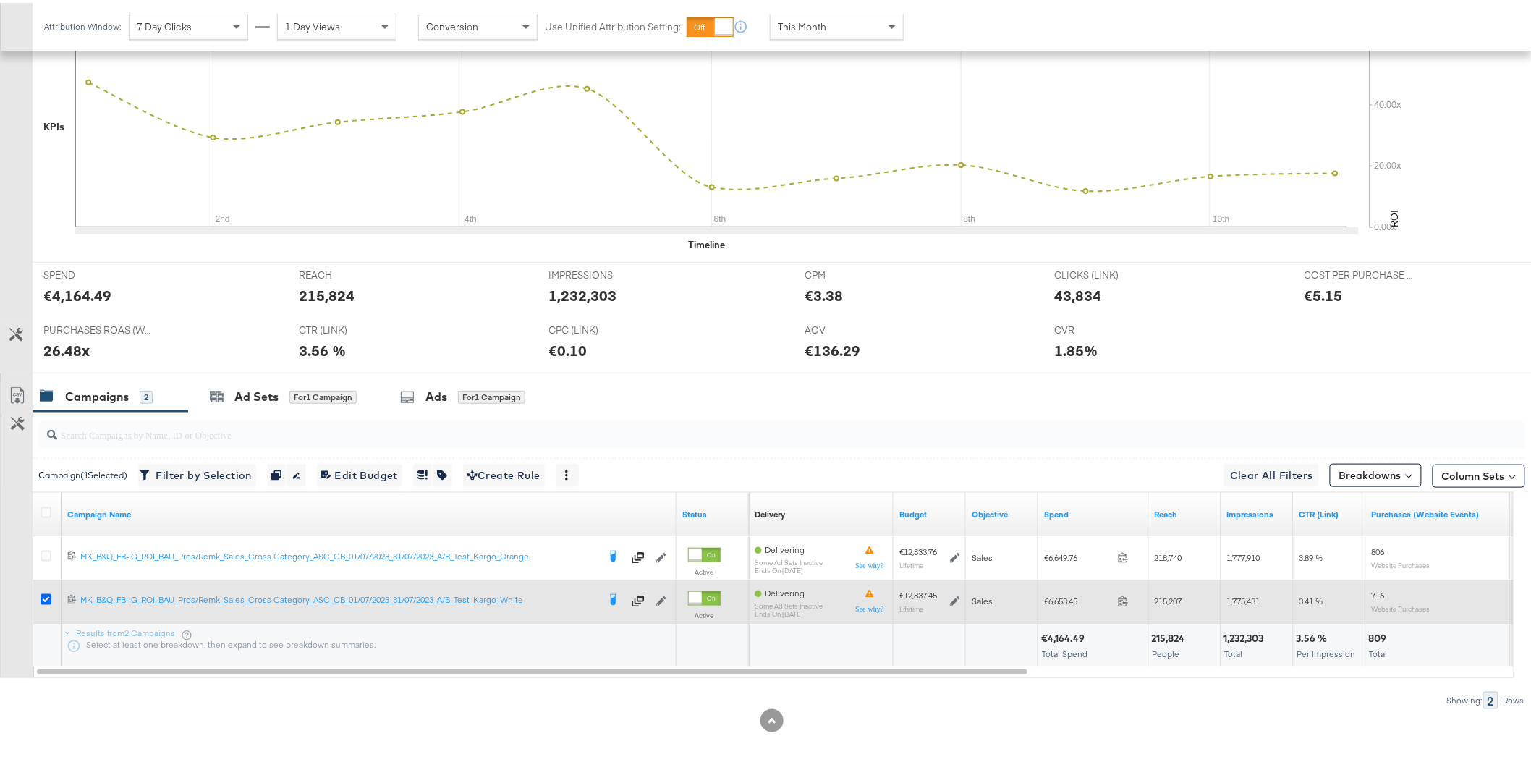
click at [43, 595] on icon at bounding box center [46, 596] width 11 height 11
click at [0, 0] on input "checkbox" at bounding box center [0, 0] width 0 height 0
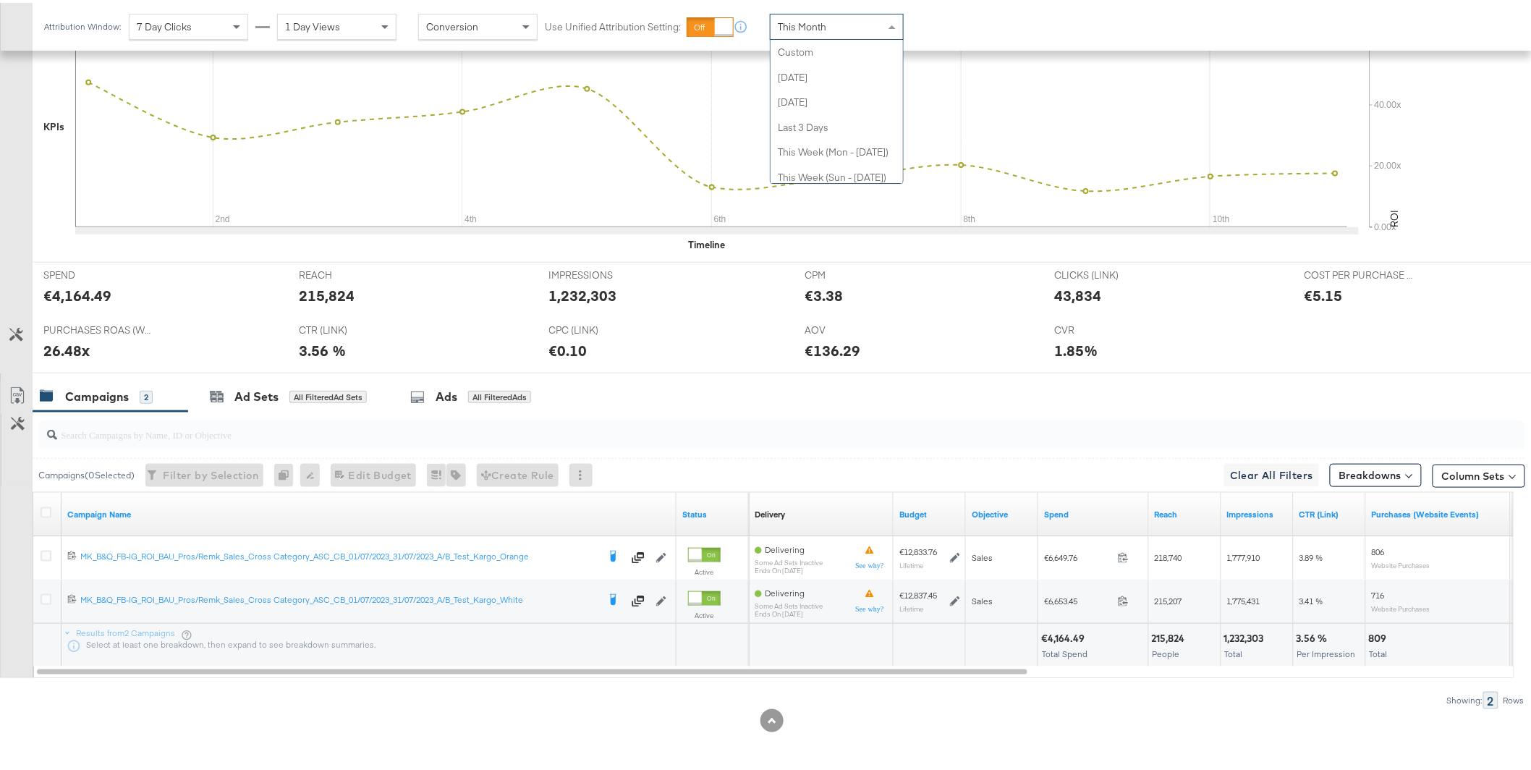
click at [847, 22] on div "This Month" at bounding box center [837, 24] width 132 height 25
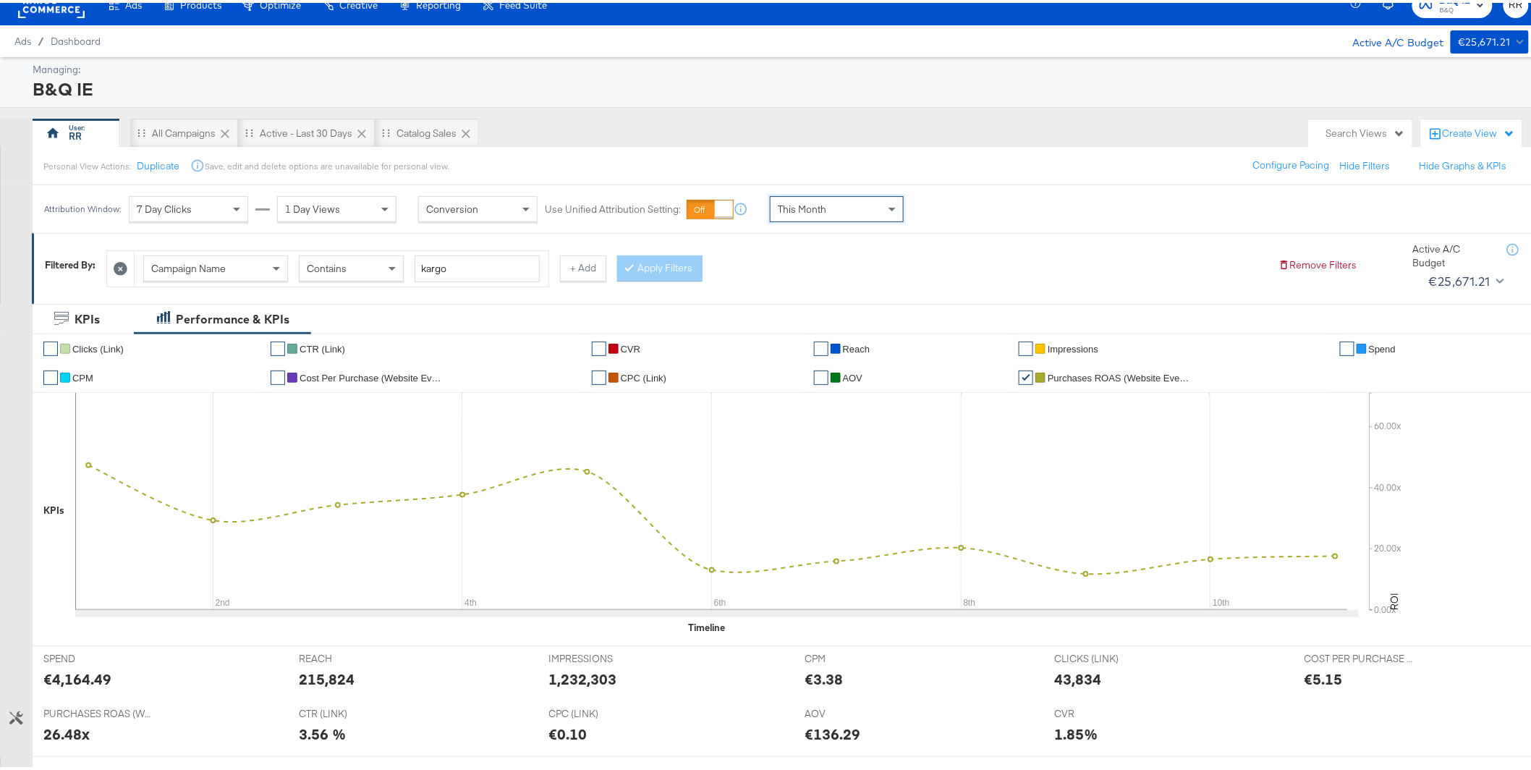
scroll to position [0, 0]
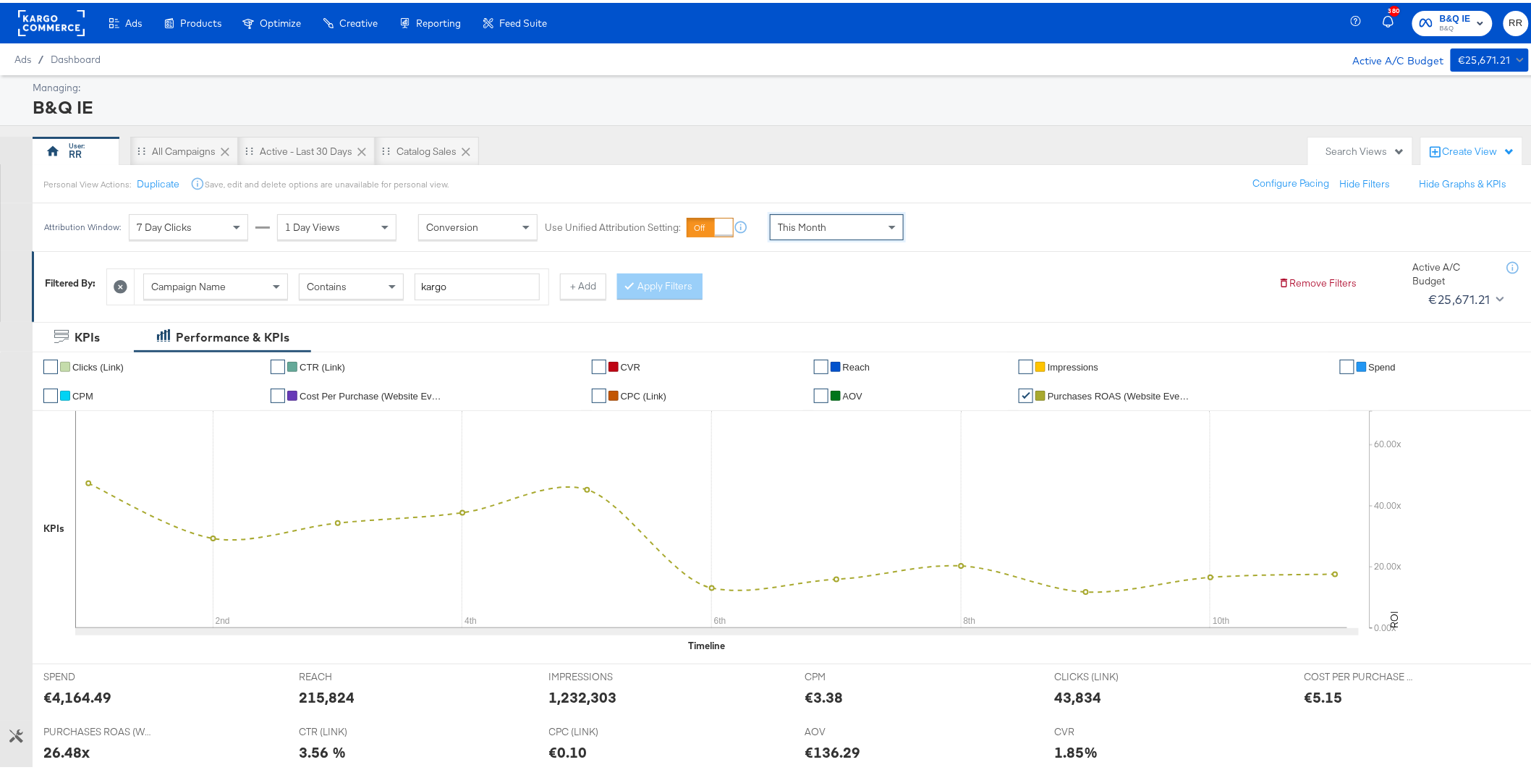
click at [57, 20] on rect at bounding box center [51, 20] width 67 height 26
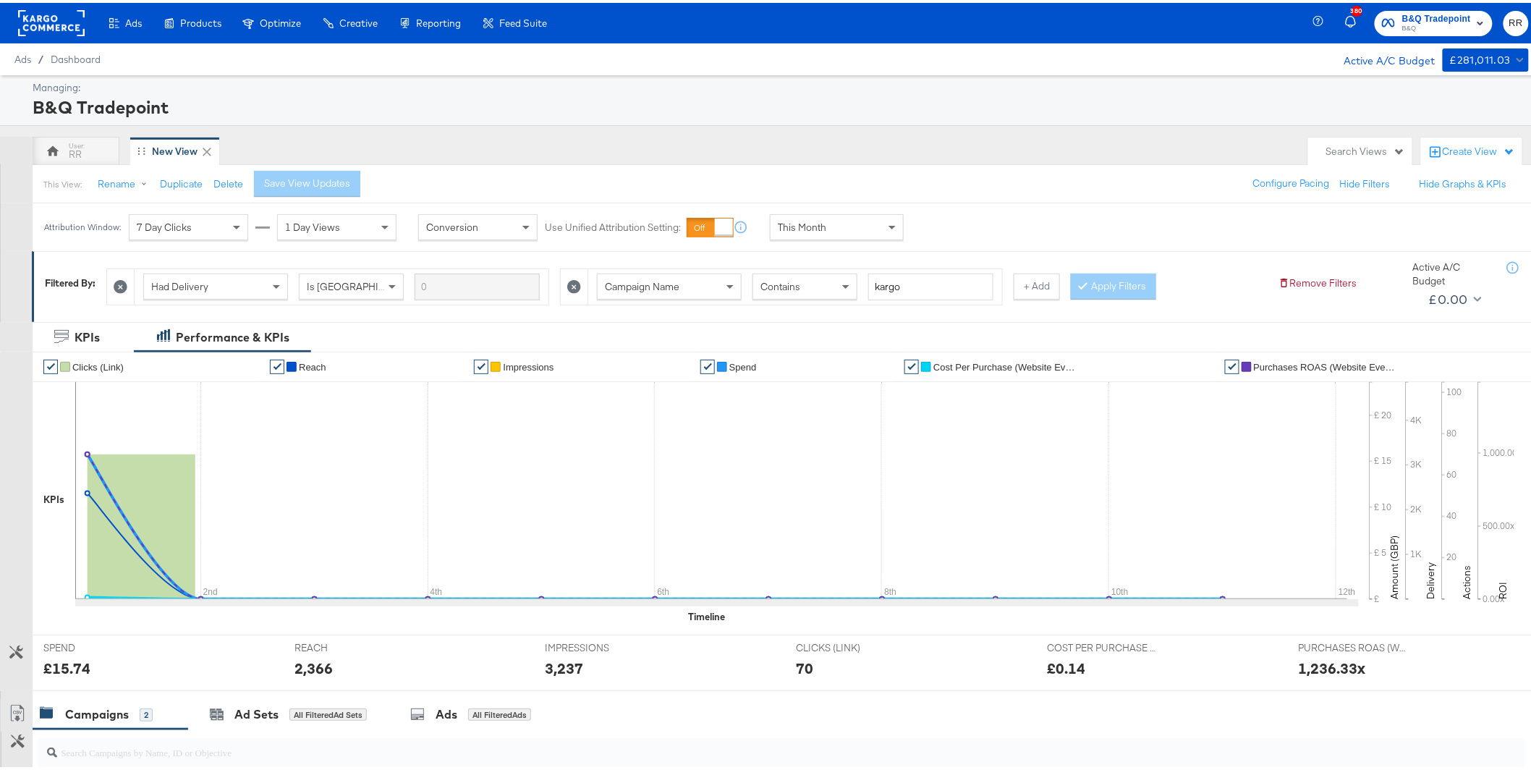
click at [852, 228] on div "This Month" at bounding box center [837, 224] width 132 height 25
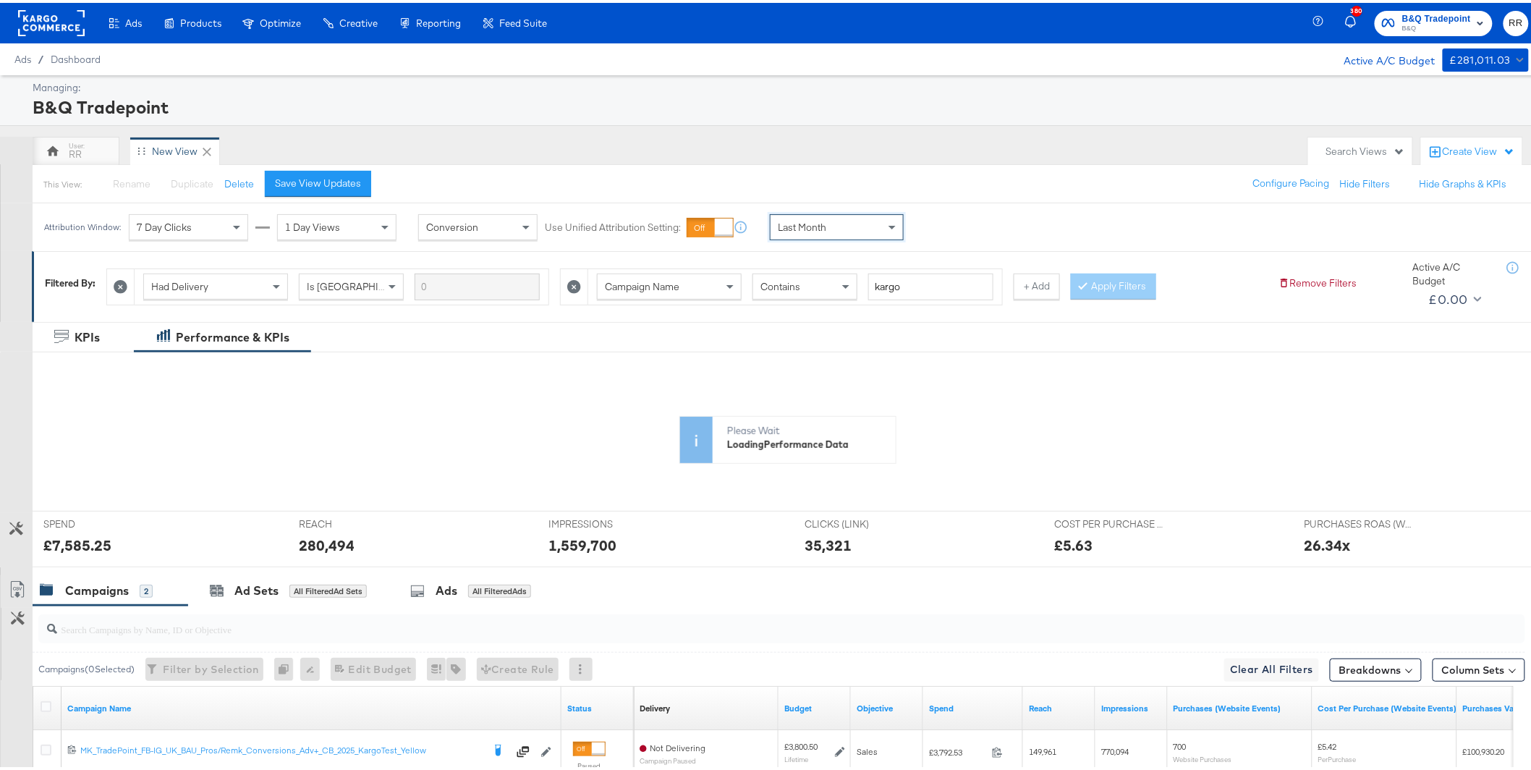
scroll to position [194, 0]
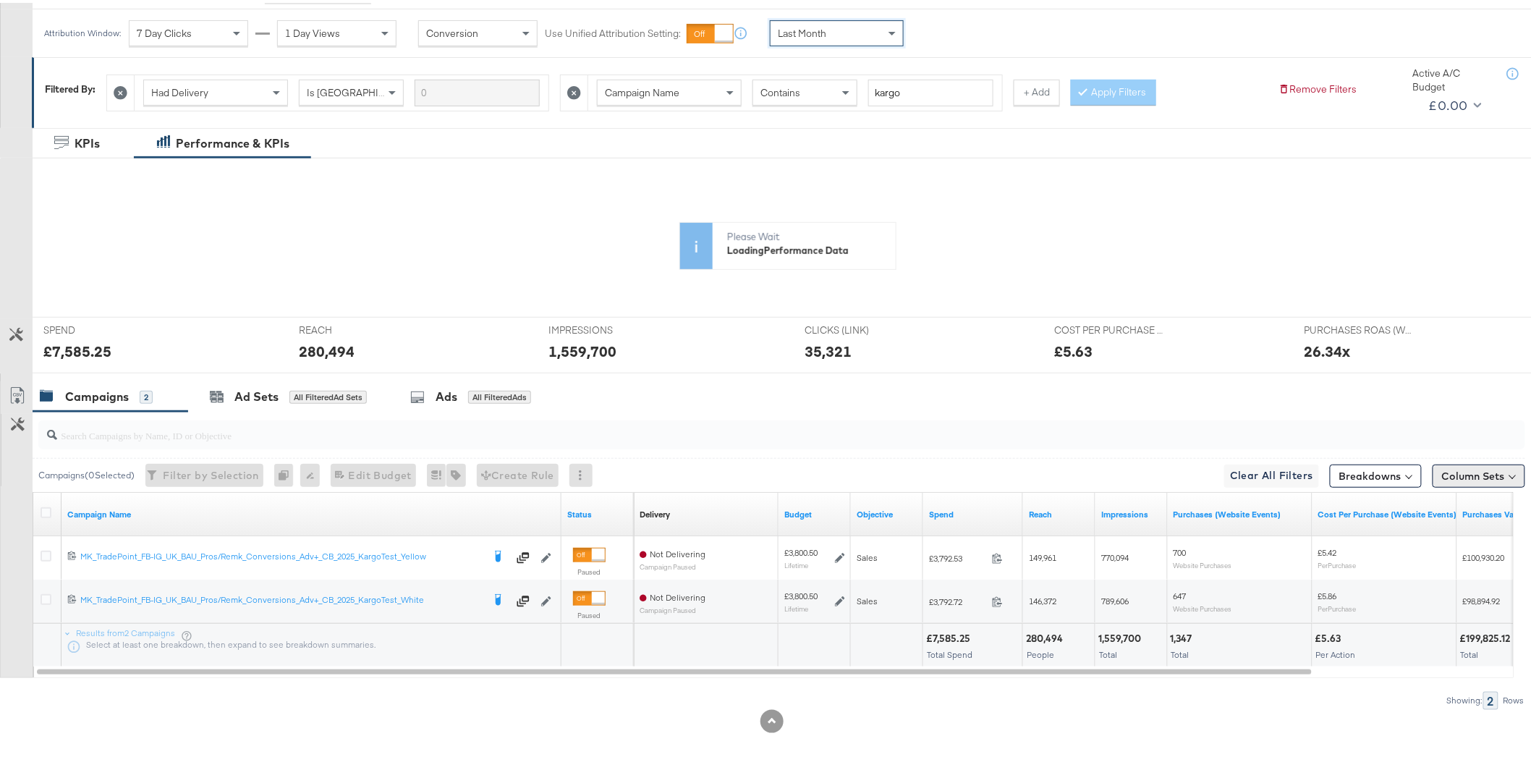
click at [1462, 475] on button "Column Sets" at bounding box center [1479, 473] width 93 height 23
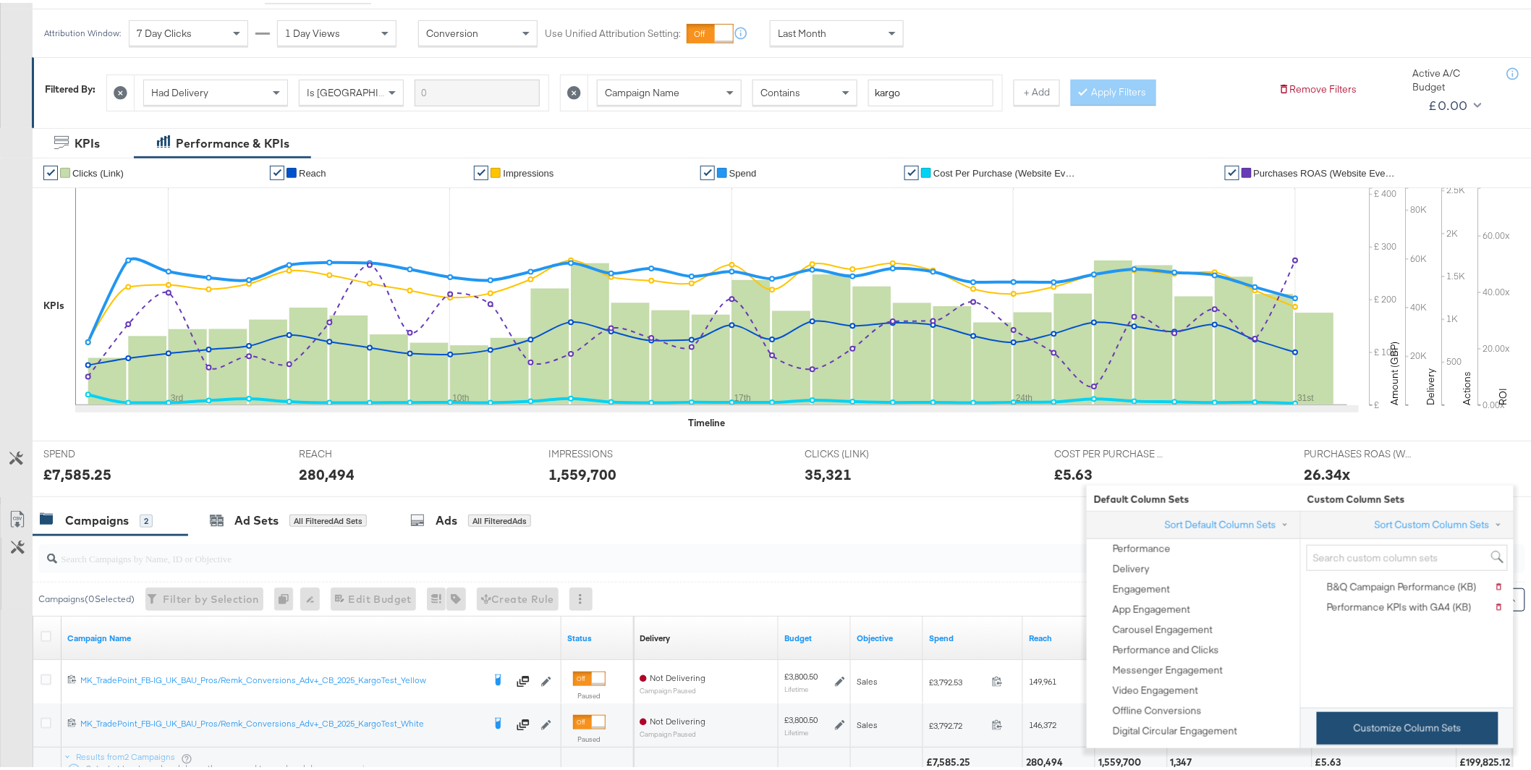
click at [1396, 742] on button "Customize Column Sets" at bounding box center [1408, 725] width 182 height 33
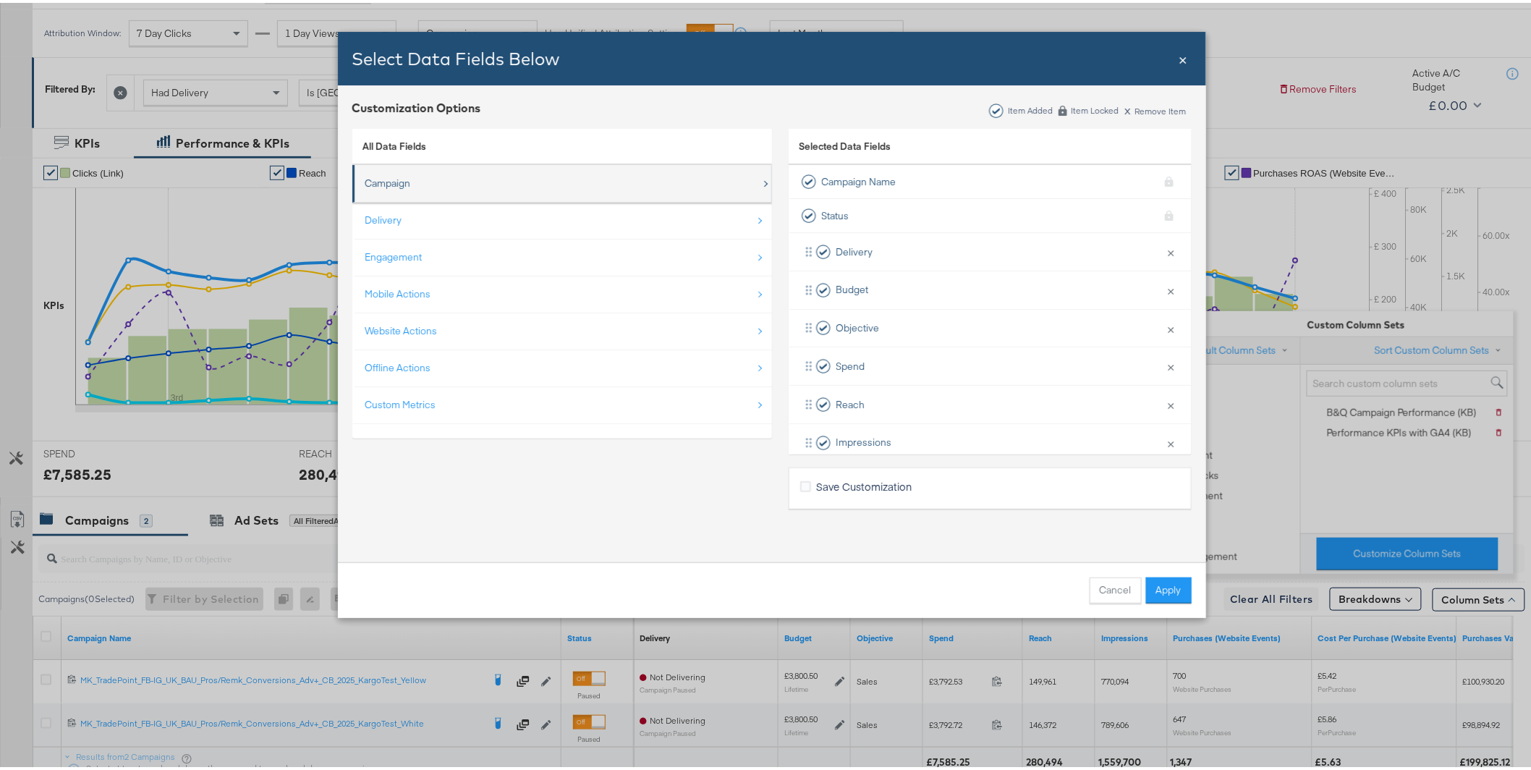
click at [507, 179] on div "Campaign" at bounding box center [563, 181] width 396 height 30
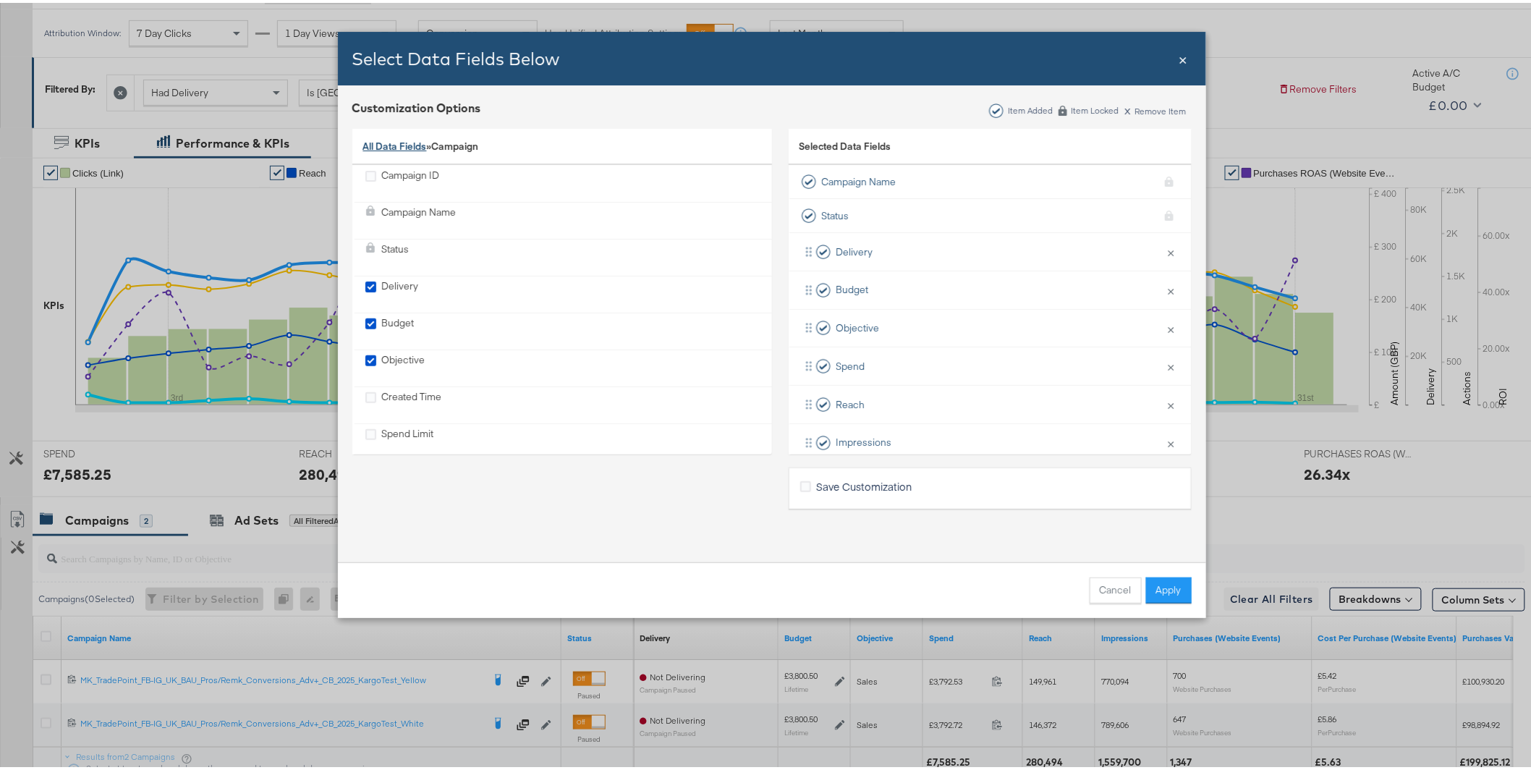
click at [385, 138] on link "All Data Fields" at bounding box center [395, 143] width 64 height 13
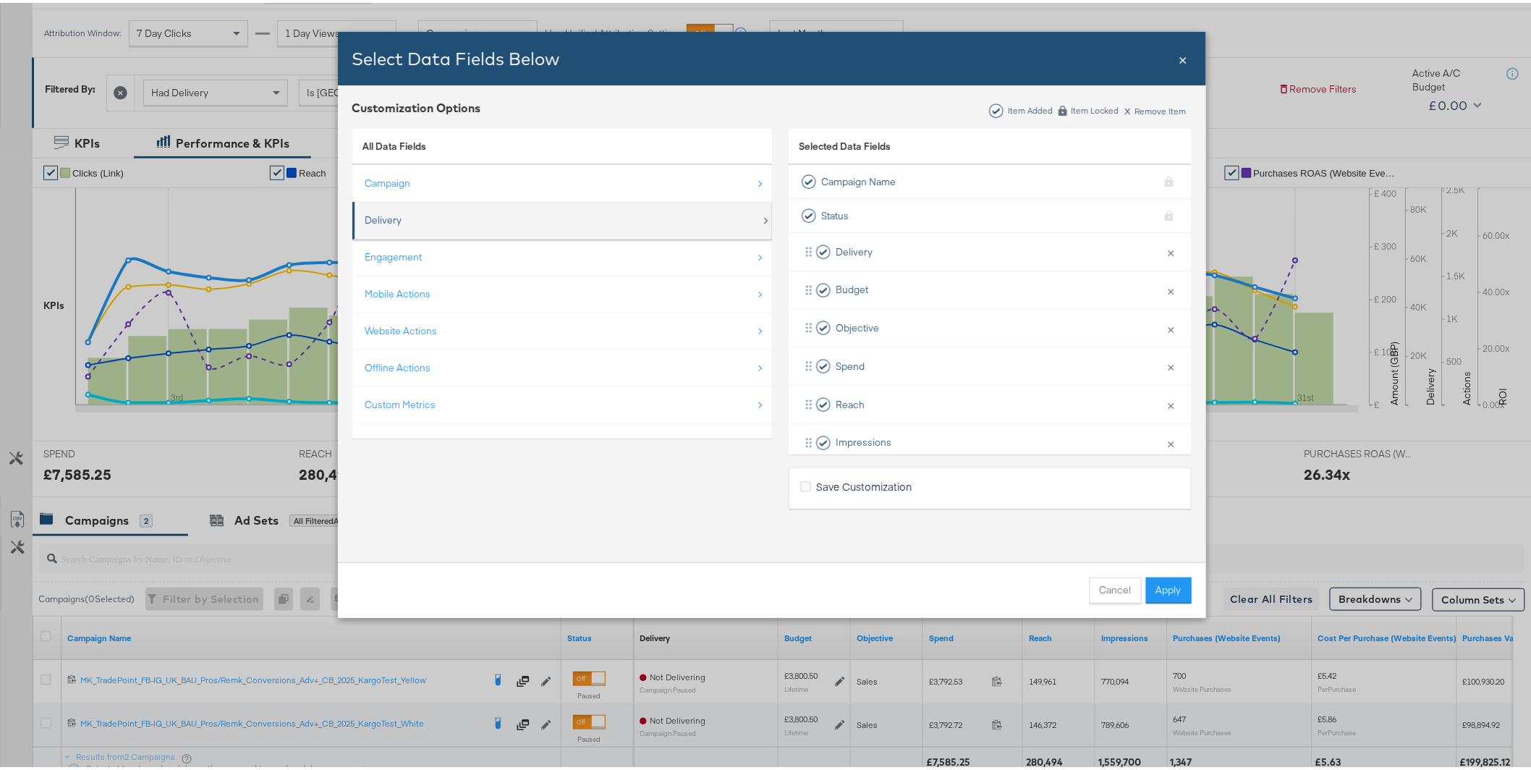
click at [402, 207] on div "Delivery" at bounding box center [563, 218] width 396 height 30
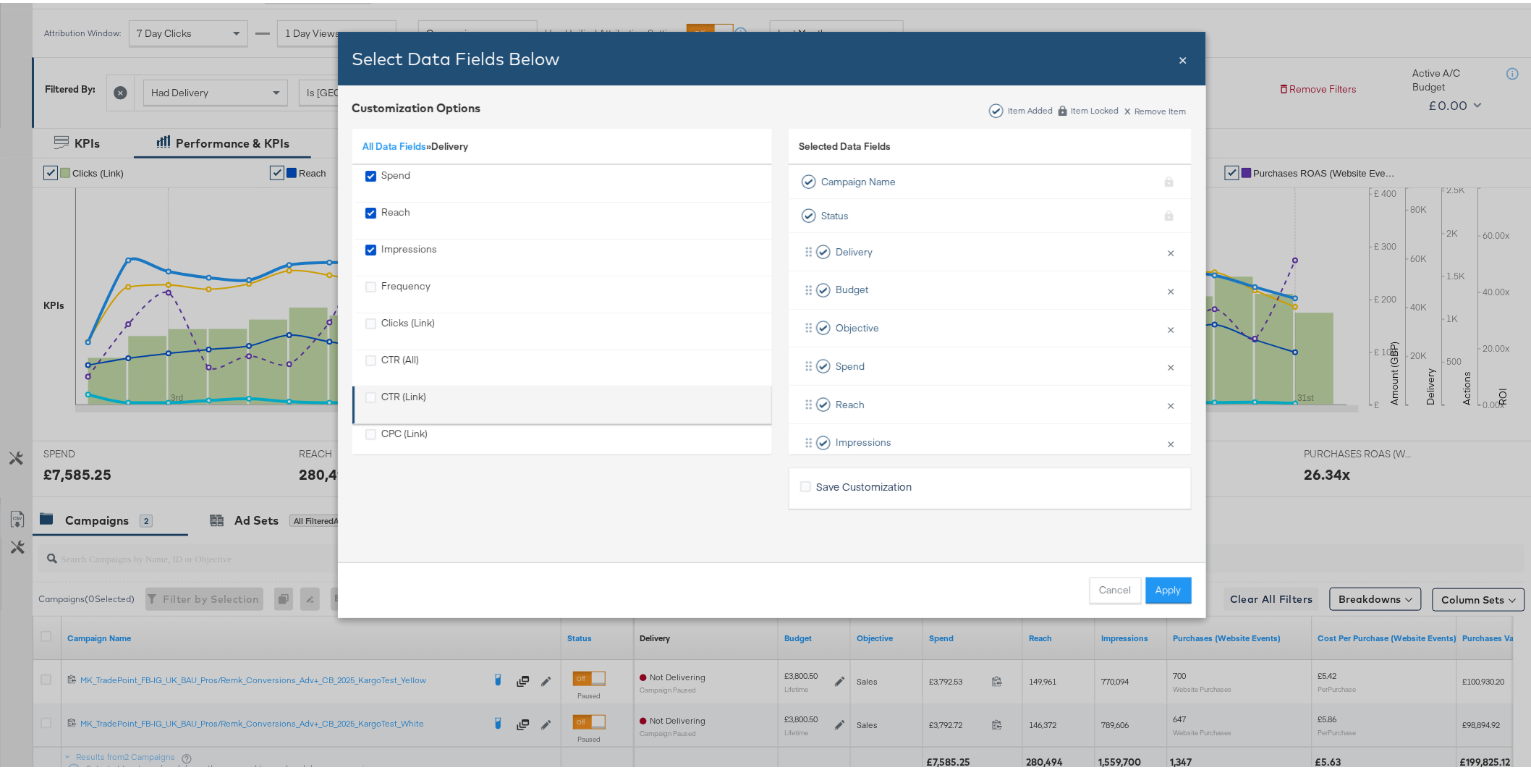
scroll to position [3, 0]
click at [441, 397] on div "CTR (Link)" at bounding box center [563, 399] width 396 height 30
click at [365, 387] on icon "CTR (Link)" at bounding box center [370, 391] width 11 height 11
click at [0, 0] on input "CTR (Link)" at bounding box center [0, 0] width 0 height 0
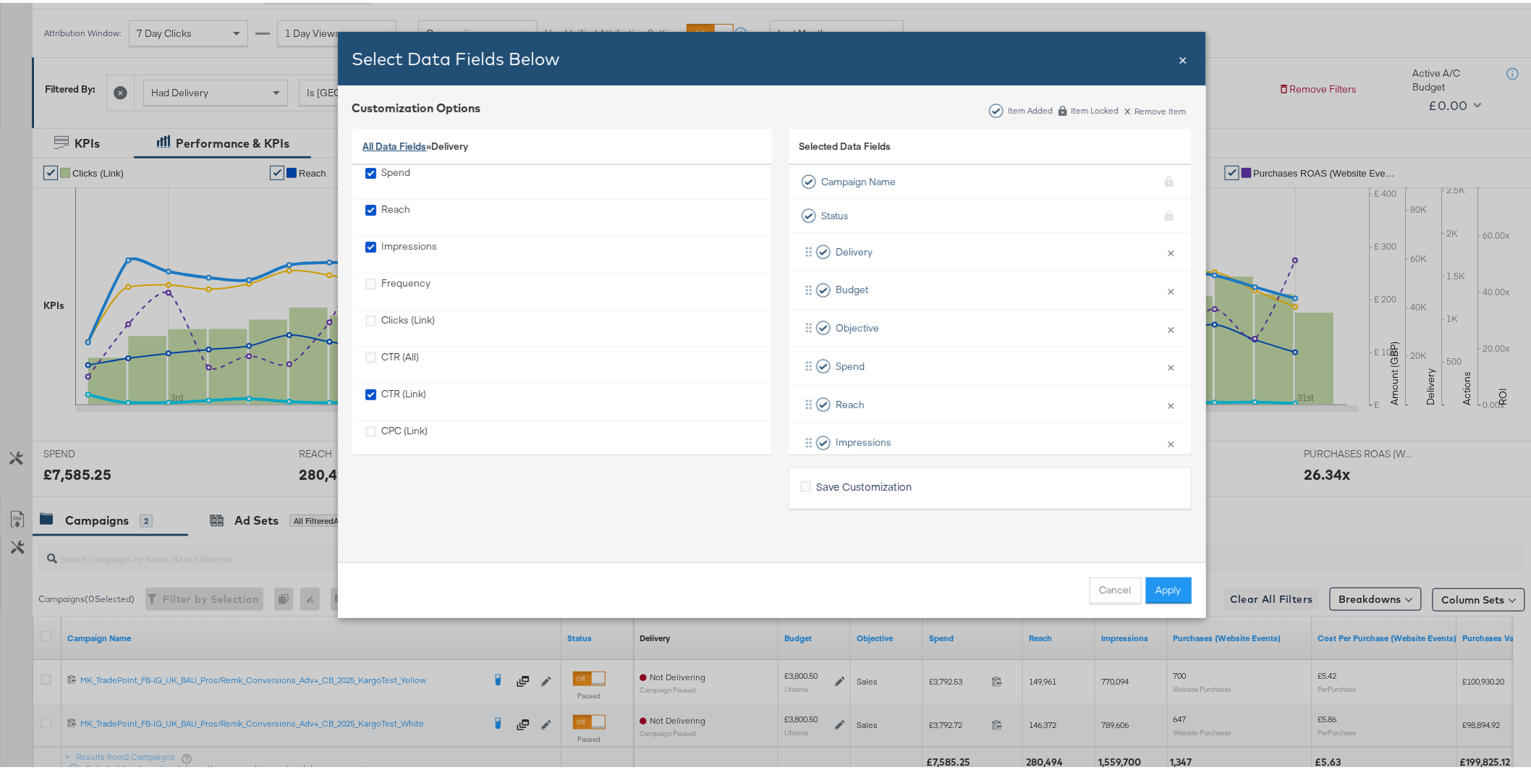
click at [386, 142] on link "All Data Fields" at bounding box center [395, 143] width 64 height 13
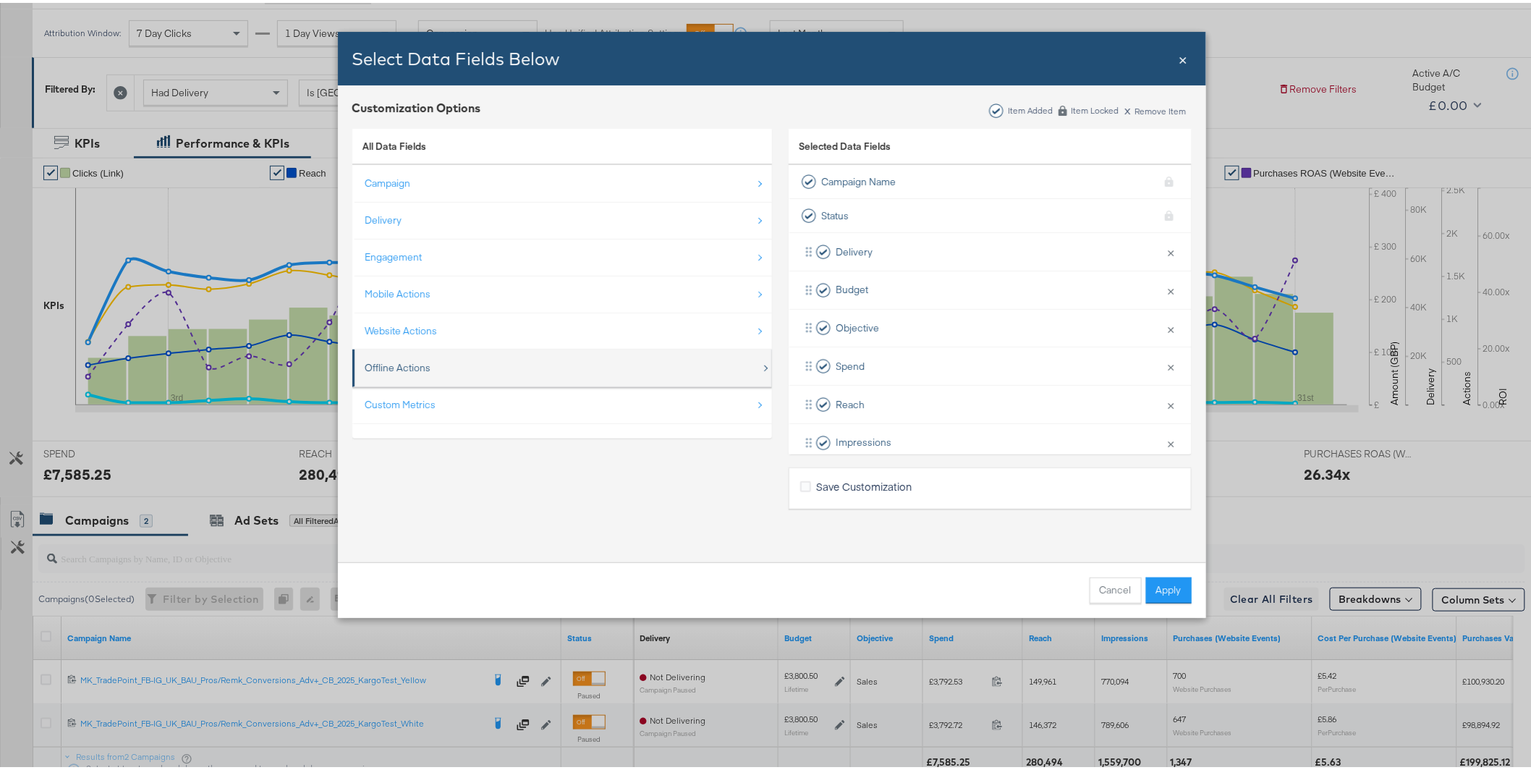
scroll to position [0, 0]
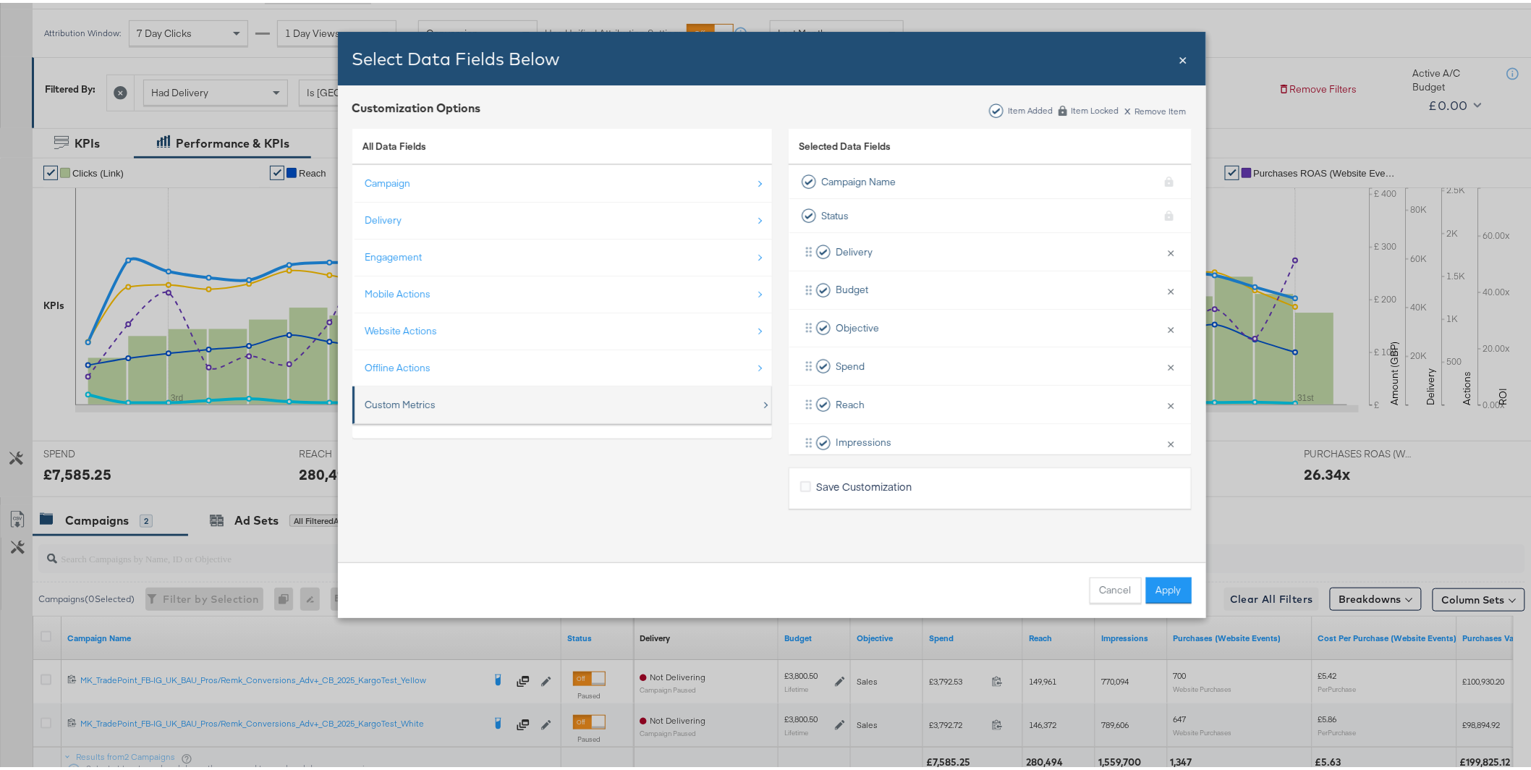
click at [431, 409] on div "Custom Metrics" at bounding box center [563, 402] width 396 height 30
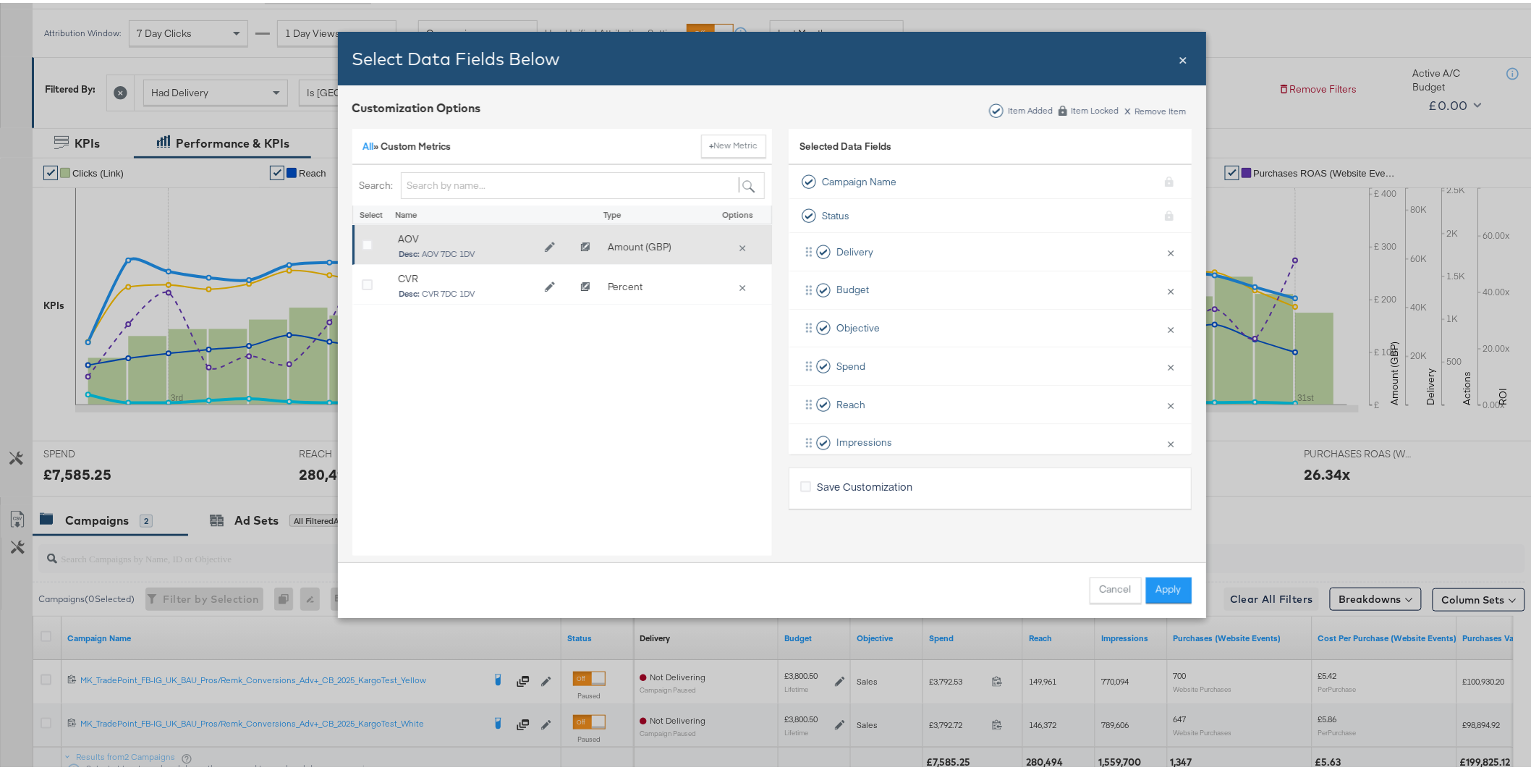
click at [368, 242] on div "Bulk Add Locations Modal" at bounding box center [373, 244] width 22 height 14
click at [362, 243] on icon "Bulk Add Locations Modal" at bounding box center [367, 242] width 11 height 11
click at [0, 0] on input "Bulk Add Locations Modal" at bounding box center [0, 0] width 0 height 0
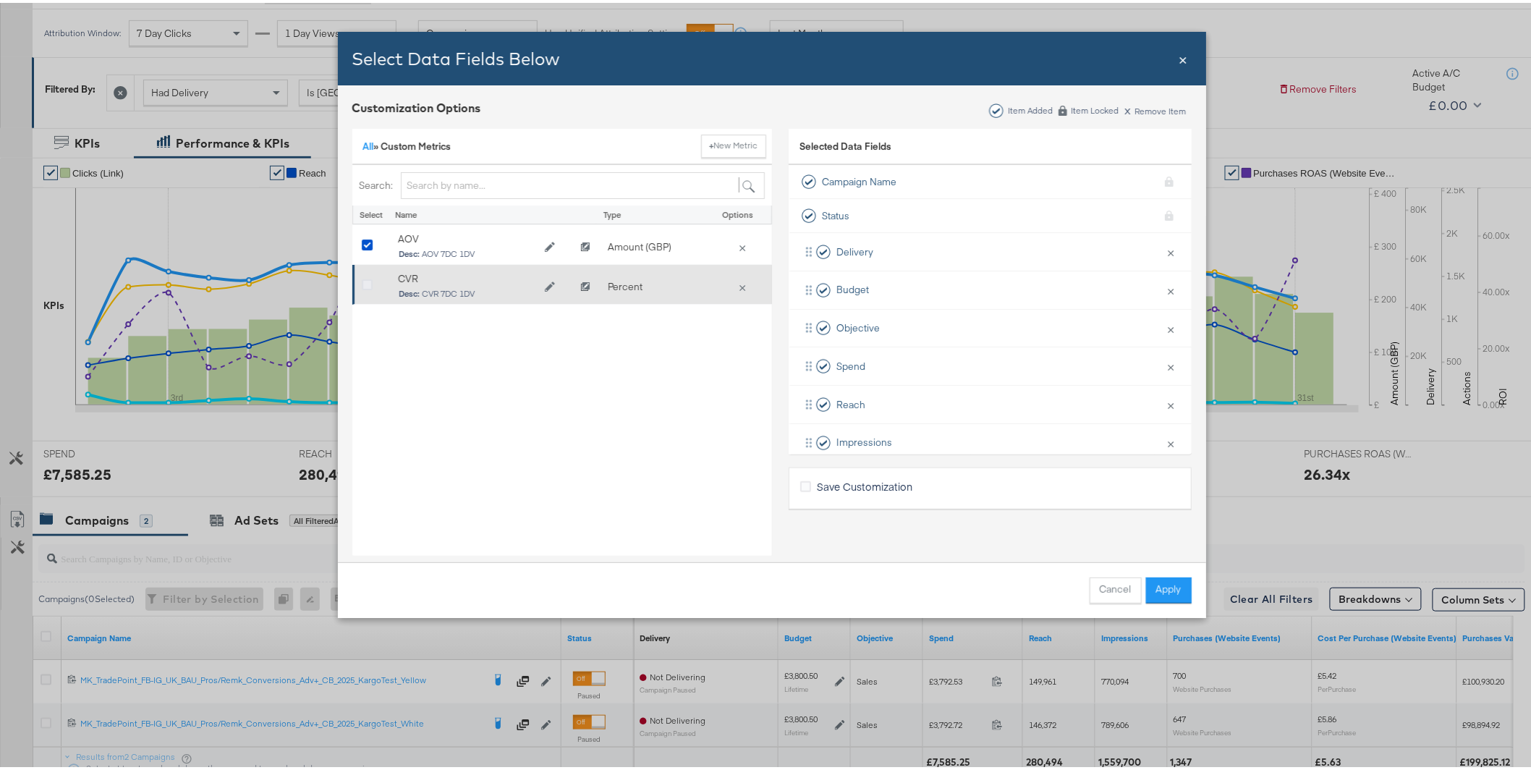
click at [362, 282] on icon "Bulk Add Locations Modal" at bounding box center [367, 282] width 11 height 11
click at [0, 0] on input "Bulk Add Locations Modal" at bounding box center [0, 0] width 0 height 0
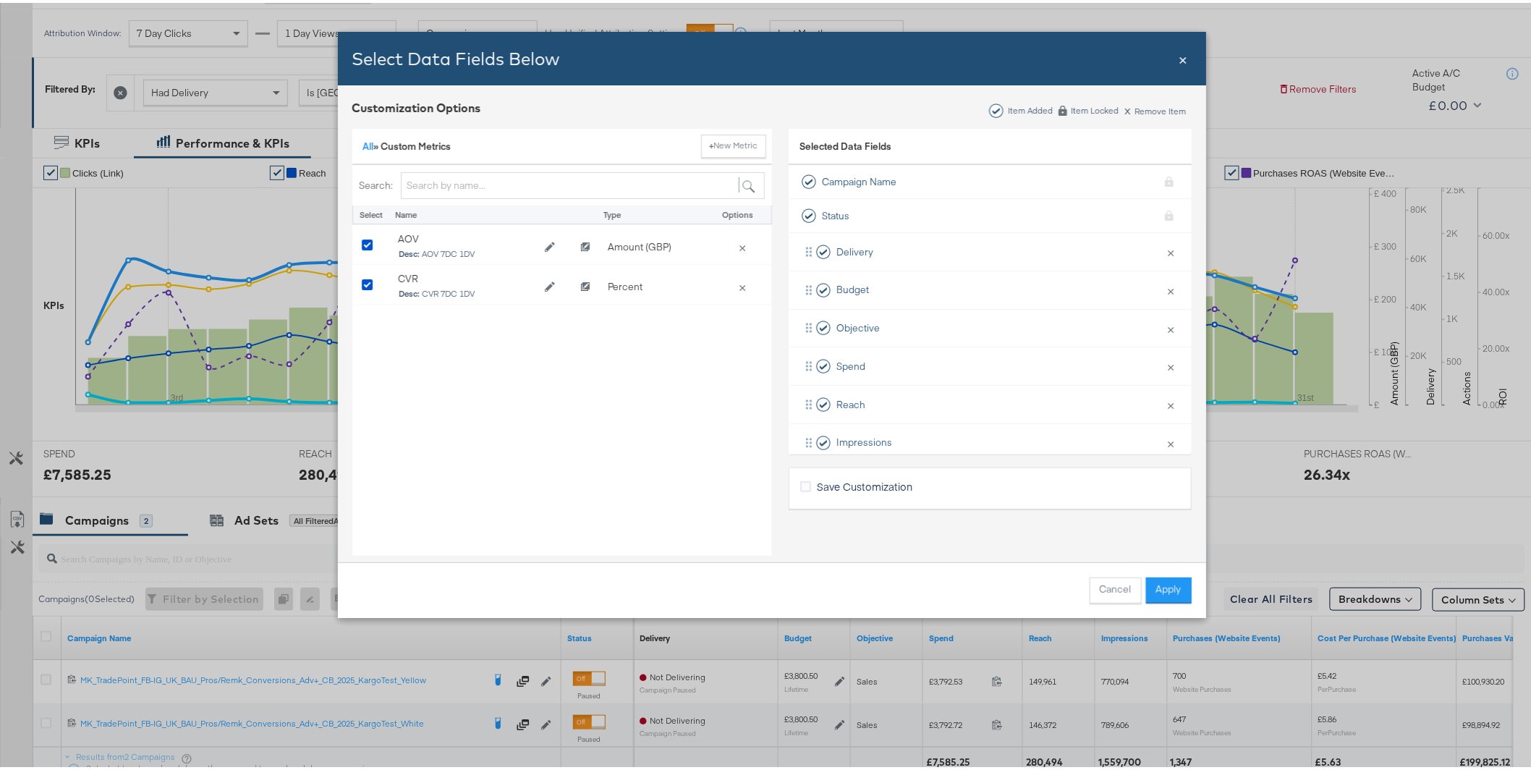
click at [1153, 585] on button "Apply" at bounding box center [1169, 588] width 46 height 26
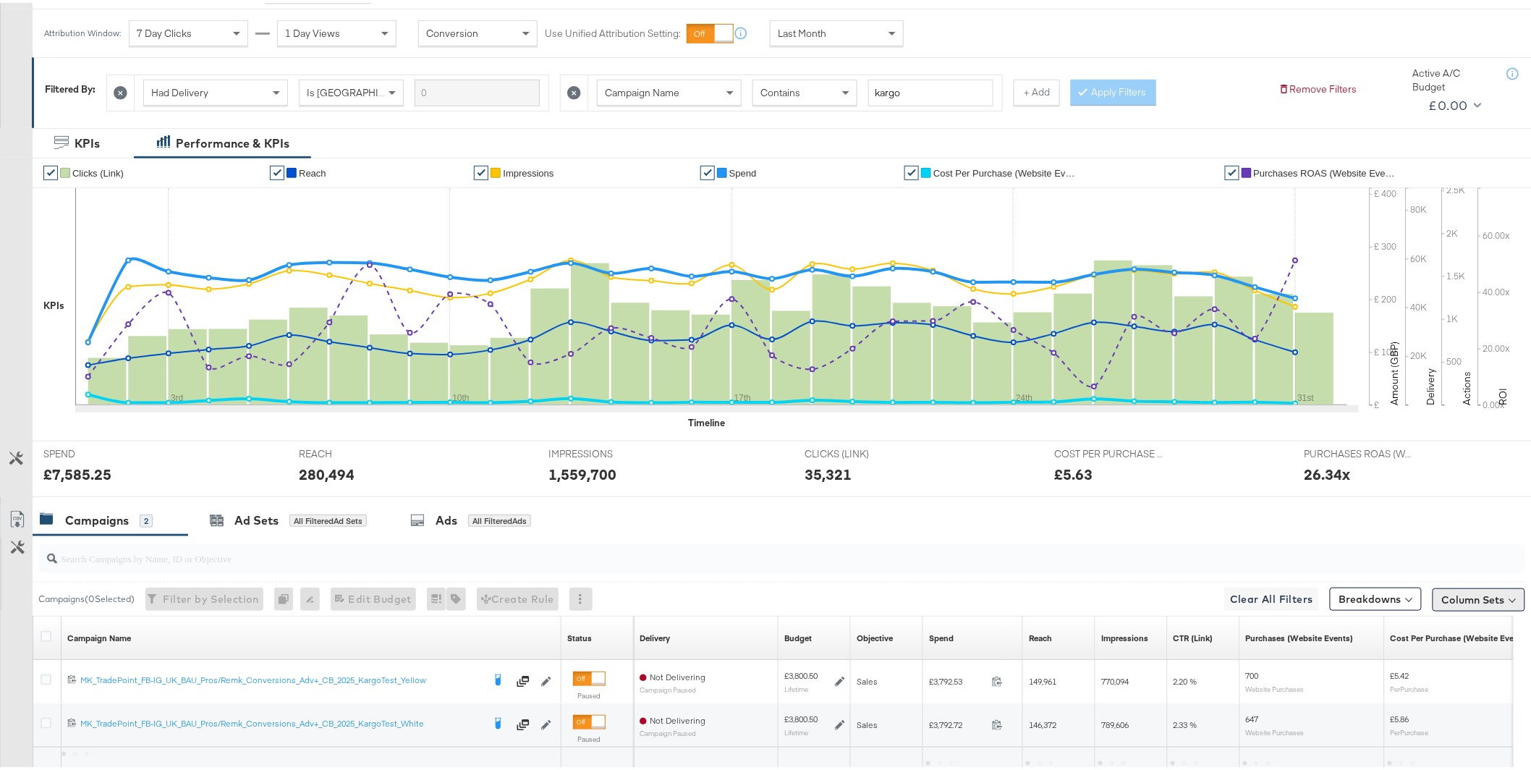
click at [1483, 603] on button "Column Sets" at bounding box center [1479, 596] width 93 height 23
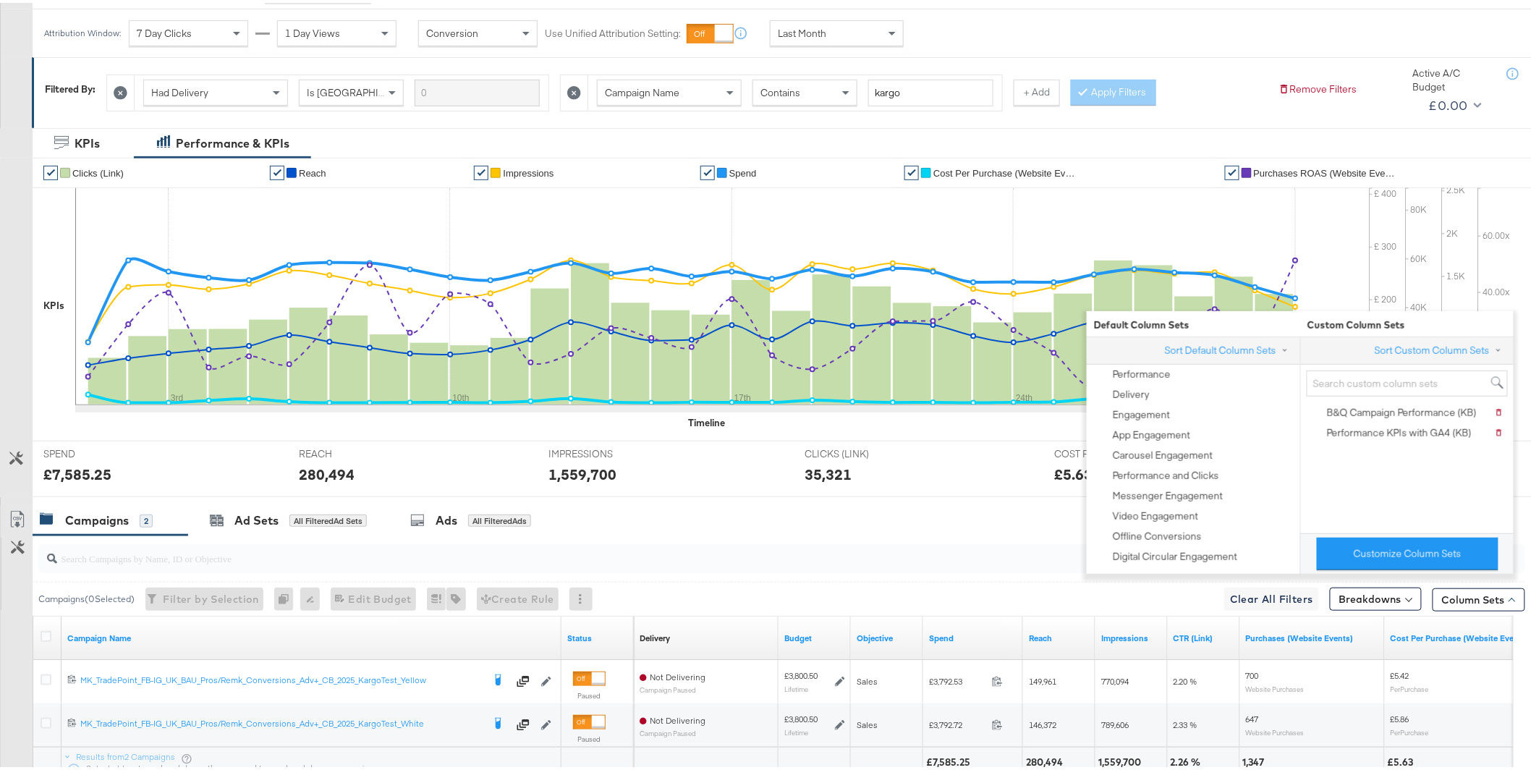
click at [930, 481] on div "CLICKS (LINK) CLICKS (LINK) 35,321" at bounding box center [919, 465] width 250 height 55
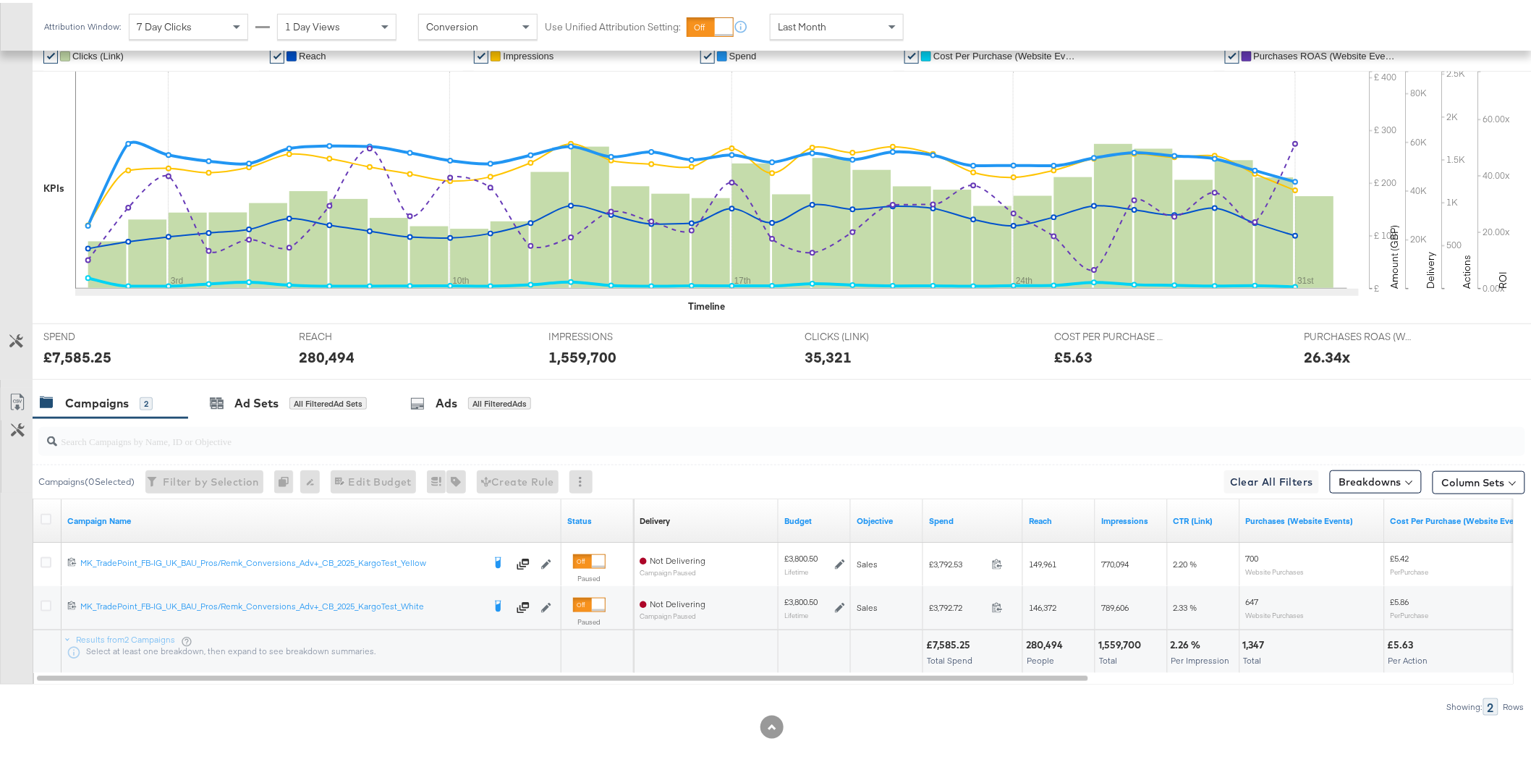
scroll to position [312, 0]
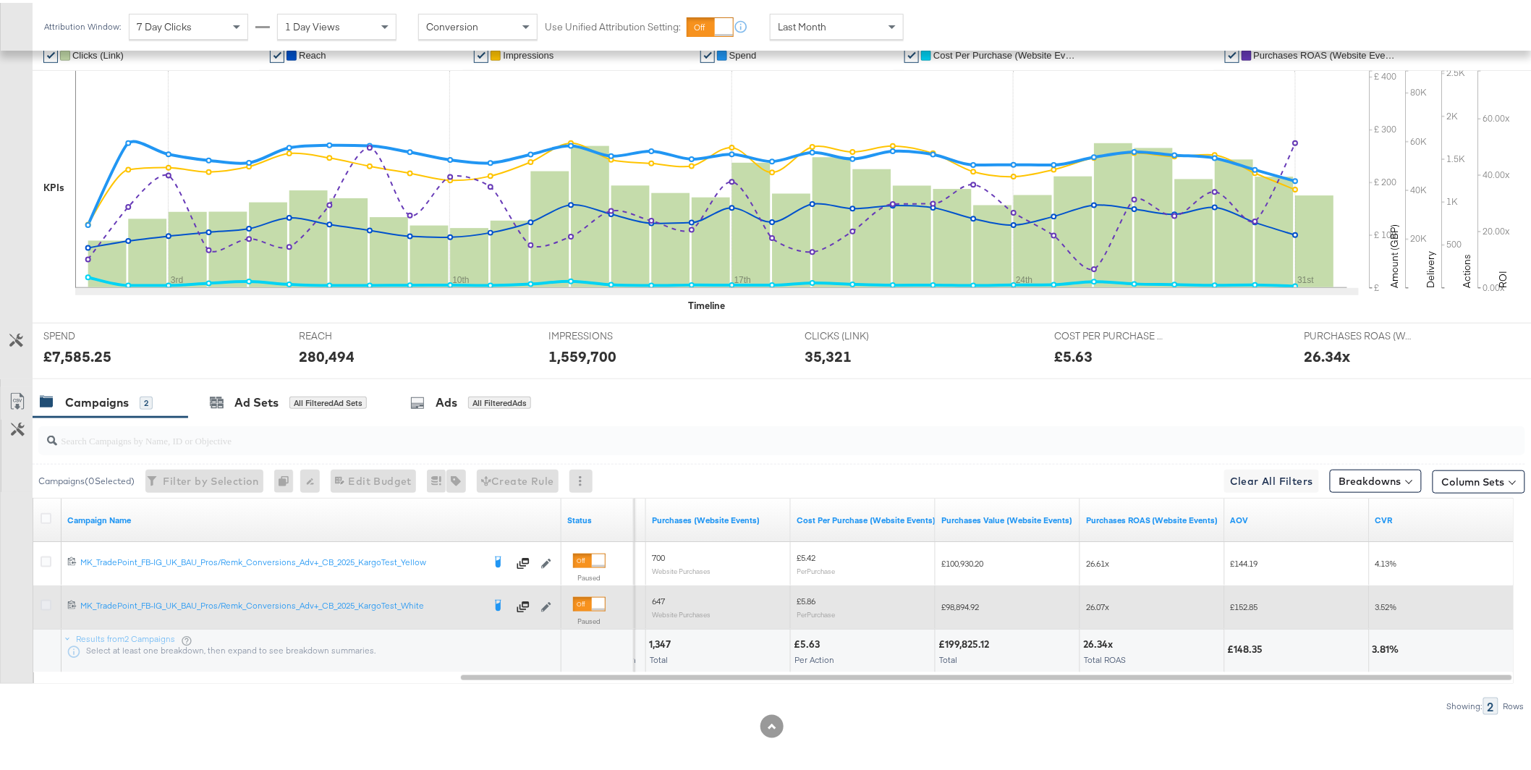
click at [46, 605] on icon at bounding box center [46, 602] width 11 height 11
click at [0, 0] on input "checkbox" at bounding box center [0, 0] width 0 height 0
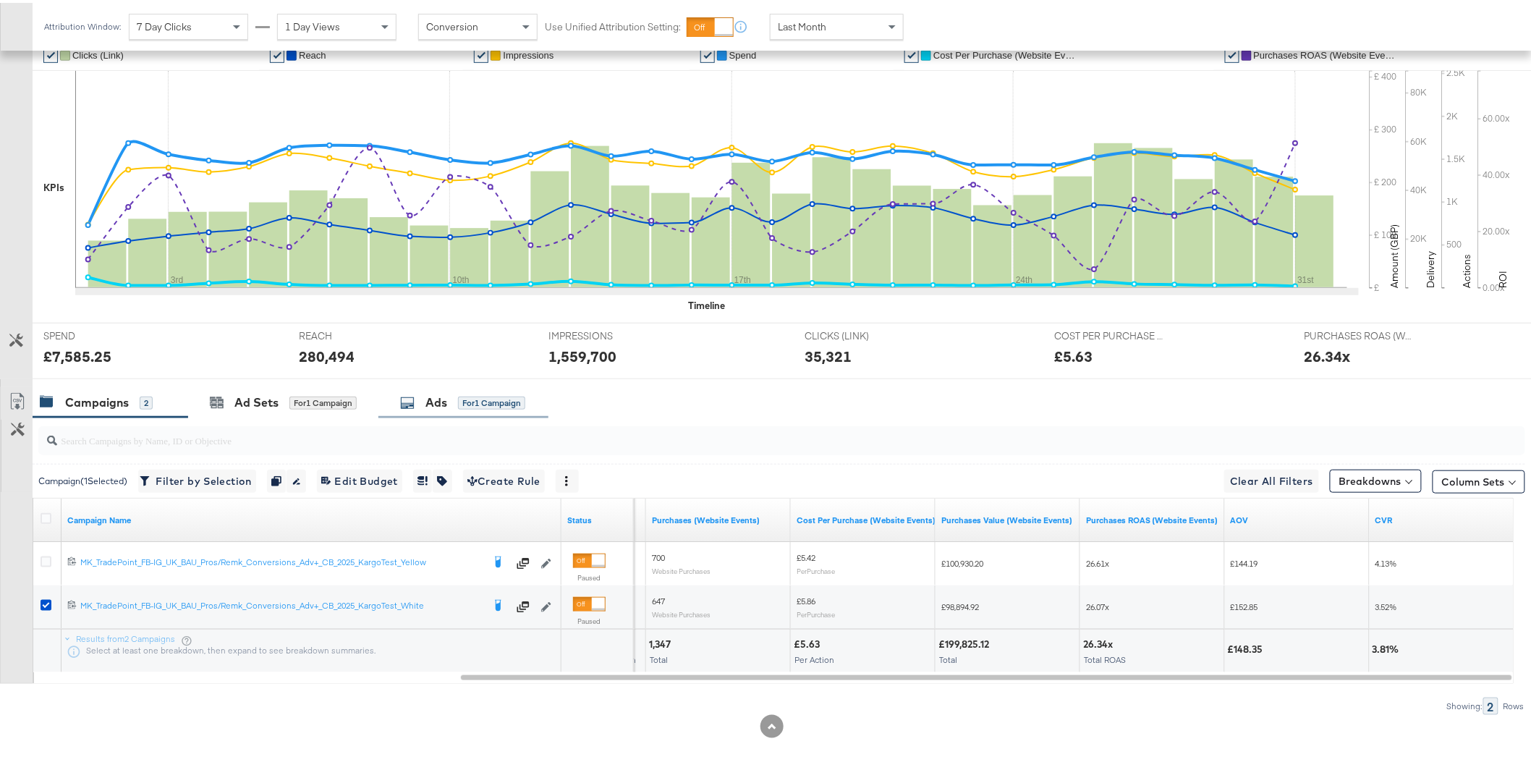
click at [478, 402] on div "for 1 Campaign" at bounding box center [491, 400] width 67 height 13
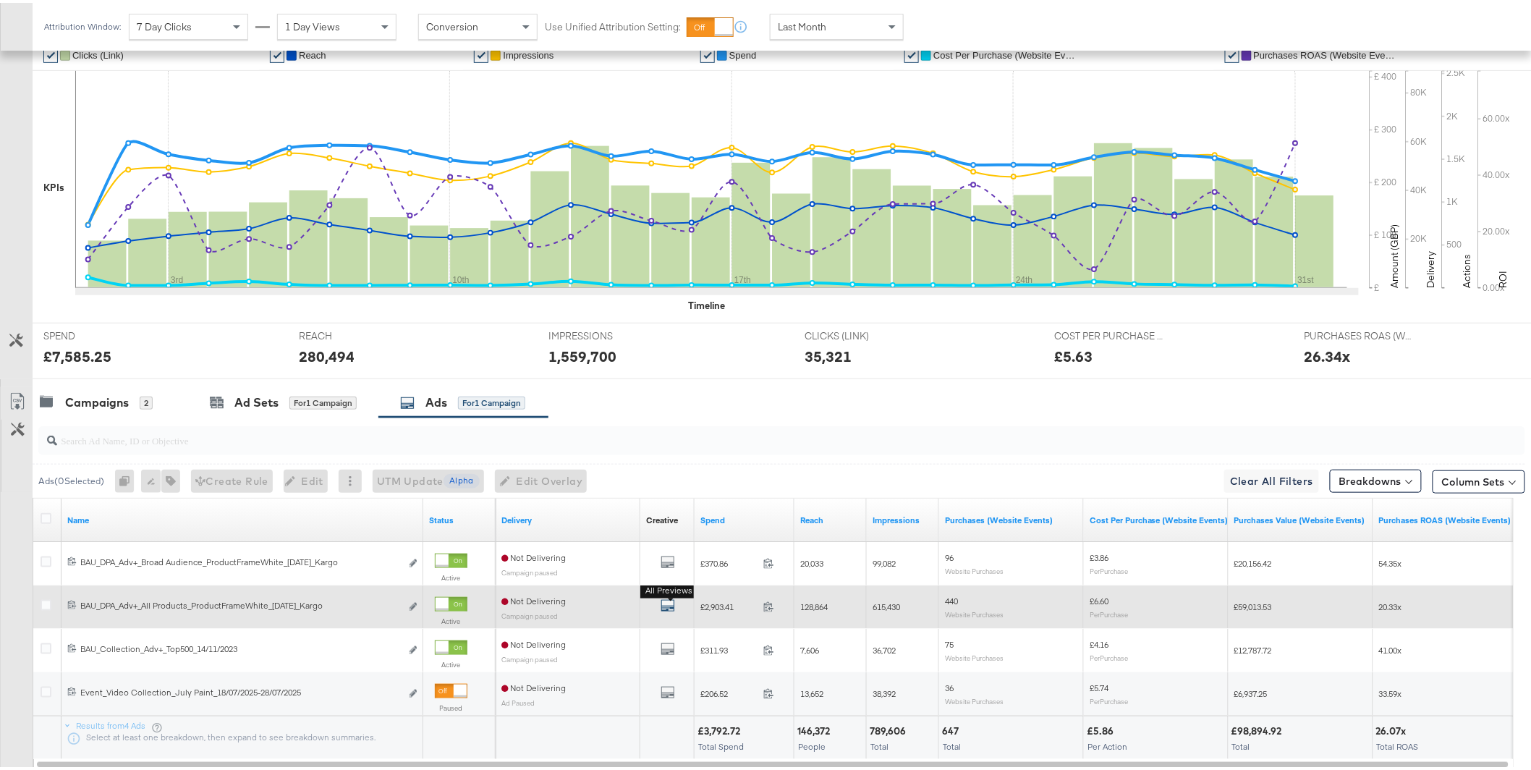
click at [665, 608] on icon "default" at bounding box center [668, 602] width 14 height 14
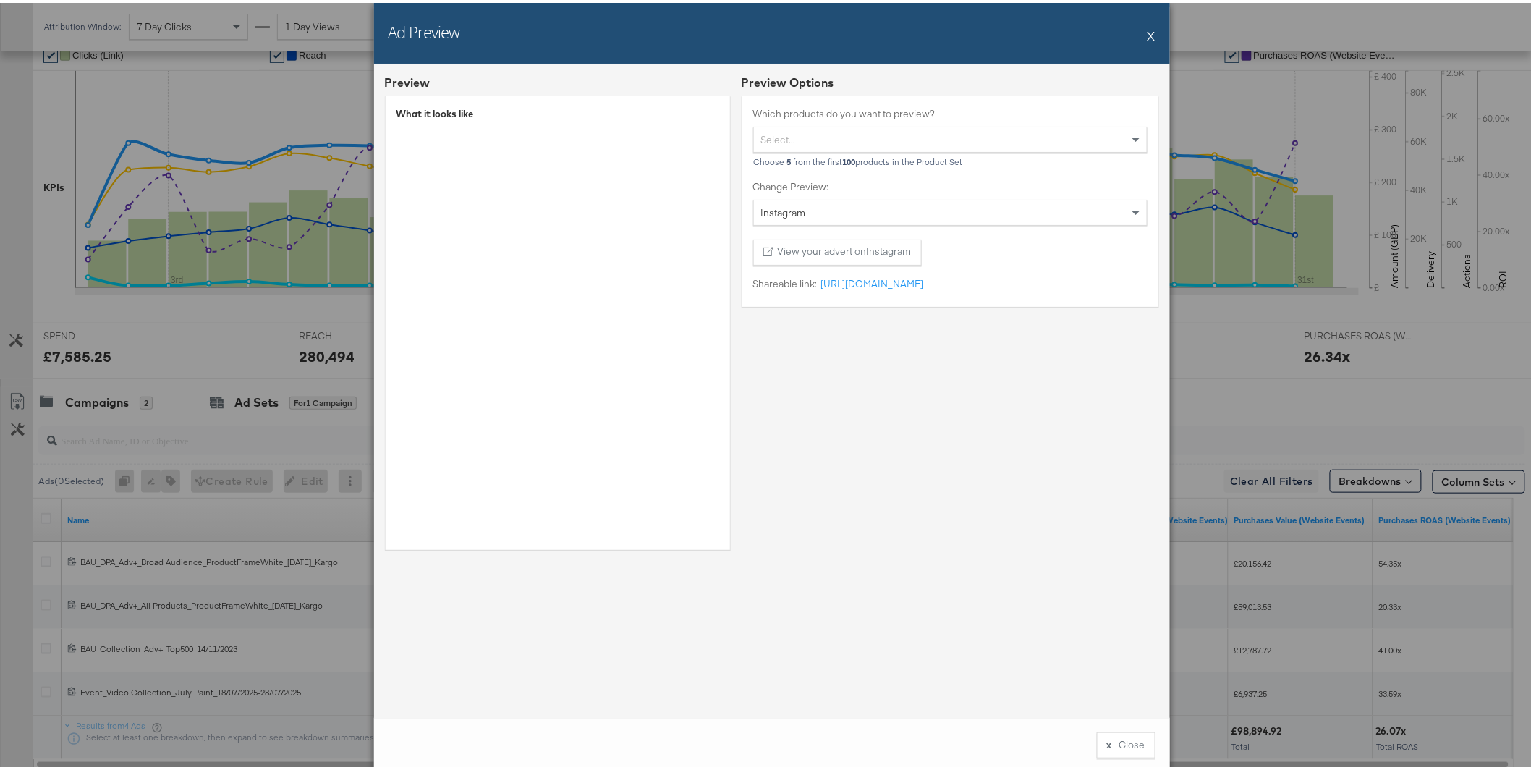
click at [1148, 37] on button "X" at bounding box center [1152, 32] width 8 height 29
click at [1147, 37] on div "Attribution Window: 7 Day Clicks 1 Day Views Conversion Use Unified Attribution…" at bounding box center [766, 24] width 1532 height 48
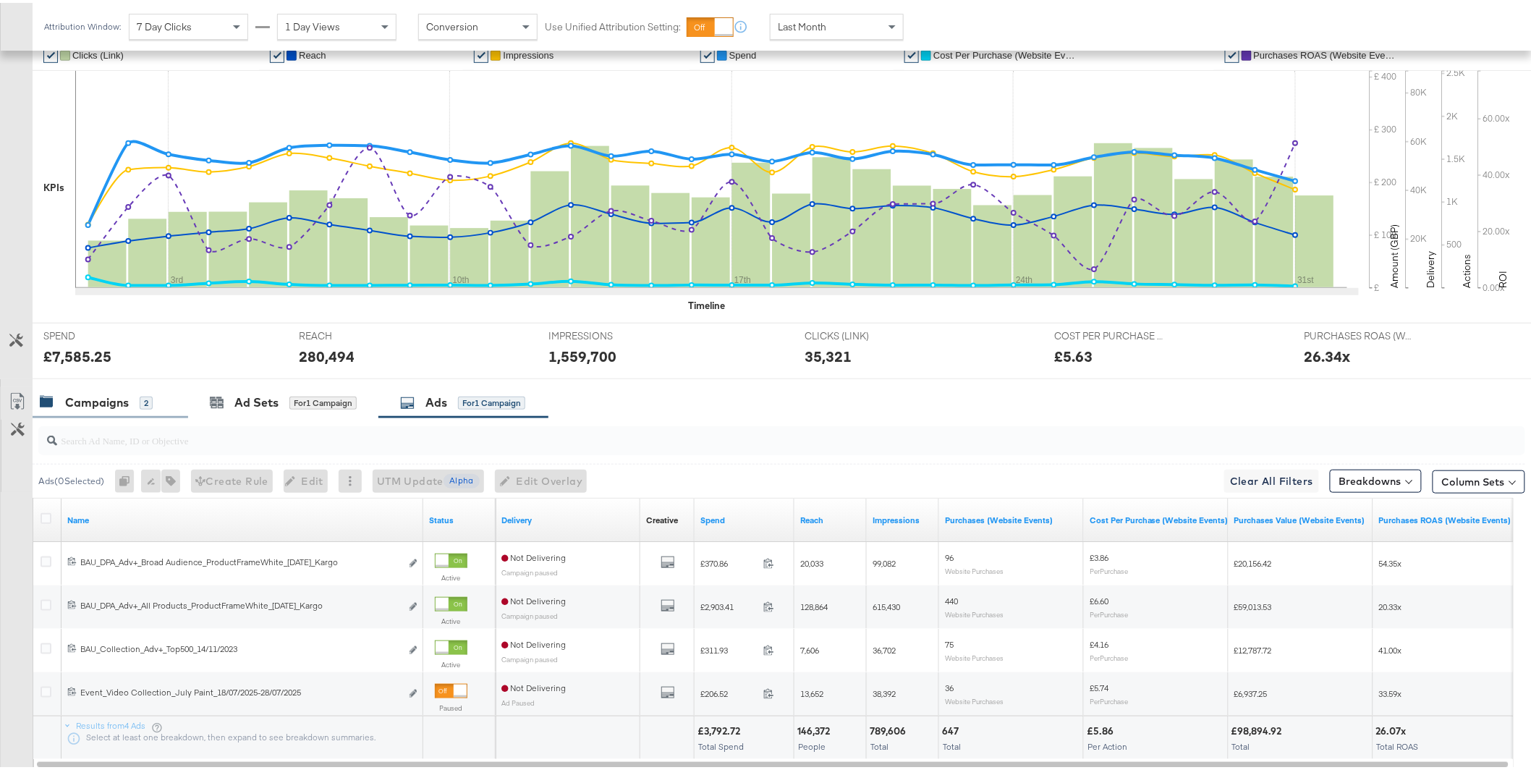
click at [75, 412] on div "Campaigns 2" at bounding box center [111, 399] width 156 height 31
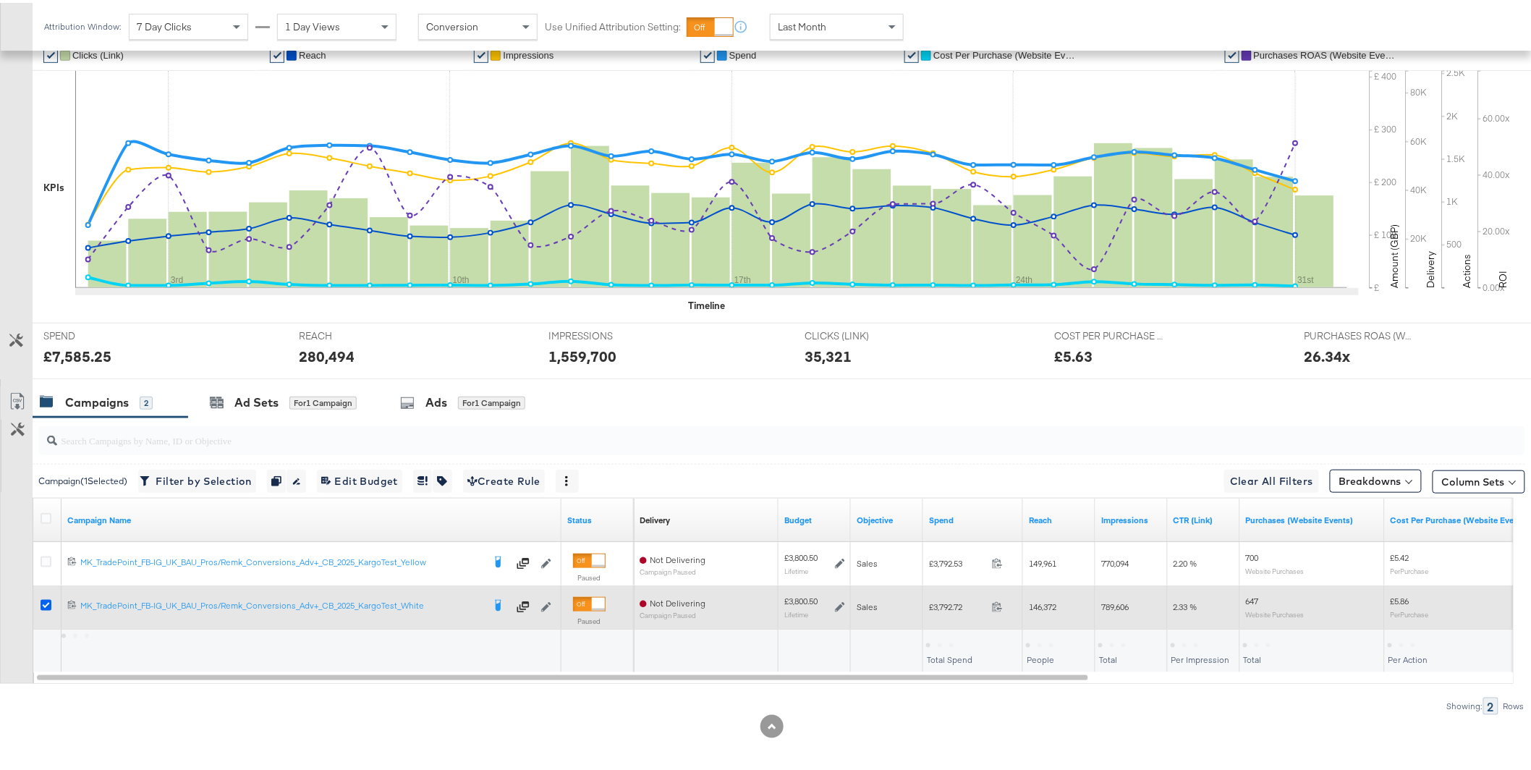
click at [49, 601] on icon at bounding box center [46, 602] width 11 height 11
click at [0, 0] on input "checkbox" at bounding box center [0, 0] width 0 height 0
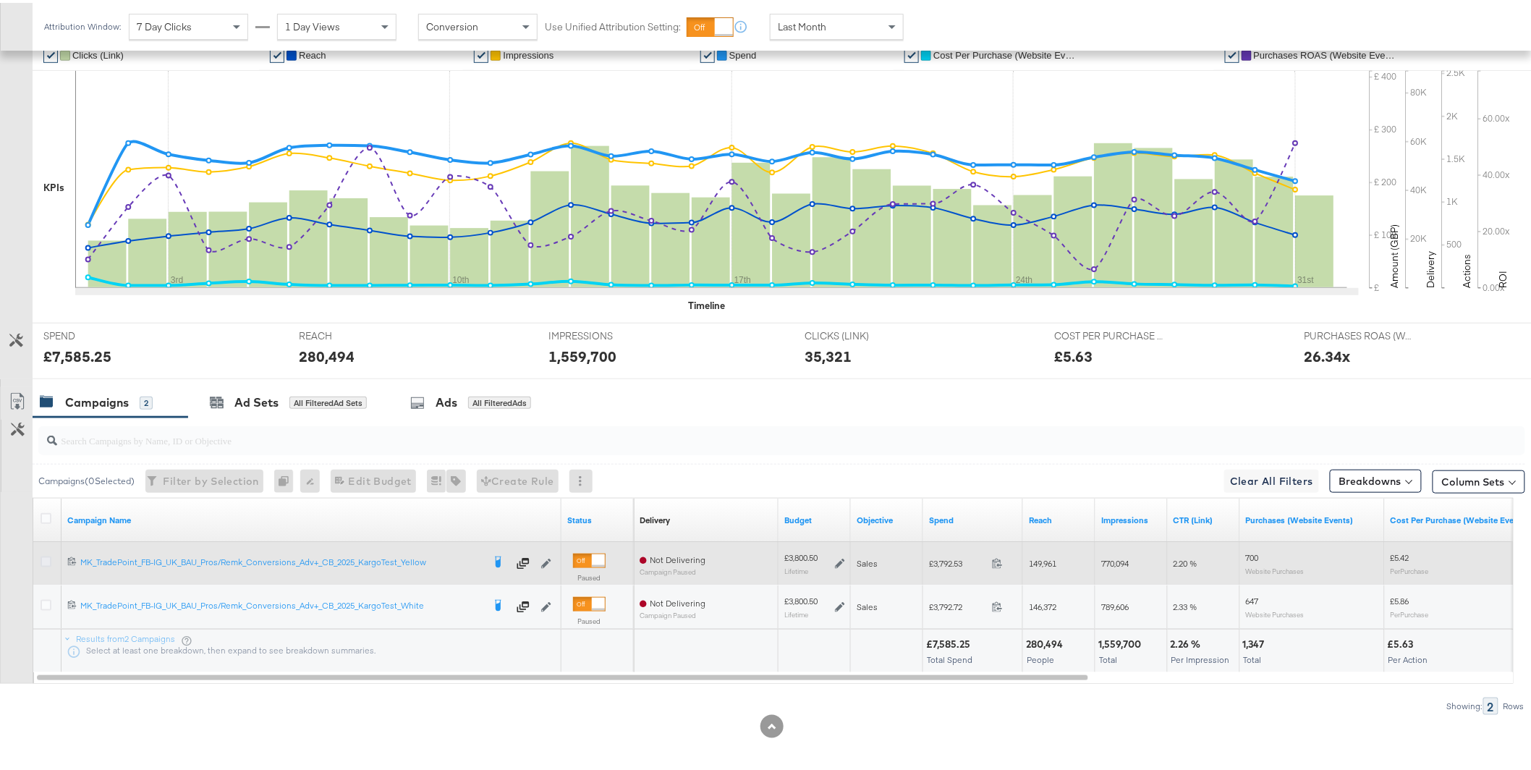
click at [45, 559] on icon at bounding box center [46, 559] width 11 height 11
click at [0, 0] on input "checkbox" at bounding box center [0, 0] width 0 height 0
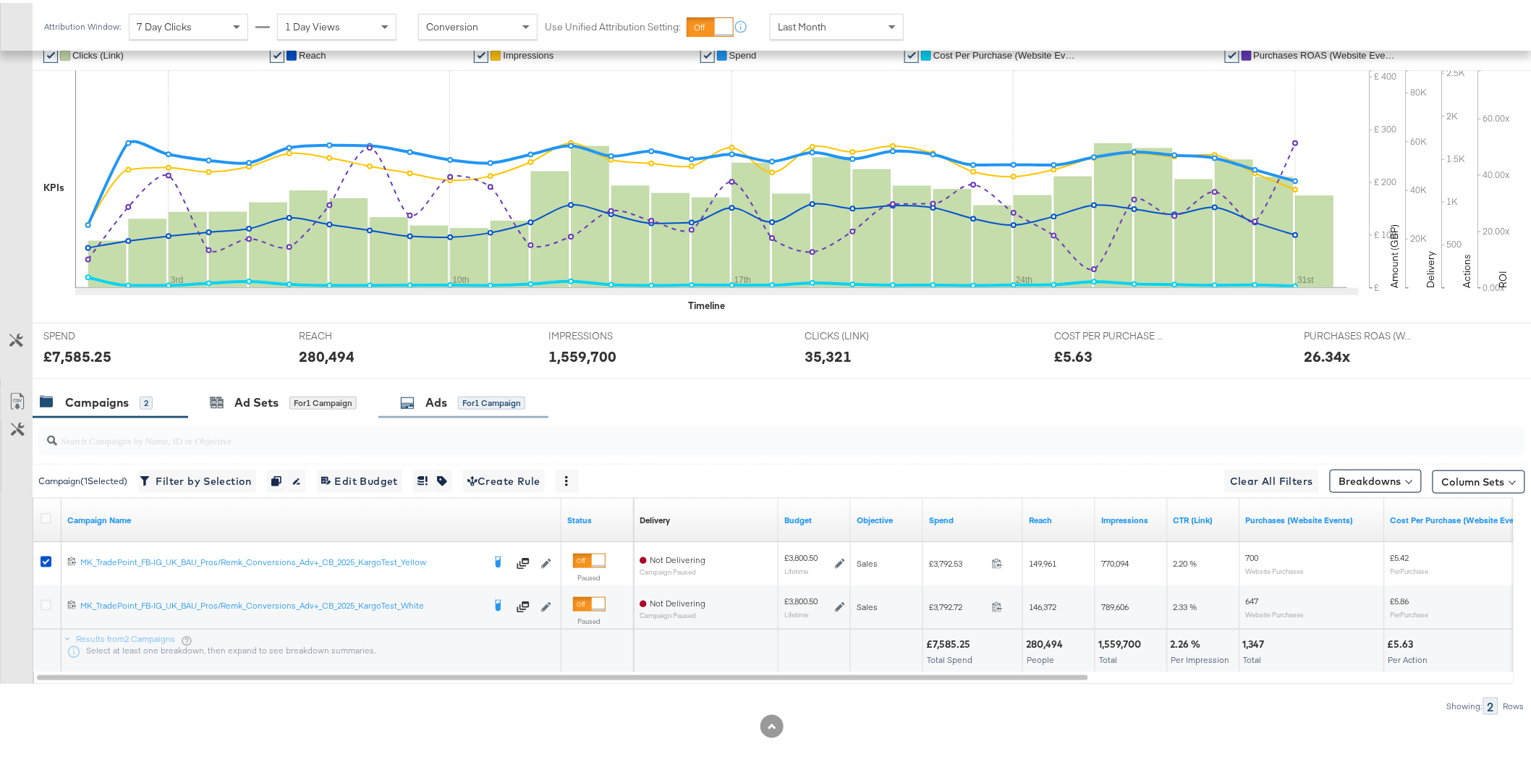
click at [459, 395] on div "for 1 Campaign" at bounding box center [491, 400] width 67 height 13
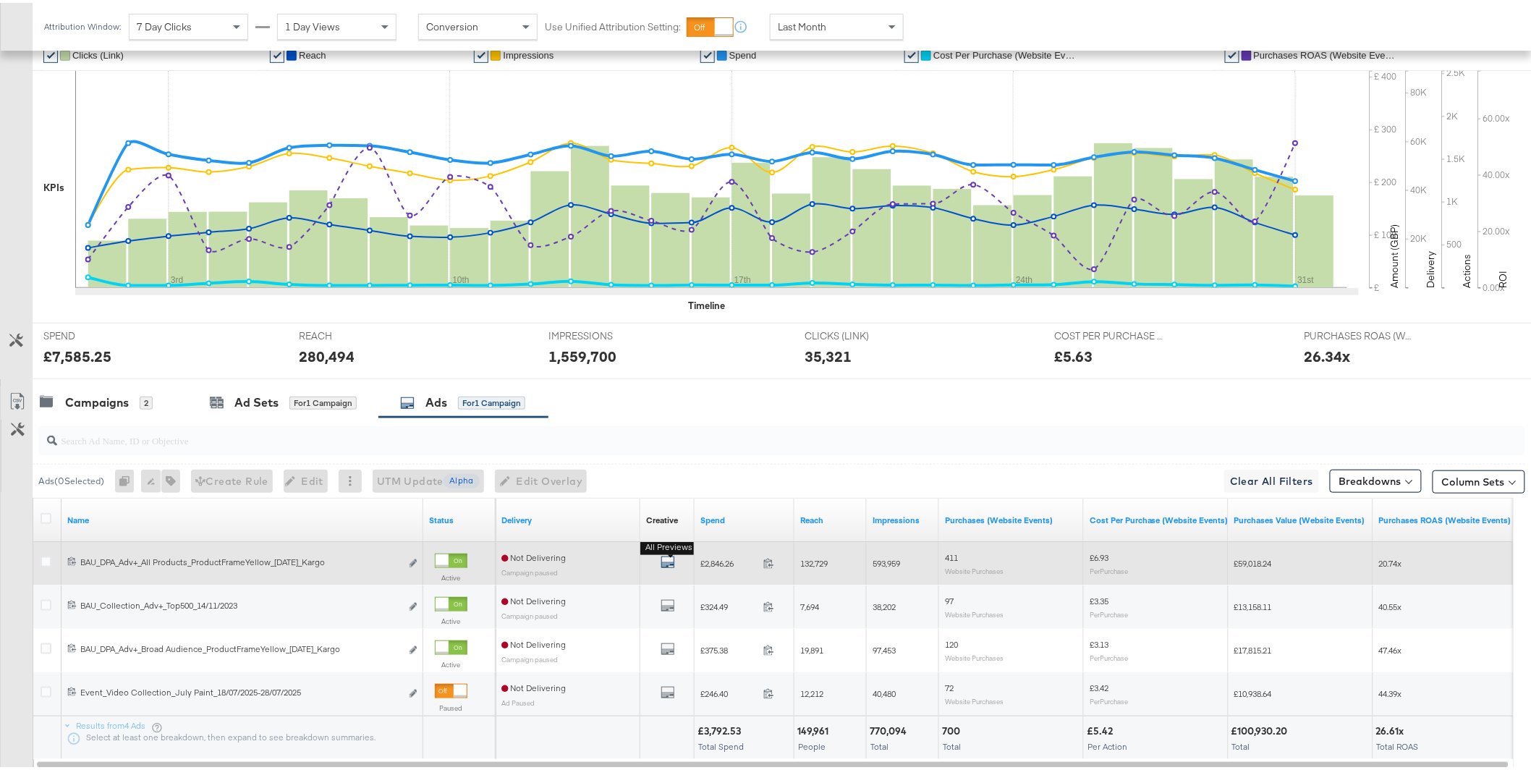
click at [663, 556] on icon "default" at bounding box center [668, 559] width 14 height 14
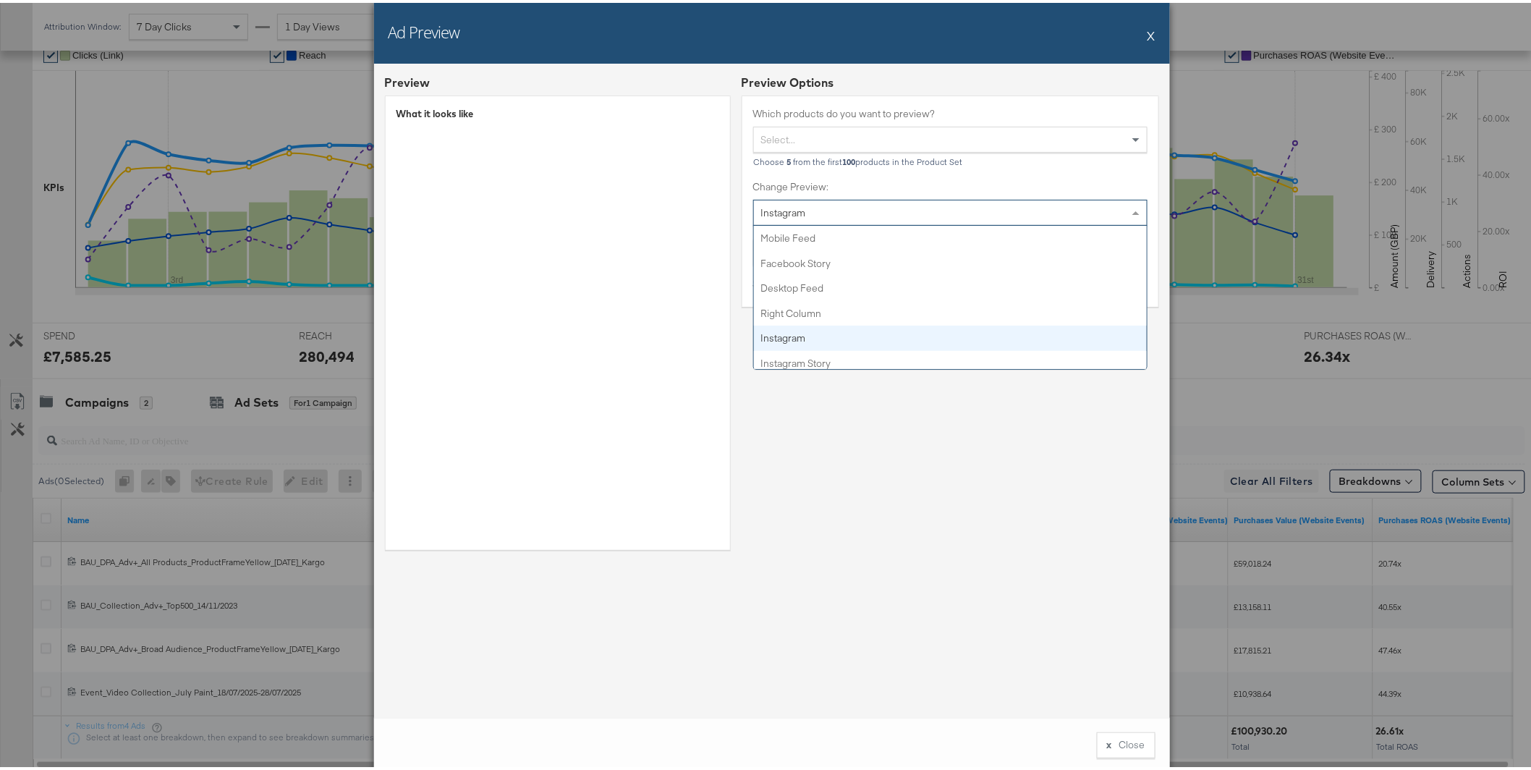
click at [888, 202] on div "Instagram" at bounding box center [950, 210] width 393 height 25
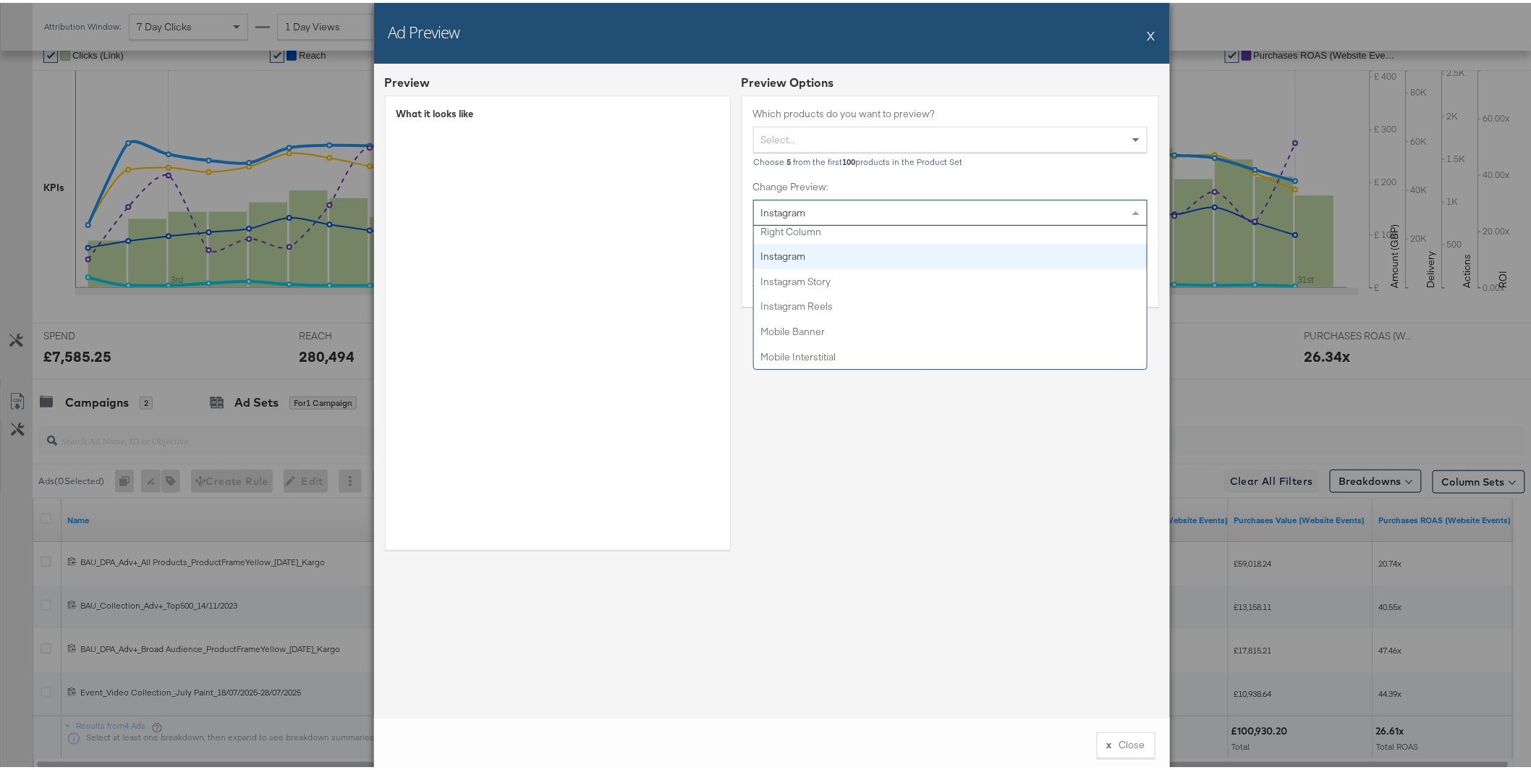
scroll to position [0, 0]
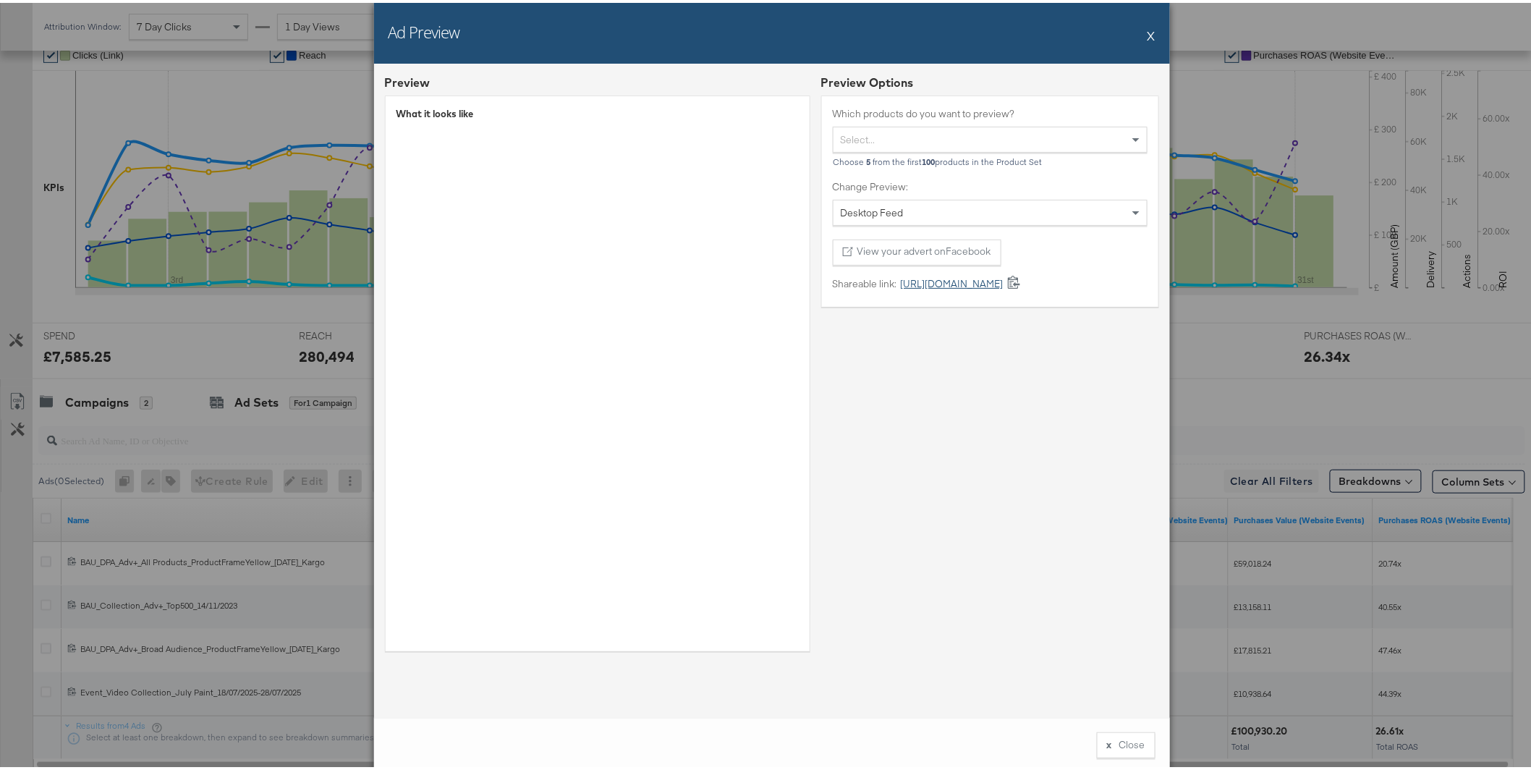
click at [923, 279] on link "https://fb.me/23SxGHwjyl1VJ6R" at bounding box center [950, 281] width 106 height 14
click at [1148, 26] on button "X" at bounding box center [1152, 32] width 8 height 29
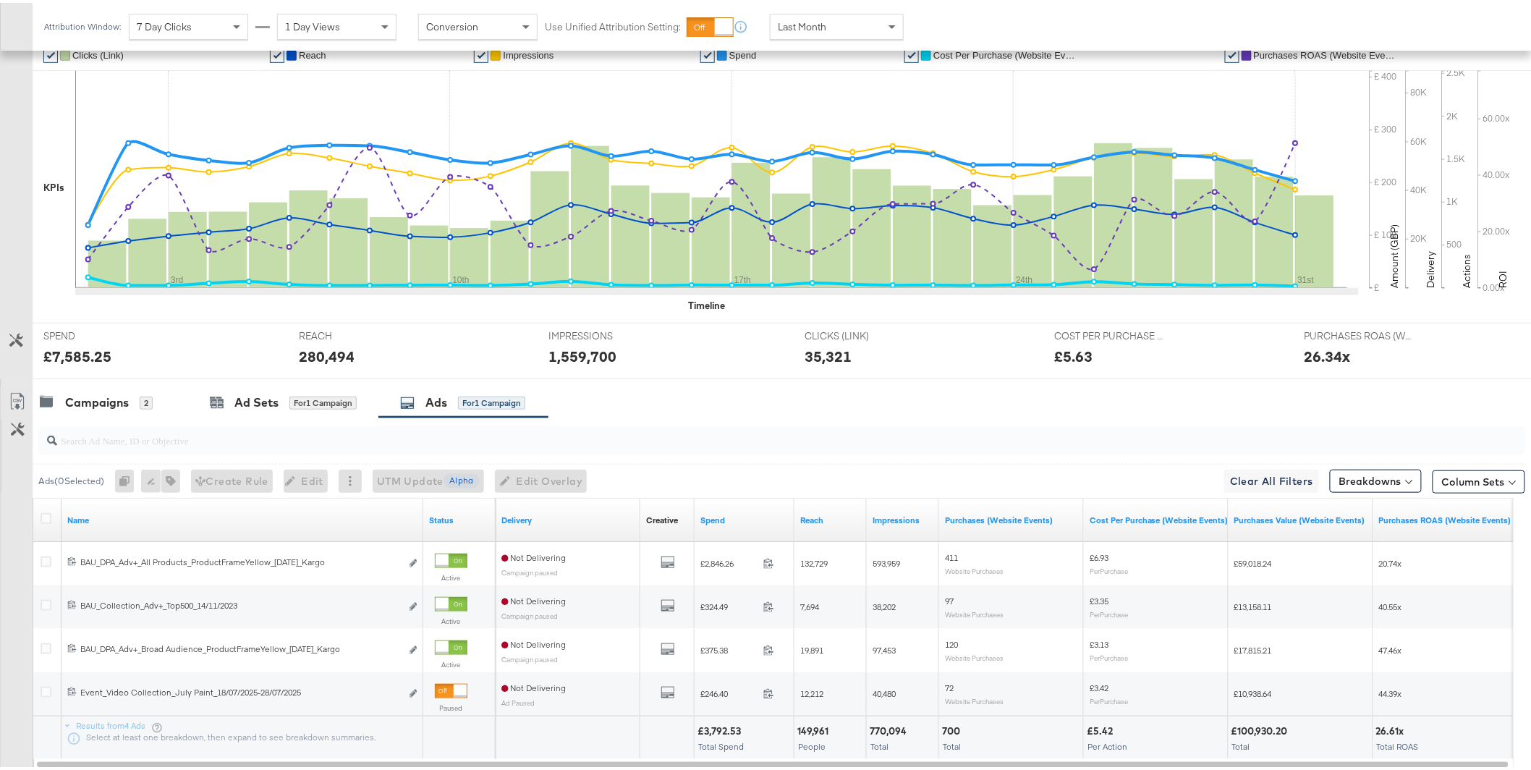
click at [873, 20] on div "Last Month" at bounding box center [837, 24] width 132 height 25
click at [831, 27] on div "Last Month" at bounding box center [837, 24] width 132 height 25
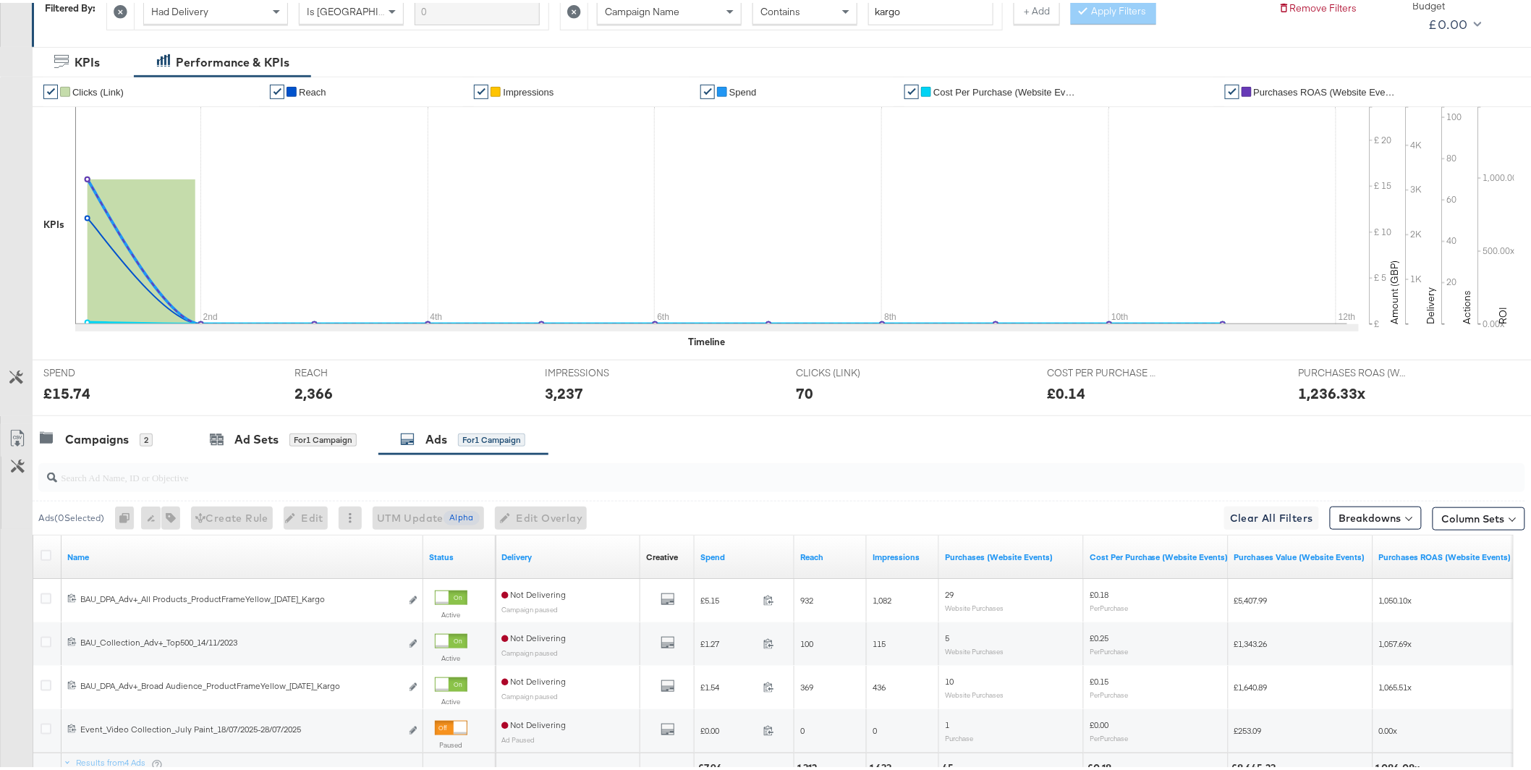
scroll to position [33, 0]
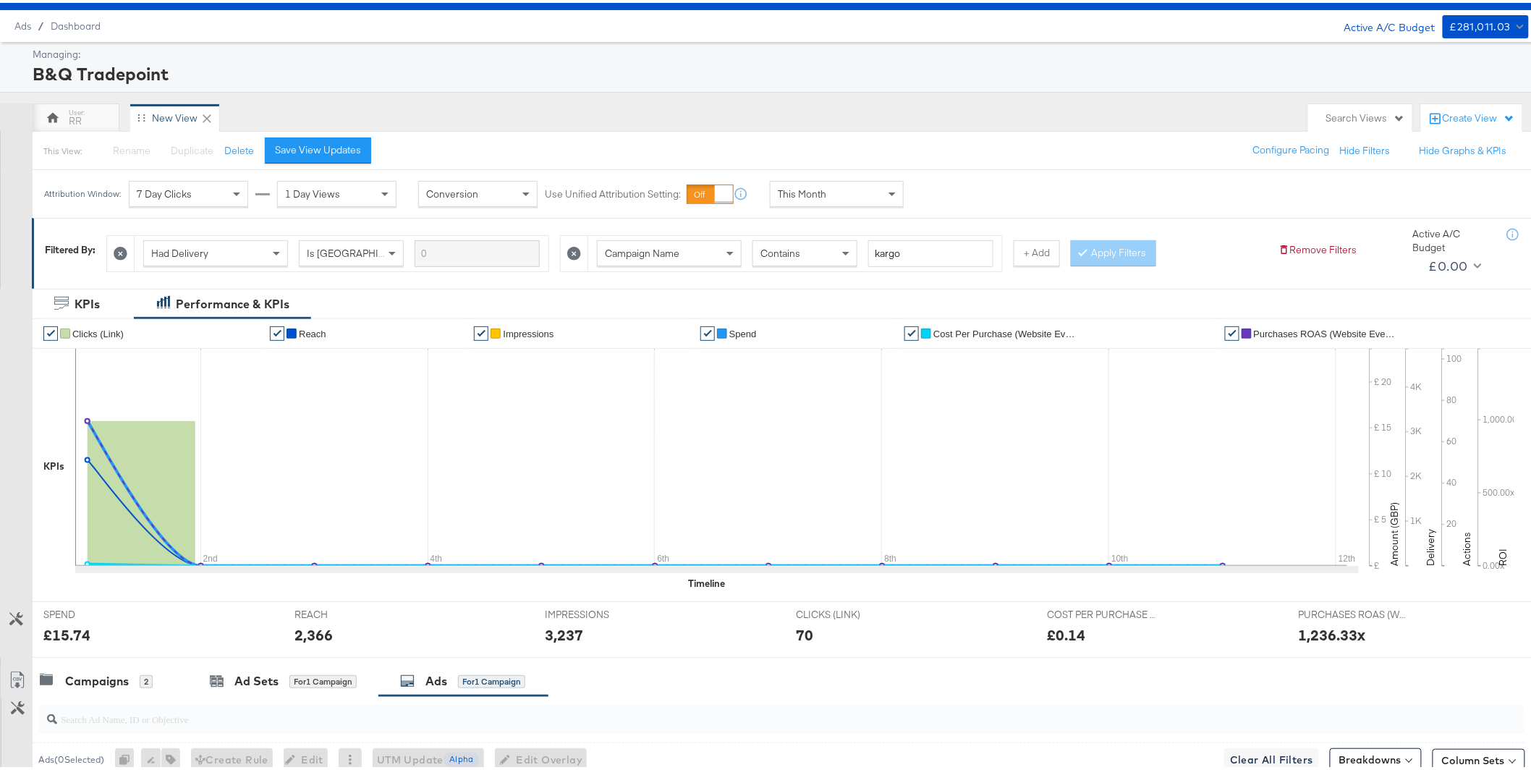
click at [568, 251] on icon at bounding box center [574, 251] width 14 height 14
click at [617, 245] on button "Apply Filters" at bounding box center [659, 250] width 85 height 26
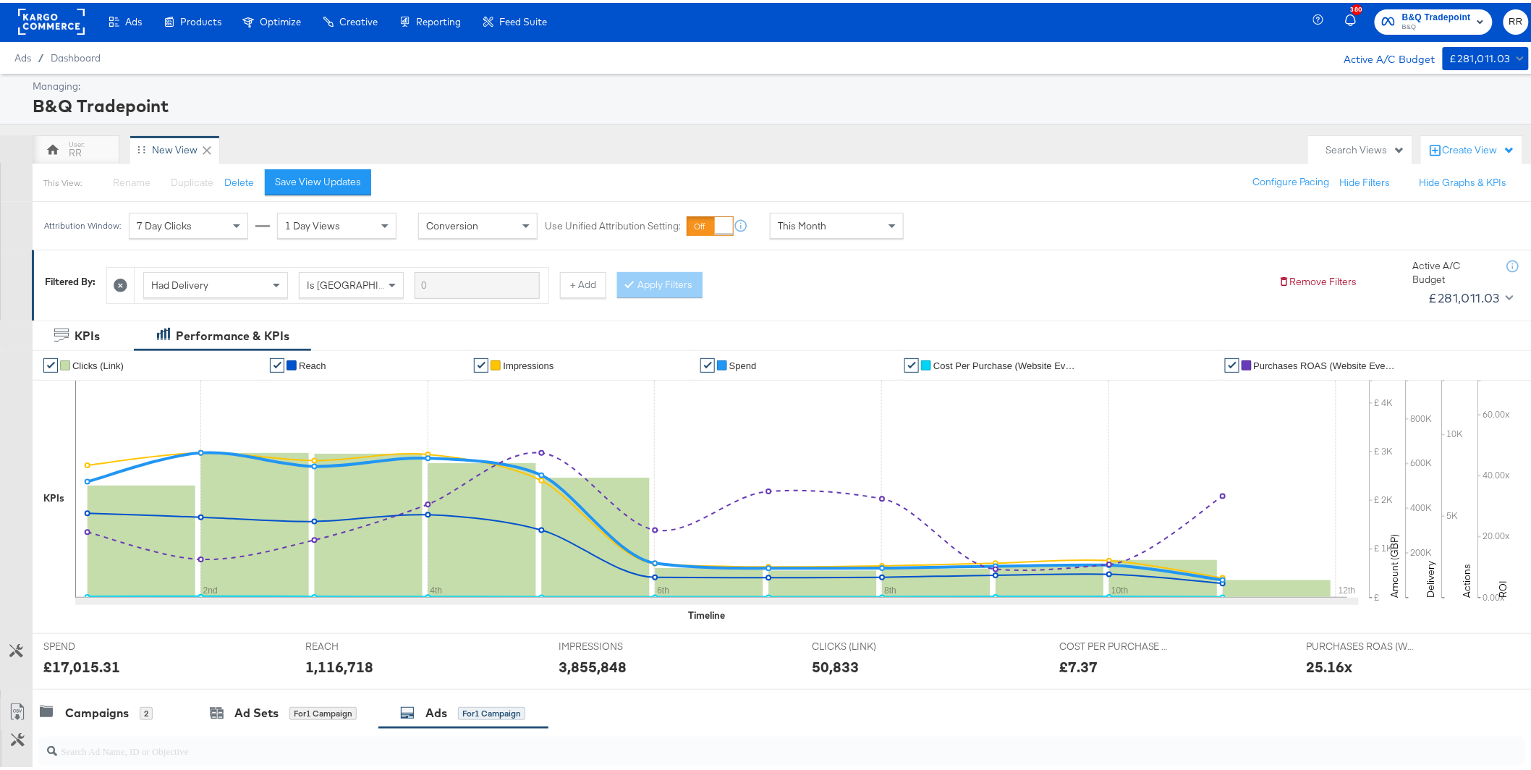
scroll to position [405, 0]
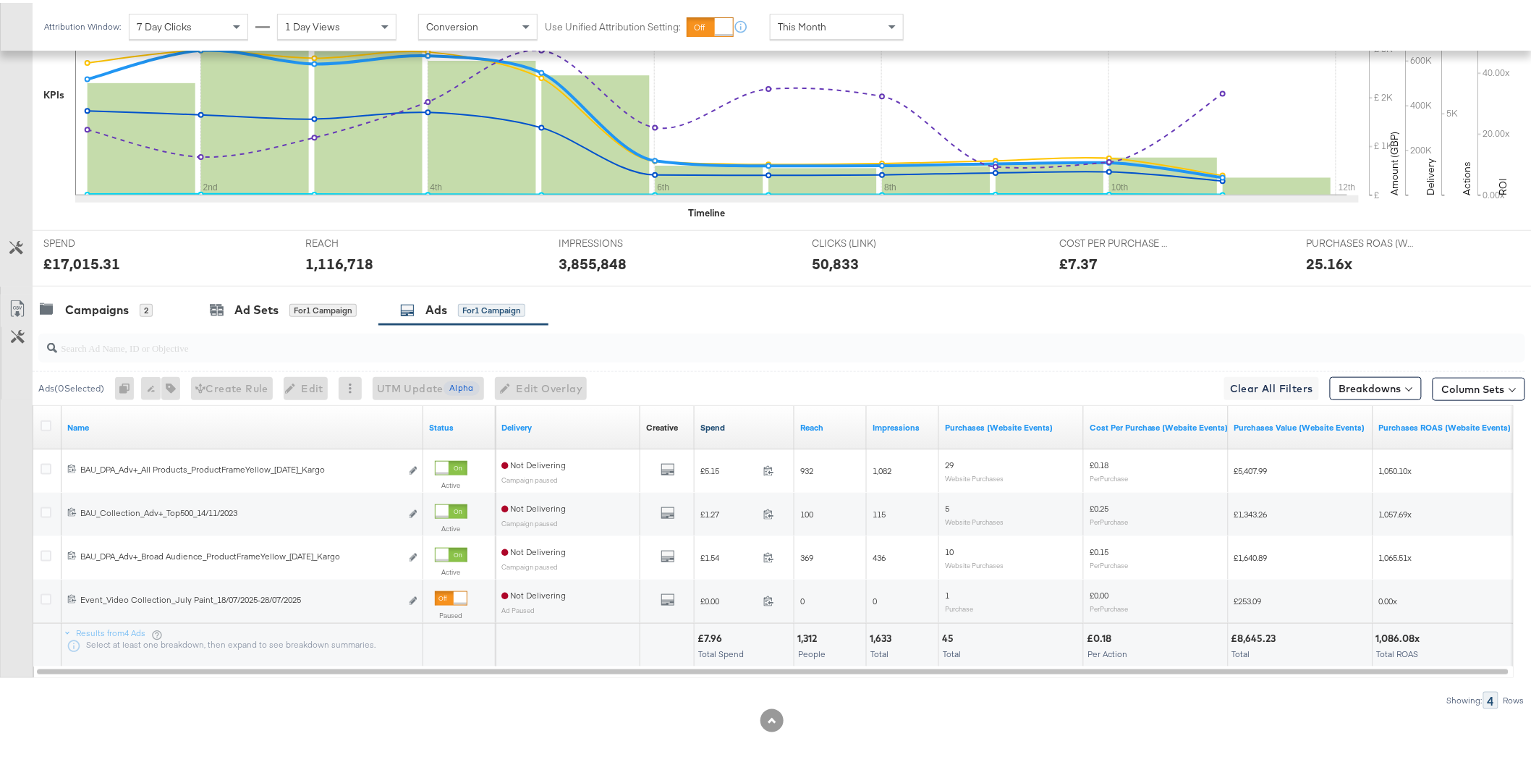
click at [716, 430] on link "Spend" at bounding box center [744, 425] width 88 height 12
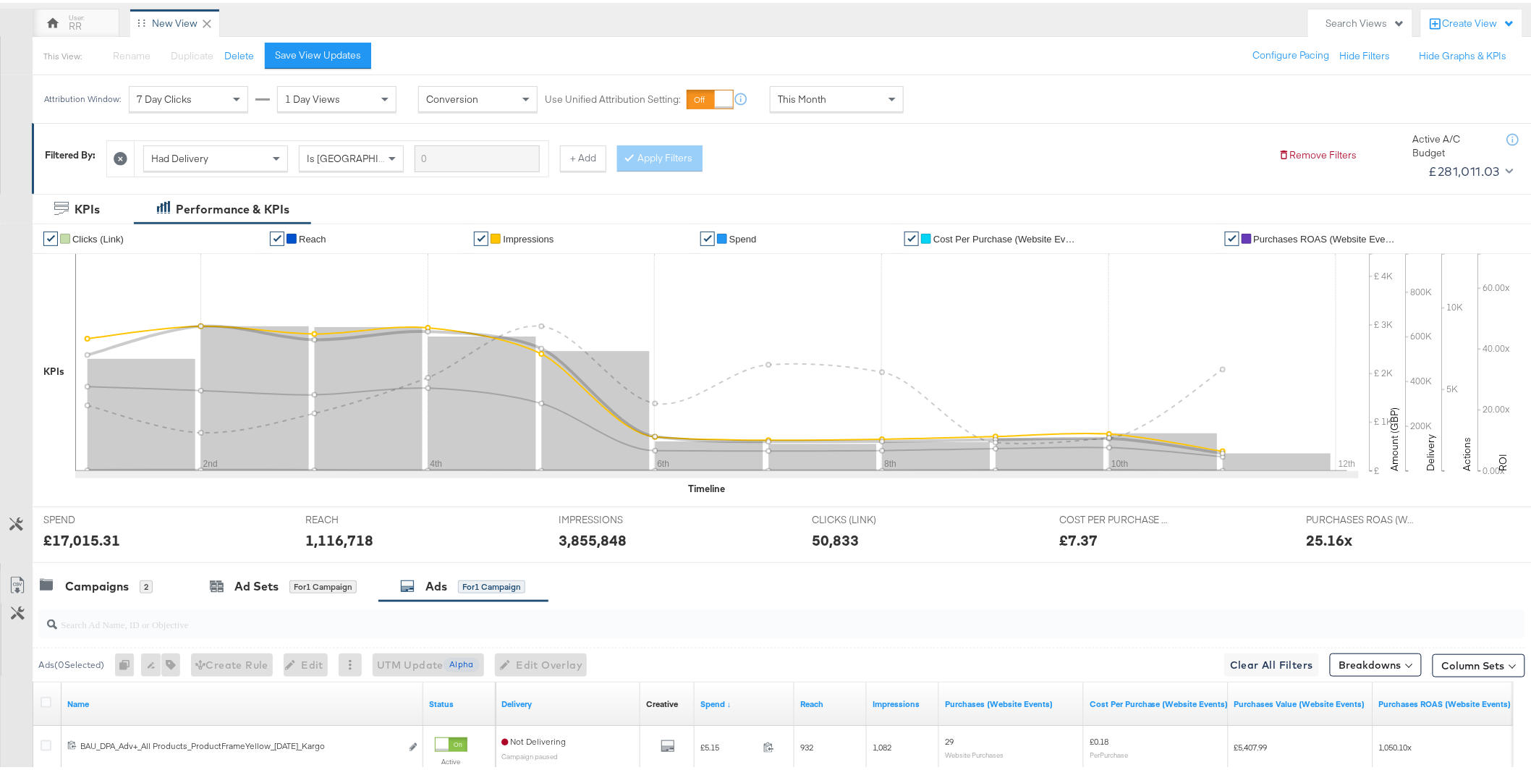
scroll to position [0, 0]
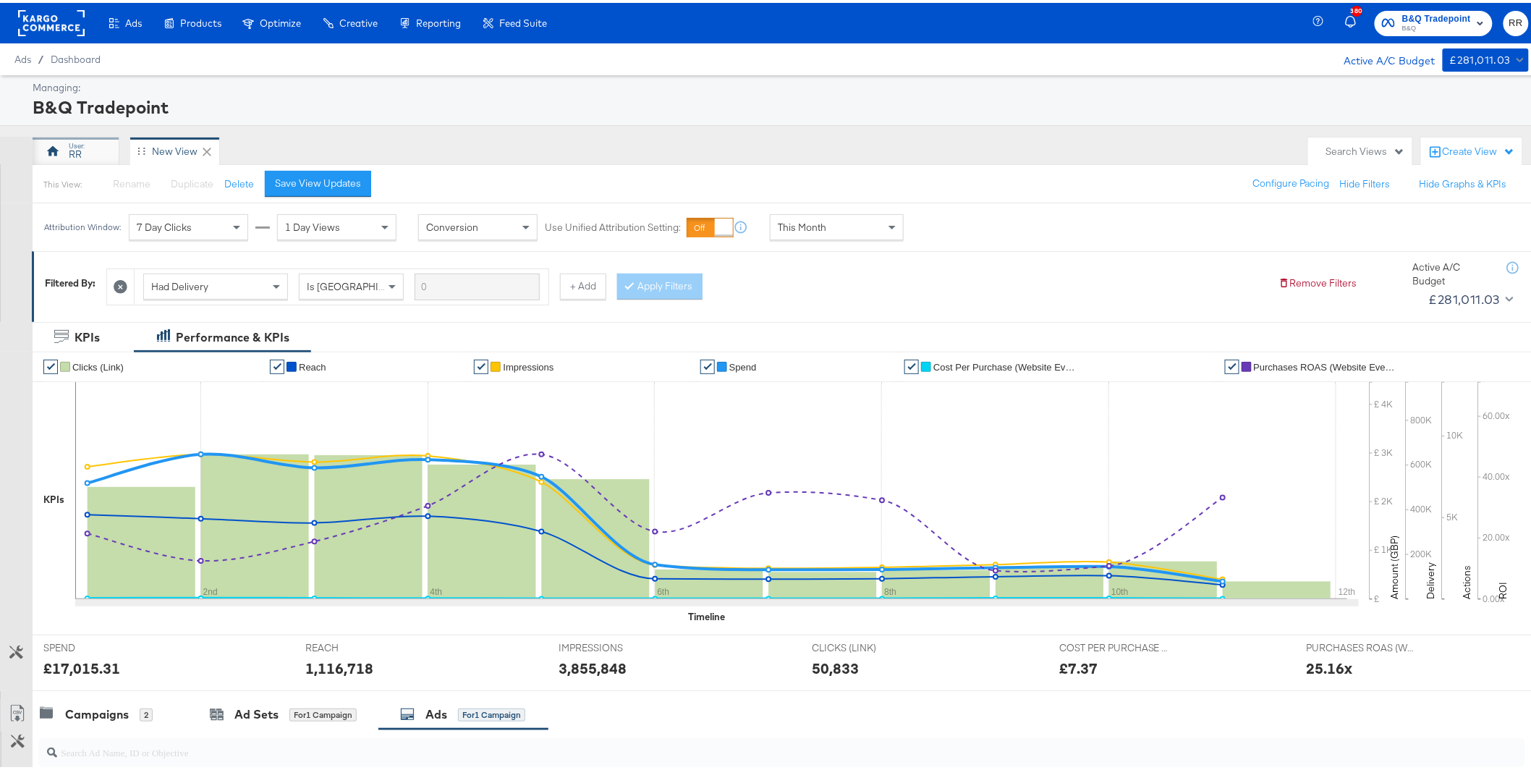
click at [70, 153] on div "RR" at bounding box center [75, 152] width 13 height 14
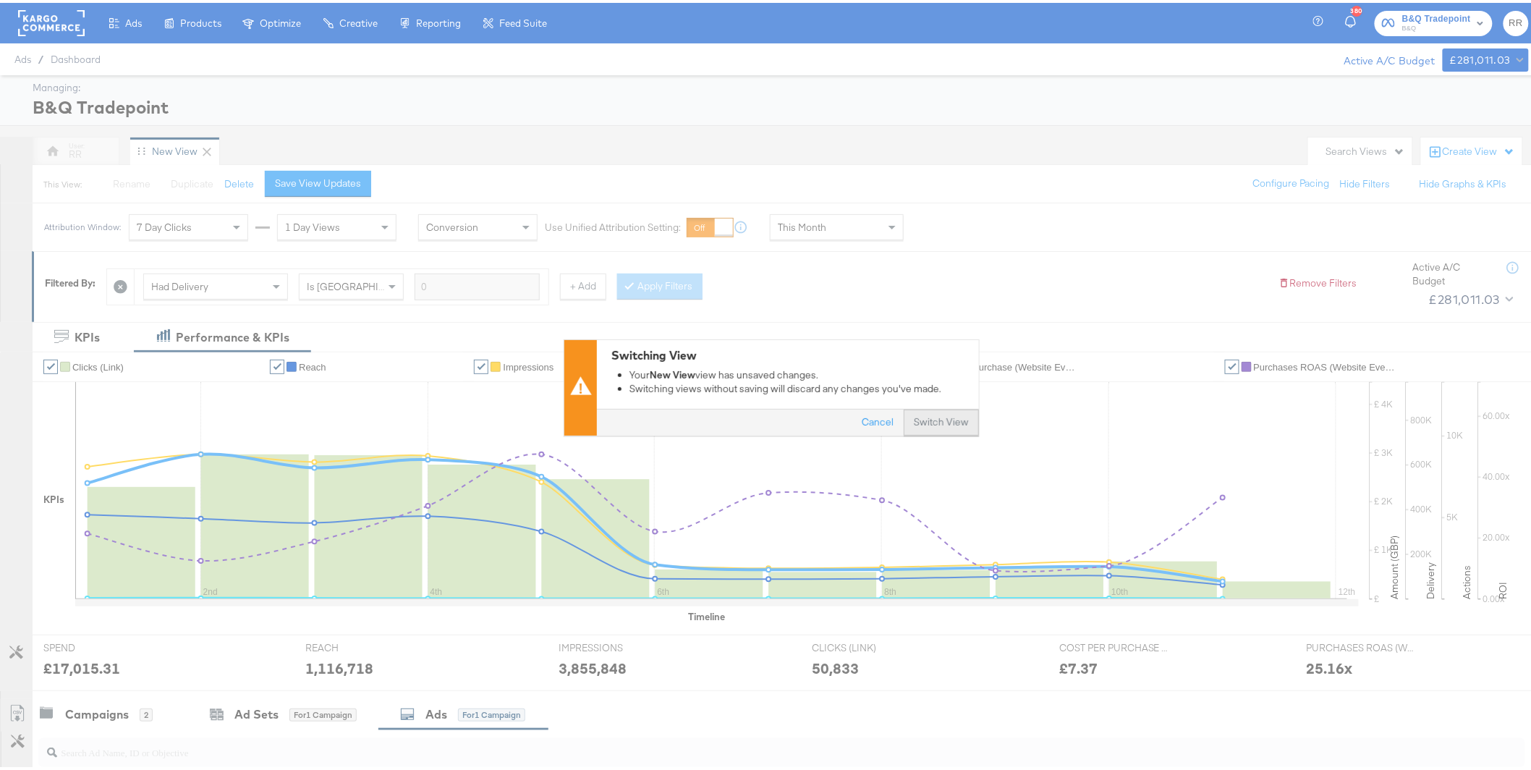
click at [920, 422] on button "Switch View" at bounding box center [941, 420] width 75 height 26
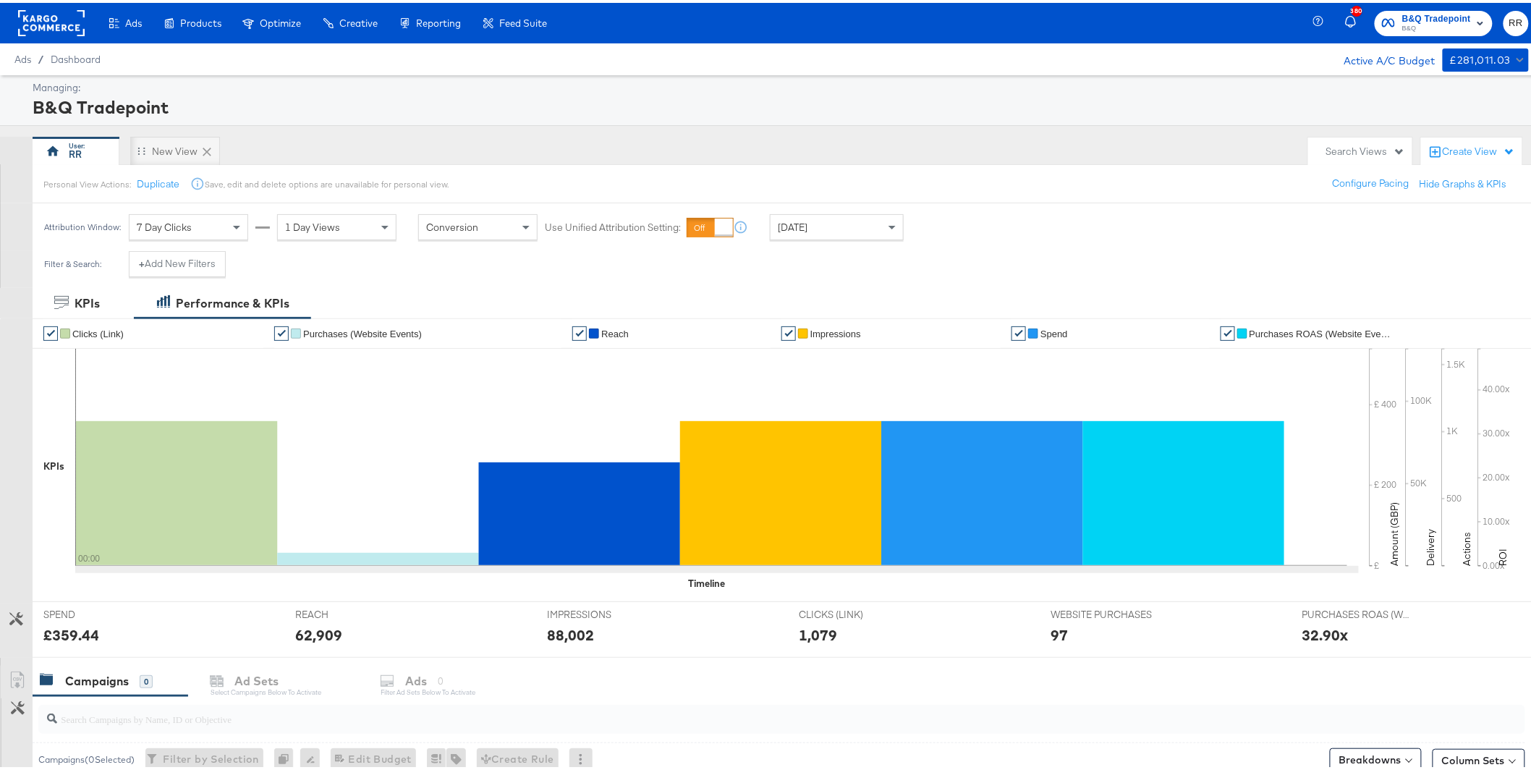
click at [844, 227] on div "Today" at bounding box center [837, 224] width 132 height 25
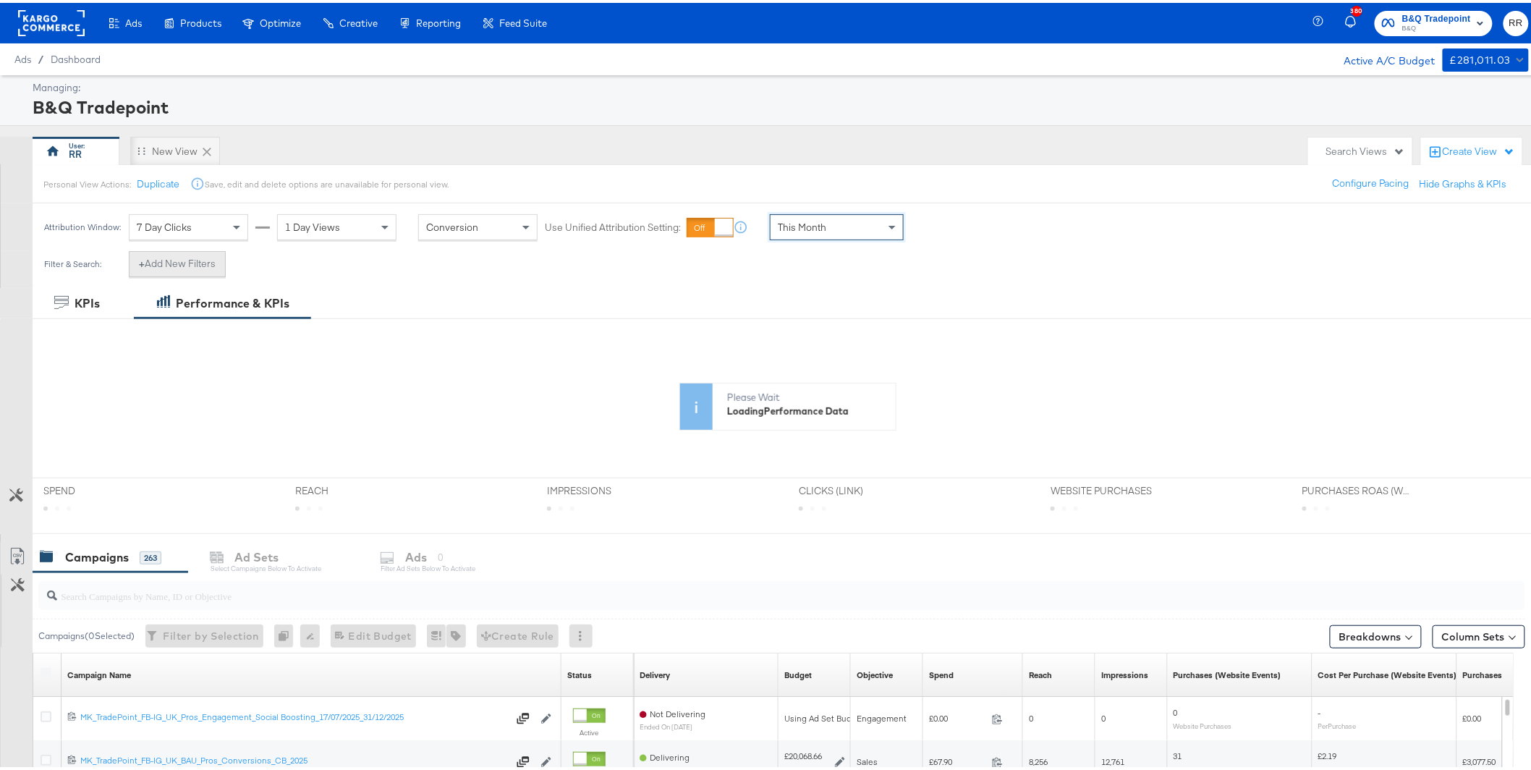
click at [175, 254] on button "+ Add New Filters" at bounding box center [177, 261] width 97 height 26
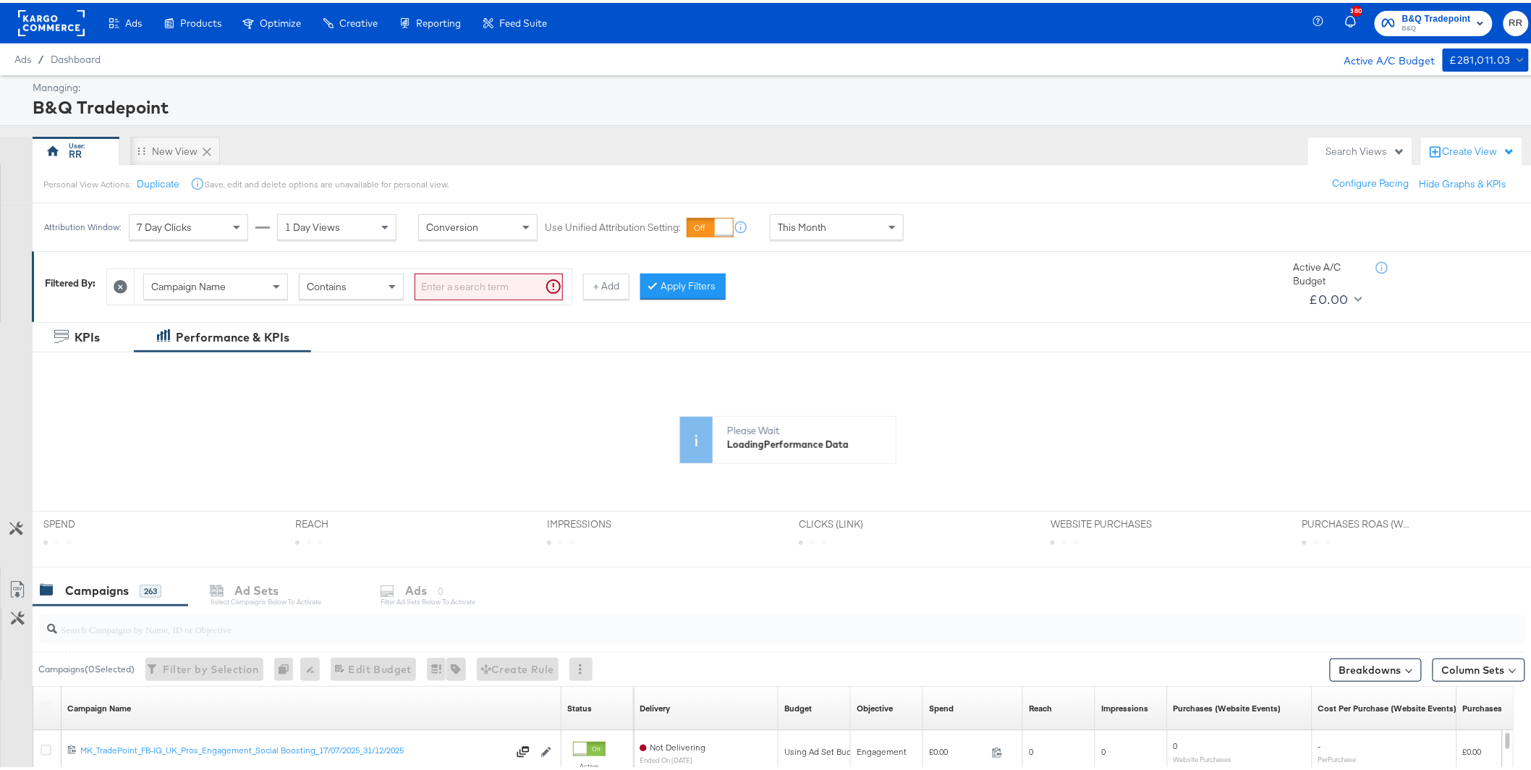
click at [200, 276] on div "Campaign Name" at bounding box center [215, 283] width 143 height 25
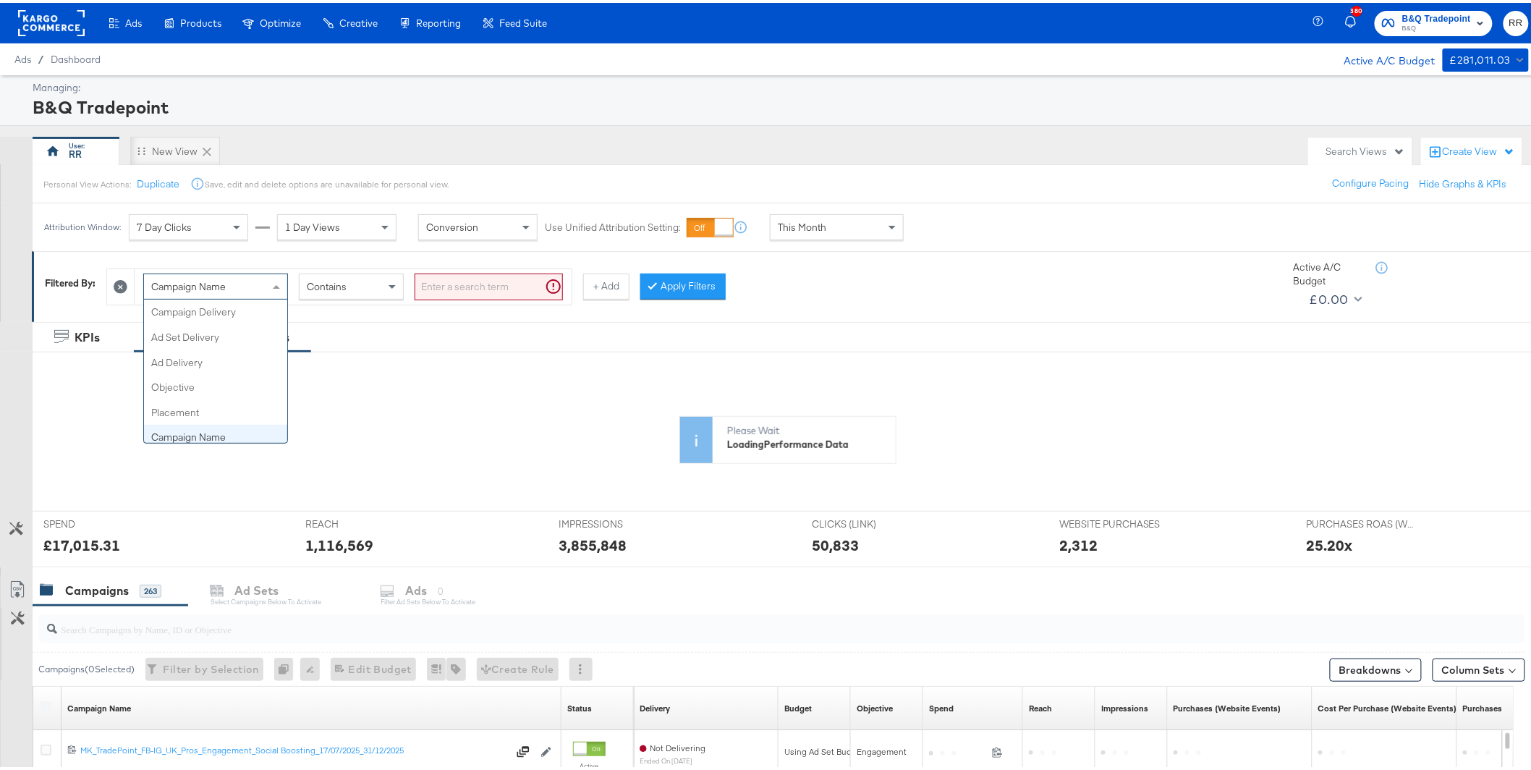
click at [205, 284] on span "Campaign Name" at bounding box center [188, 283] width 75 height 13
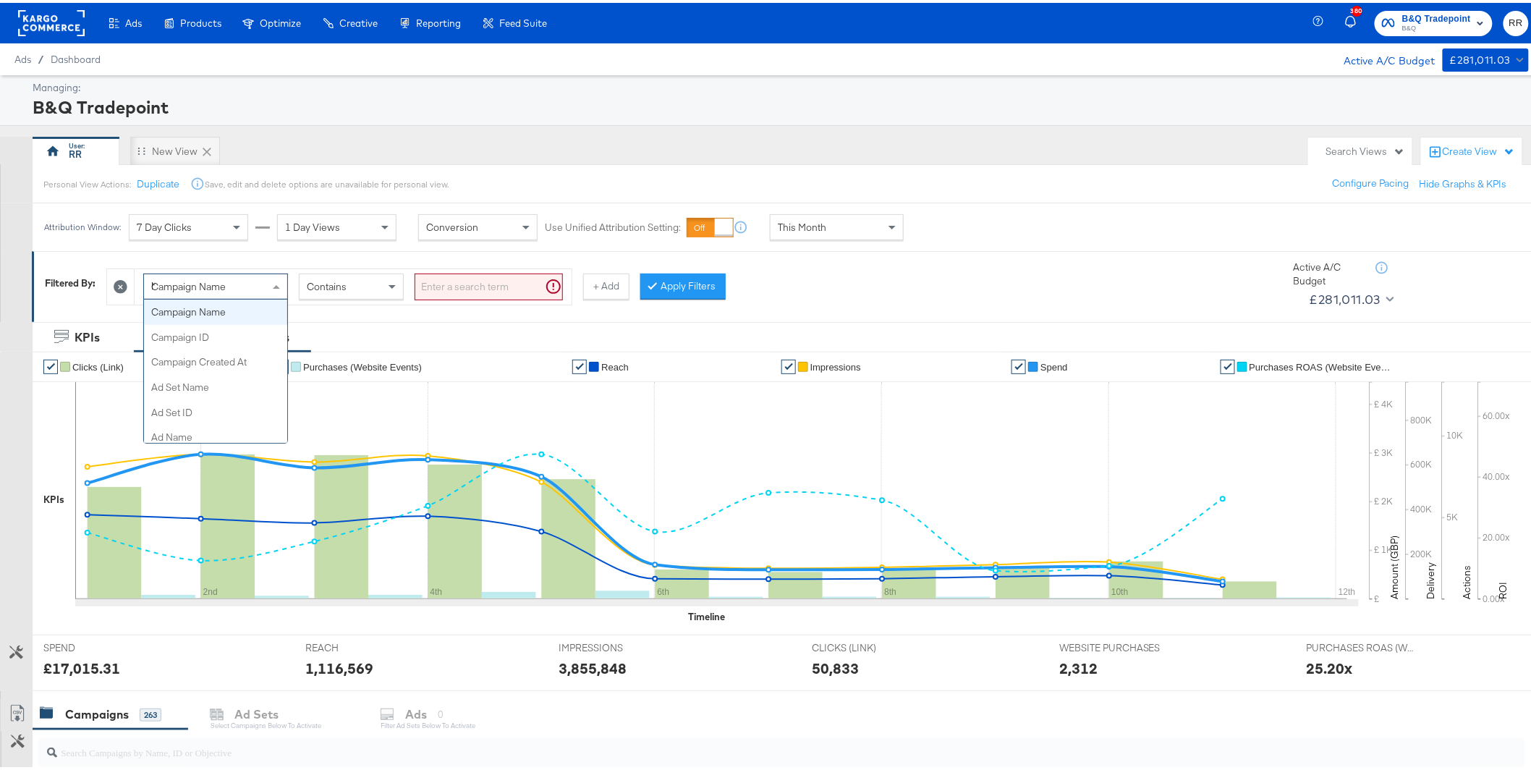
scroll to position [0, 0]
type input "had"
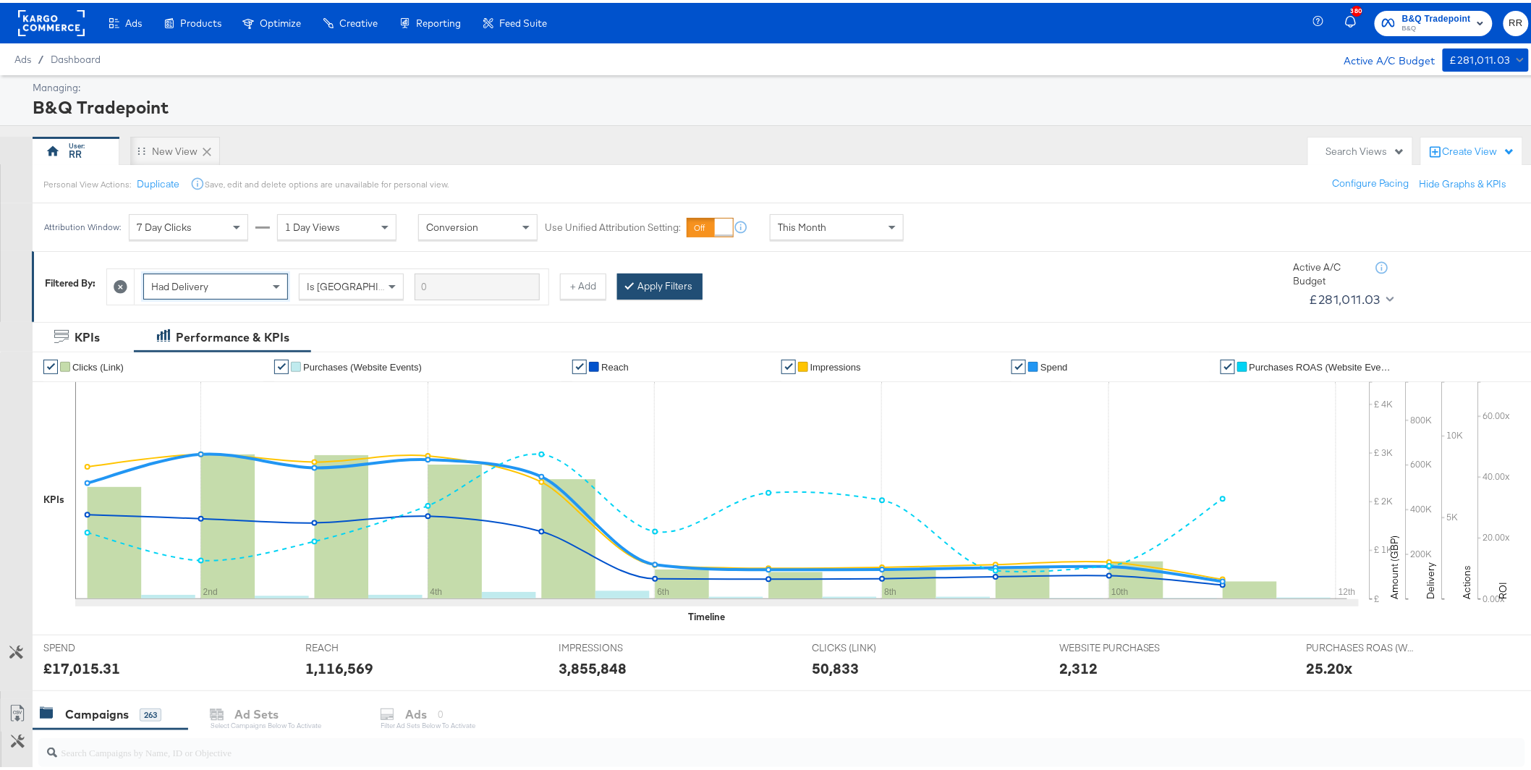
click at [679, 279] on button "Apply Filters" at bounding box center [659, 284] width 85 height 26
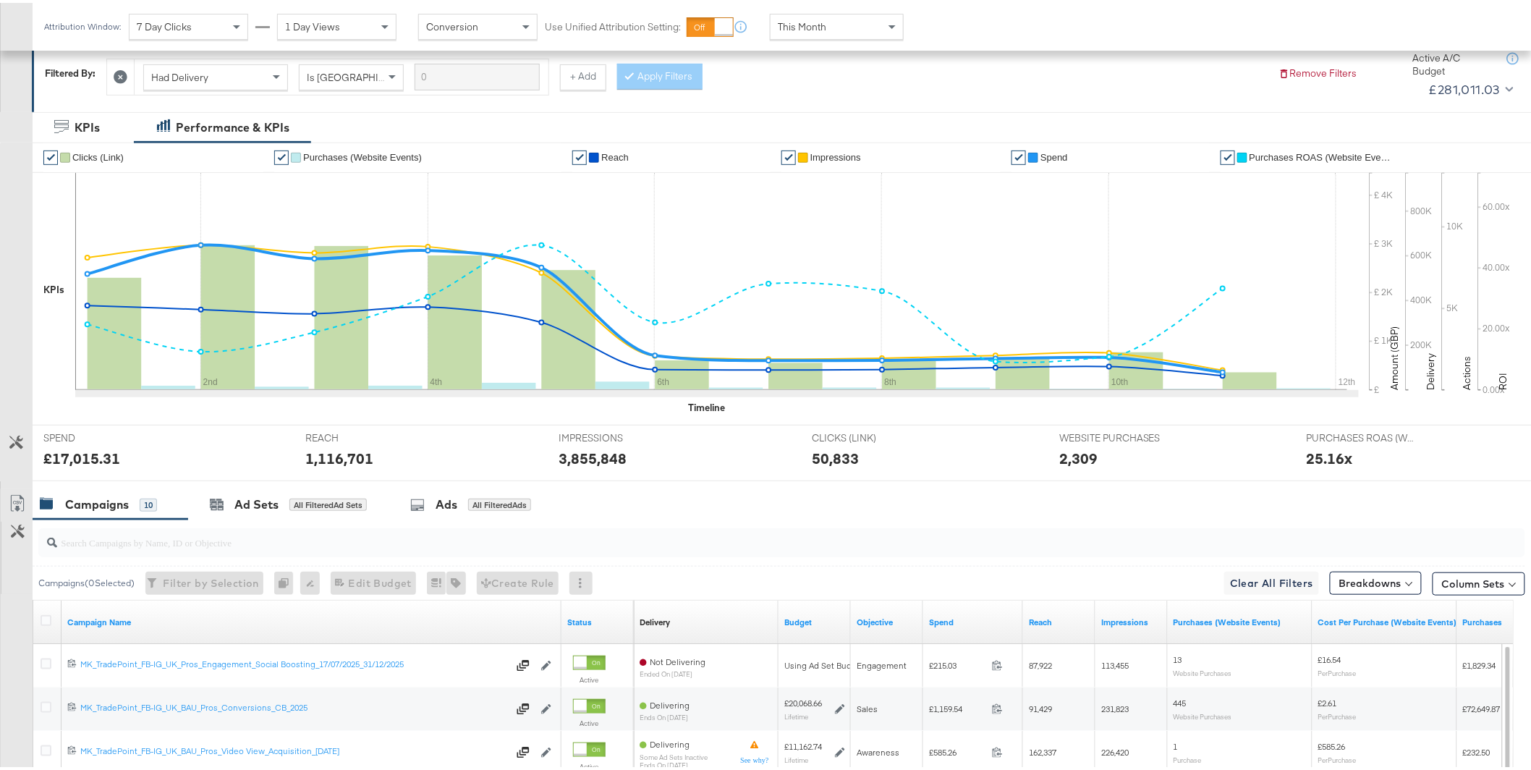
scroll to position [275, 0]
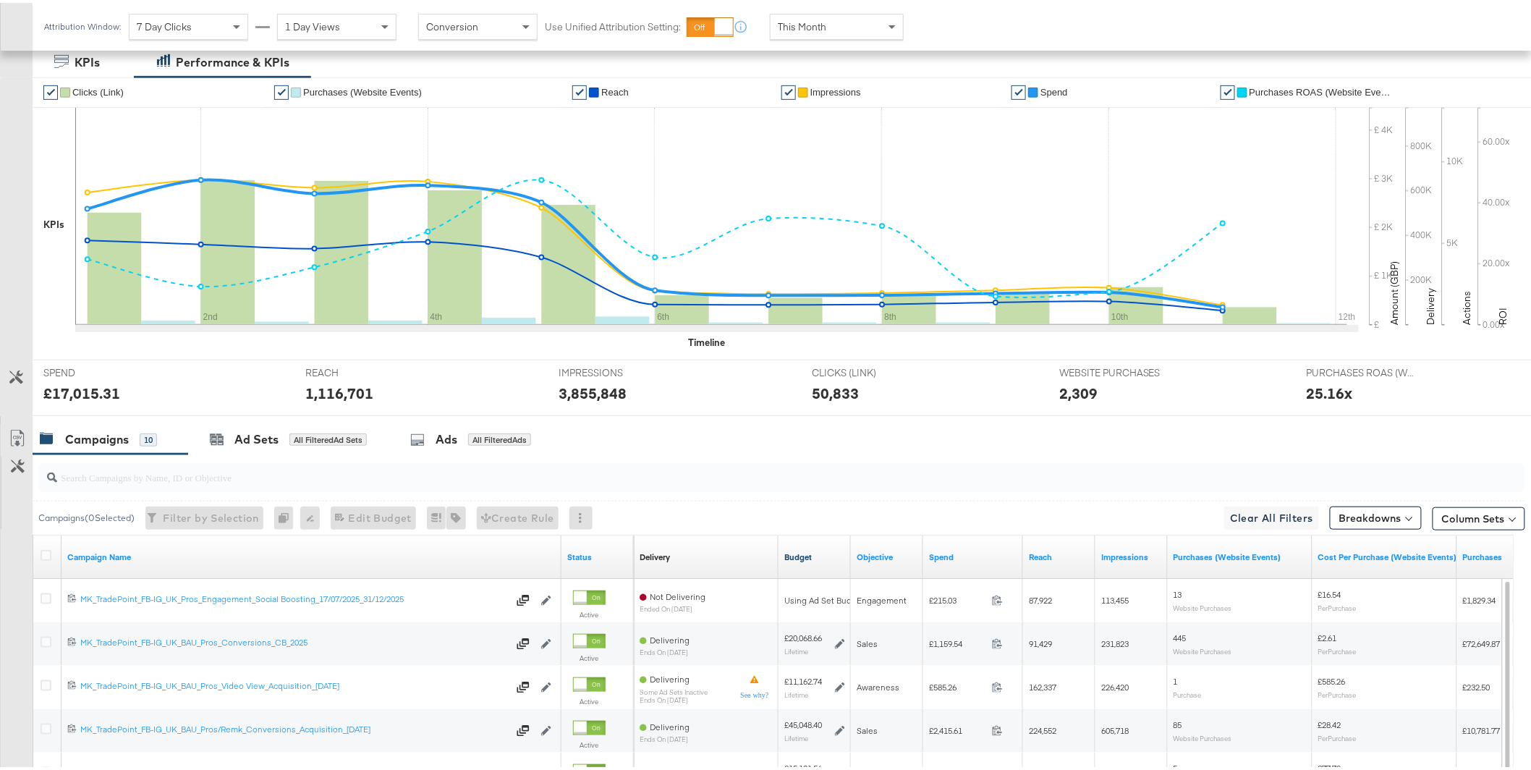
click at [806, 557] on link "Budget" at bounding box center [814, 554] width 61 height 12
click at [939, 548] on link "Spend" at bounding box center [973, 554] width 88 height 12
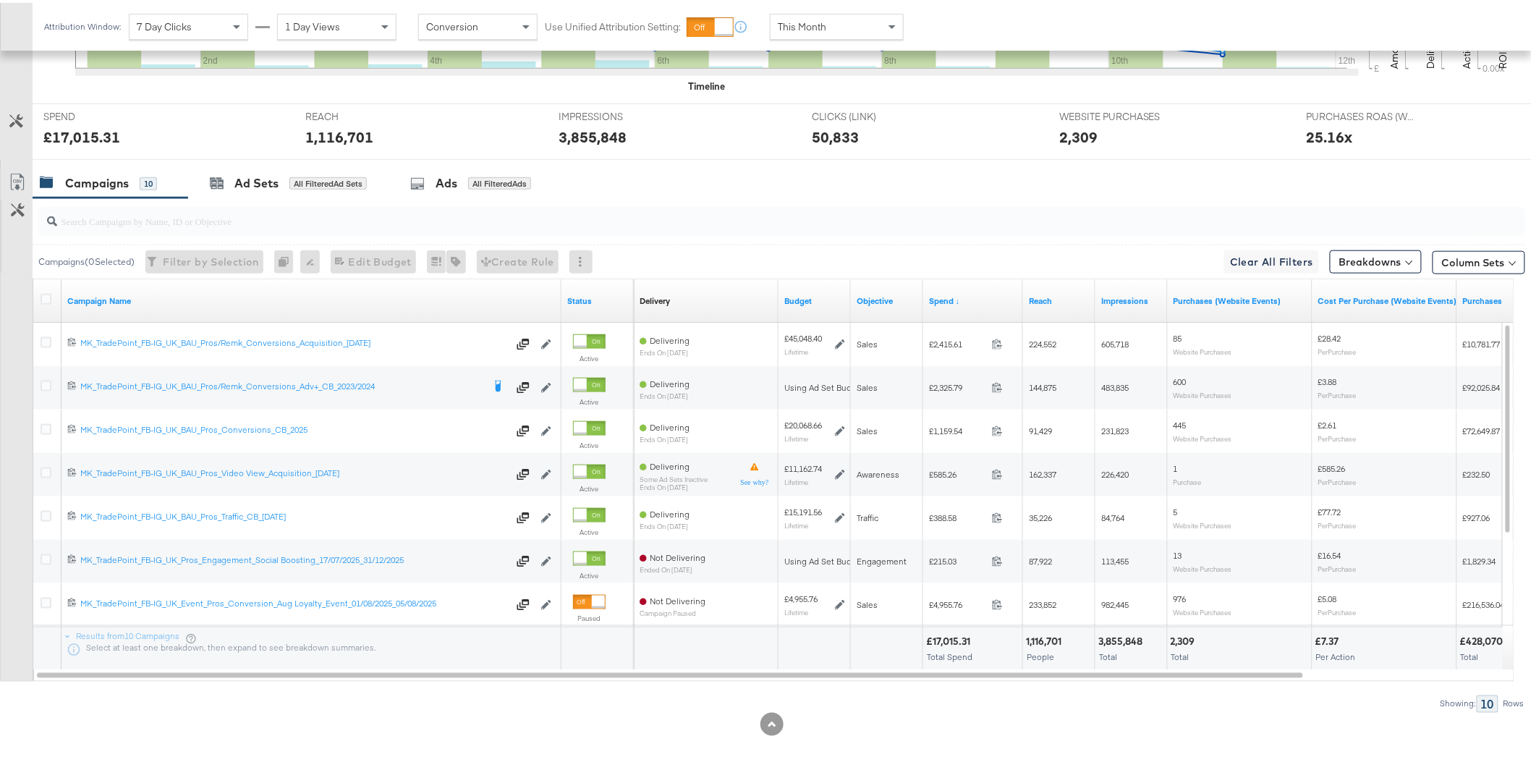
scroll to position [535, 0]
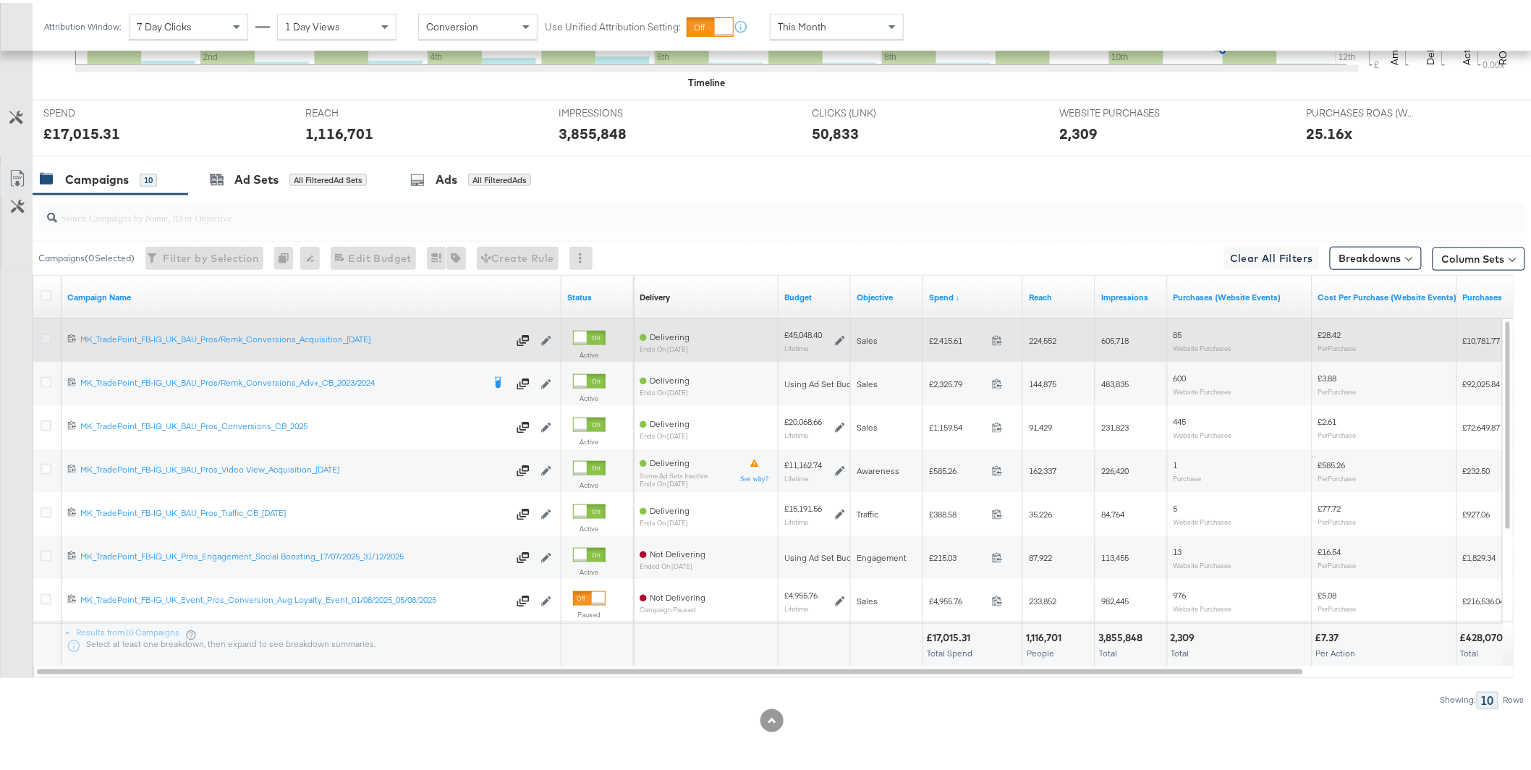
click at [46, 338] on icon at bounding box center [46, 336] width 11 height 11
click at [0, 0] on input "checkbox" at bounding box center [0, 0] width 0 height 0
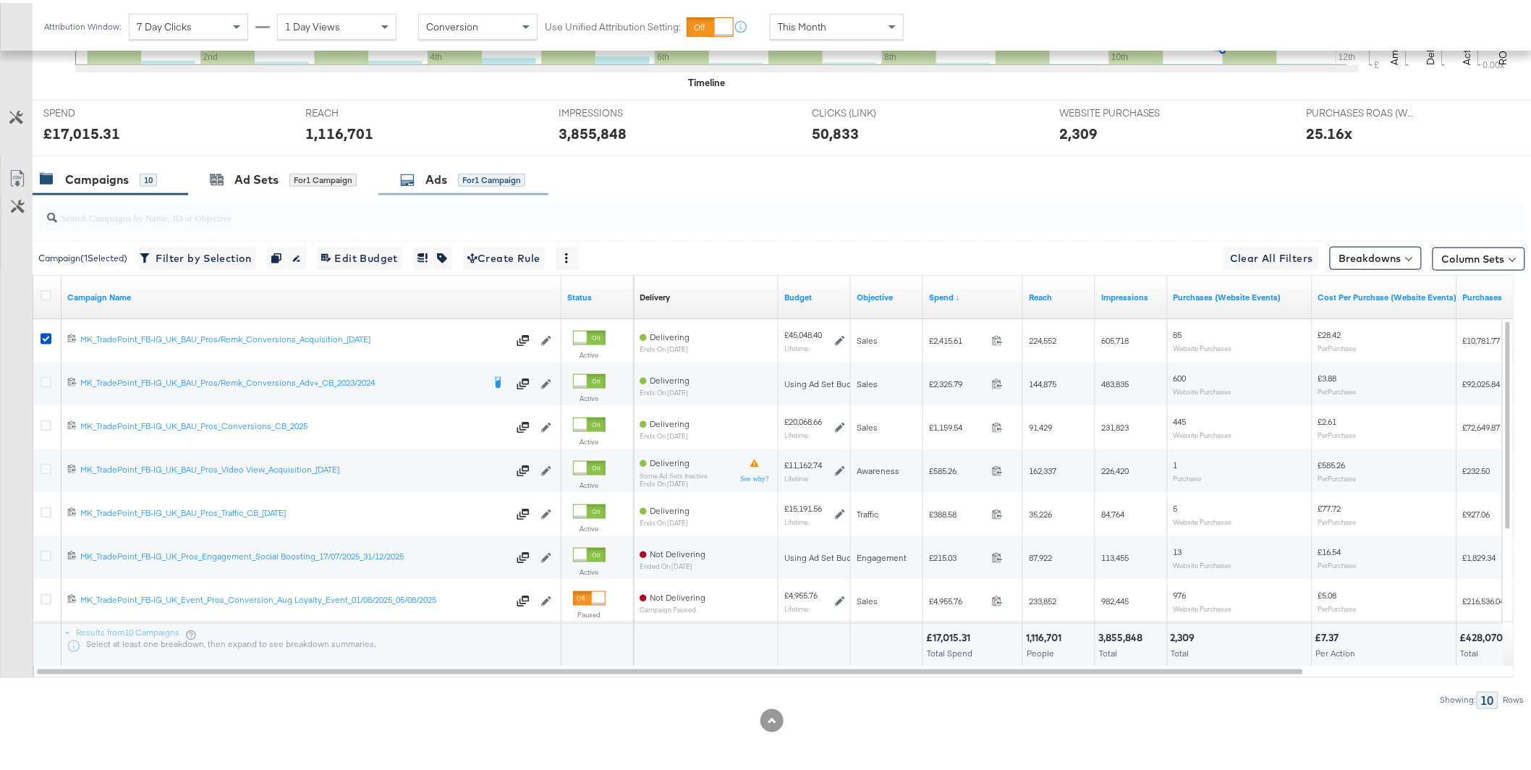
click at [455, 181] on div "Ads for 1 Campaign" at bounding box center [462, 177] width 125 height 17
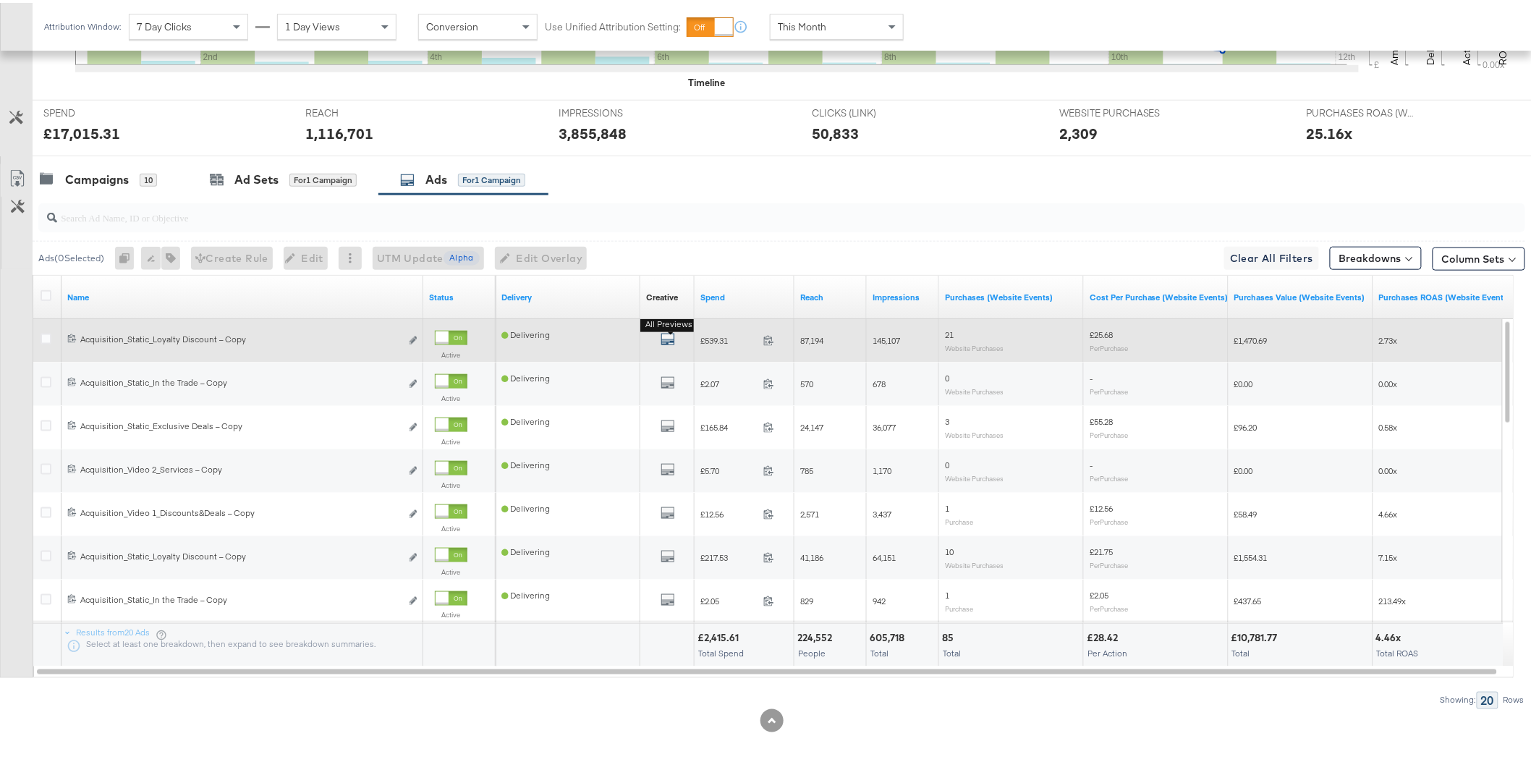
click at [661, 338] on icon "default" at bounding box center [668, 336] width 14 height 14
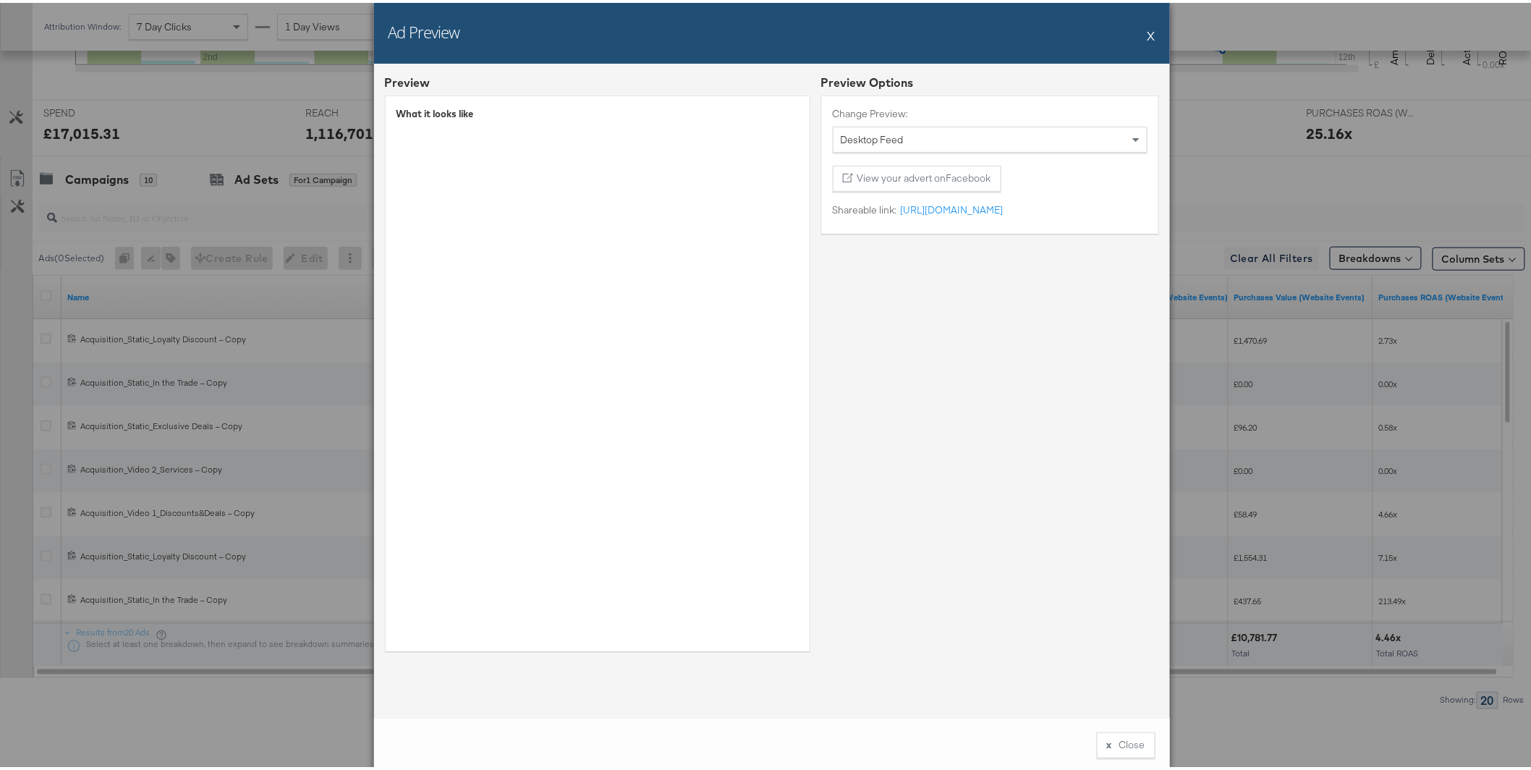
click at [1148, 32] on button "X" at bounding box center [1152, 32] width 8 height 29
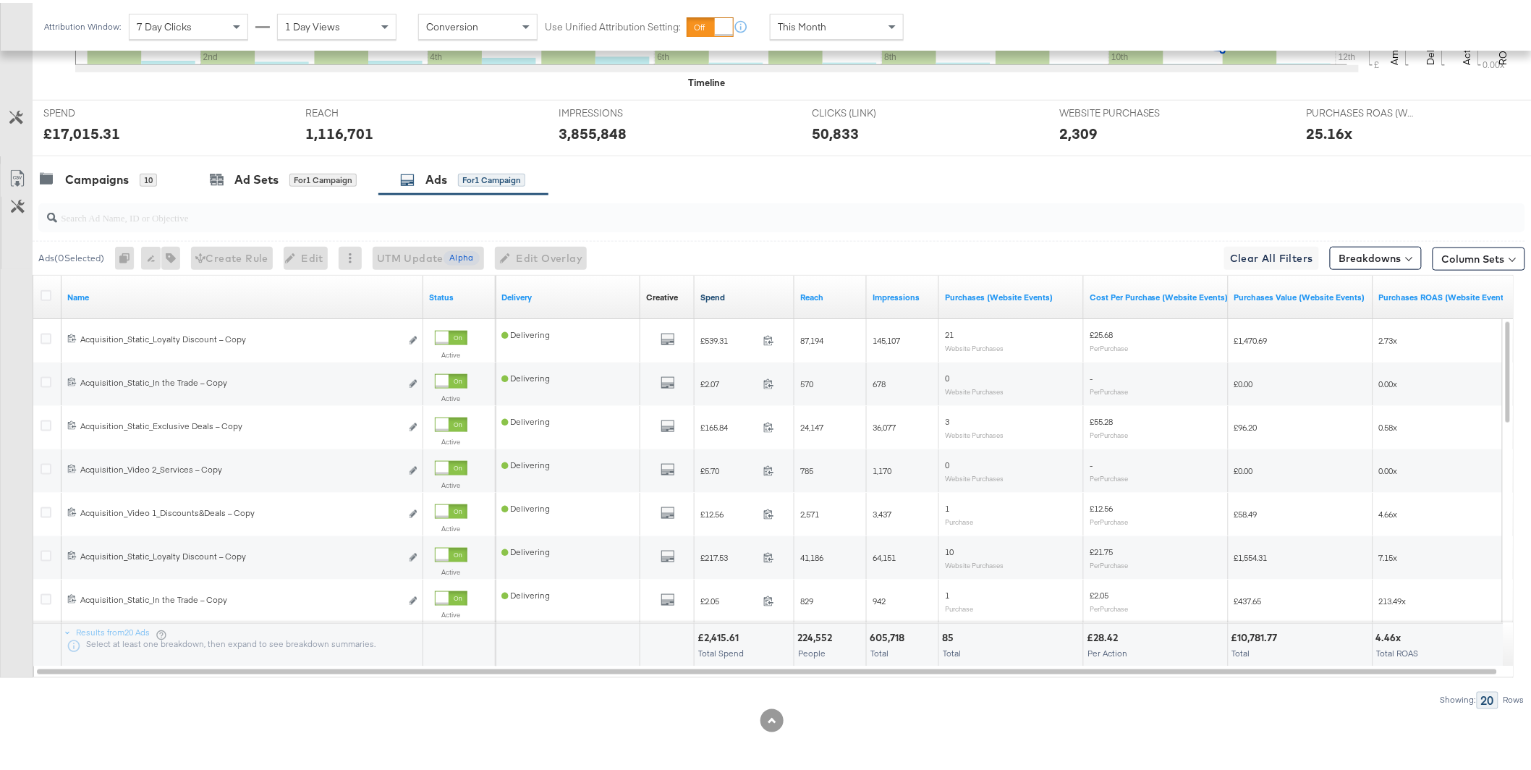
click at [711, 300] on link "Spend" at bounding box center [744, 295] width 88 height 12
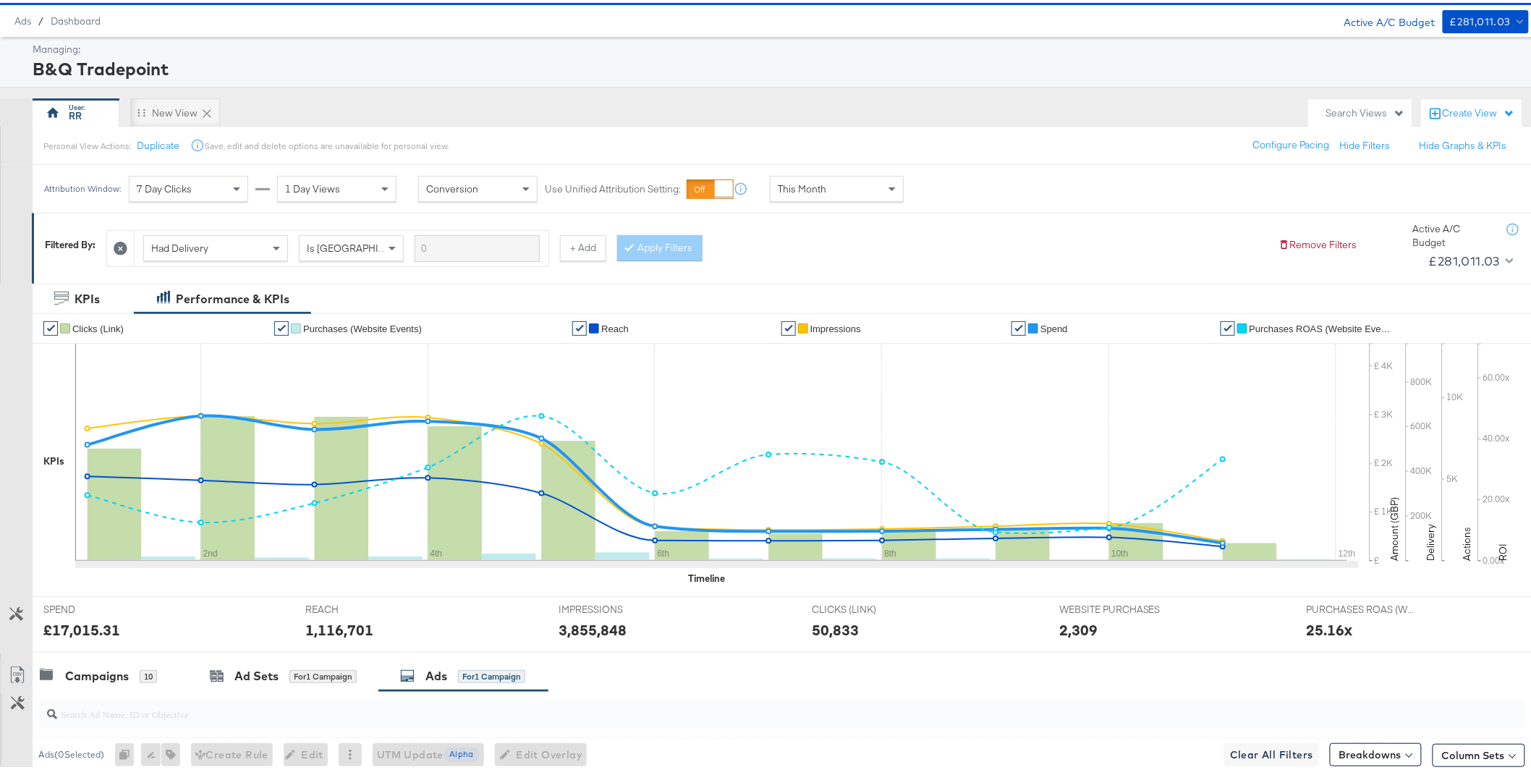
scroll to position [0, 0]
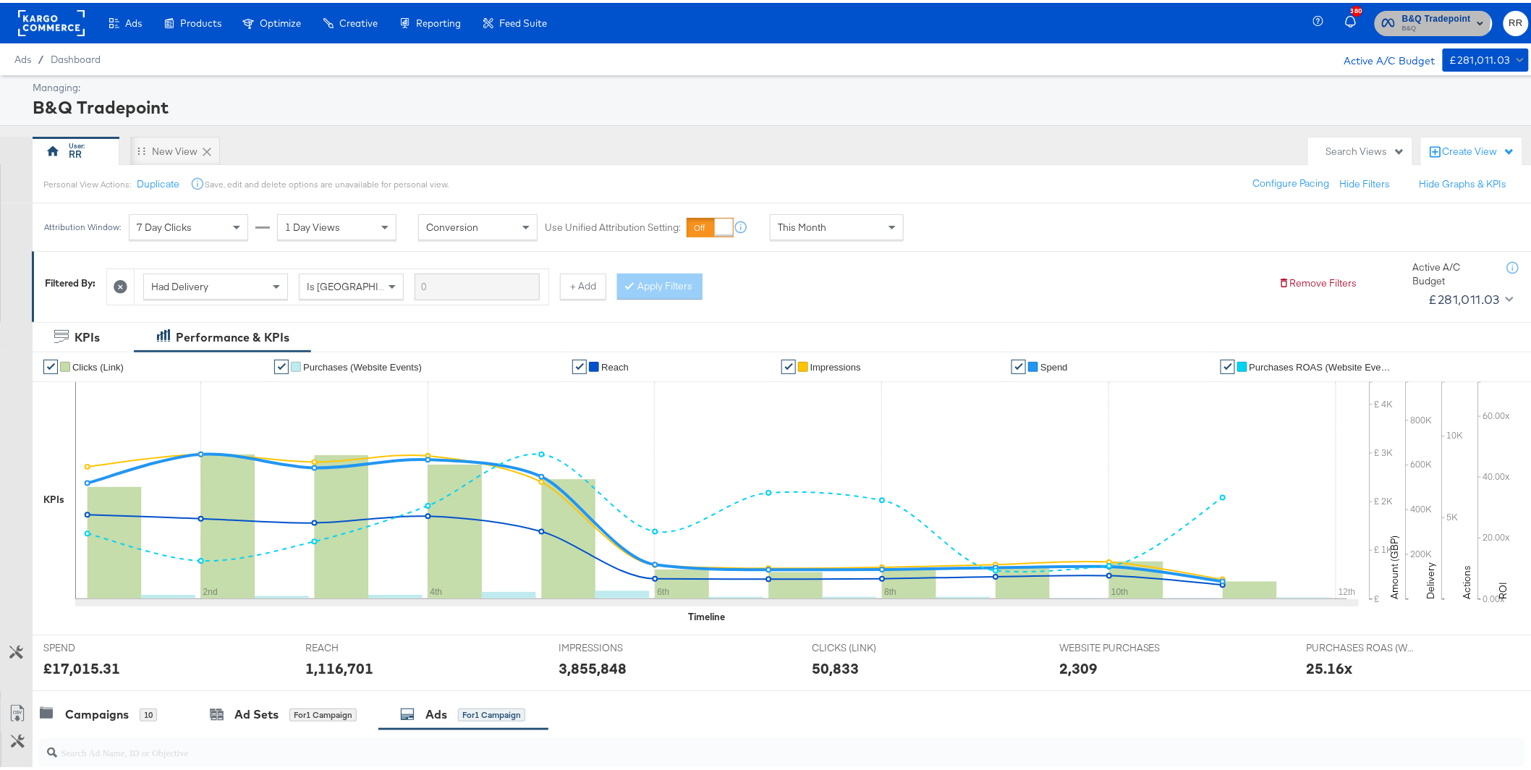
click at [1402, 12] on span "B&Q Tradepoint" at bounding box center [1436, 16] width 69 height 15
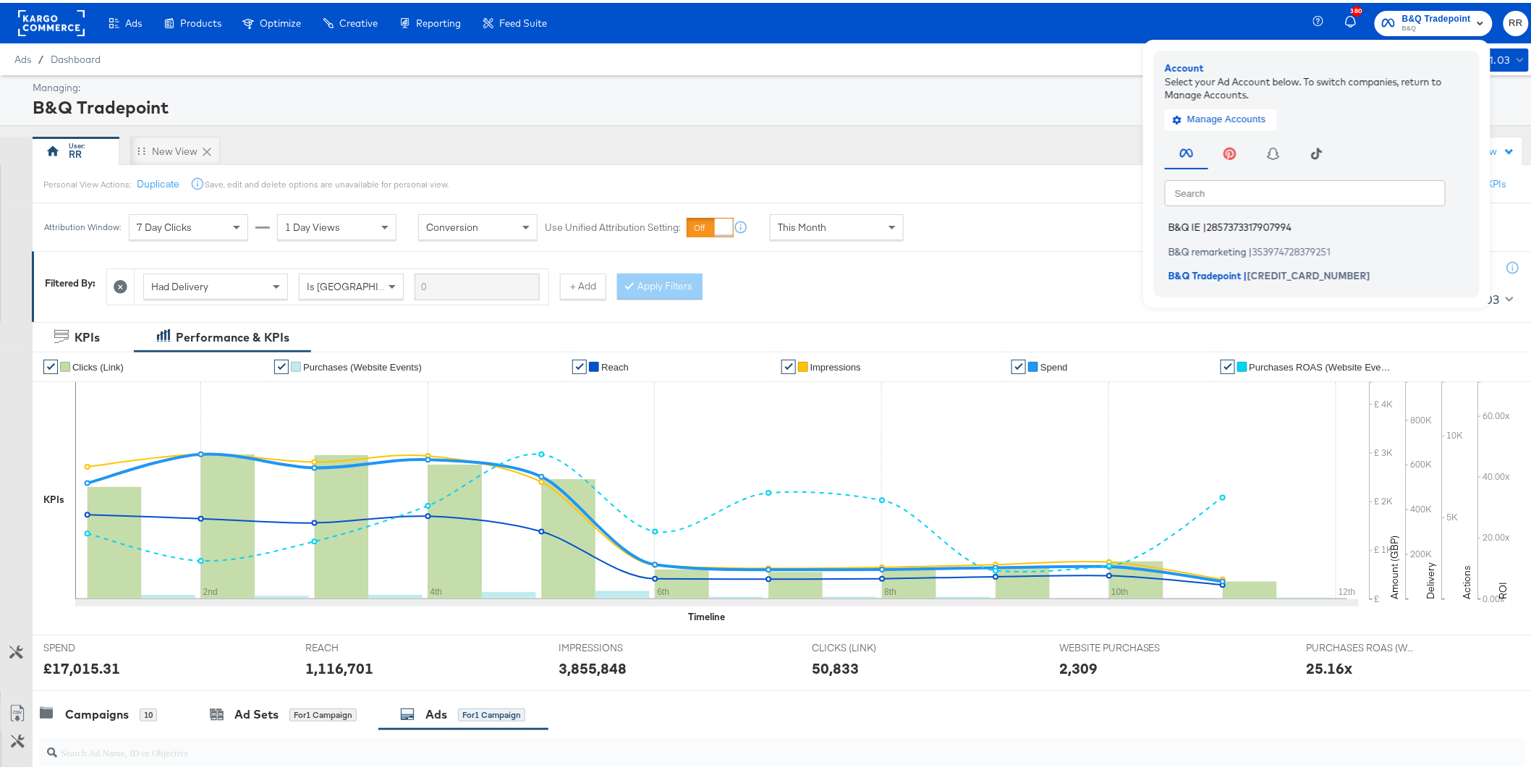
click at [1218, 225] on span "2857373317907994" at bounding box center [1249, 225] width 85 height 12
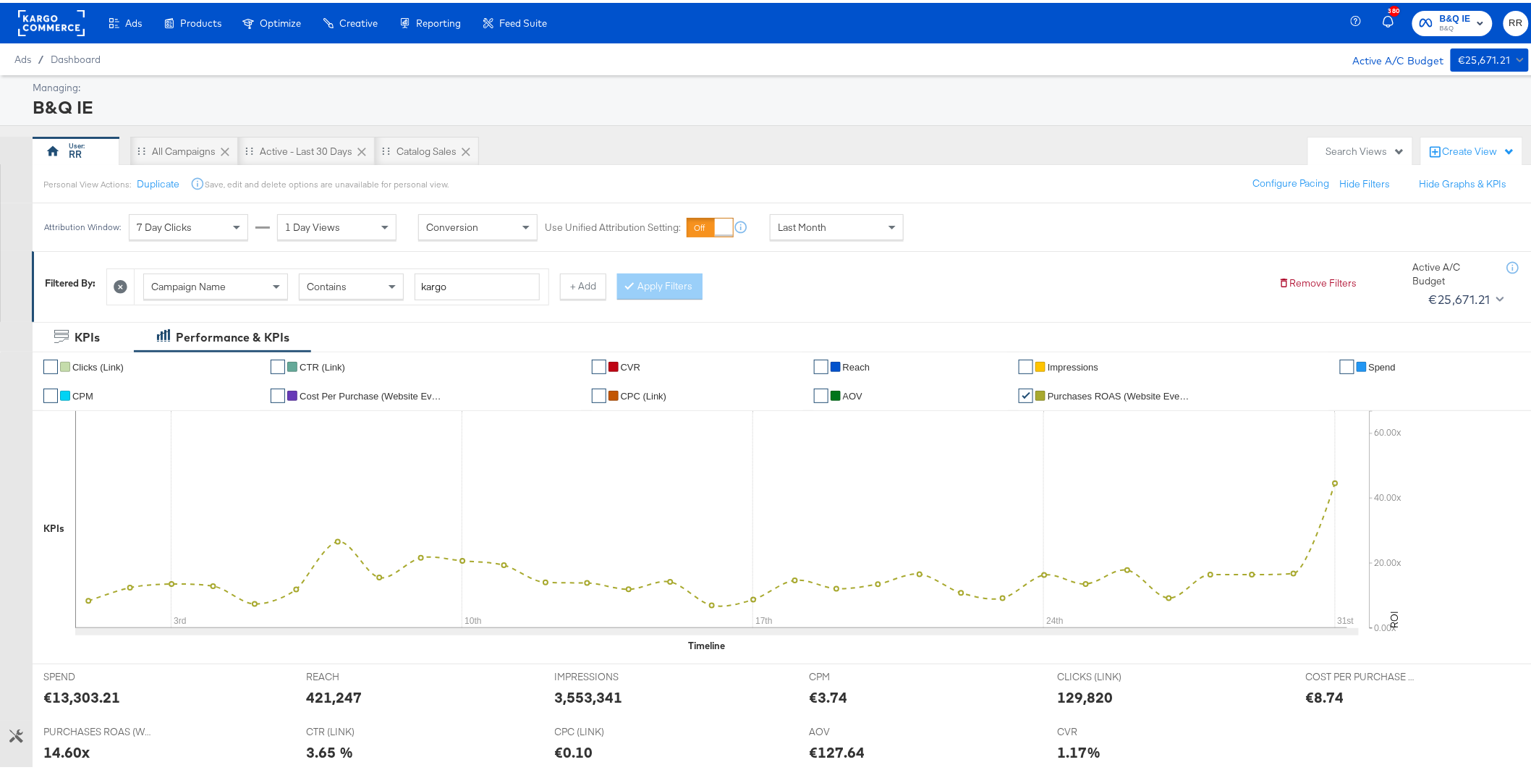
click at [64, 28] on rect at bounding box center [51, 20] width 67 height 26
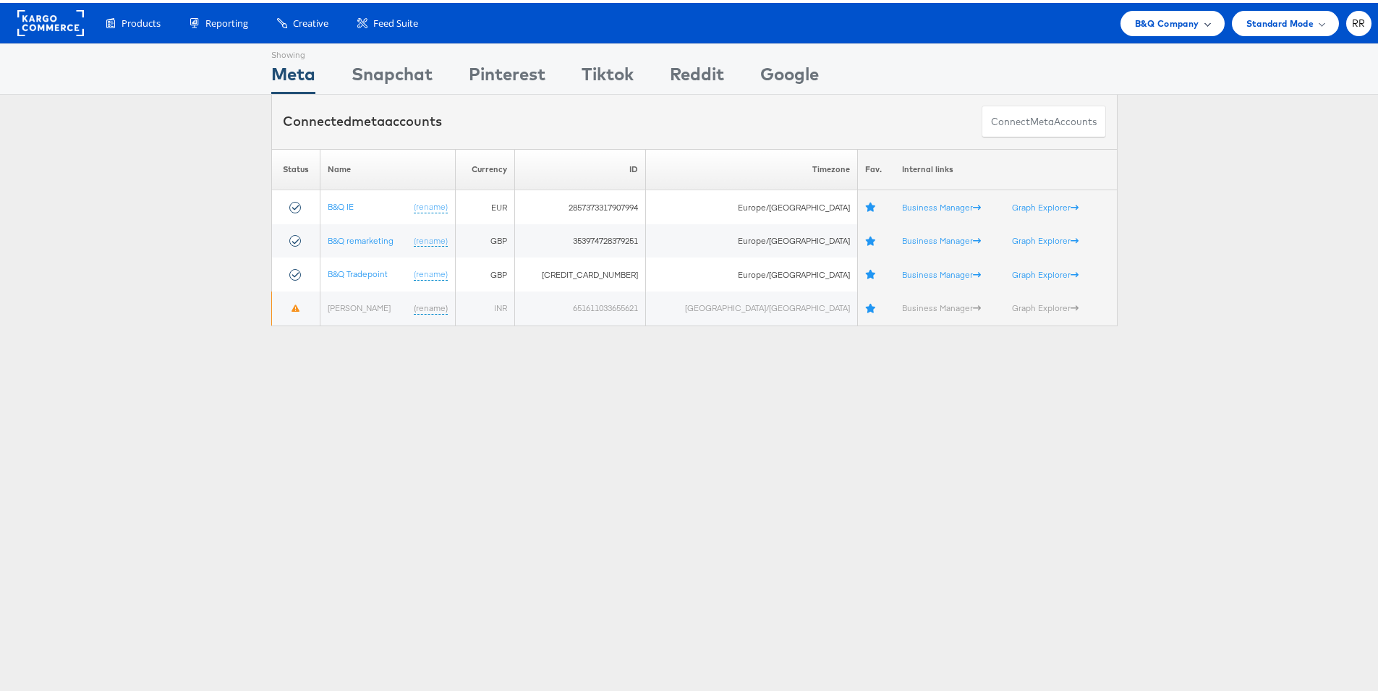
click at [1147, 22] on span "B&Q Company" at bounding box center [1167, 20] width 64 height 15
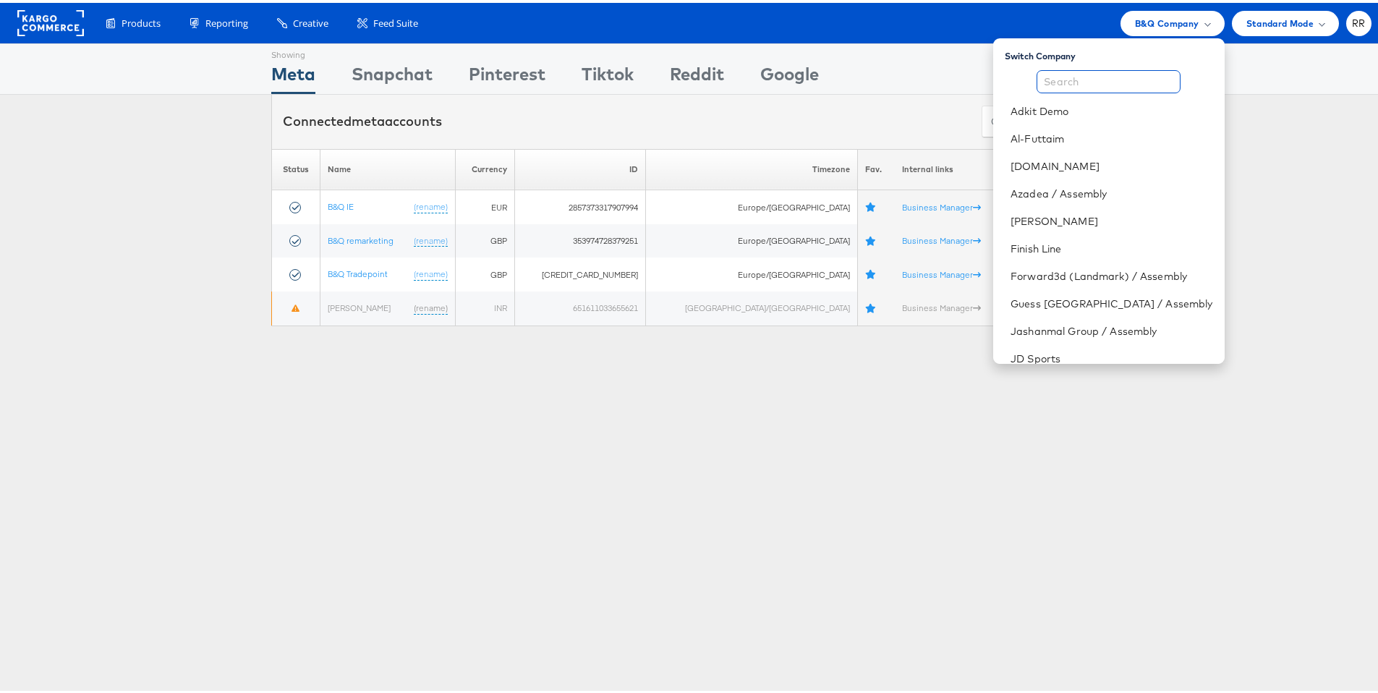
click at [1092, 82] on input "text" at bounding box center [1109, 78] width 144 height 23
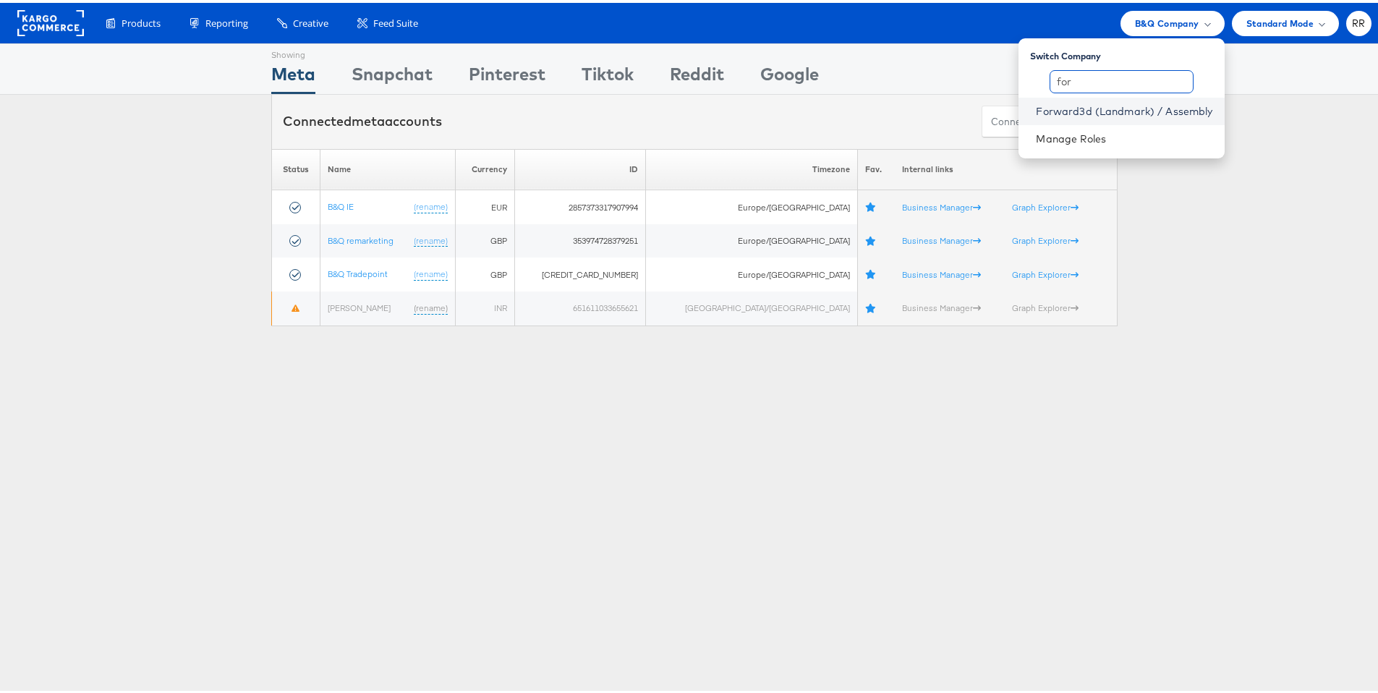
type input "for"
click at [1083, 103] on link "Forward3d (Landmark) / Assembly" at bounding box center [1124, 108] width 177 height 14
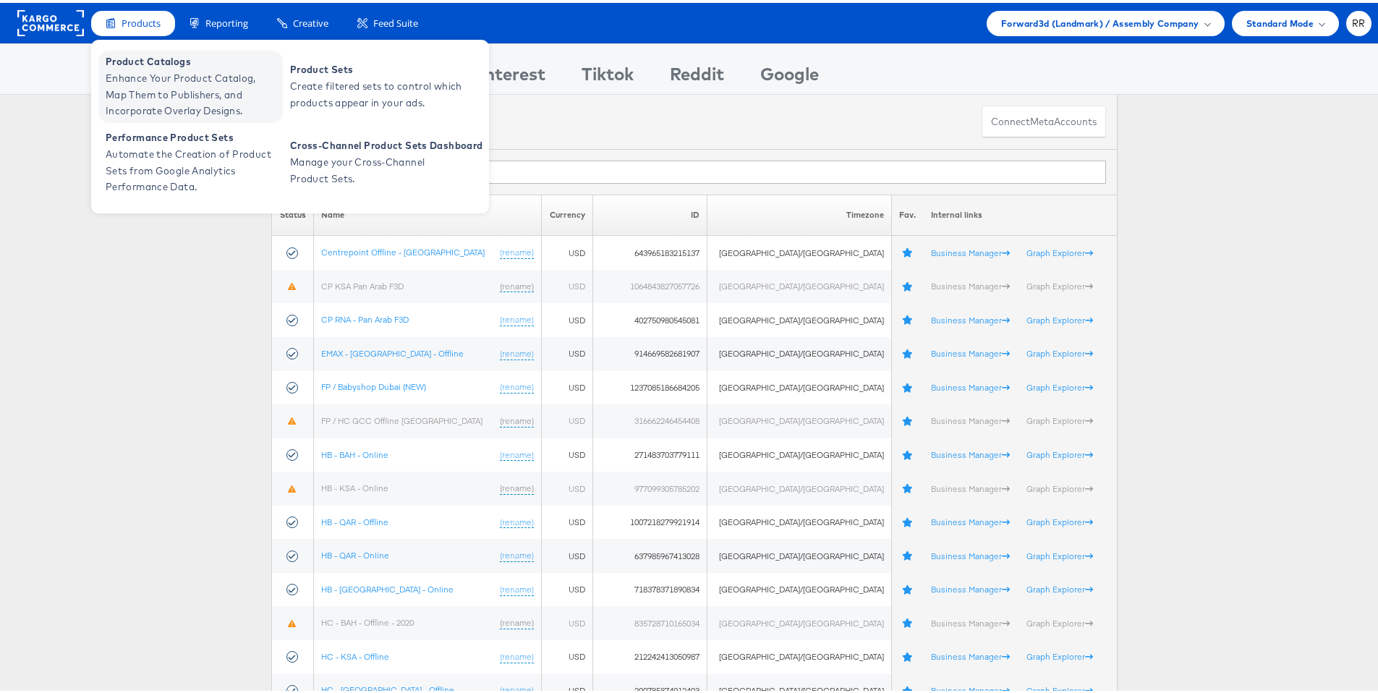
click at [135, 70] on span "Enhance Your Product Catalog, Map Them to Publishers, and Incorporate Overlay D…" at bounding box center [193, 91] width 174 height 49
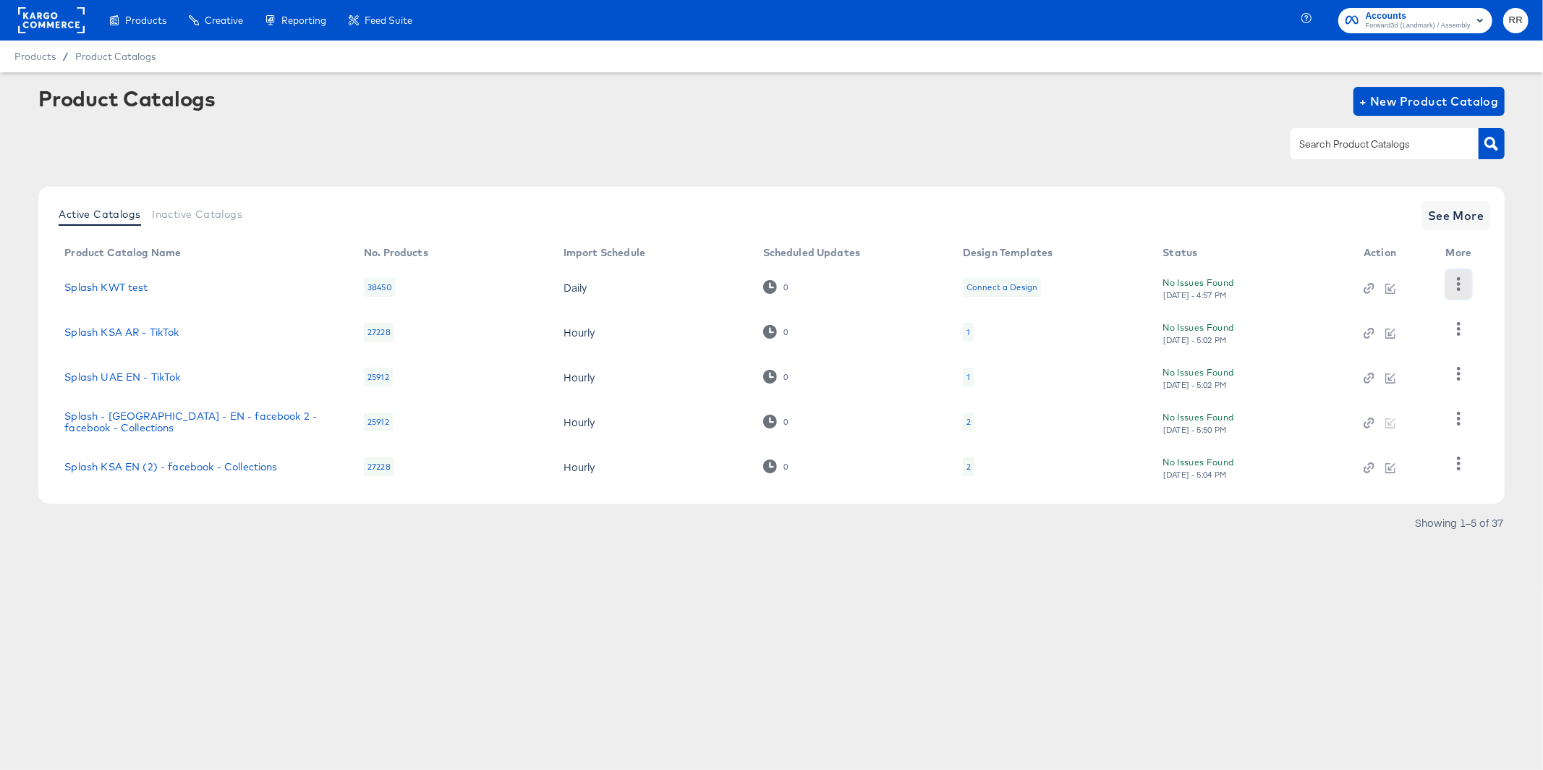
click at [1459, 281] on icon "button" at bounding box center [1459, 284] width 14 height 14
click at [1427, 330] on div "HUD Checks (Internal)" at bounding box center [1399, 337] width 145 height 23
click at [81, 22] on rect at bounding box center [51, 20] width 67 height 26
